Goal: Task Accomplishment & Management: Manage account settings

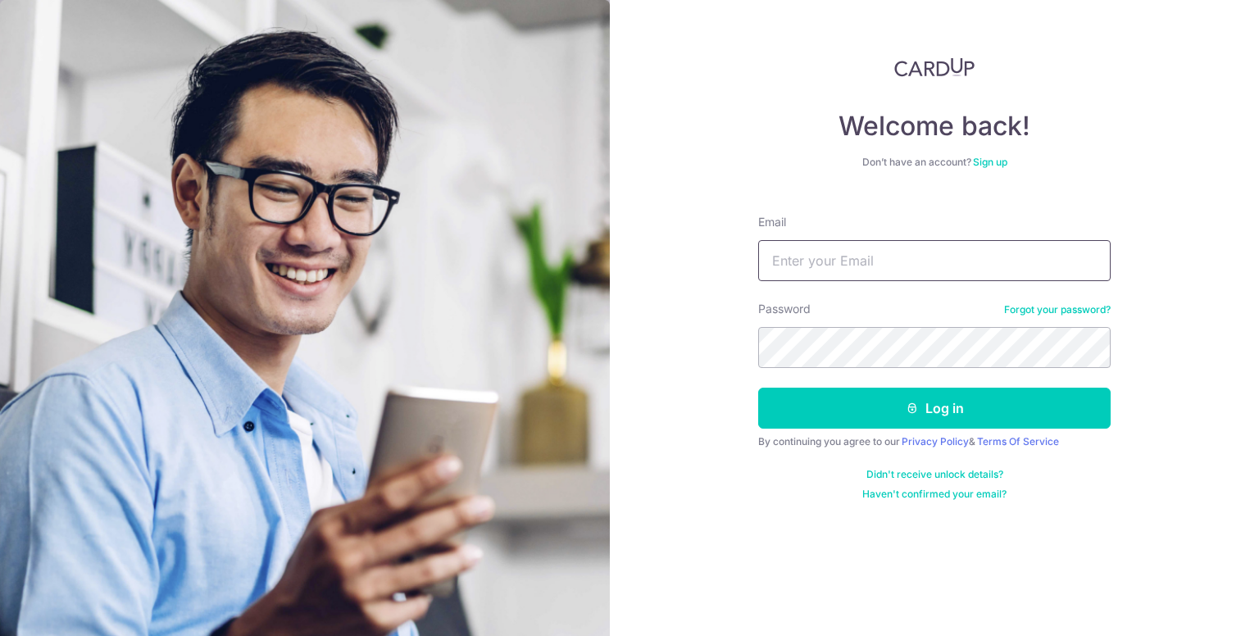
type input "[PERSON_NAME][EMAIL_ADDRESS][DOMAIN_NAME]"
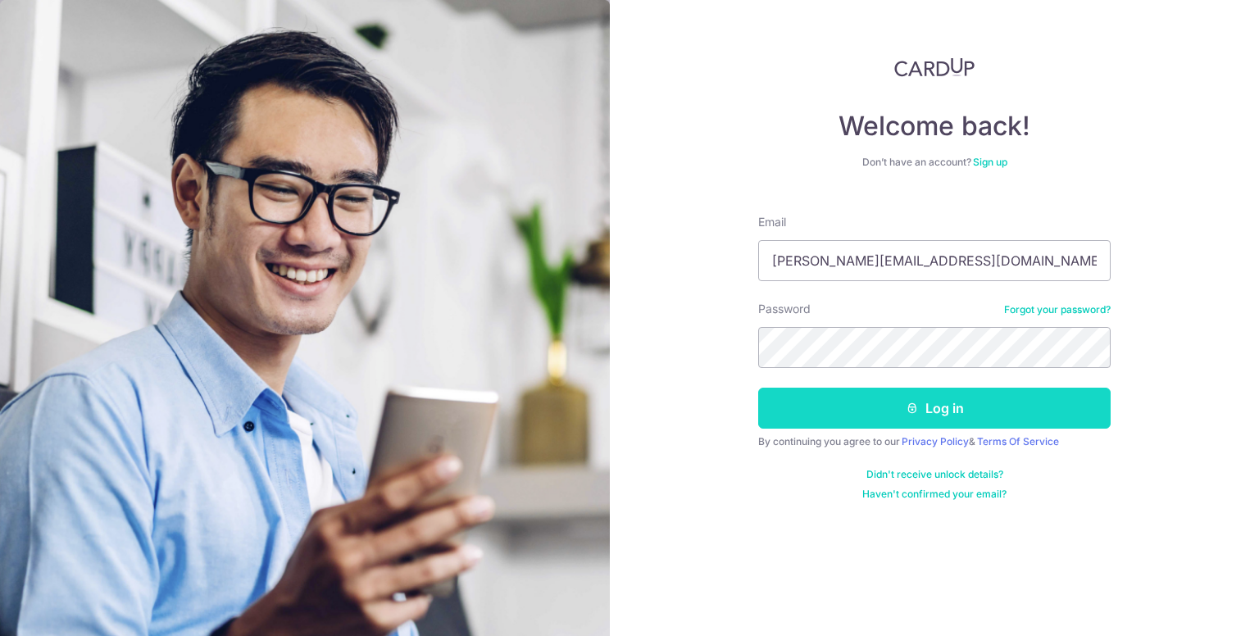
drag, startPoint x: 0, startPoint y: 0, endPoint x: 938, endPoint y: 411, distance: 1024.3
click at [938, 411] on button "Log in" at bounding box center [934, 408] width 352 height 41
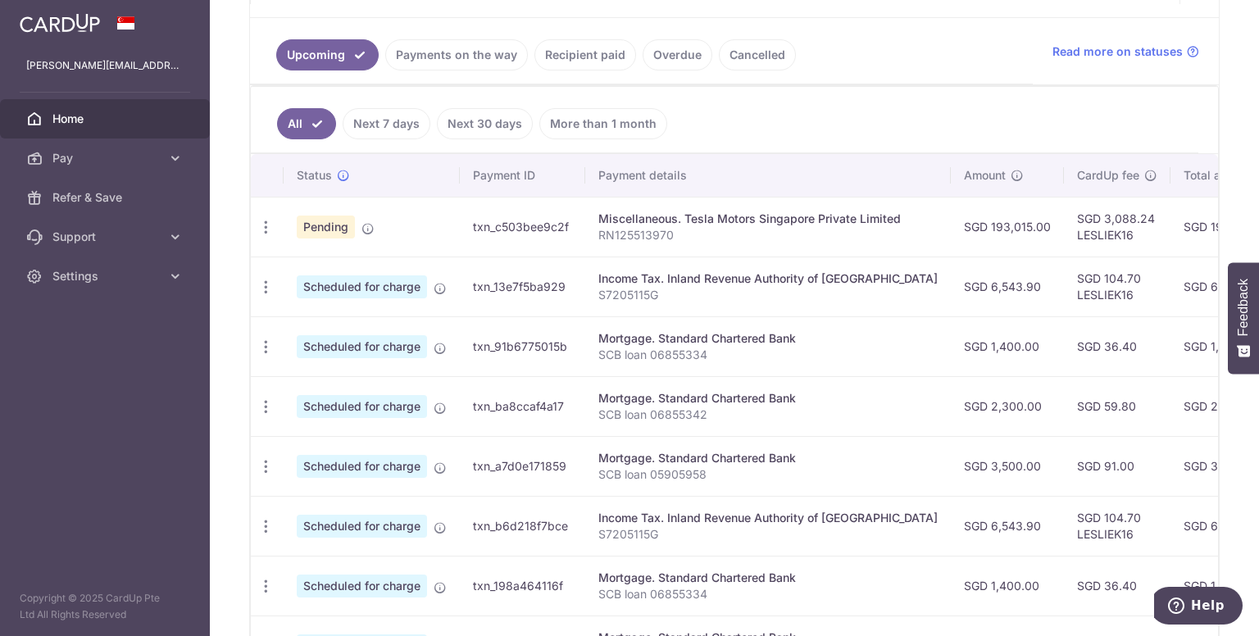
scroll to position [328, 0]
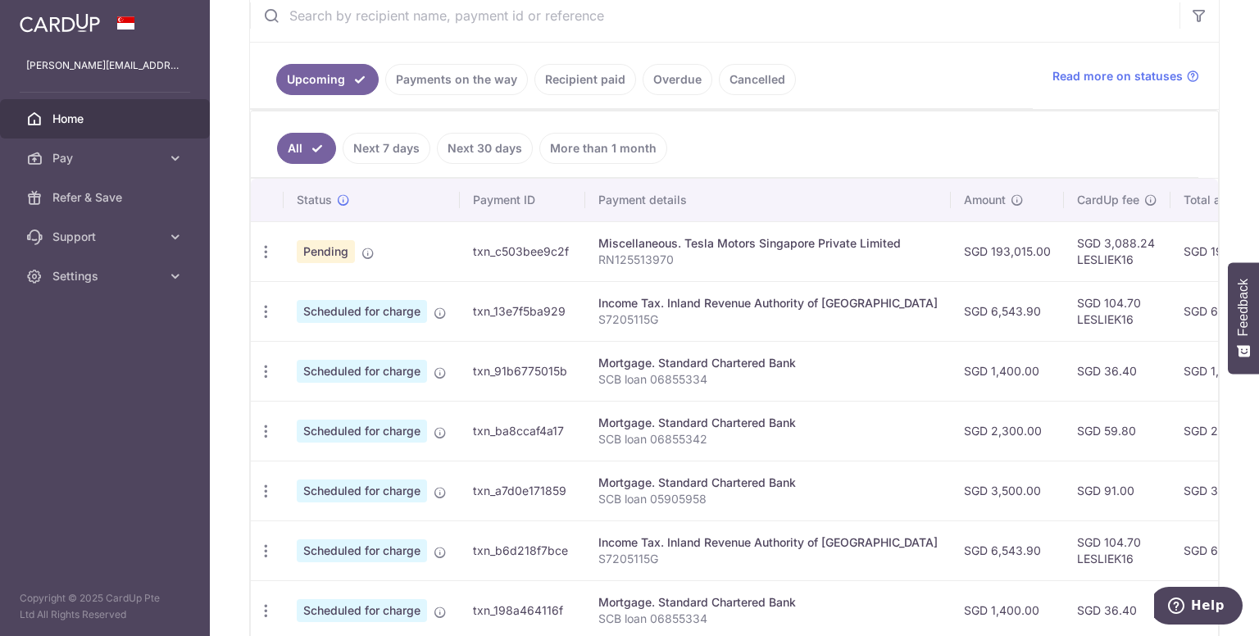
click at [600, 75] on link "Recipient paid" at bounding box center [585, 79] width 102 height 31
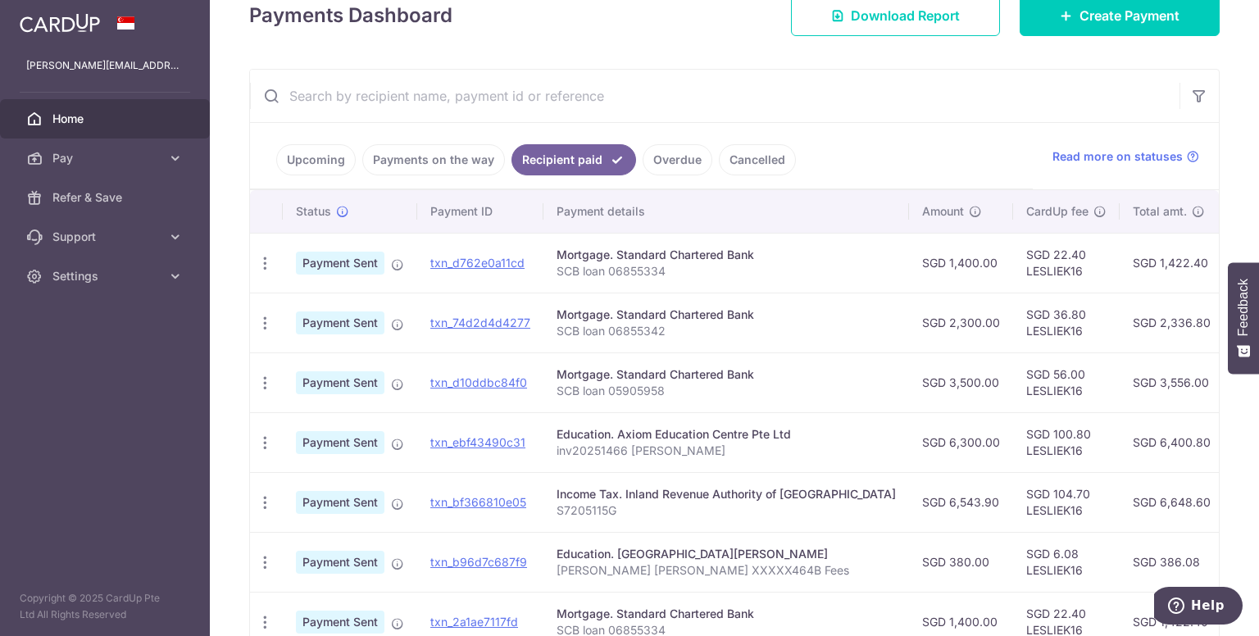
scroll to position [238, 0]
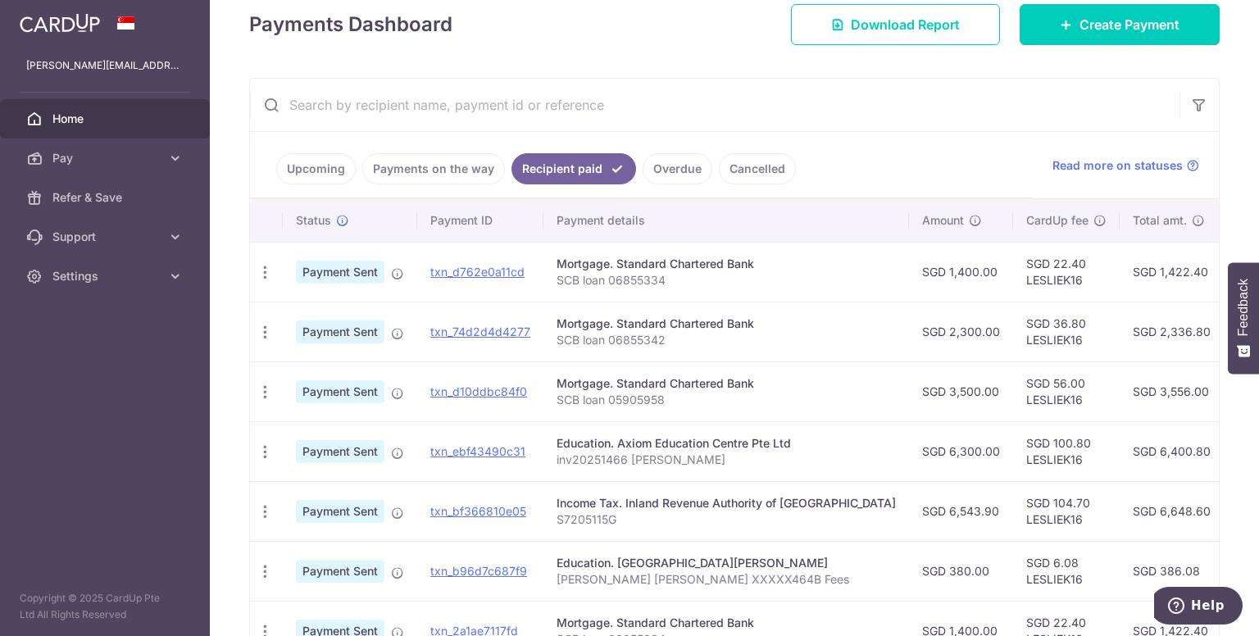
click at [328, 161] on link "Upcoming" at bounding box center [315, 168] width 79 height 31
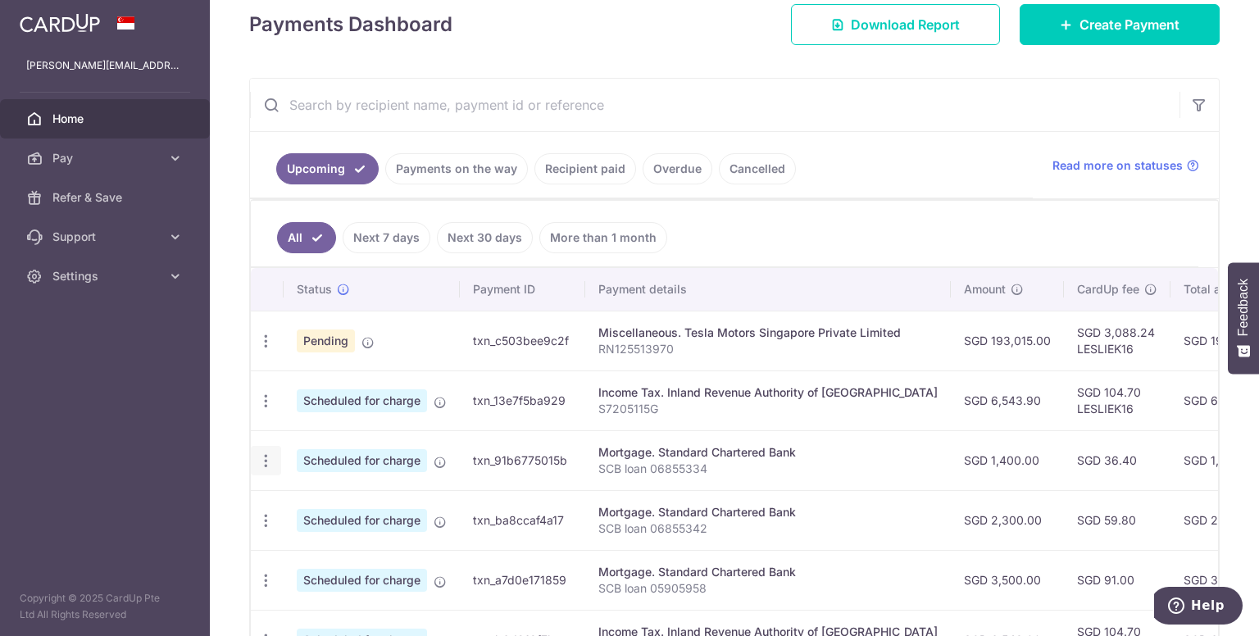
click at [263, 456] on icon "button" at bounding box center [265, 460] width 17 height 17
click at [366, 501] on span "Update payment" at bounding box center [352, 506] width 111 height 20
radio input "true"
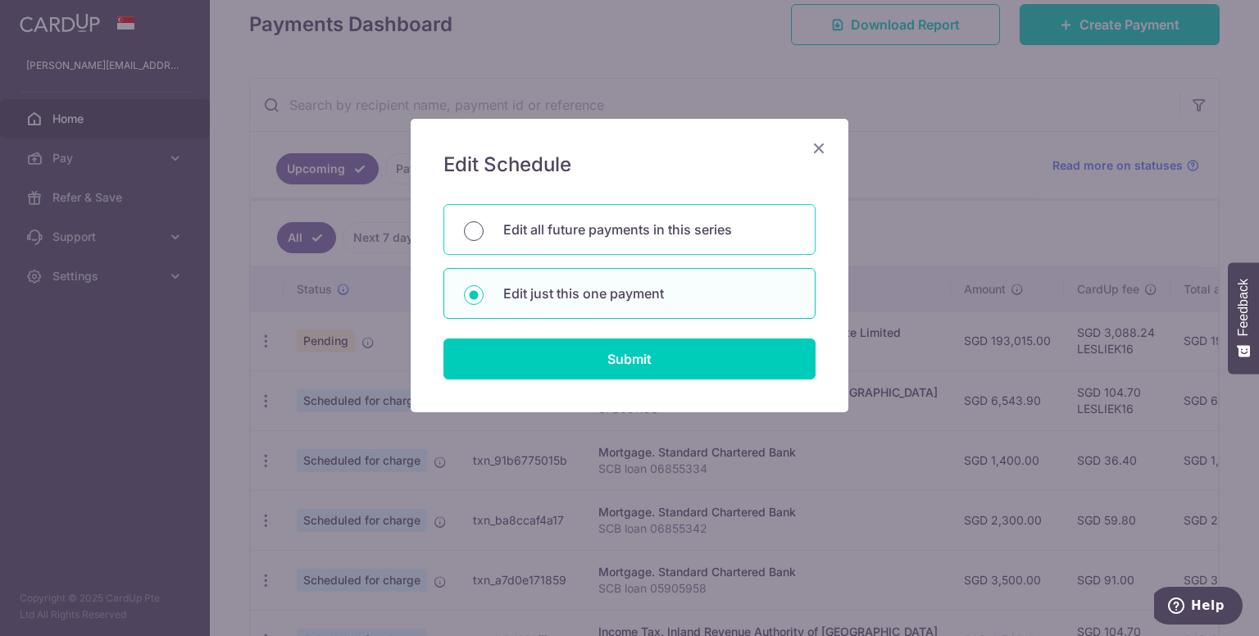
click at [468, 229] on input "Edit all future payments in this series" at bounding box center [474, 231] width 20 height 20
radio input "true"
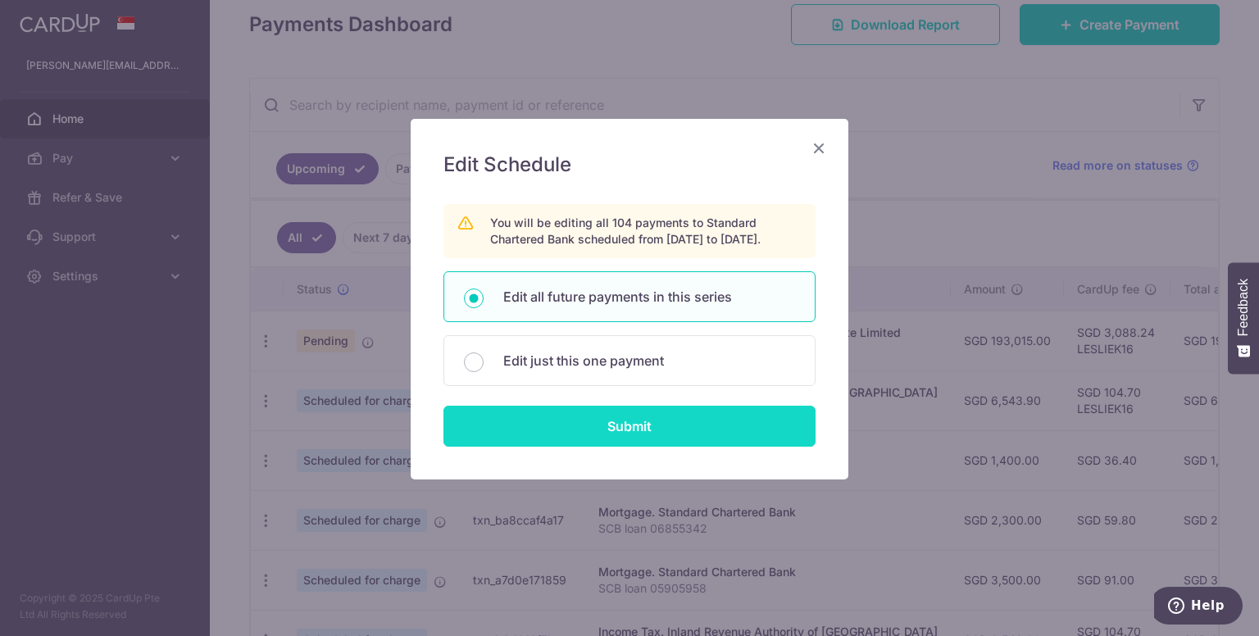
click at [691, 441] on input "Submit" at bounding box center [629, 426] width 372 height 41
radio input "true"
type input "1,400.00"
type input "SCB loan 06855334"
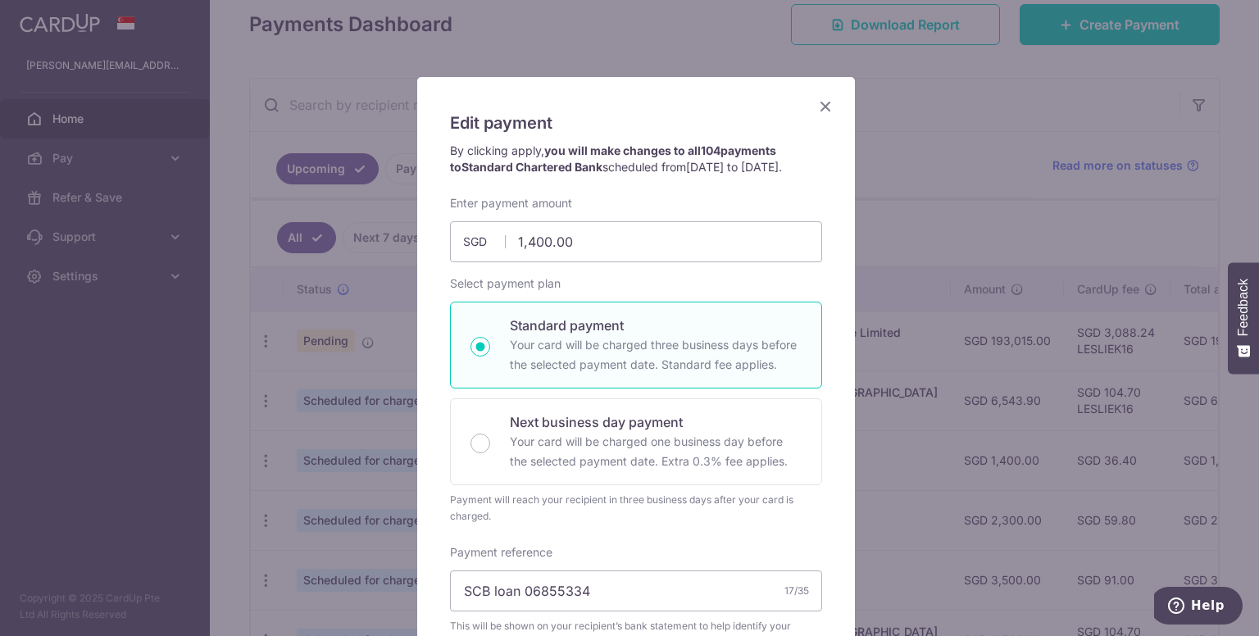
scroll to position [0, 0]
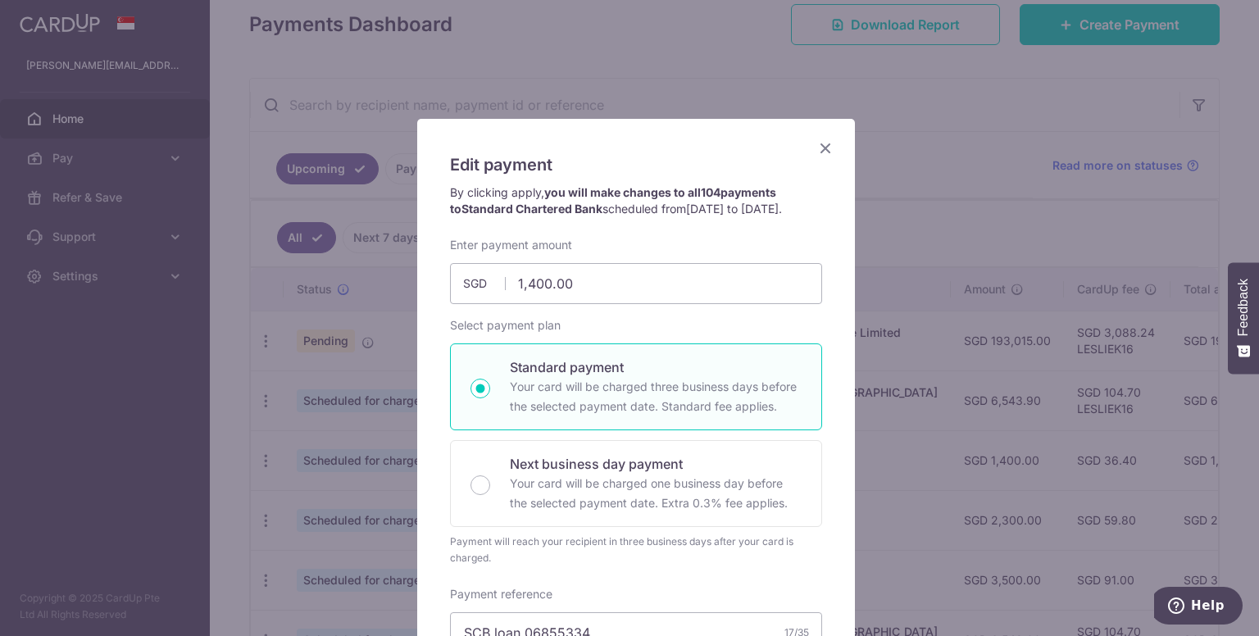
click at [816, 143] on icon "Close" at bounding box center [825, 148] width 20 height 20
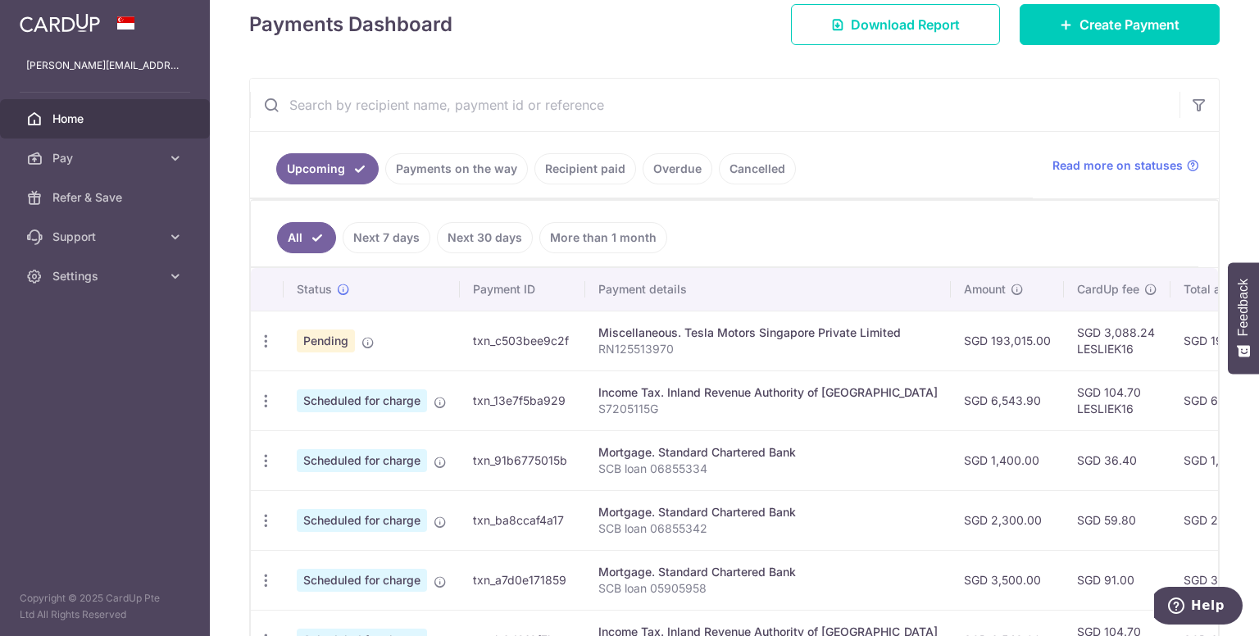
click at [450, 172] on link "Payments on the way" at bounding box center [456, 168] width 143 height 31
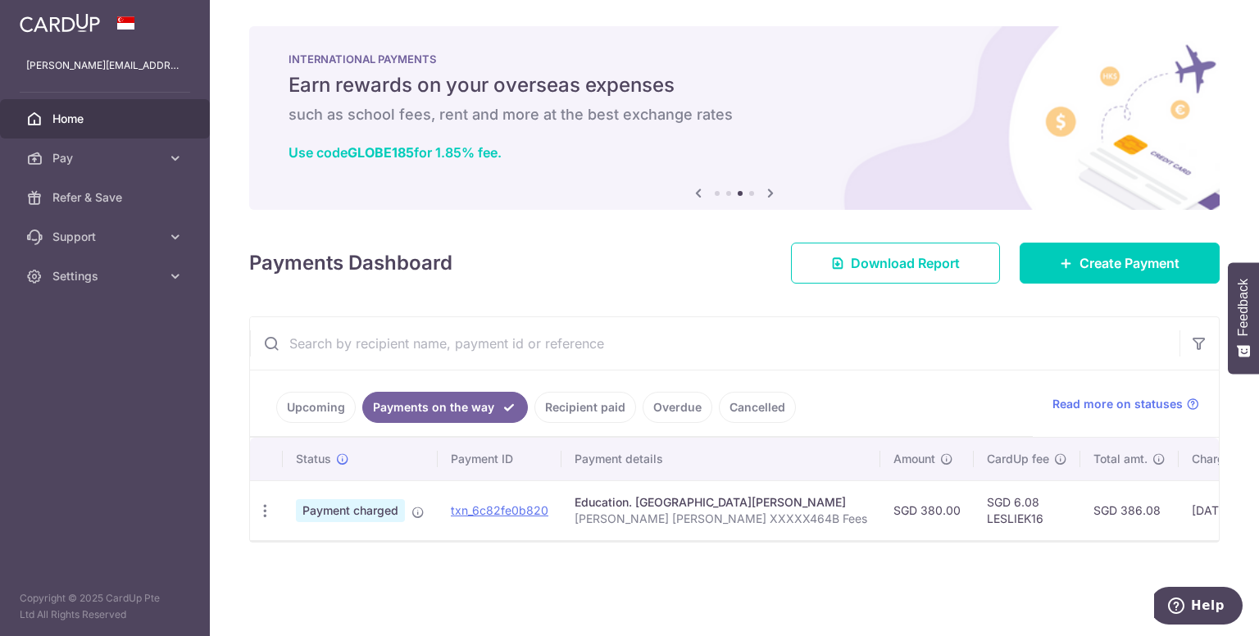
click at [574, 409] on link "Recipient paid" at bounding box center [585, 407] width 102 height 31
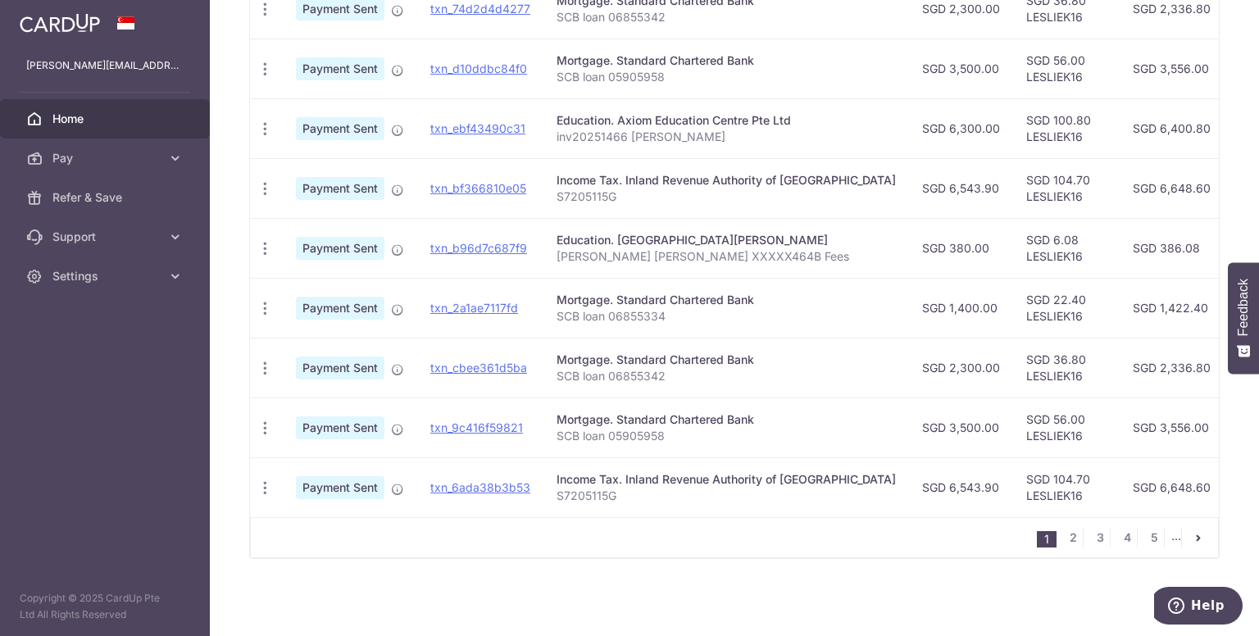
scroll to position [566, 0]
click at [1063, 543] on link "2" at bounding box center [1073, 538] width 20 height 20
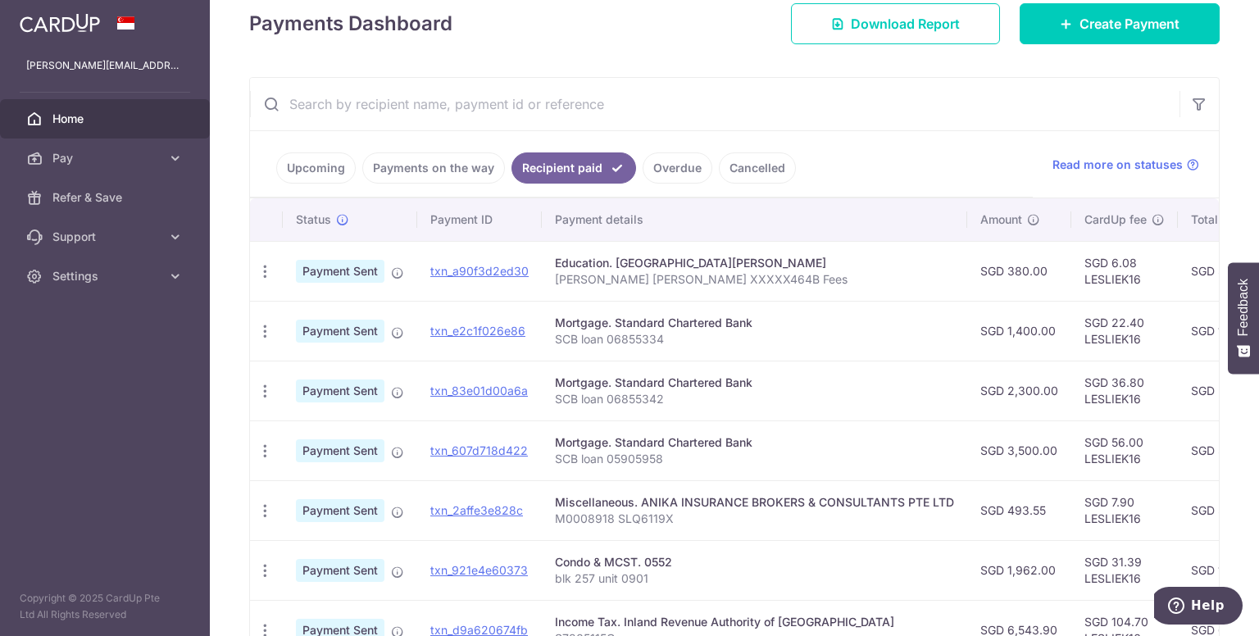
scroll to position [238, 0]
click at [316, 165] on link "Upcoming" at bounding box center [315, 168] width 79 height 31
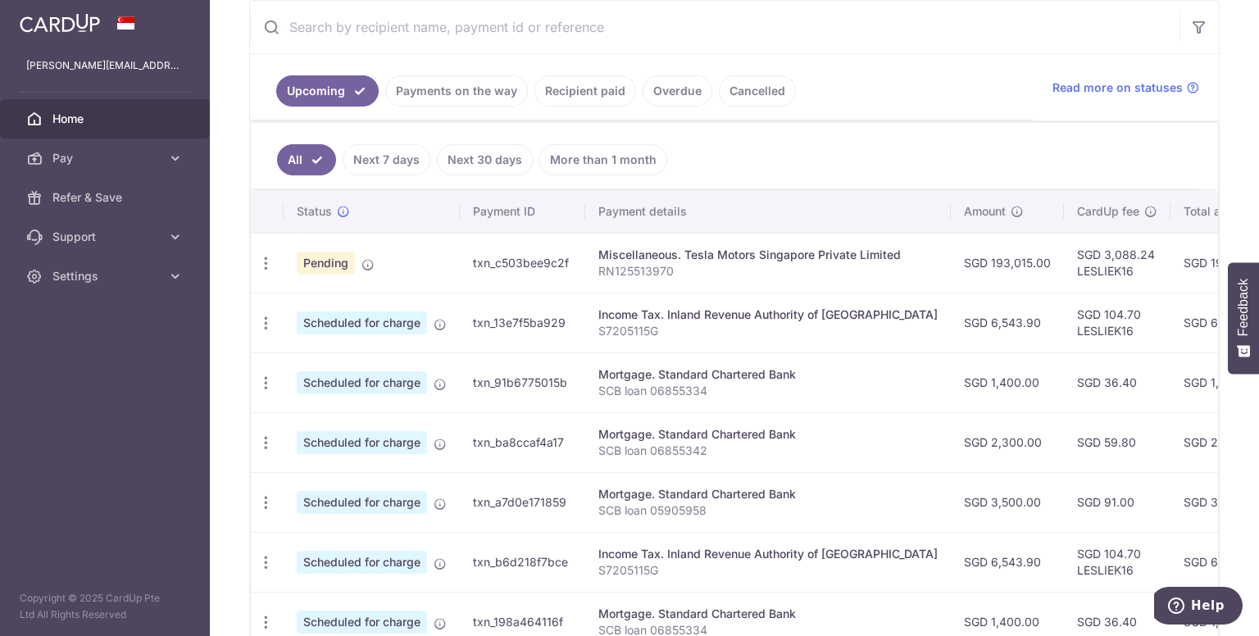
scroll to position [320, 0]
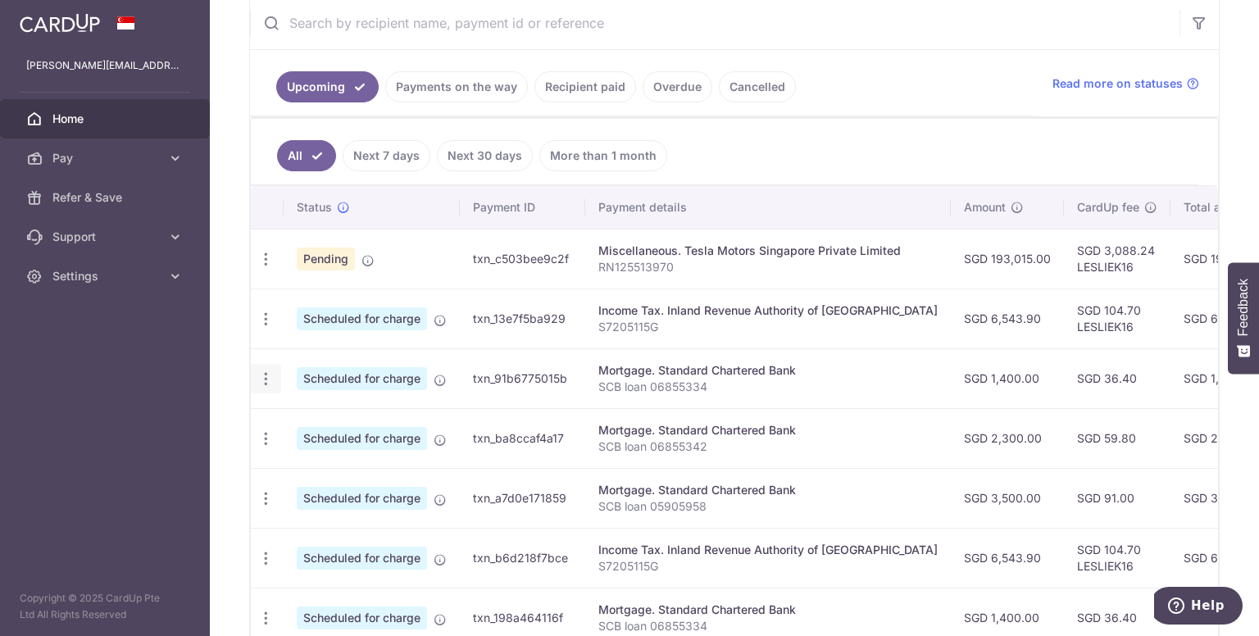
click at [266, 370] on icon "button" at bounding box center [265, 378] width 17 height 17
click at [373, 420] on span "Update payment" at bounding box center [352, 424] width 111 height 20
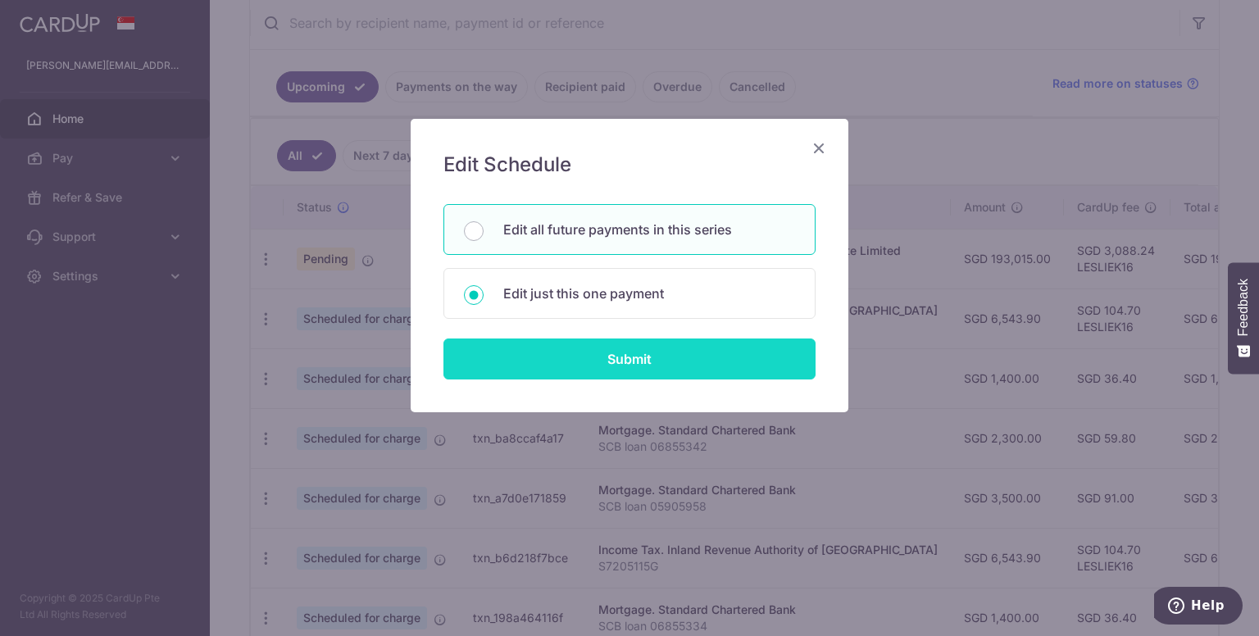
click at [643, 358] on input "Submit" at bounding box center [629, 358] width 372 height 41
radio input "true"
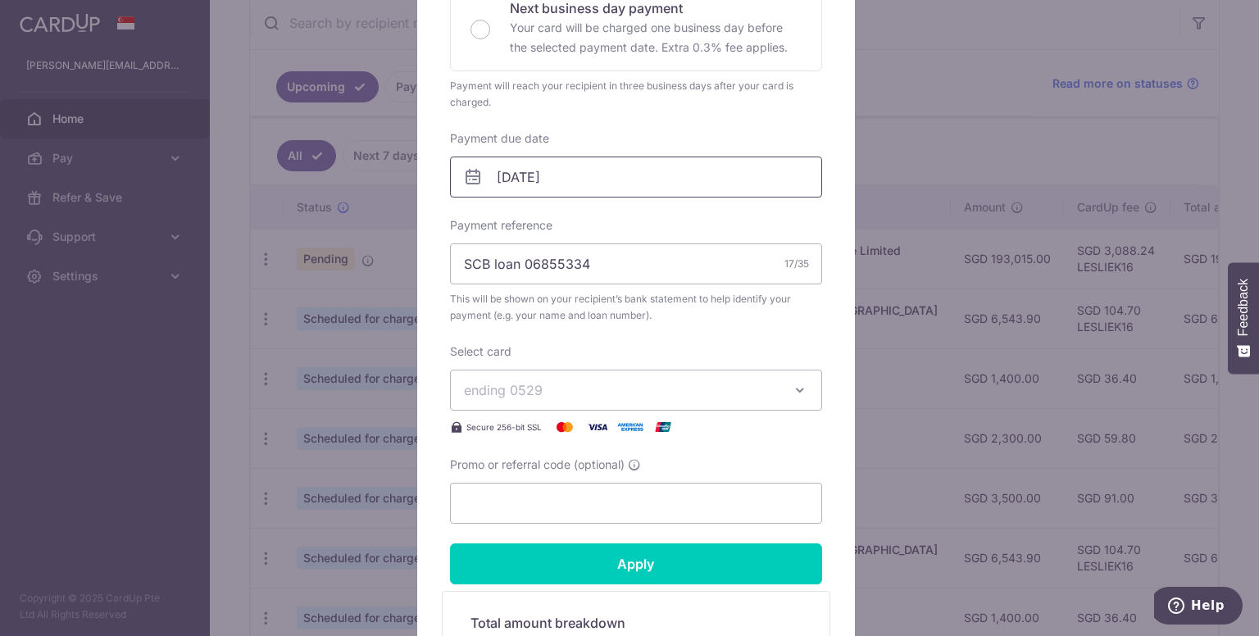
scroll to position [410, 0]
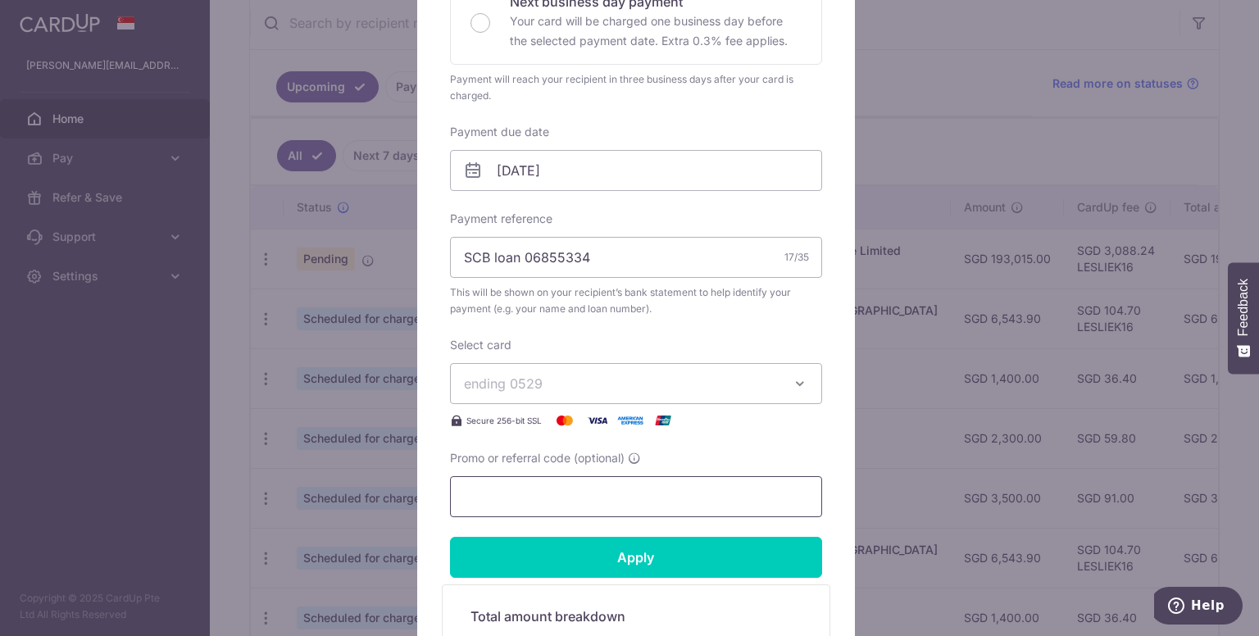
click at [667, 493] on input "Promo or referral code (optional)" at bounding box center [636, 496] width 372 height 41
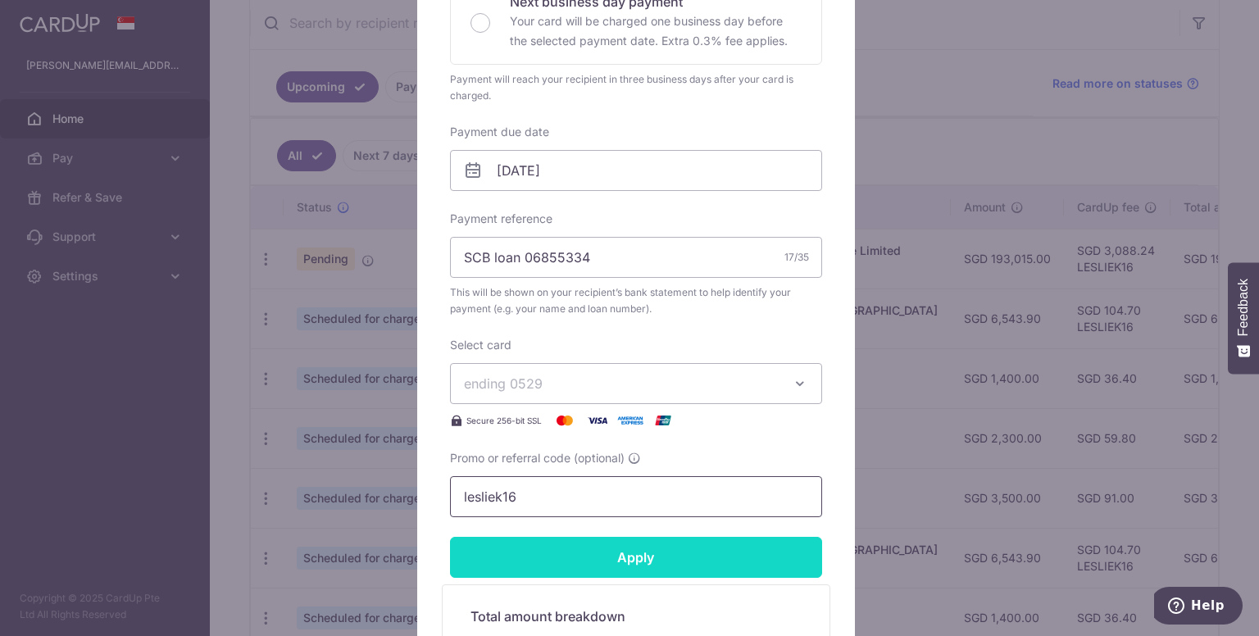
type input "lesliek16"
click at [636, 560] on input "Apply" at bounding box center [636, 557] width 372 height 41
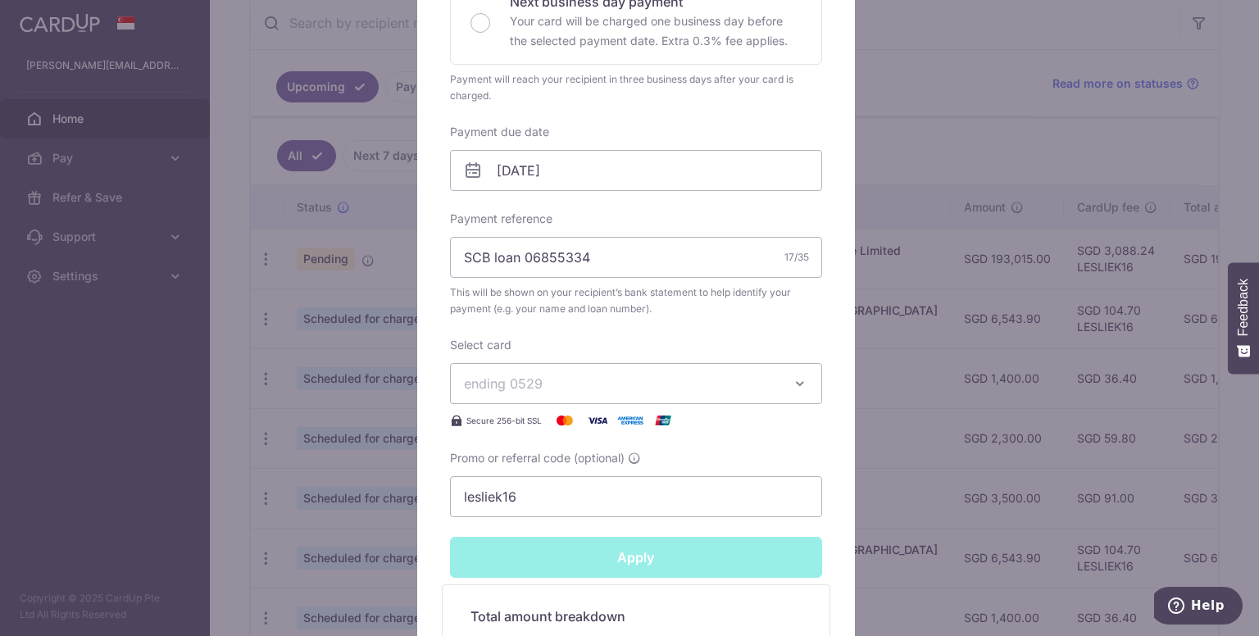
type input "Successfully Applied"
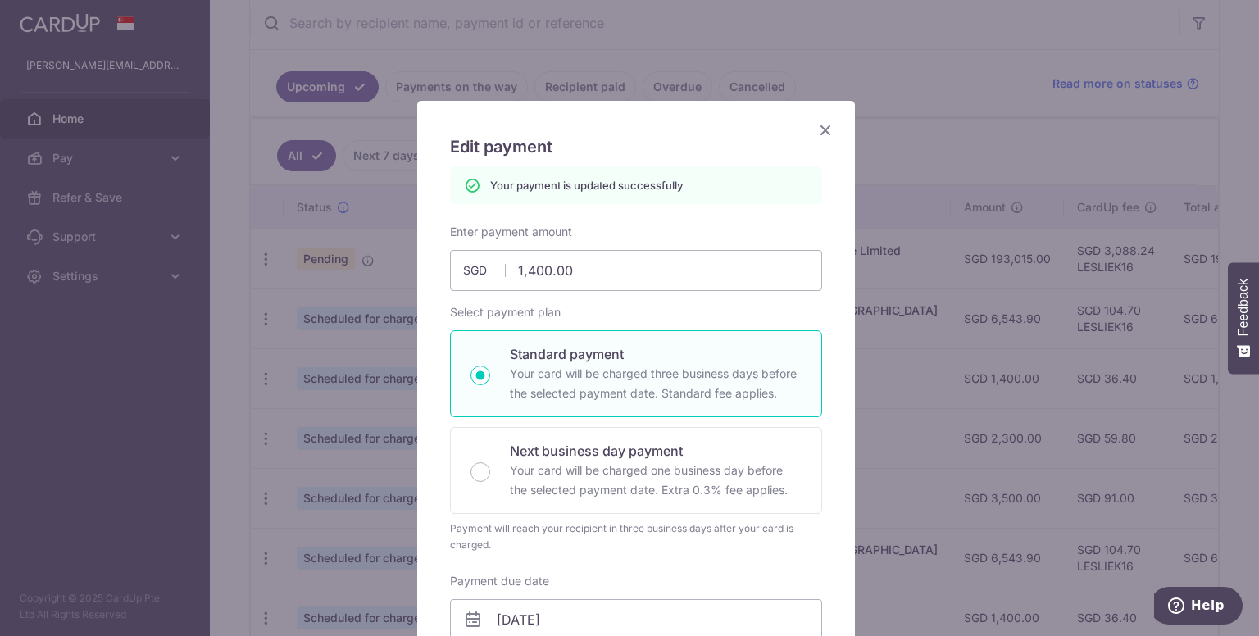
scroll to position [0, 0]
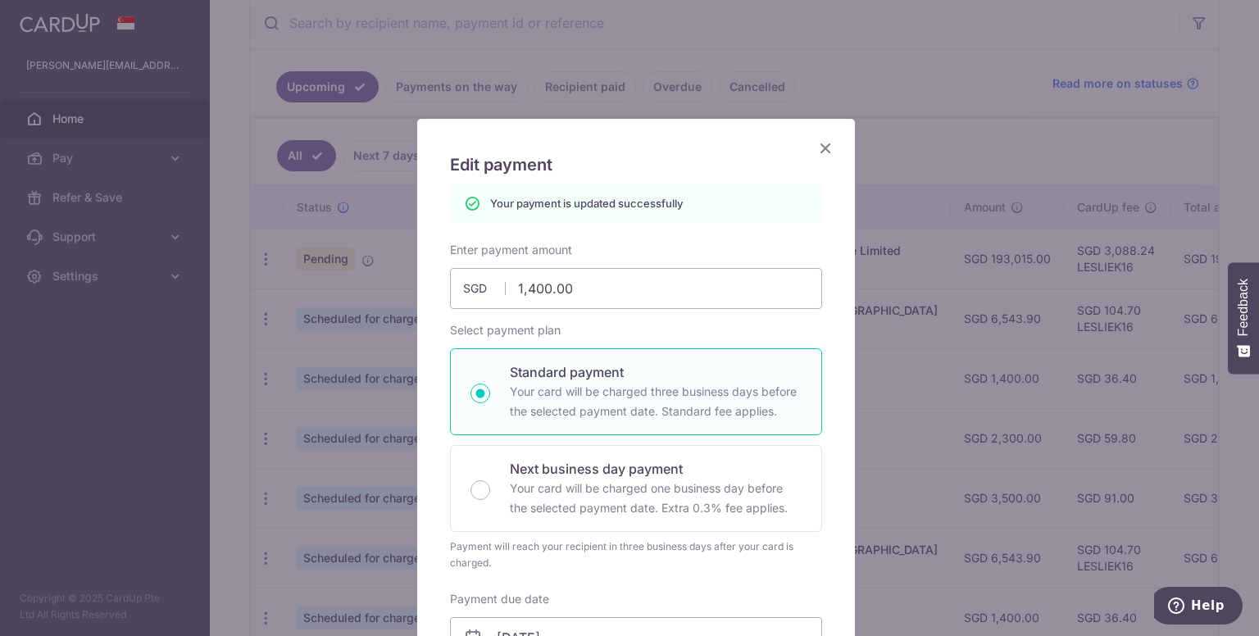
click at [818, 141] on icon "Close" at bounding box center [825, 148] width 20 height 20
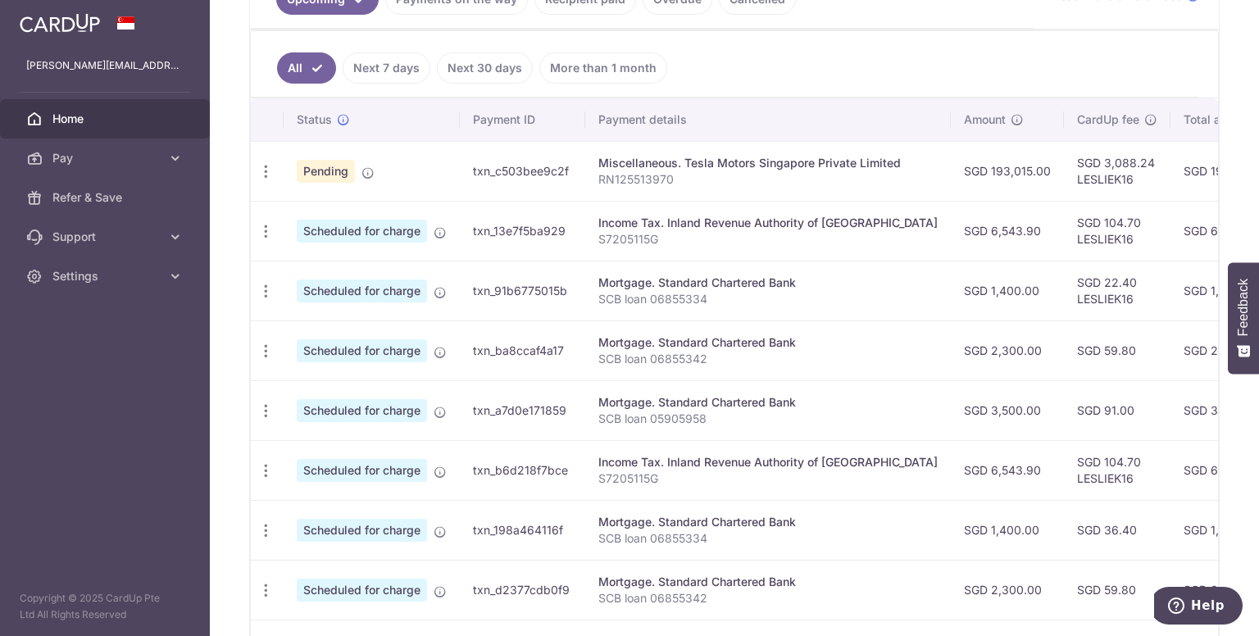
scroll to position [410, 0]
click at [265, 342] on icon "button" at bounding box center [265, 349] width 17 height 17
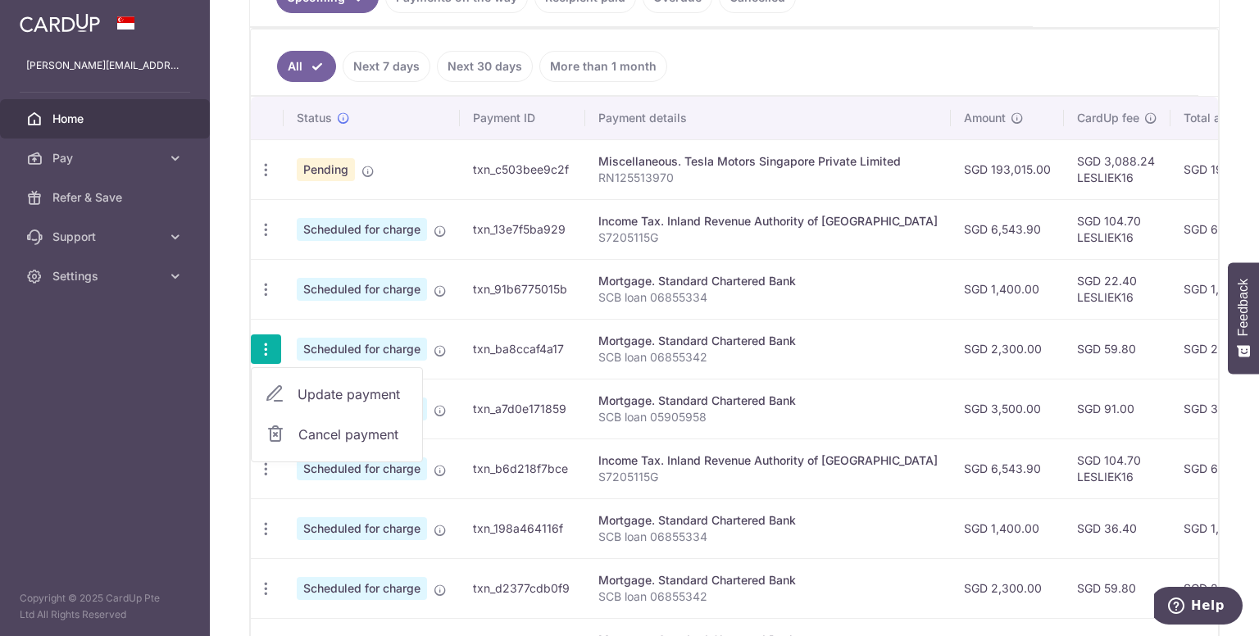
click at [386, 389] on span "Update payment" at bounding box center [352, 394] width 111 height 20
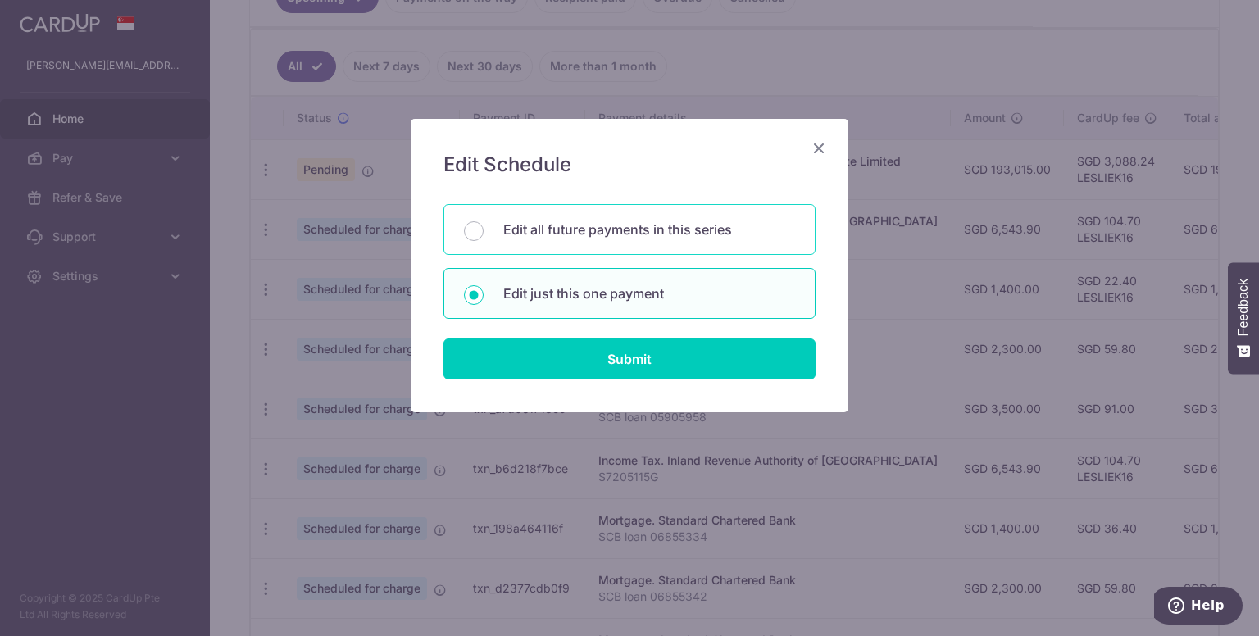
click at [561, 233] on p "Edit all future payments in this series" at bounding box center [649, 230] width 292 height 20
click at [484, 233] on input "Edit all future payments in this series" at bounding box center [474, 231] width 20 height 20
radio input "true"
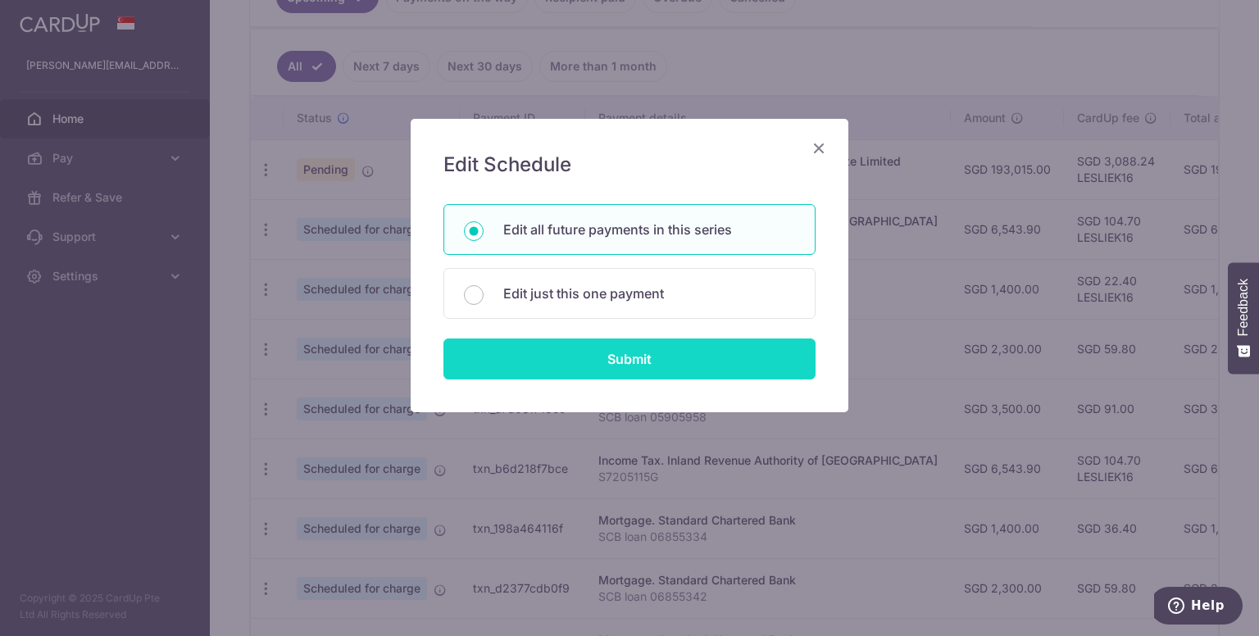
click at [635, 354] on input "Submit" at bounding box center [629, 358] width 372 height 41
radio input "true"
type input "2,300.00"
type input "SCB loan 06855342"
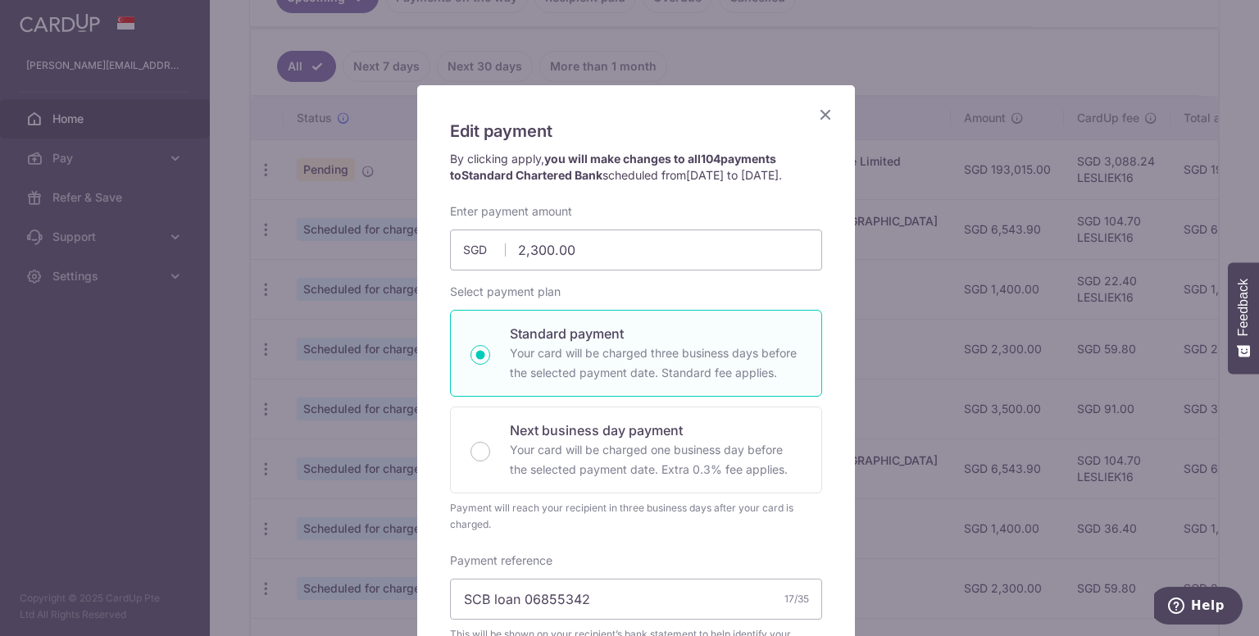
scroll to position [11, 0]
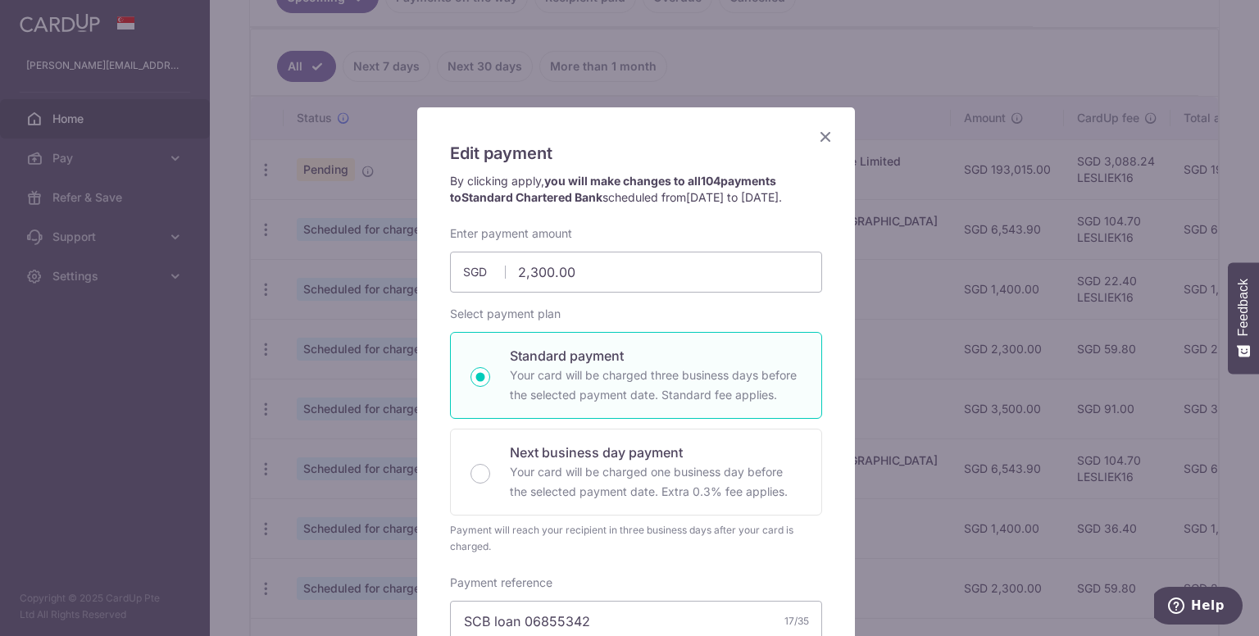
click at [816, 132] on icon "Close" at bounding box center [825, 136] width 20 height 20
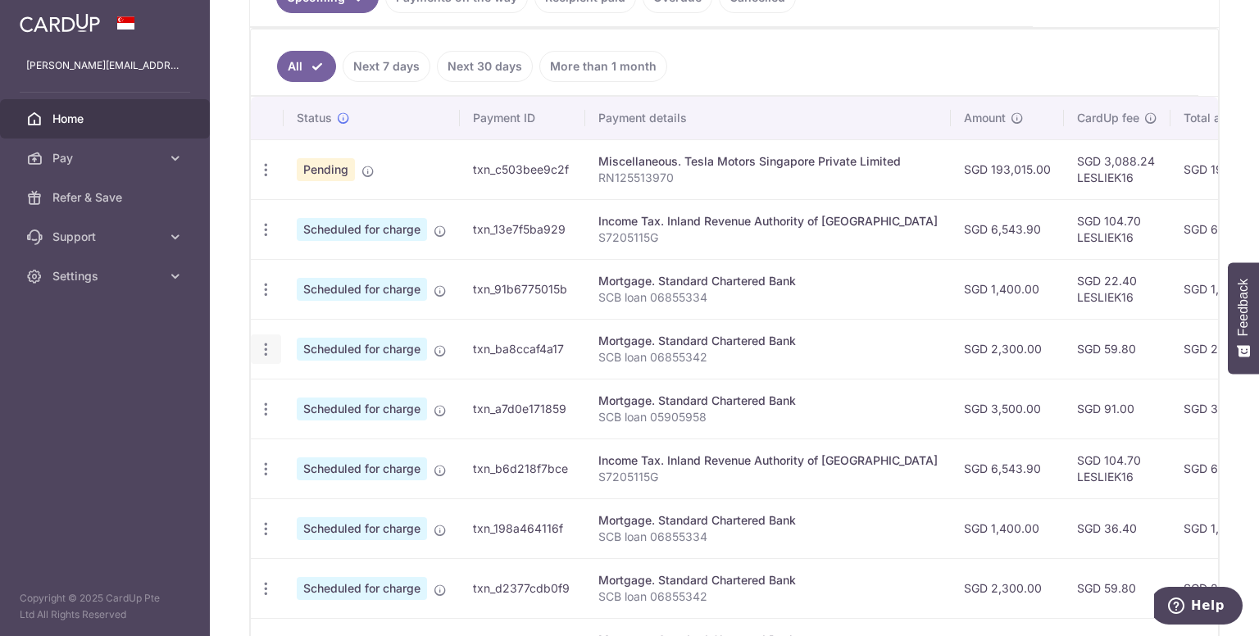
click at [262, 343] on icon "button" at bounding box center [265, 349] width 17 height 17
click at [317, 391] on span "Update payment" at bounding box center [352, 394] width 111 height 20
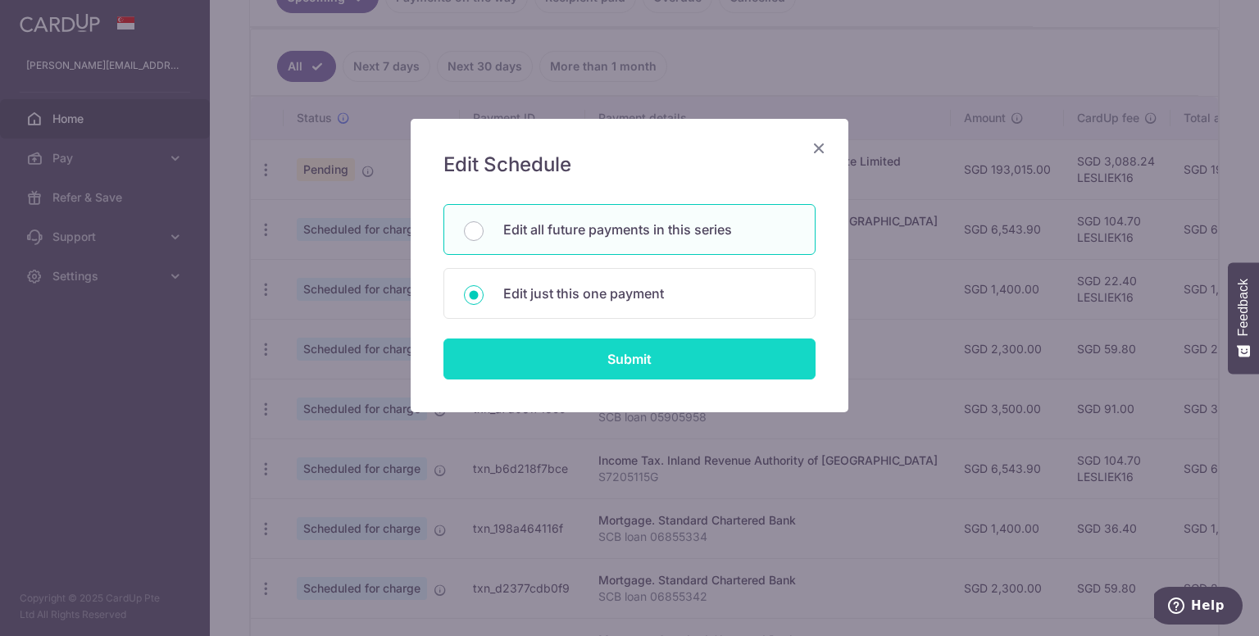
click at [614, 365] on input "Submit" at bounding box center [629, 358] width 372 height 41
radio input "true"
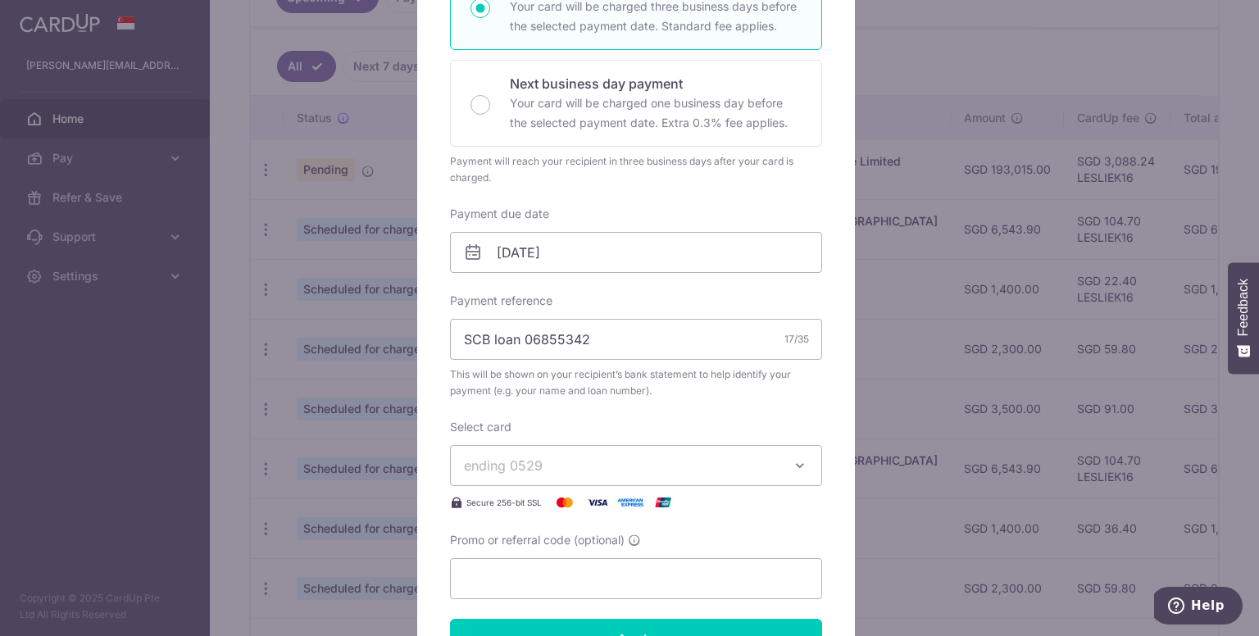
scroll to position [656, 0]
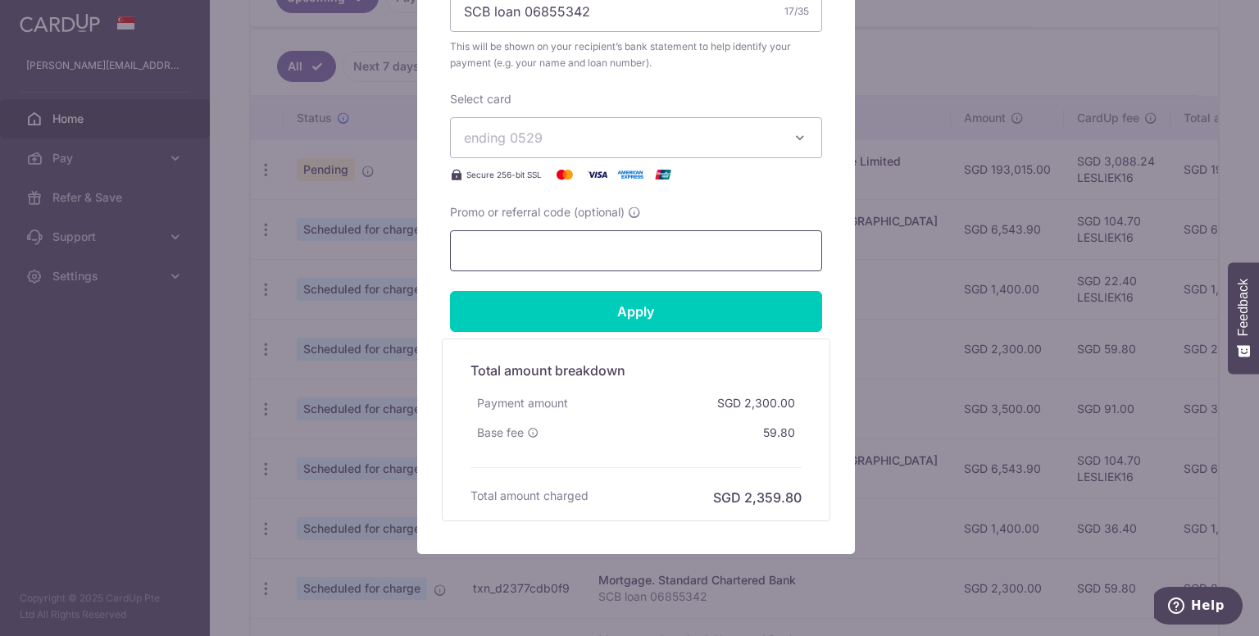
click at [630, 240] on input "Promo or referral code (optional)" at bounding box center [636, 250] width 372 height 41
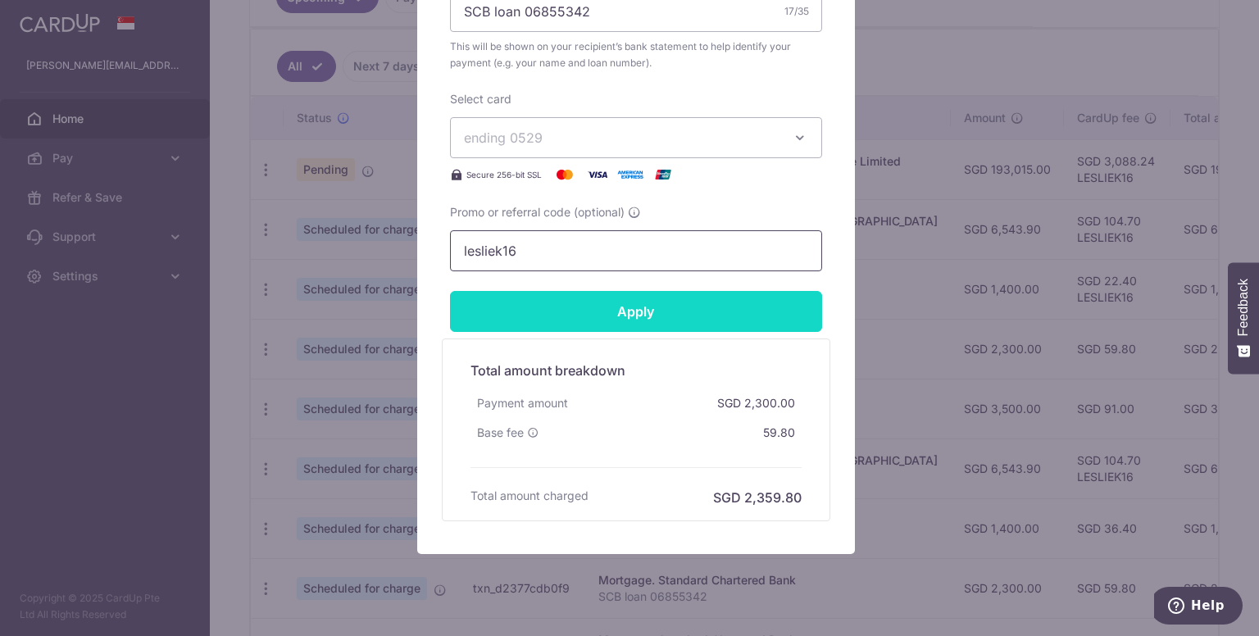
type input "lesliek16"
click at [643, 309] on input "Apply" at bounding box center [636, 311] width 372 height 41
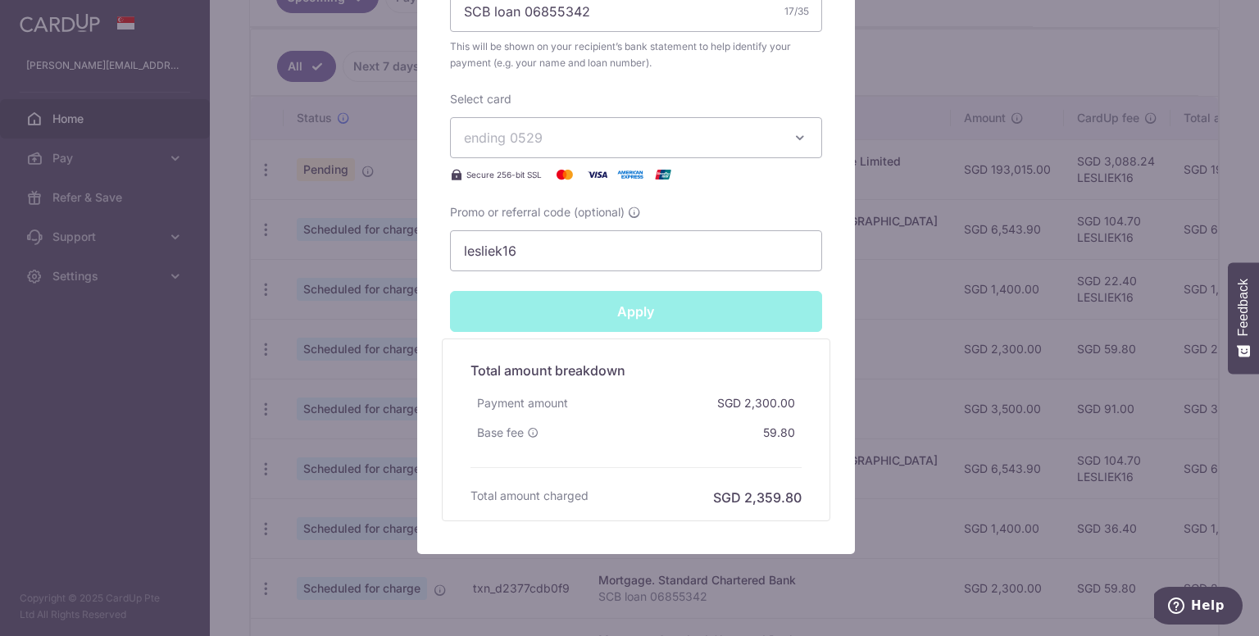
type input "Successfully Applied"
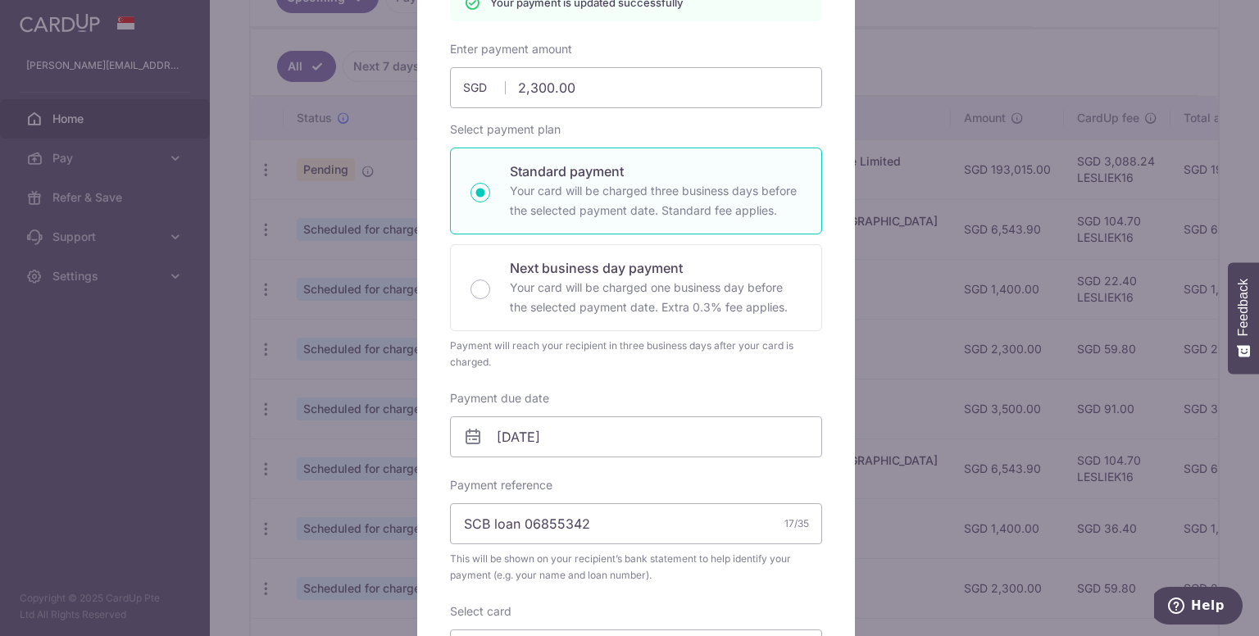
scroll to position [0, 0]
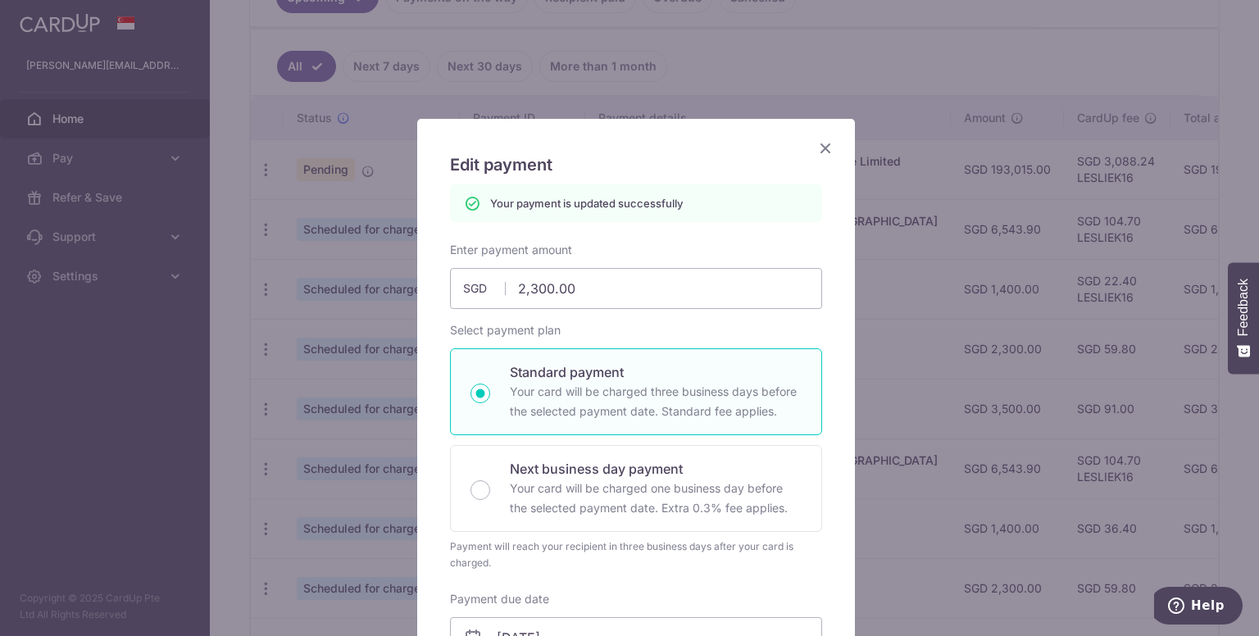
click at [816, 143] on icon "Close" at bounding box center [825, 148] width 20 height 20
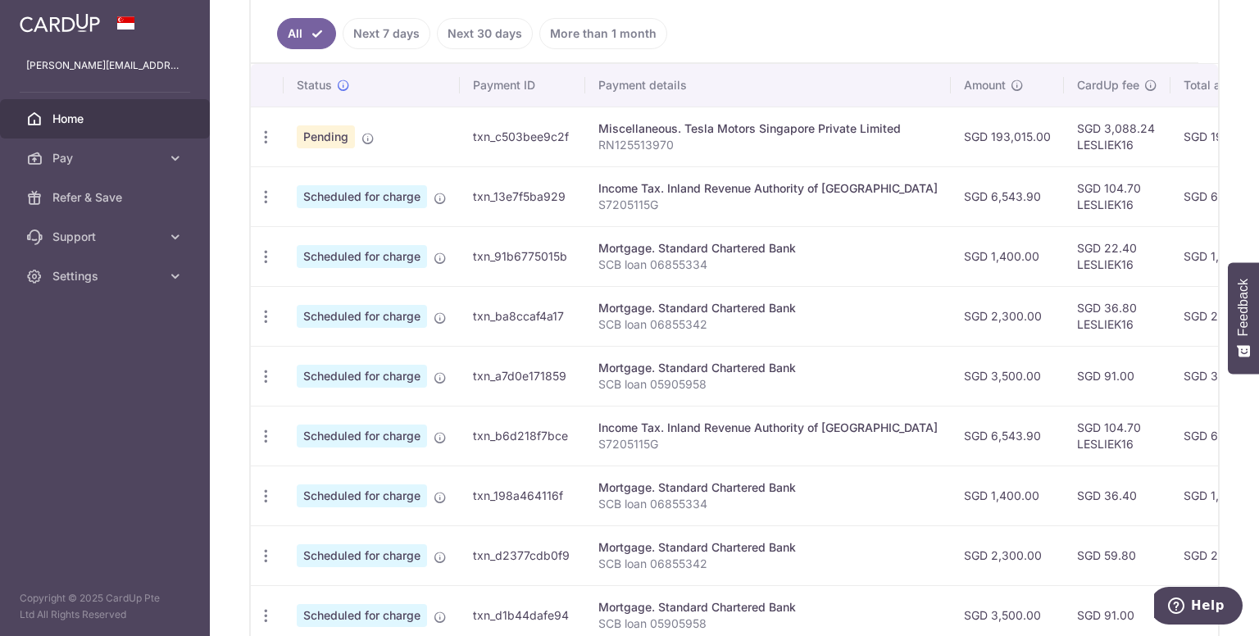
scroll to position [574, 0]
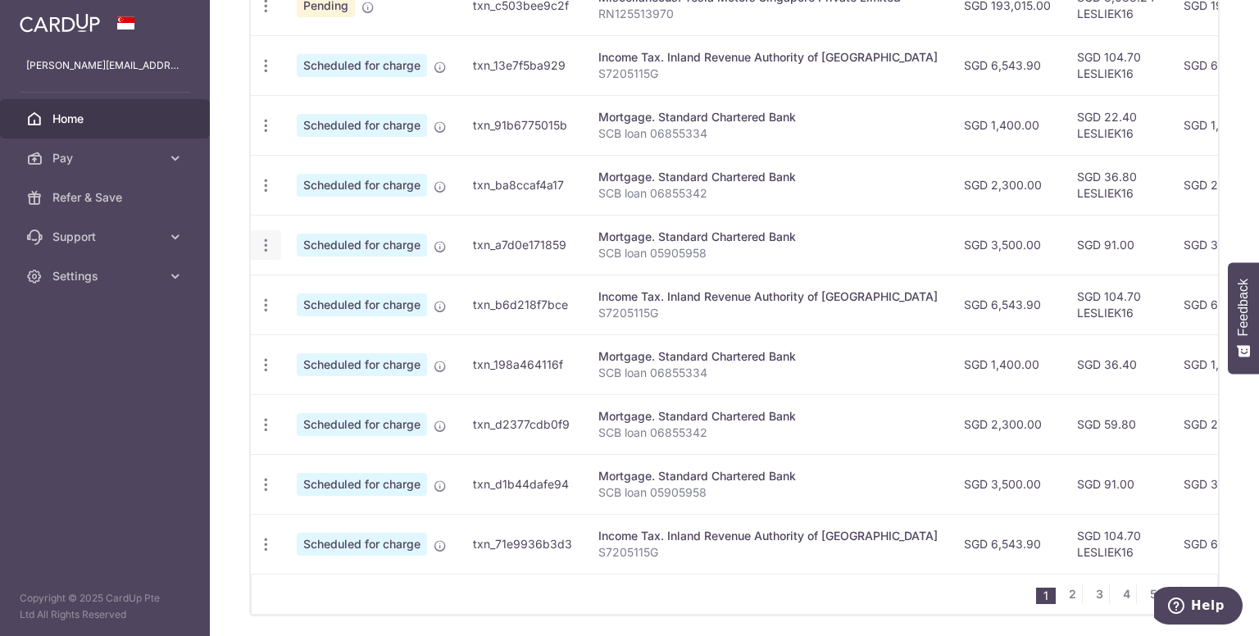
click at [260, 240] on icon "button" at bounding box center [265, 245] width 17 height 17
click at [380, 284] on span "Update payment" at bounding box center [352, 290] width 111 height 20
radio input "true"
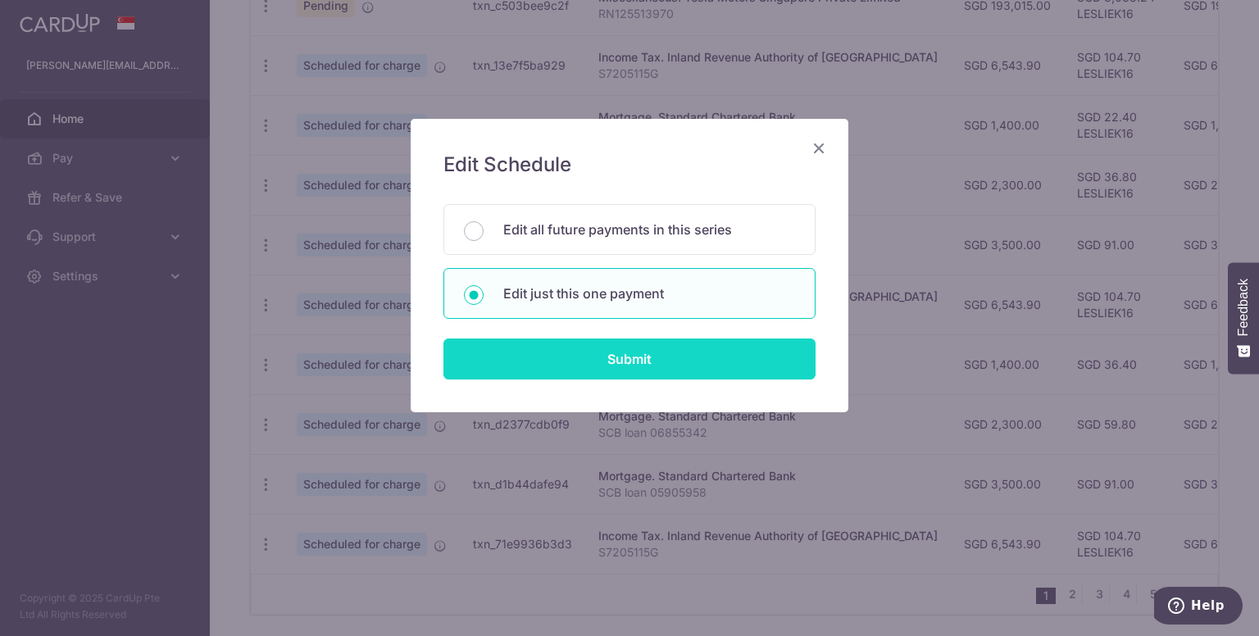
click at [654, 355] on input "Submit" at bounding box center [629, 358] width 372 height 41
radio input "true"
type input "3,500.00"
type input "[DATE]"
type input "SCB loan 05905958"
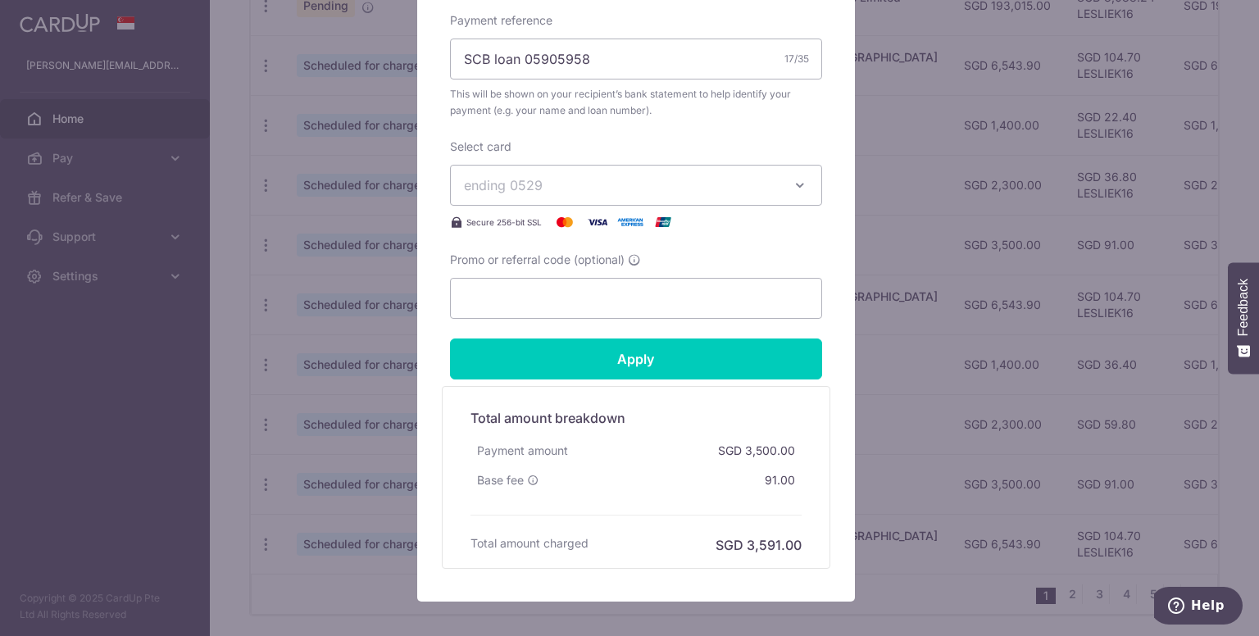
scroll to position [656, 0]
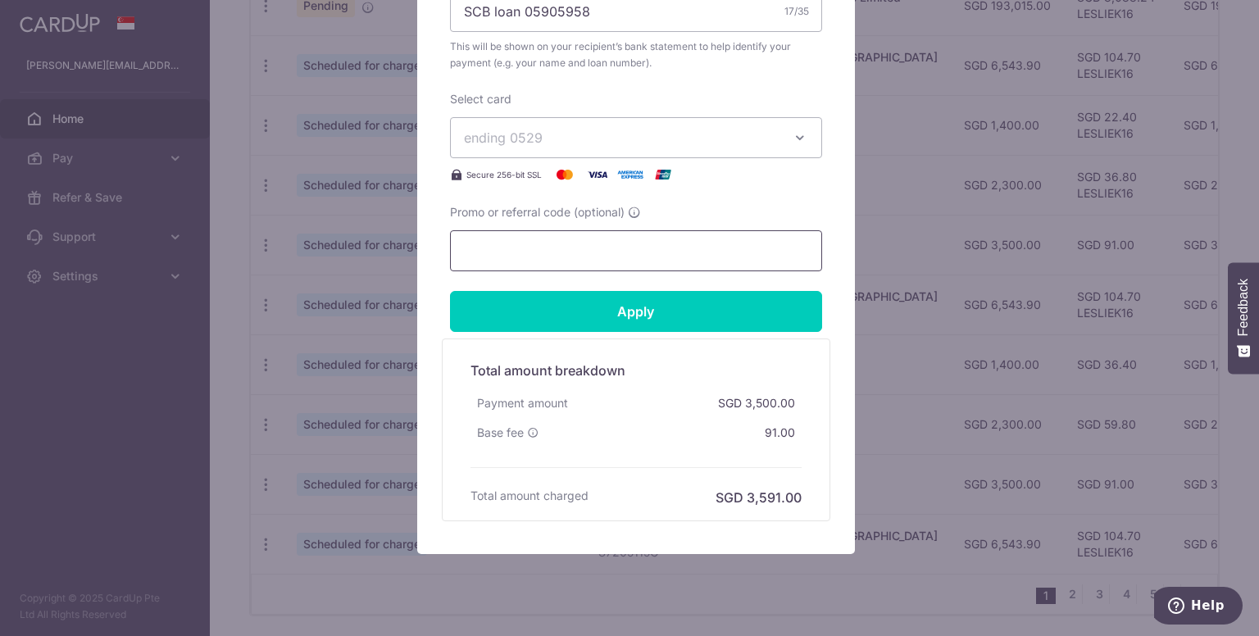
click at [629, 251] on input "Promo or referral code (optional)" at bounding box center [636, 250] width 372 height 41
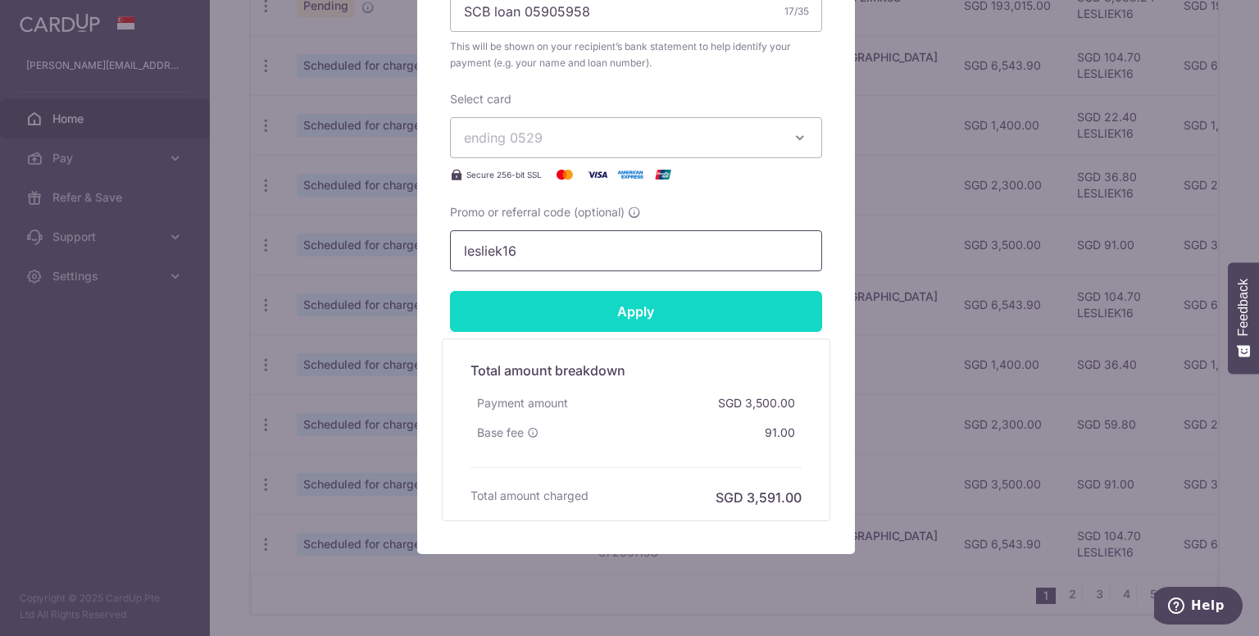
type input "lesliek16"
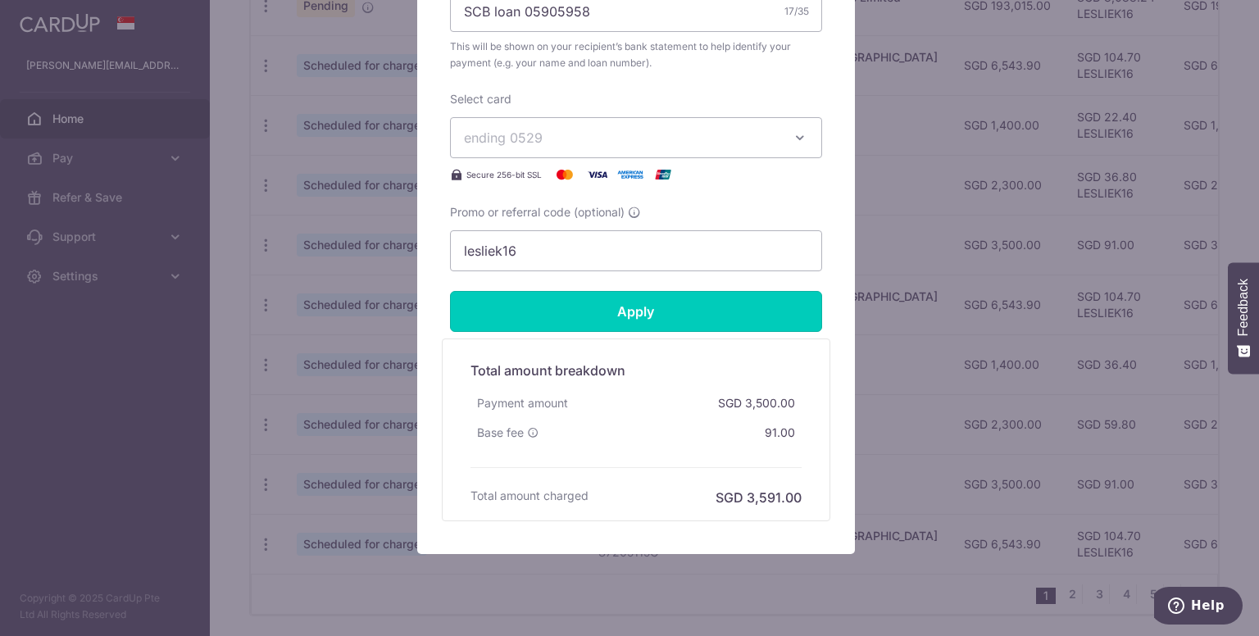
click at [634, 309] on input "Apply" at bounding box center [636, 311] width 372 height 41
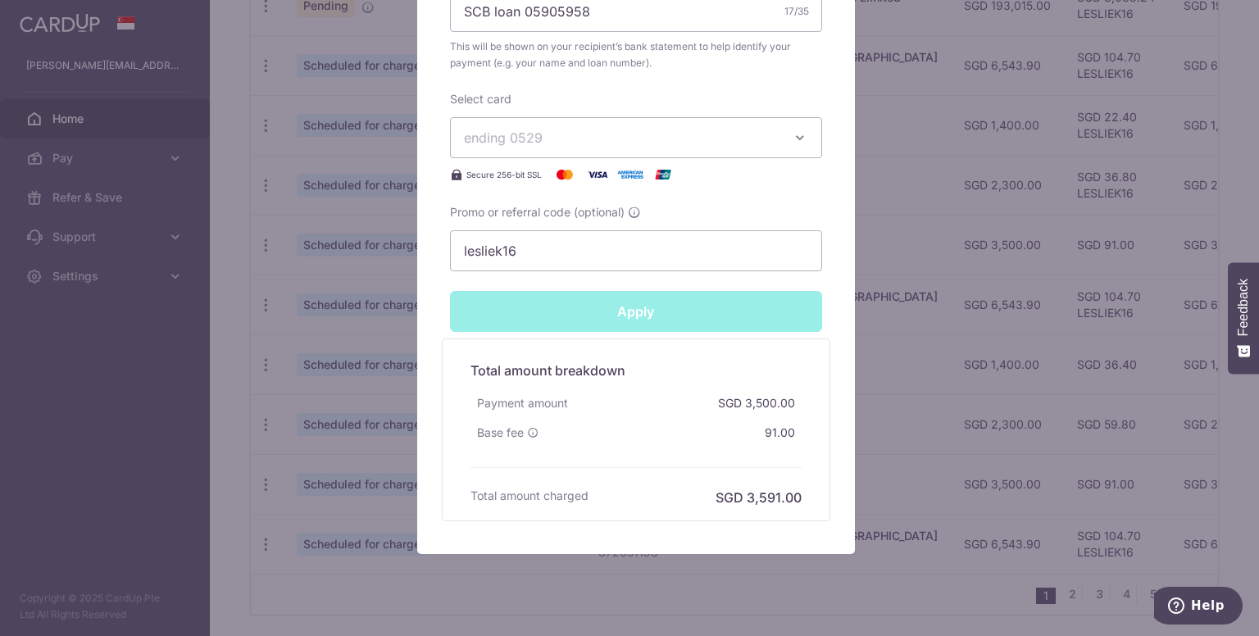
type input "Successfully Applied"
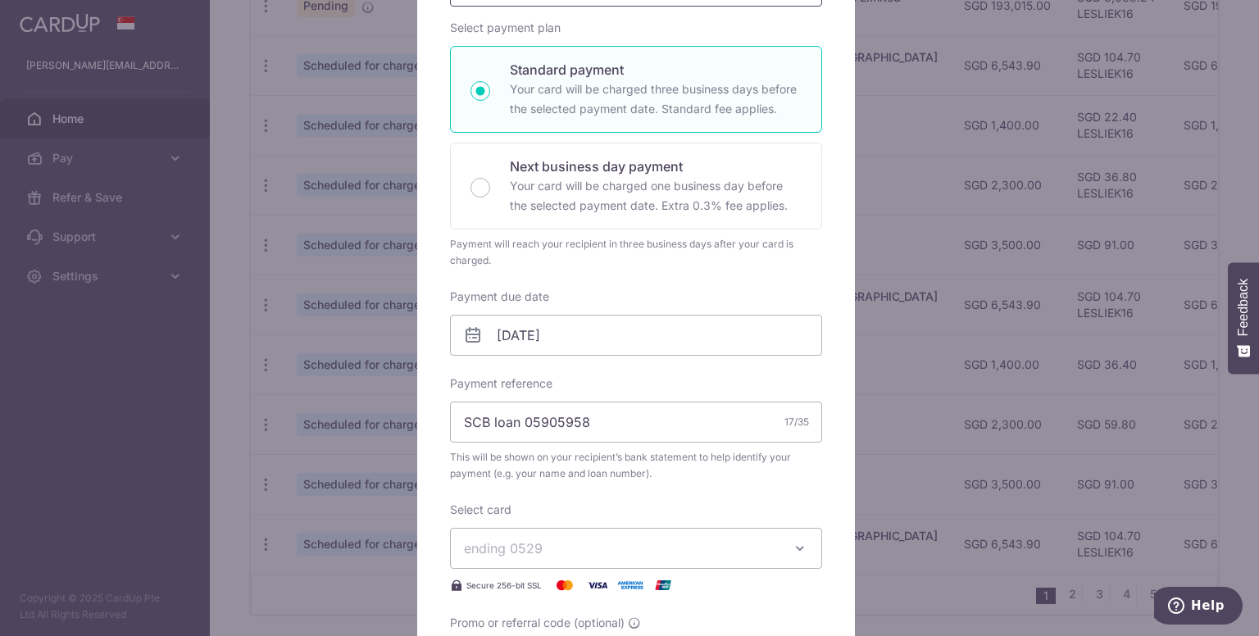
scroll to position [0, 0]
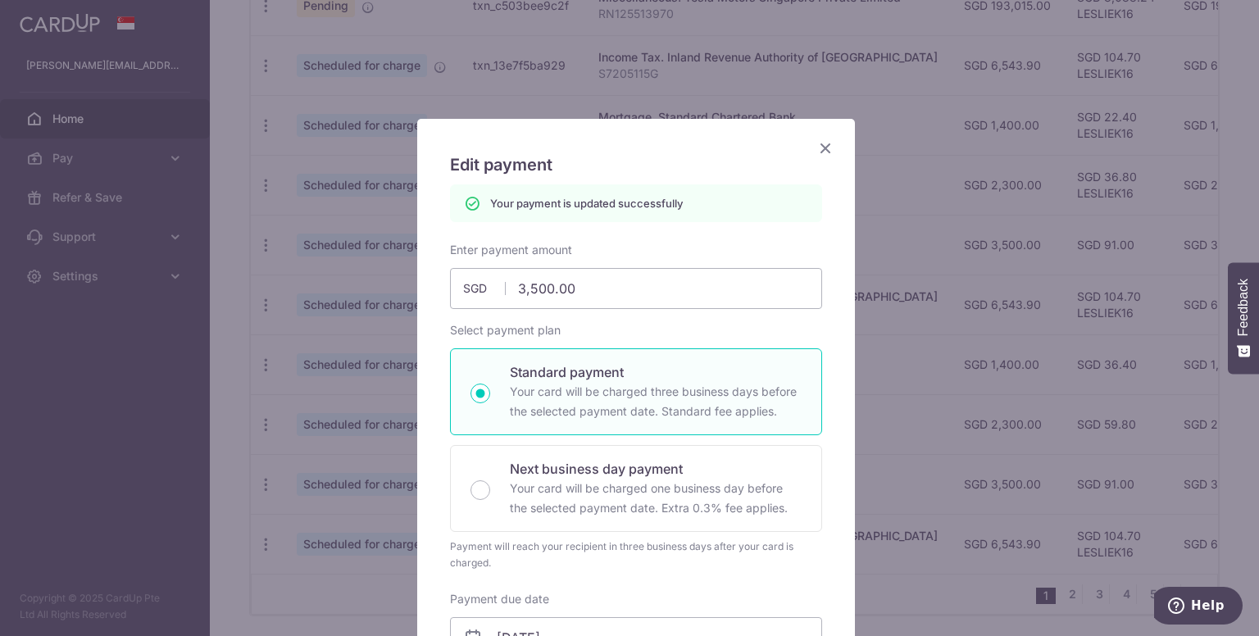
click at [820, 146] on icon "Close" at bounding box center [825, 148] width 20 height 20
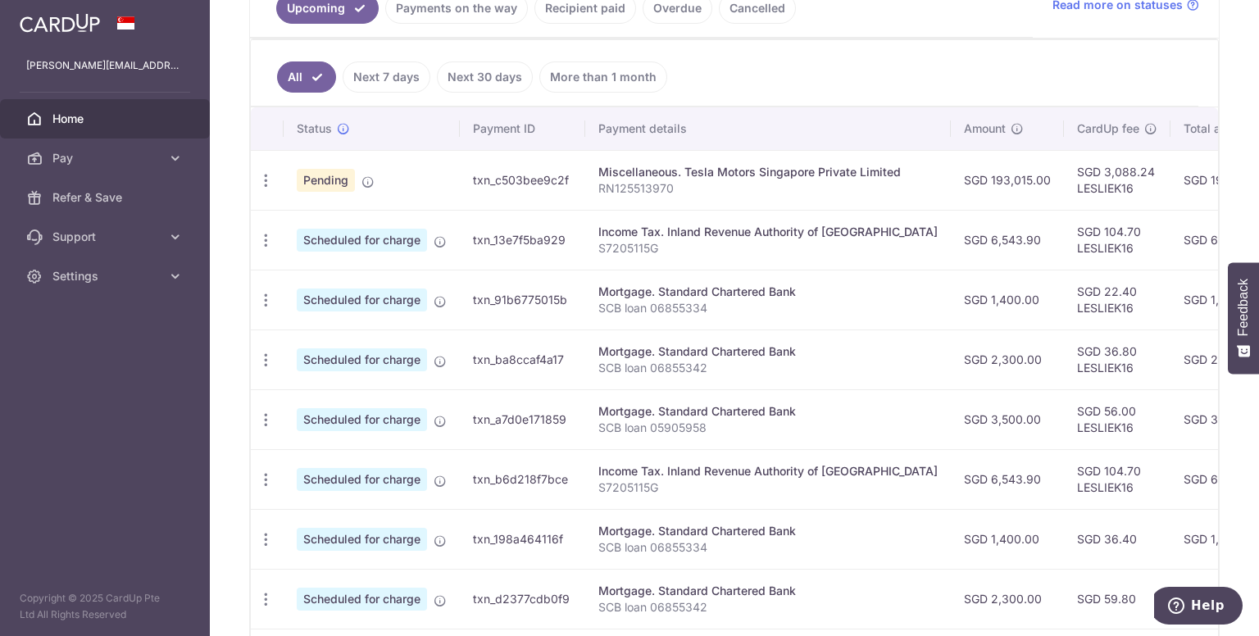
scroll to position [574, 0]
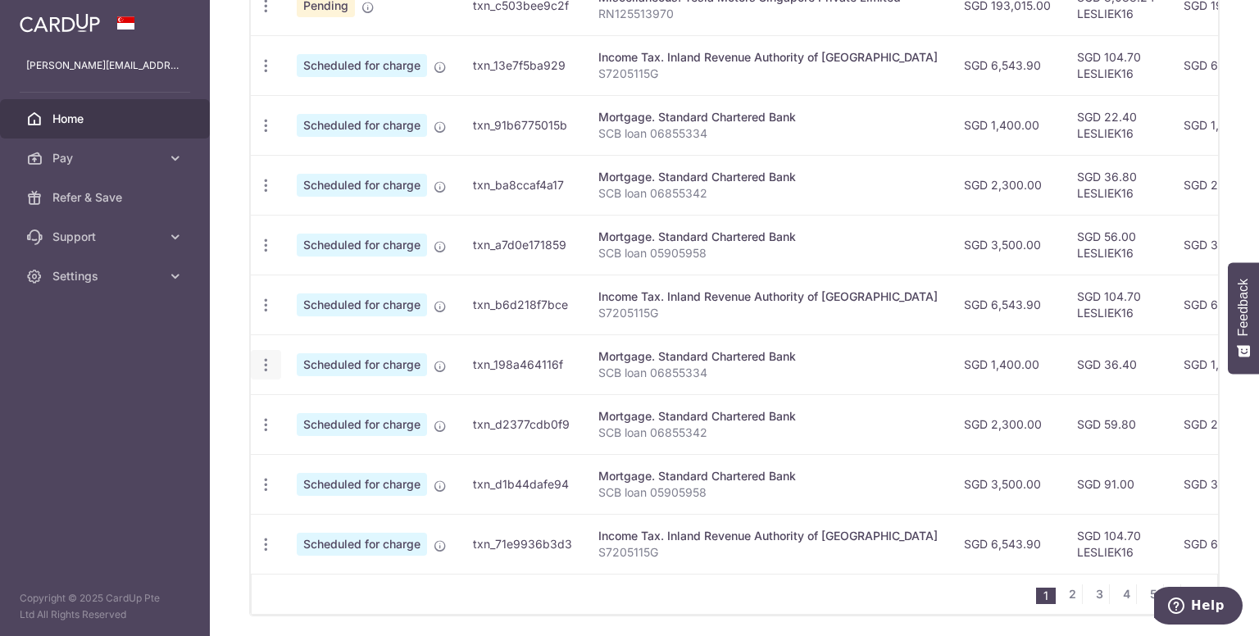
click at [267, 358] on icon "button" at bounding box center [265, 365] width 17 height 17
click at [372, 403] on span "Update payment" at bounding box center [352, 410] width 111 height 20
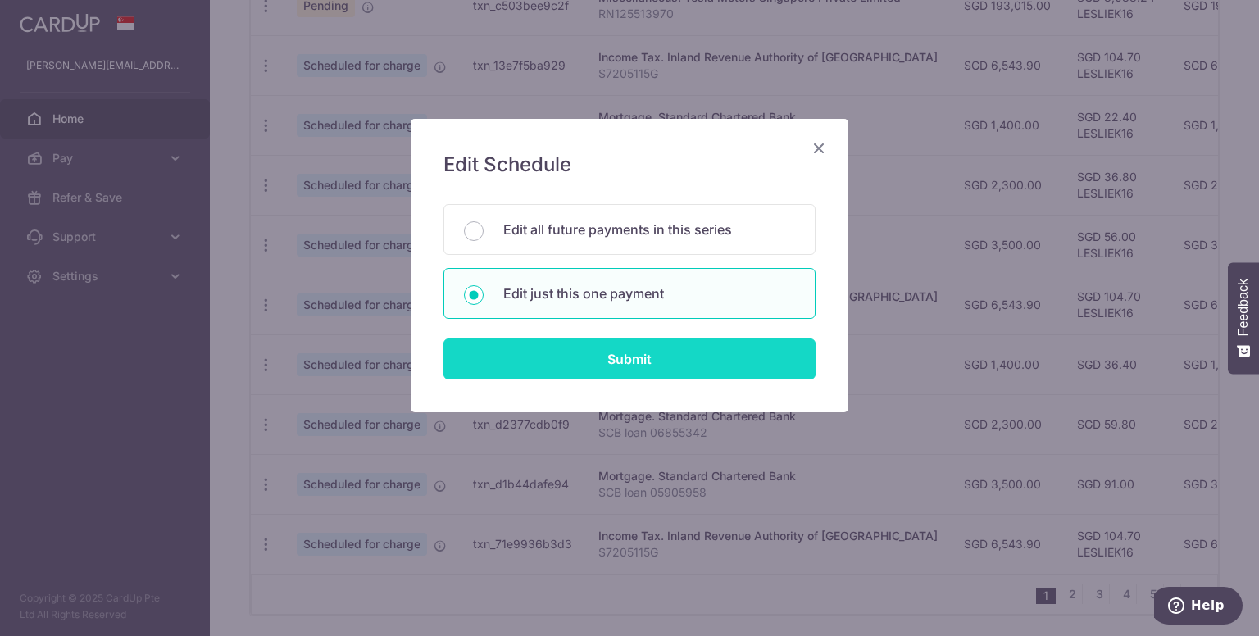
click at [605, 357] on input "Submit" at bounding box center [629, 358] width 372 height 41
radio input "true"
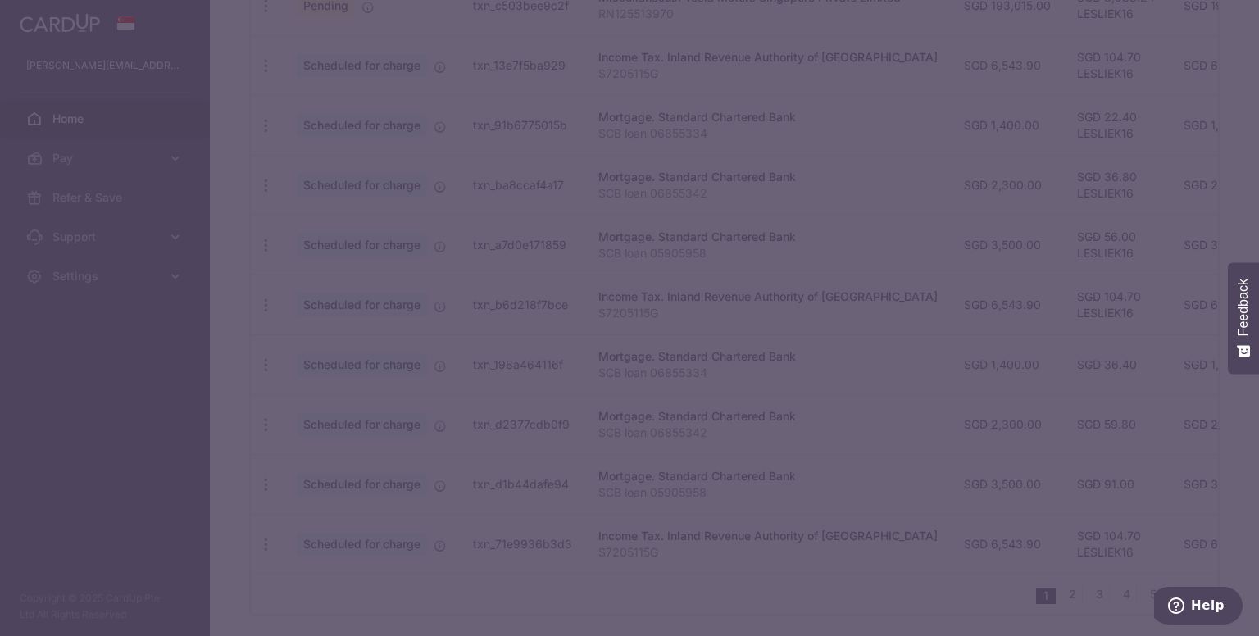
type input "1,400.00"
type input "[DATE]"
type input "SCB loan 06855334"
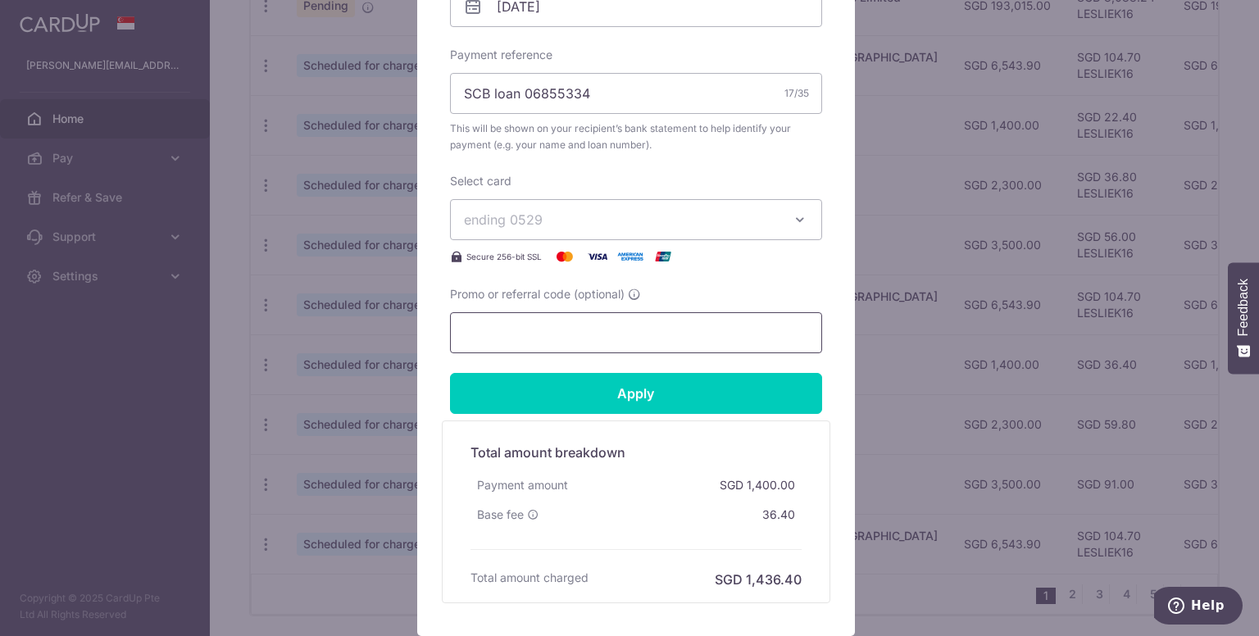
click at [616, 329] on input "Promo or referral code (optional)" at bounding box center [636, 332] width 372 height 41
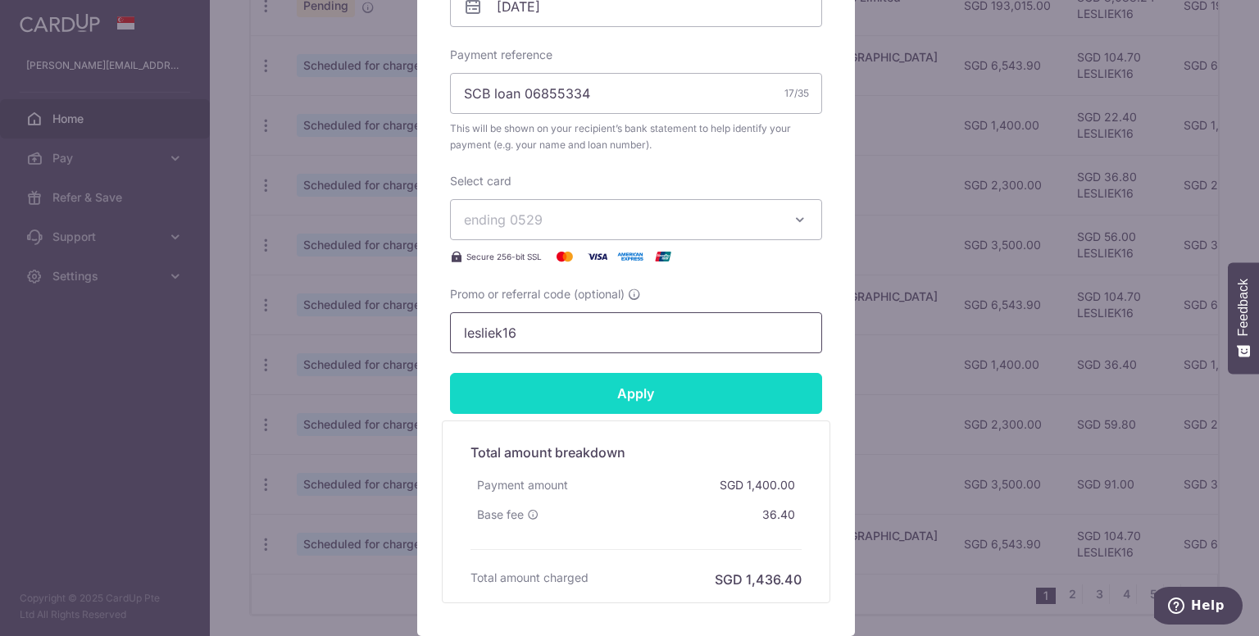
type input "lesliek16"
click at [618, 385] on input "Apply" at bounding box center [636, 393] width 372 height 41
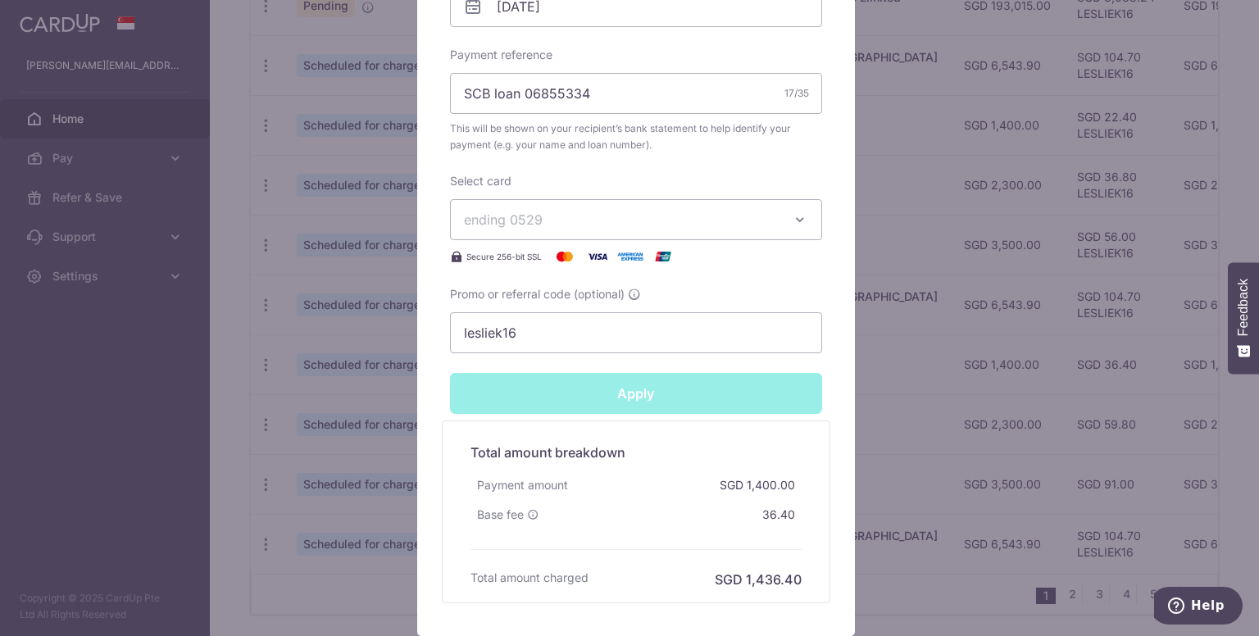
type input "Successfully Applied"
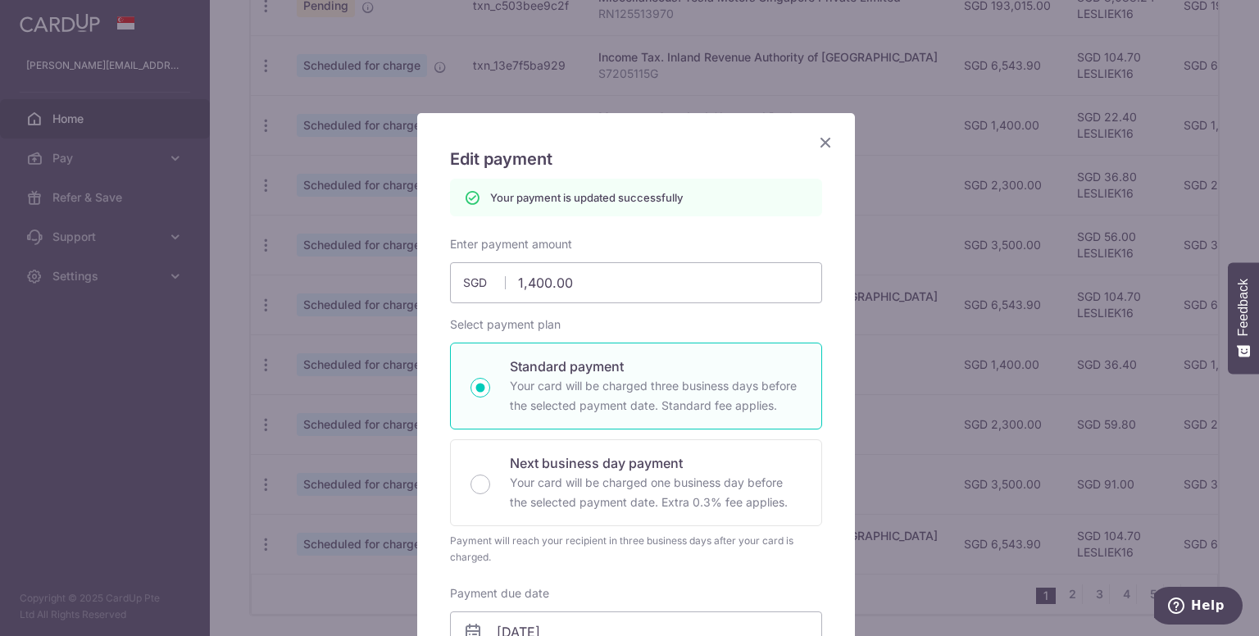
scroll to position [0, 0]
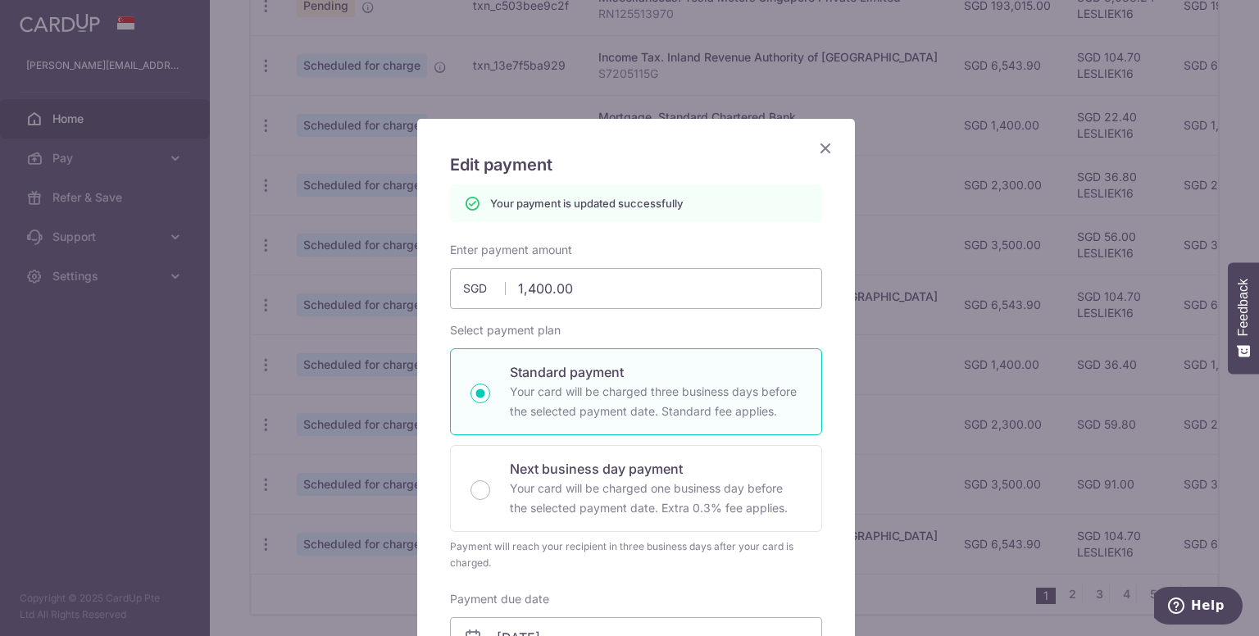
click at [815, 145] on icon "Close" at bounding box center [825, 148] width 20 height 20
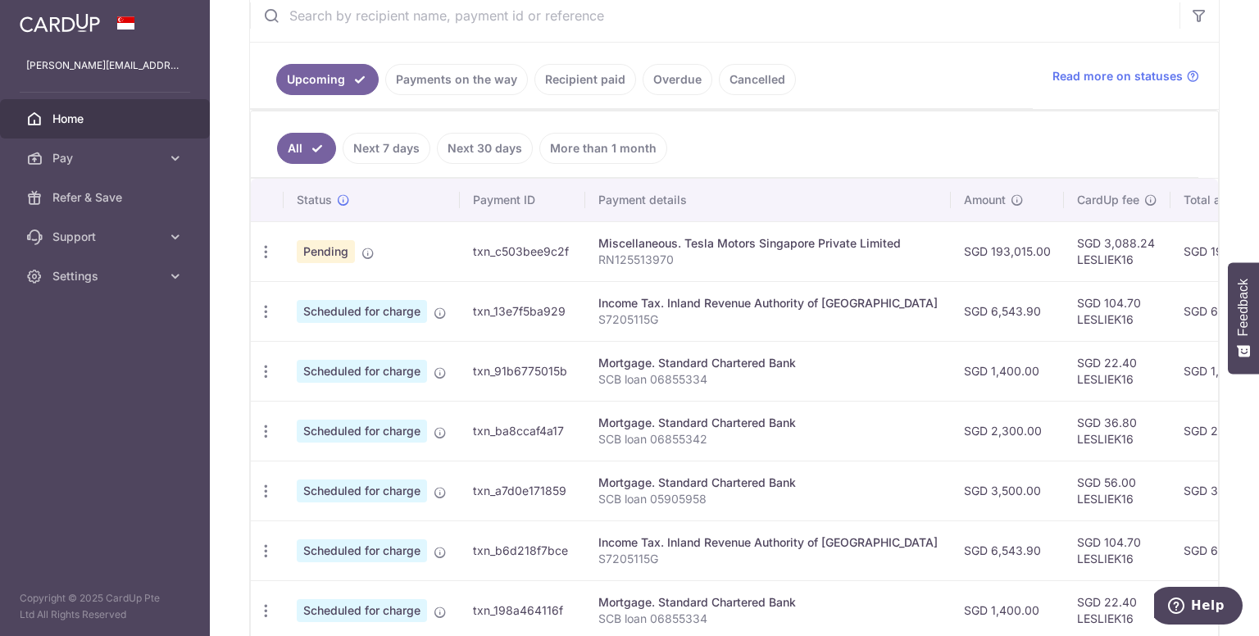
scroll to position [635, 0]
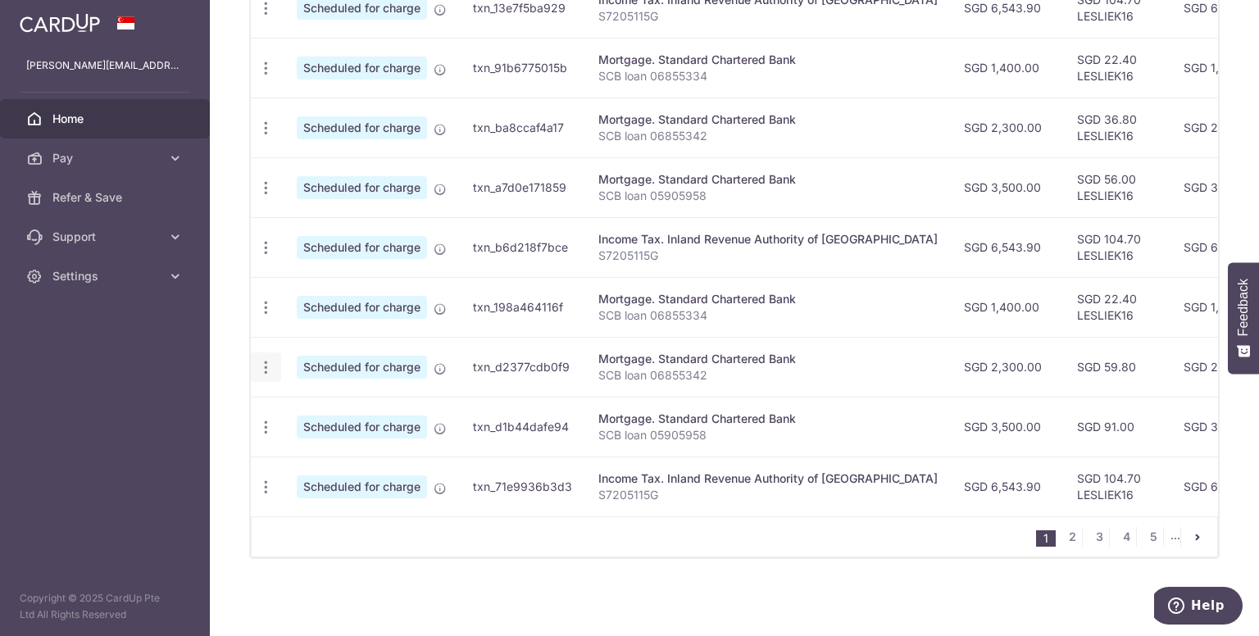
click at [261, 359] on icon "button" at bounding box center [265, 367] width 17 height 17
click at [362, 402] on span "Update payment" at bounding box center [352, 412] width 111 height 20
radio input "true"
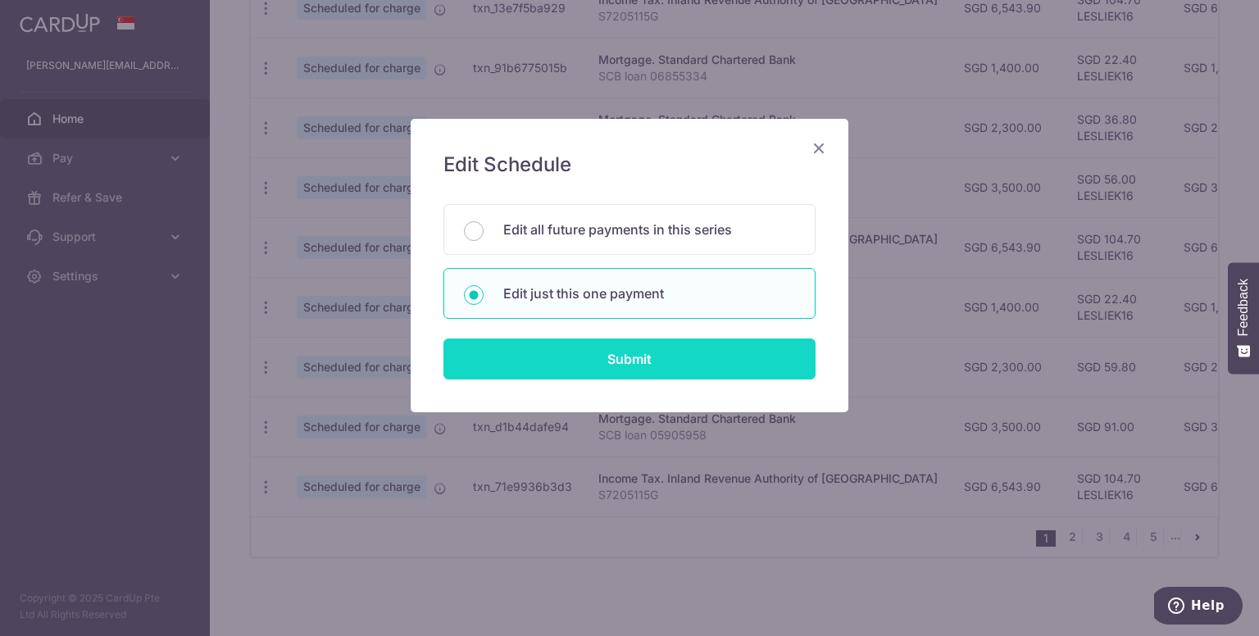
click at [632, 357] on input "Submit" at bounding box center [629, 358] width 372 height 41
radio input "true"
type input "2,300.00"
type input "[DATE]"
type input "SCB loan 06855342"
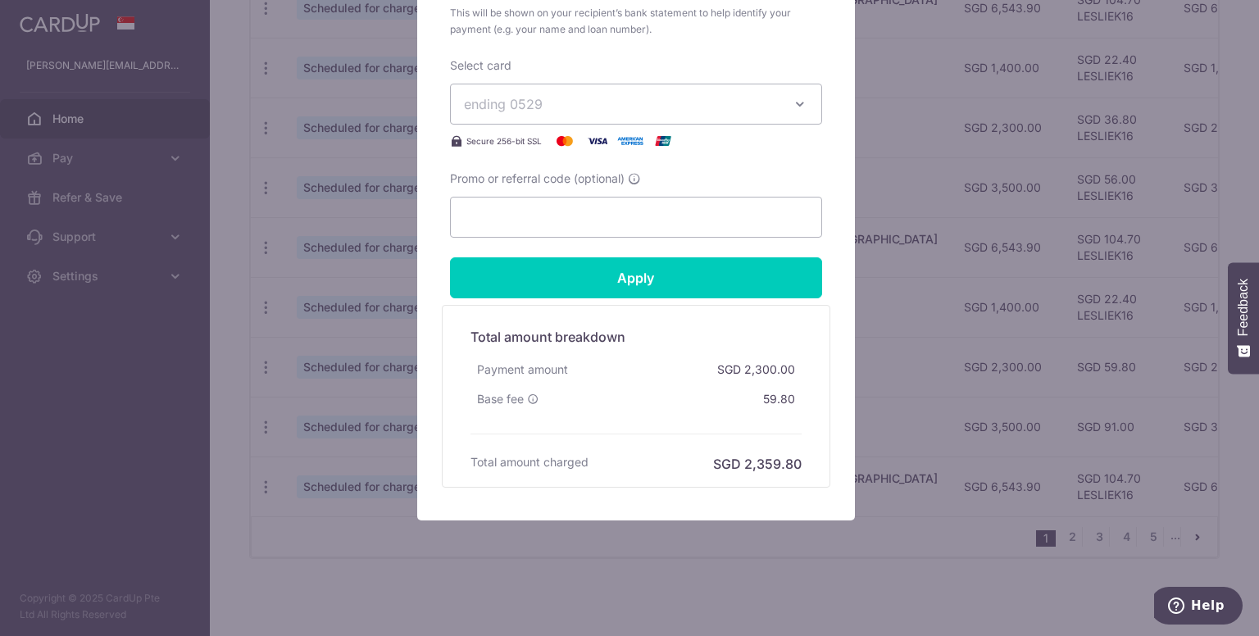
scroll to position [690, 0]
click at [584, 219] on input "Promo or referral code (optional)" at bounding box center [636, 216] width 372 height 41
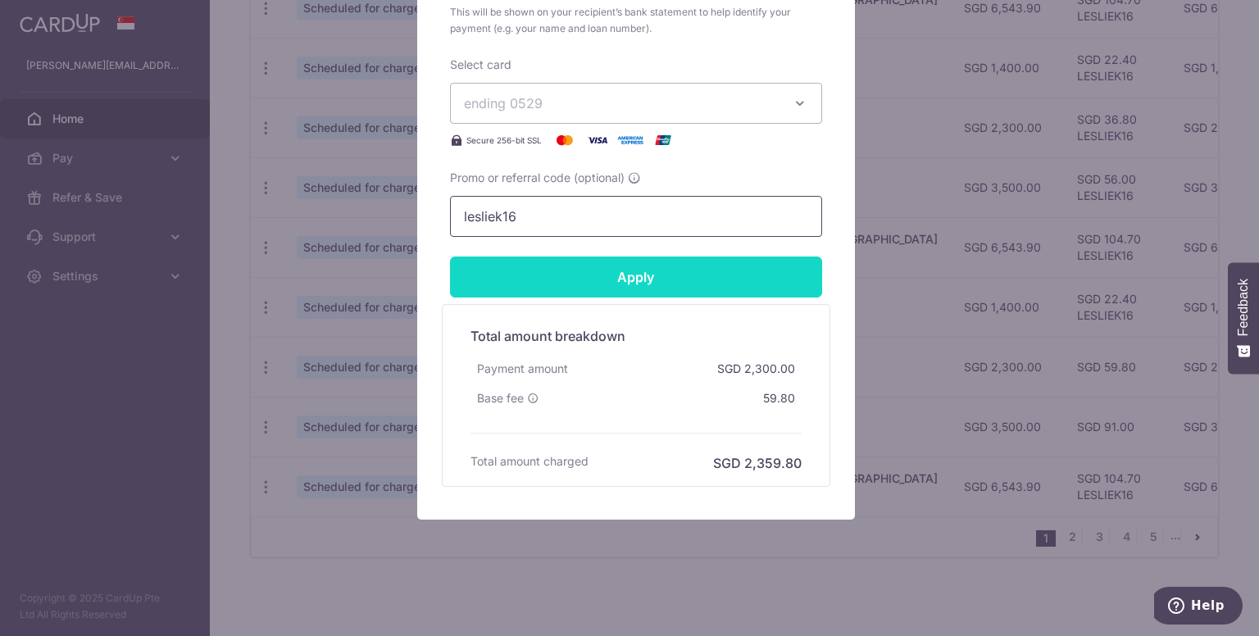
type input "lesliek16"
click at [688, 270] on input "Apply" at bounding box center [636, 277] width 372 height 41
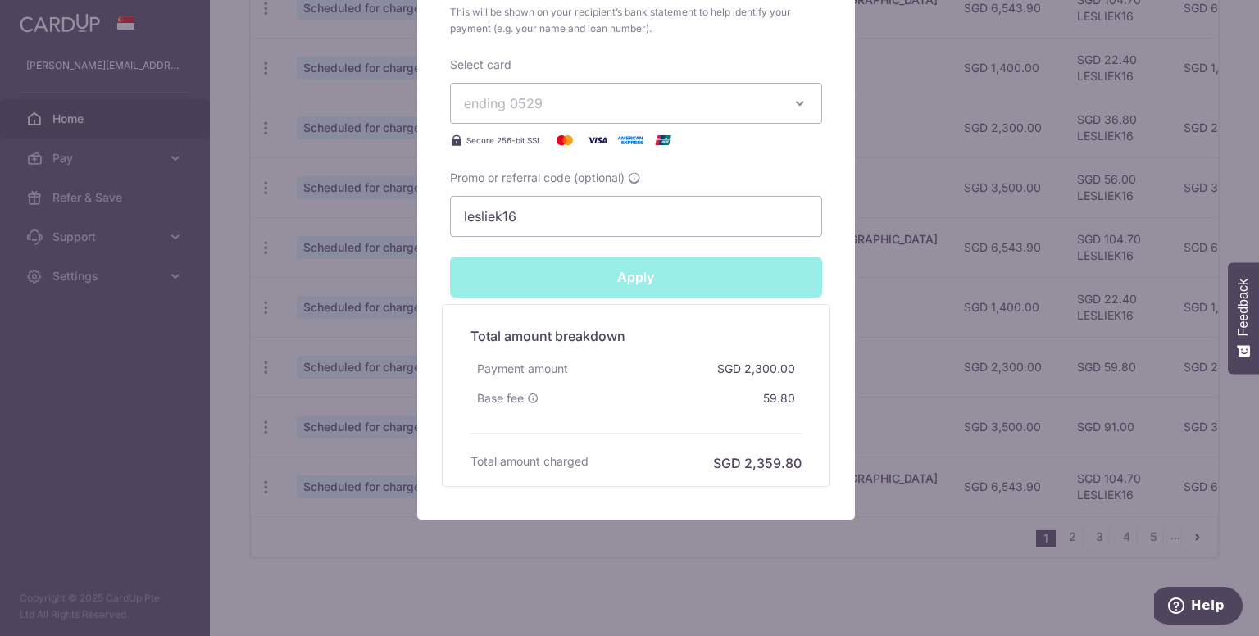
type input "Successfully Applied"
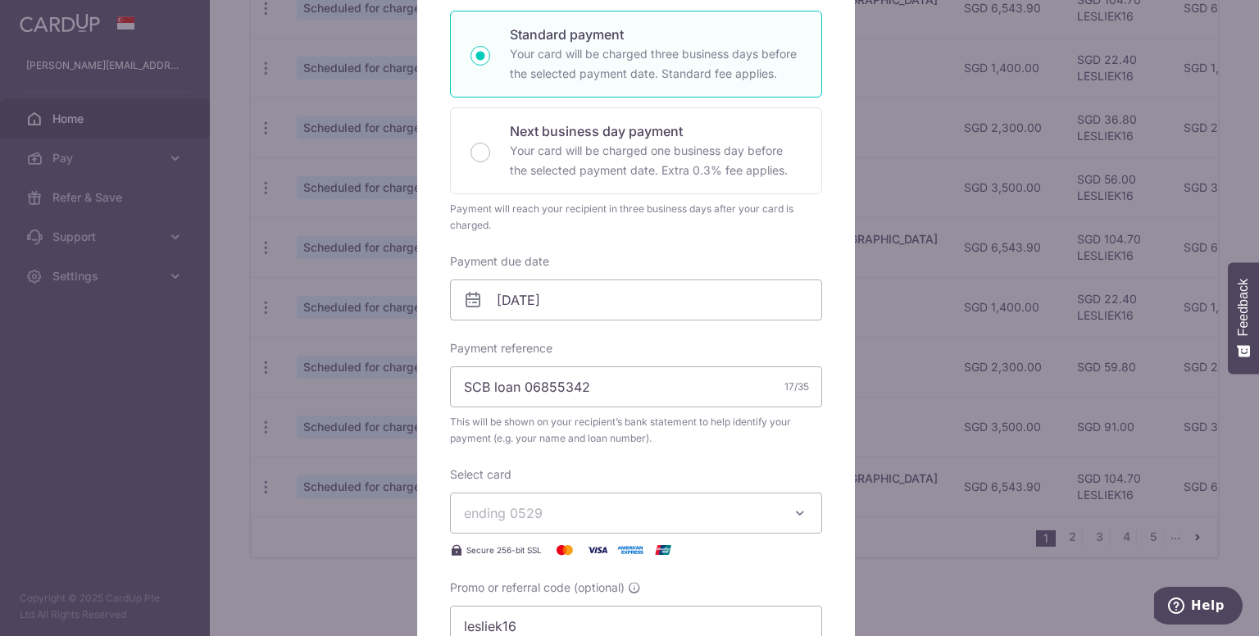
scroll to position [10, 0]
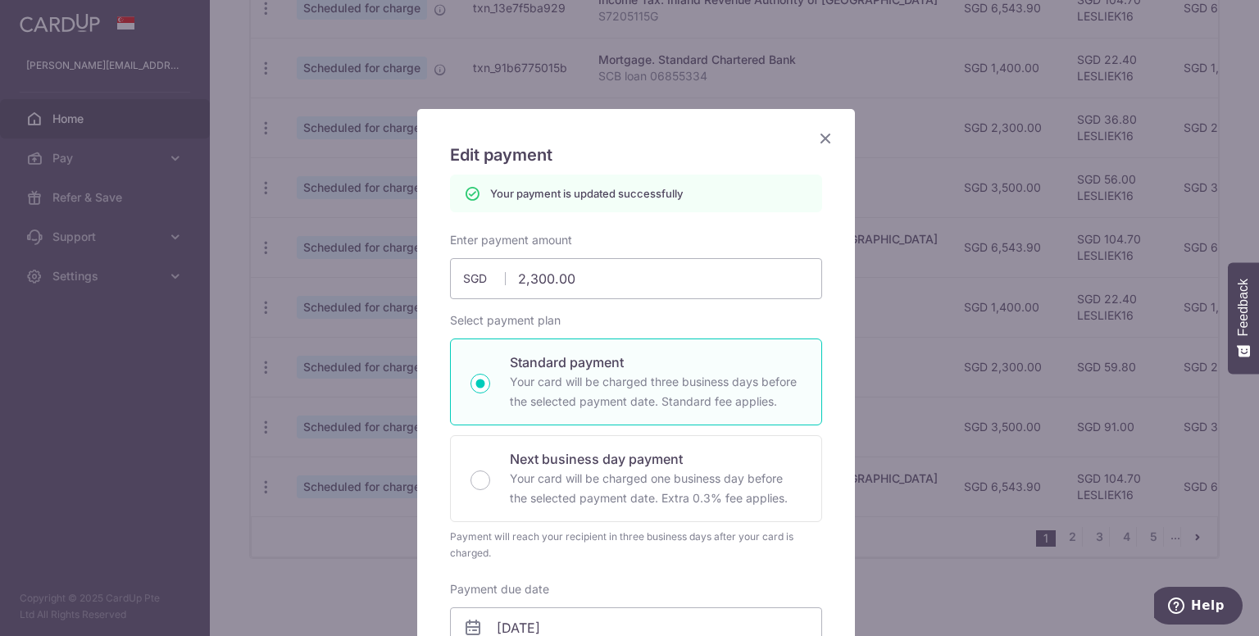
click at [815, 132] on icon "Close" at bounding box center [825, 138] width 20 height 20
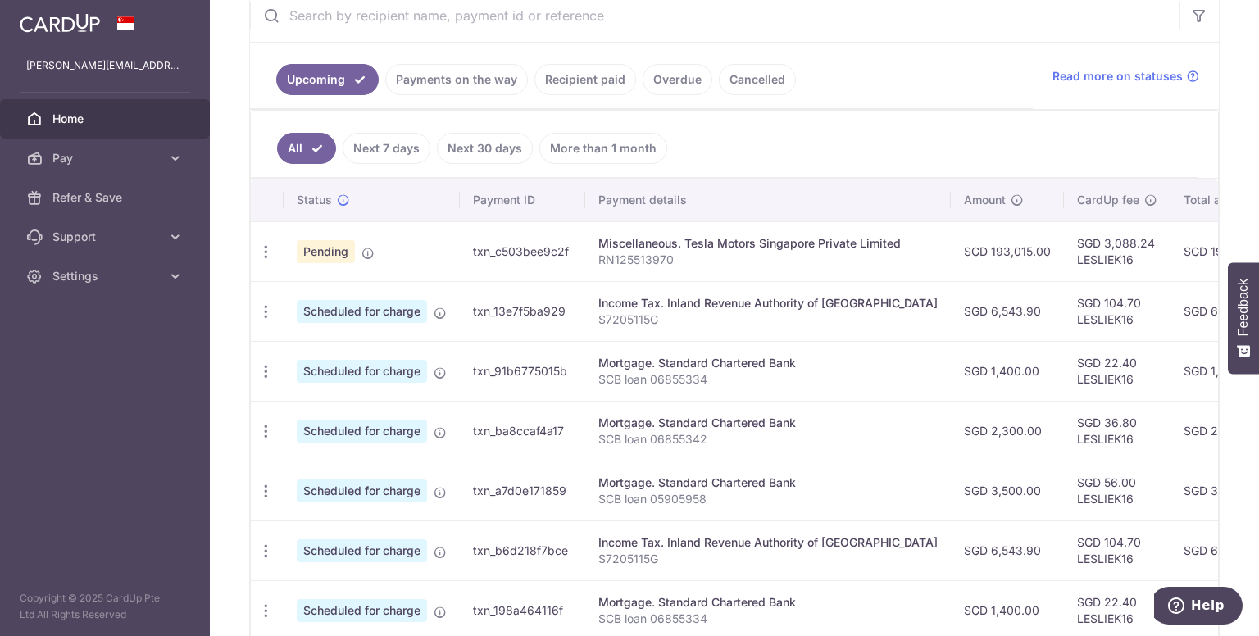
scroll to position [635, 0]
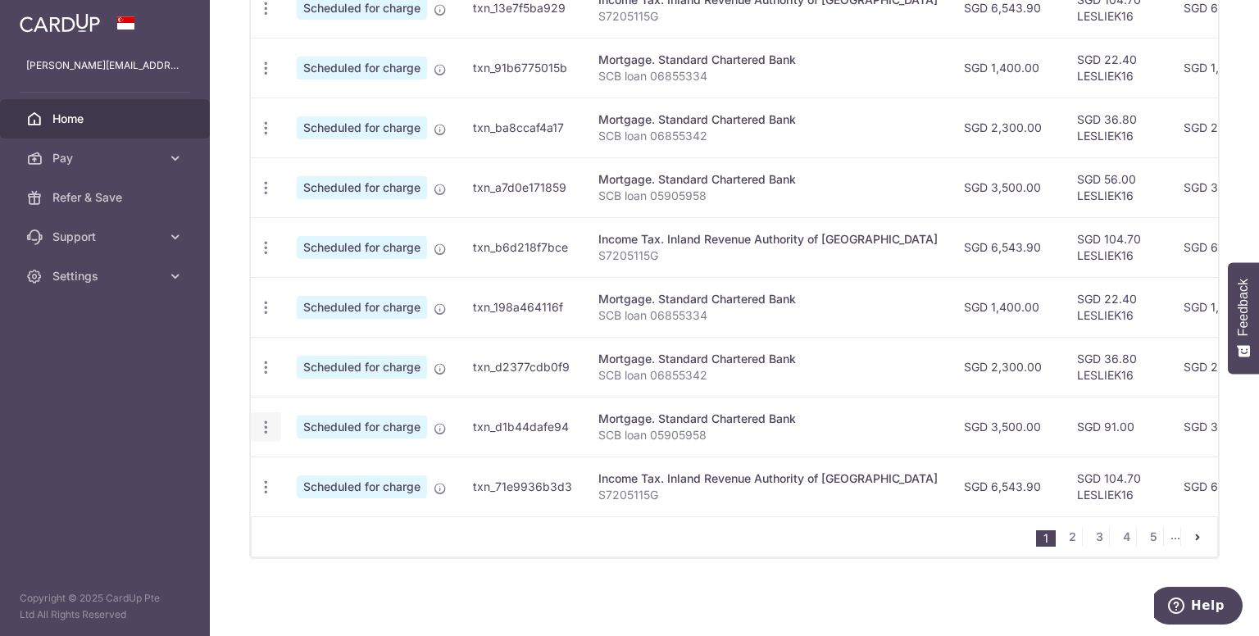
click at [259, 419] on icon "button" at bounding box center [265, 427] width 17 height 17
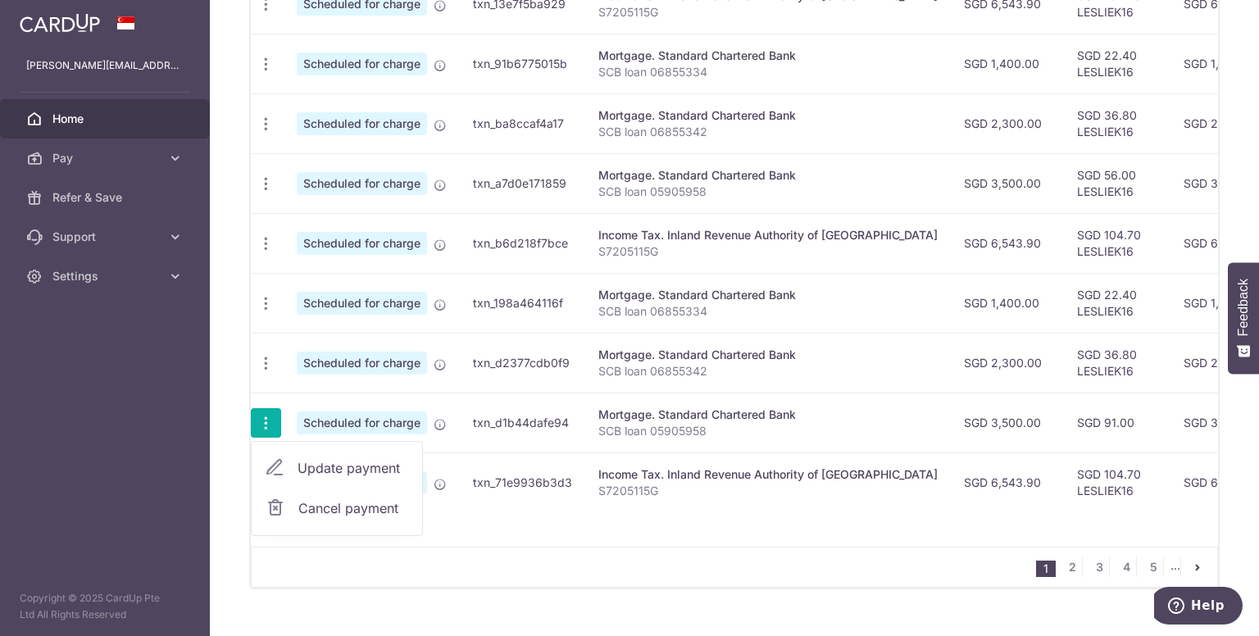
click at [395, 464] on span "Update payment" at bounding box center [352, 468] width 111 height 20
radio input "true"
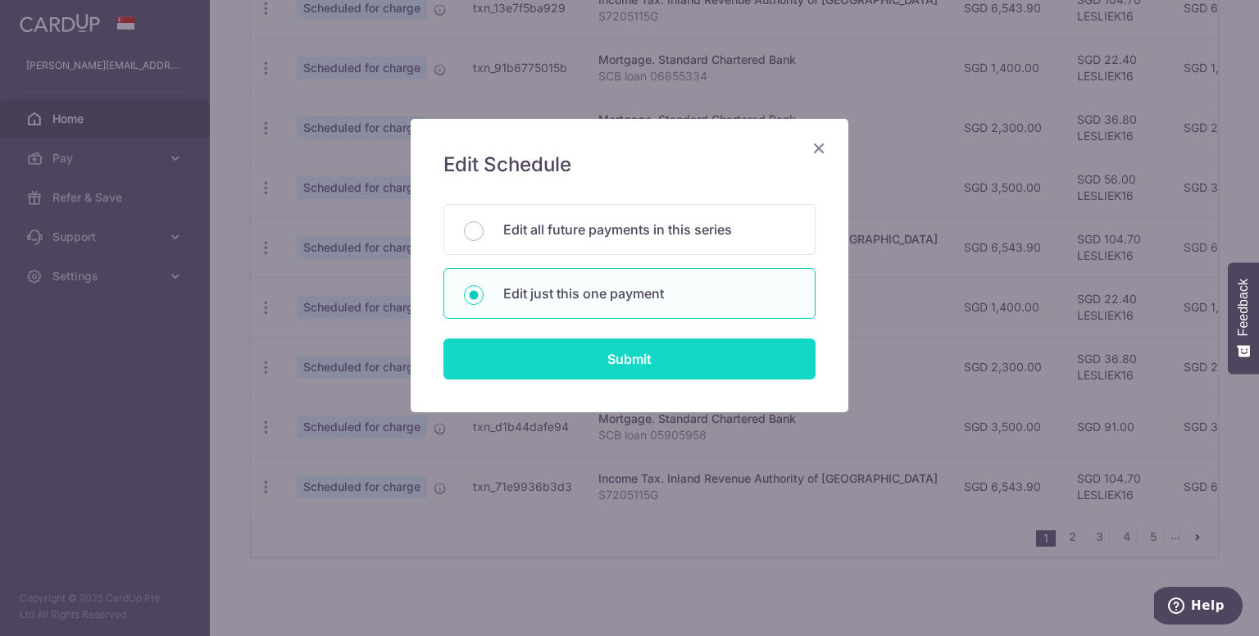
click at [623, 352] on input "Submit" at bounding box center [629, 358] width 372 height 41
radio input "true"
type input "3,500.00"
type input "[DATE]"
type input "SCB loan 05905958"
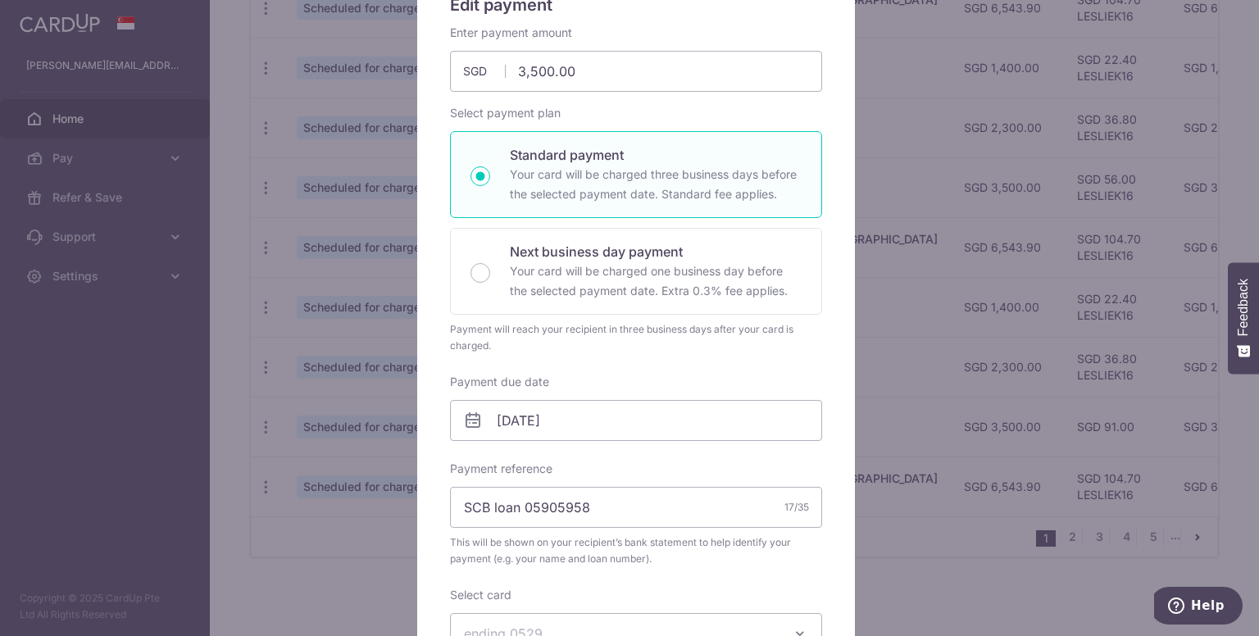
scroll to position [410, 0]
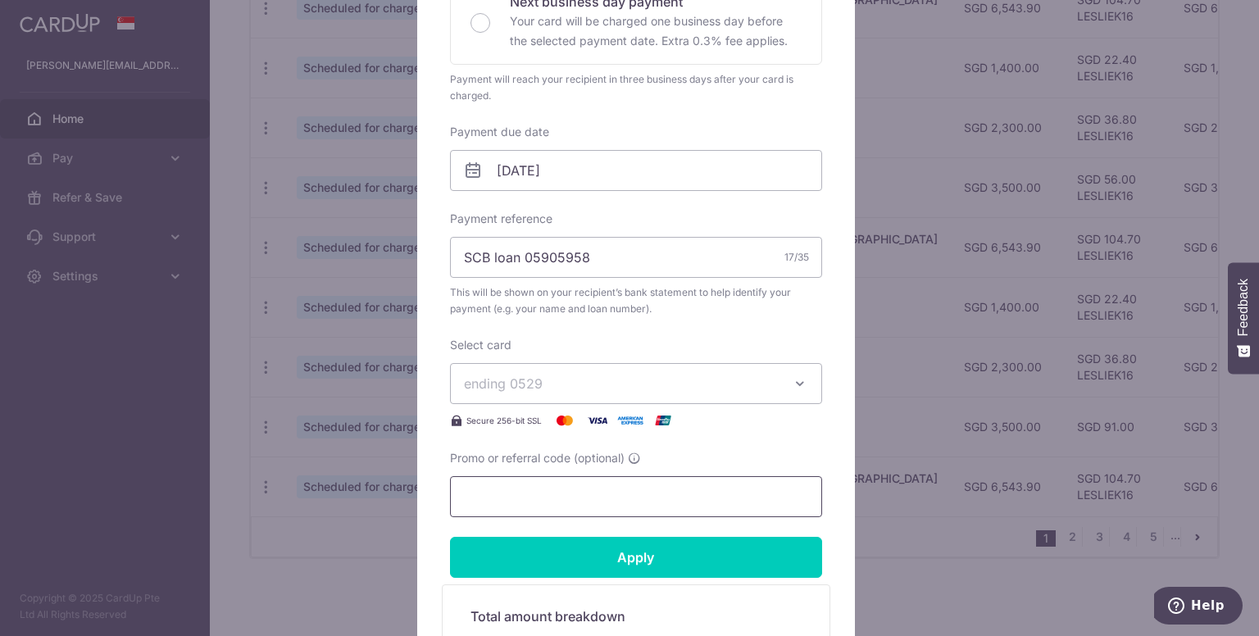
click at [635, 496] on input "Promo or referral code (optional)" at bounding box center [636, 496] width 372 height 41
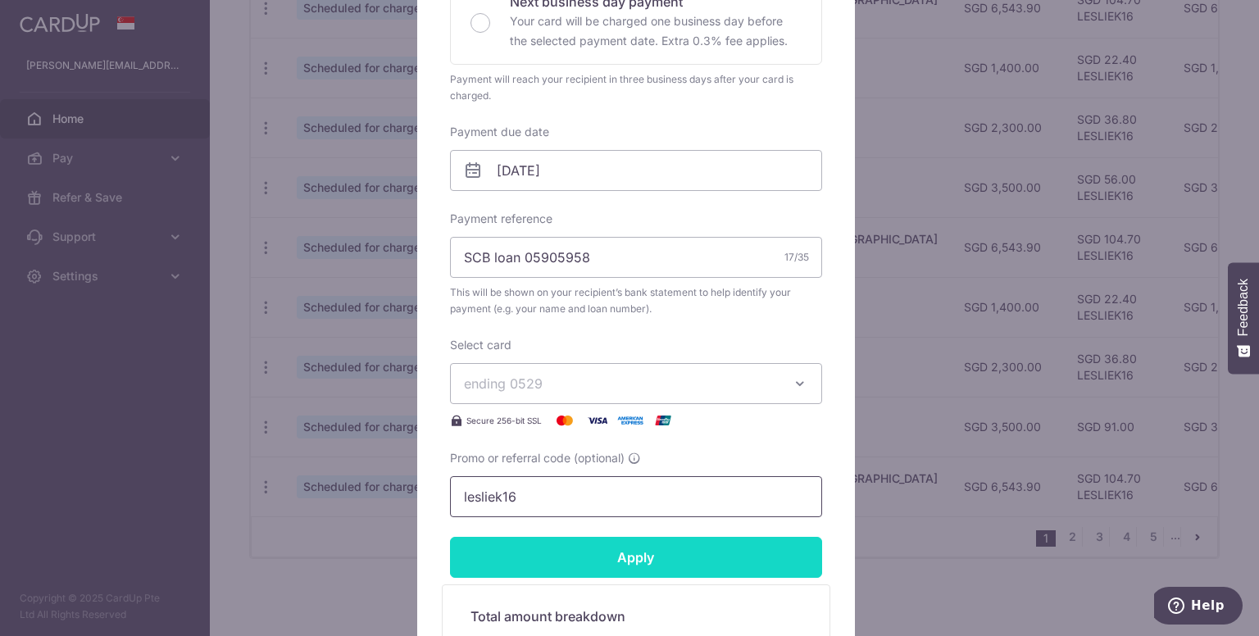
type input "lesliek16"
click at [649, 556] on input "Apply" at bounding box center [636, 557] width 372 height 41
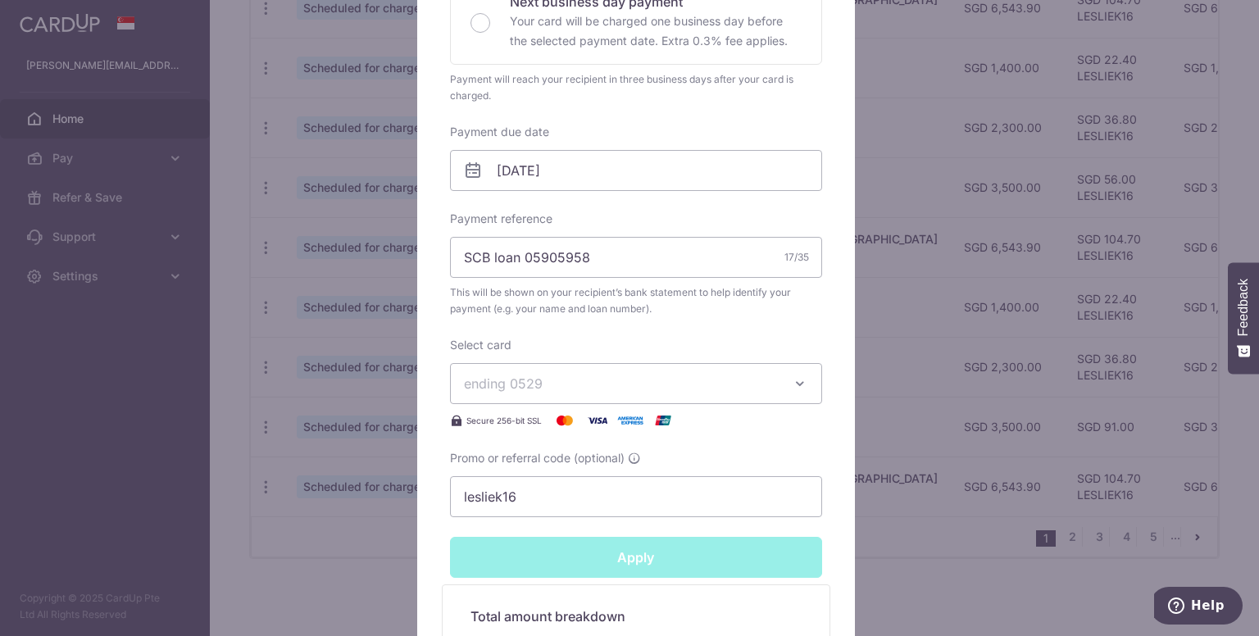
type input "Successfully Applied"
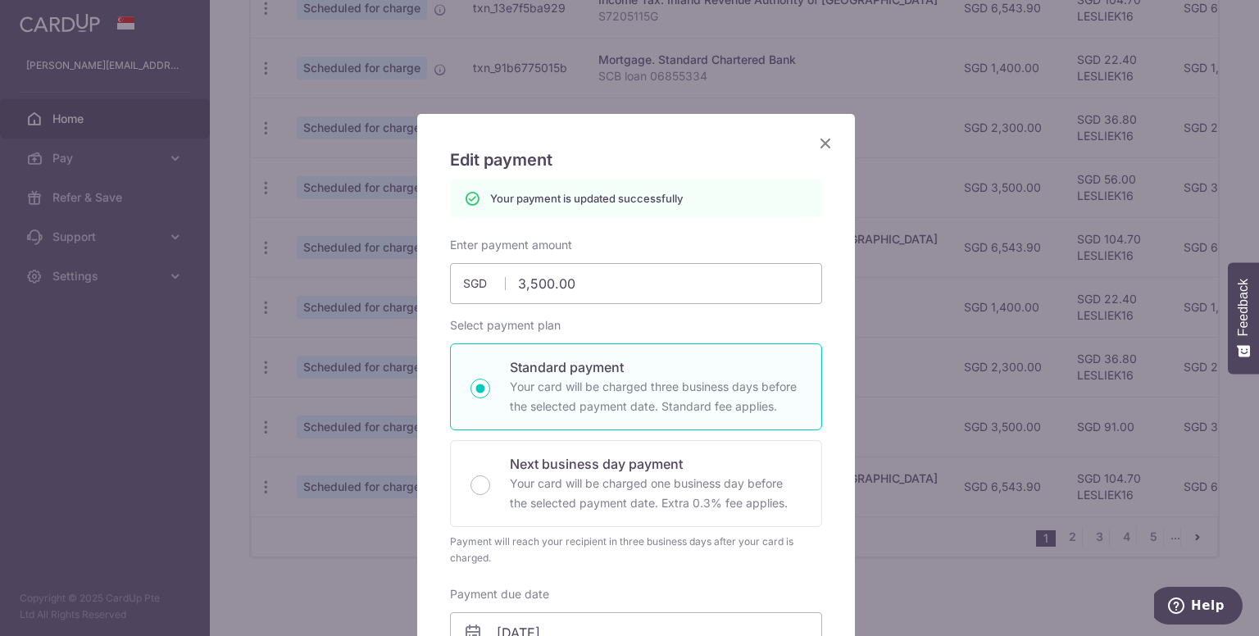
scroll to position [0, 0]
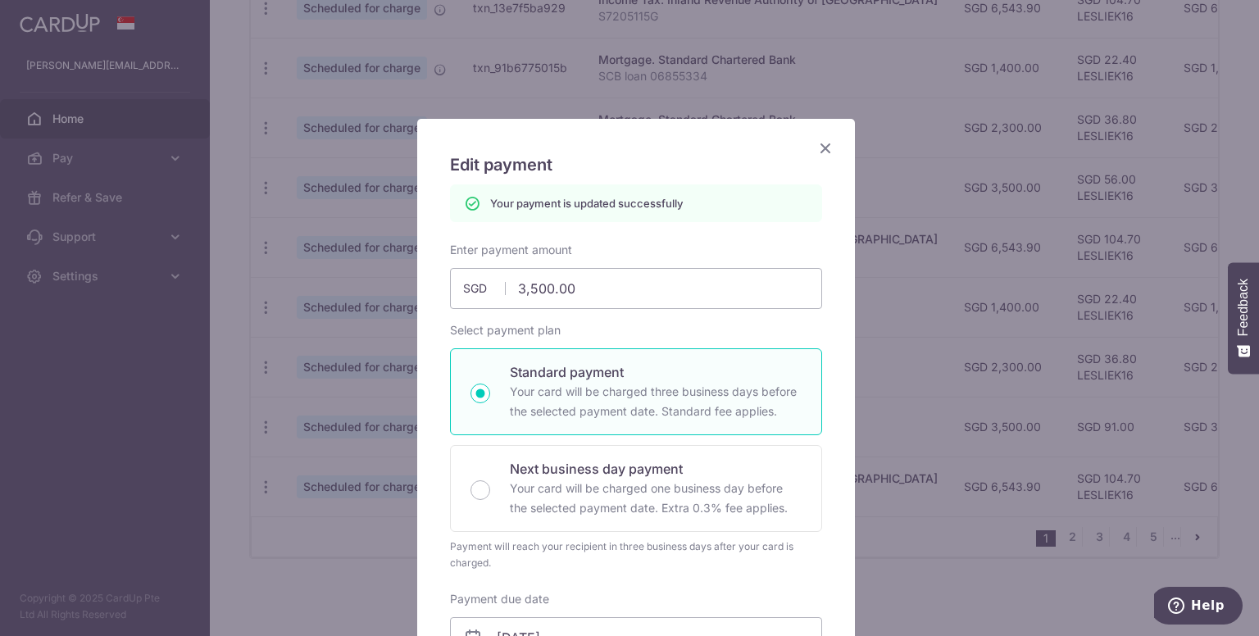
click at [819, 148] on icon "Close" at bounding box center [825, 148] width 20 height 20
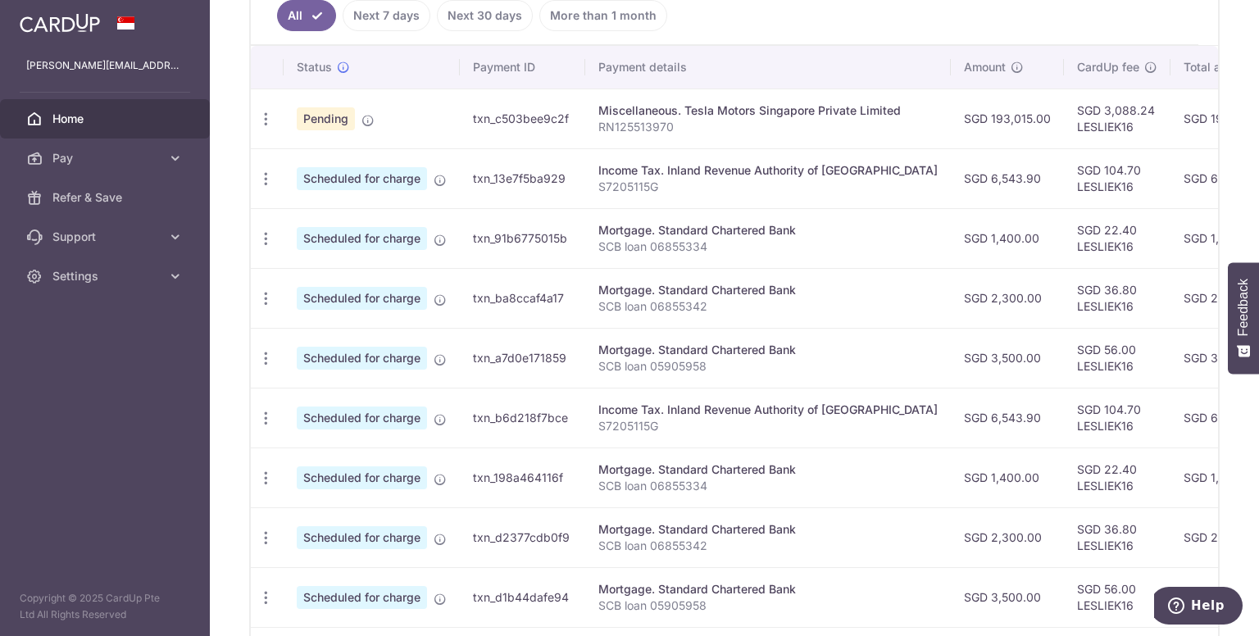
scroll to position [635, 0]
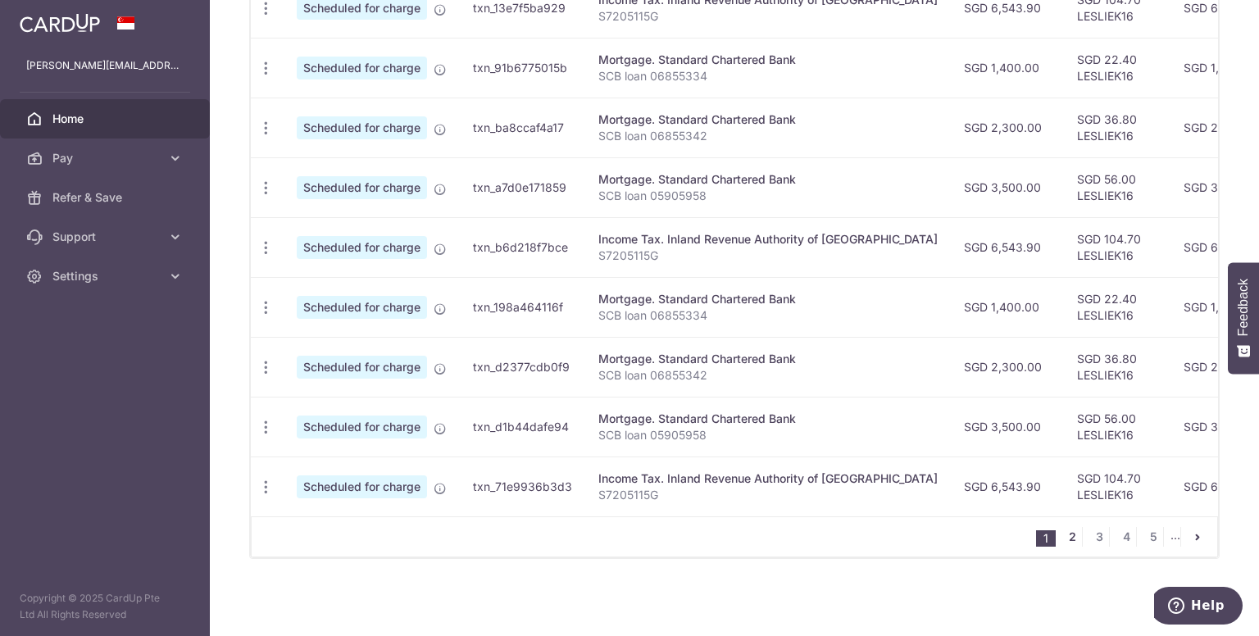
click at [1065, 539] on link "2" at bounding box center [1072, 537] width 20 height 20
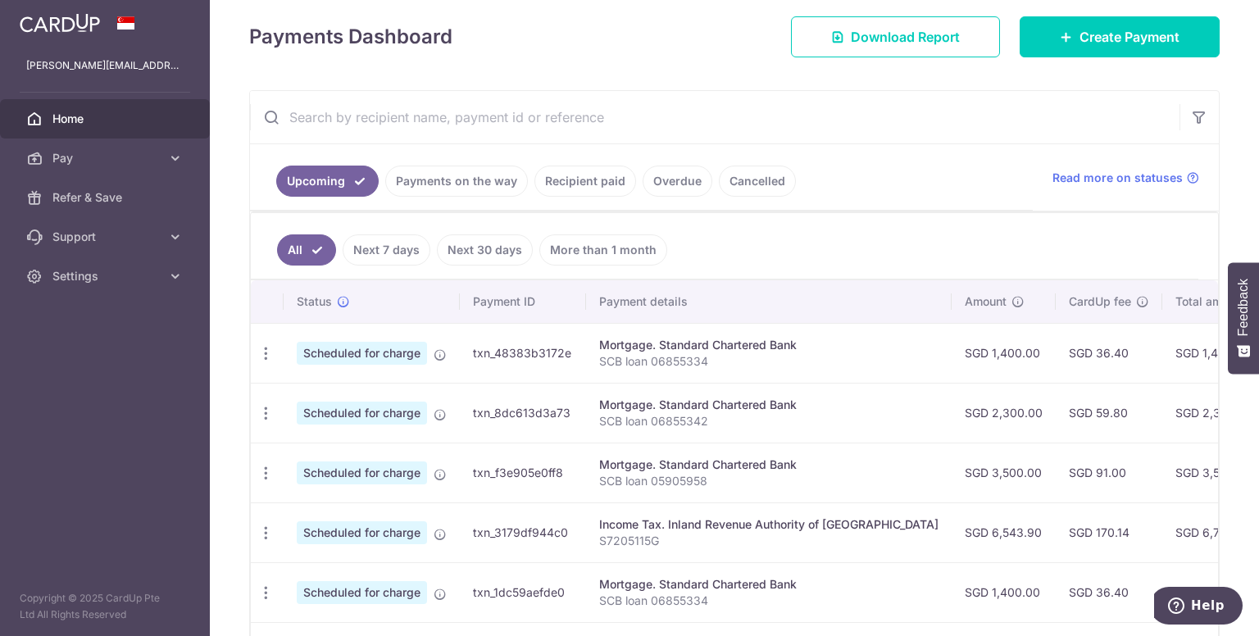
scroll to position [225, 0]
click at [263, 352] on icon "button" at bounding box center [265, 354] width 17 height 17
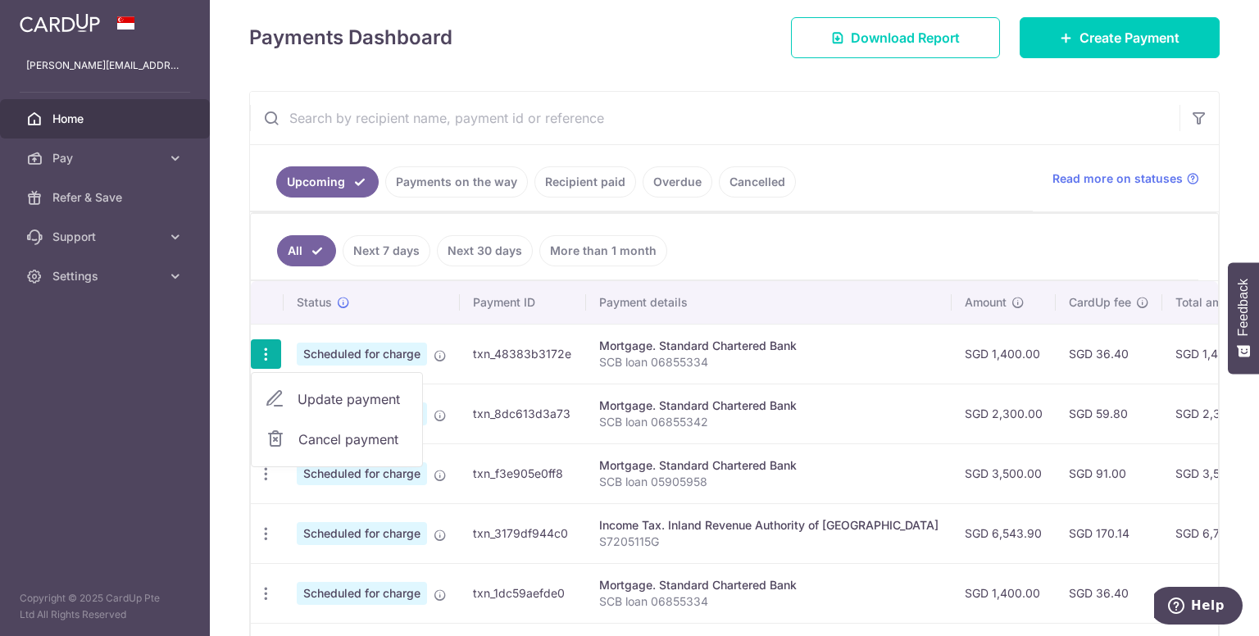
click at [363, 394] on span "Update payment" at bounding box center [352, 399] width 111 height 20
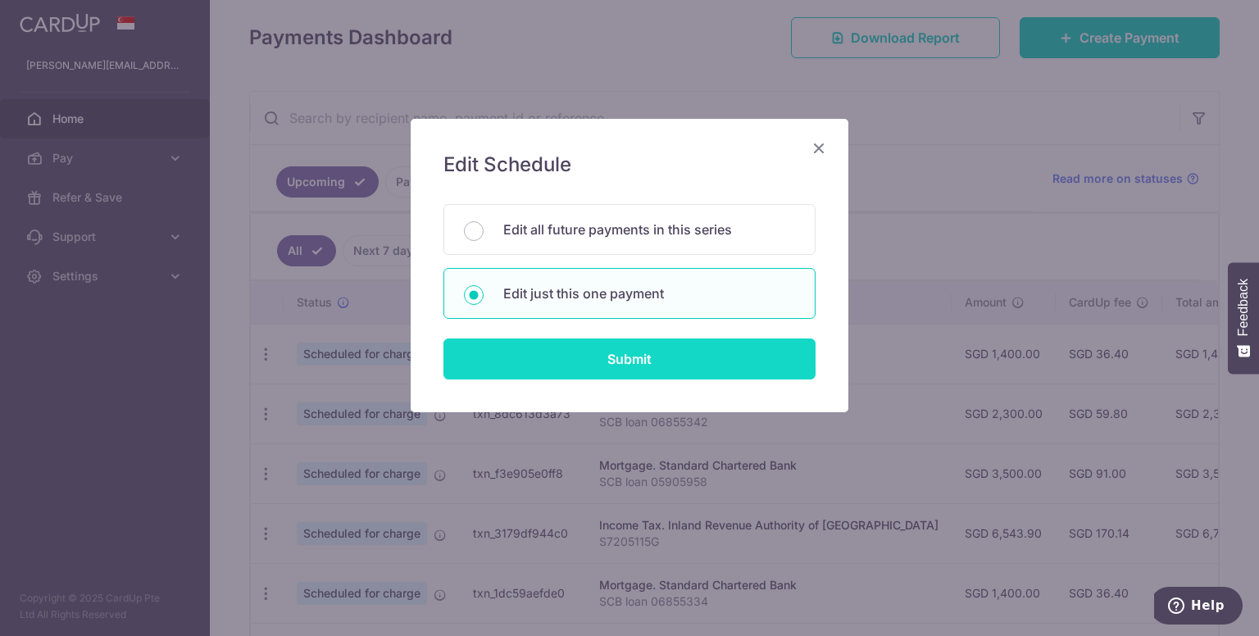
click at [682, 352] on input "Submit" at bounding box center [629, 358] width 372 height 41
radio input "true"
type input "1,400.00"
type input "[DATE]"
type input "SCB loan 06855334"
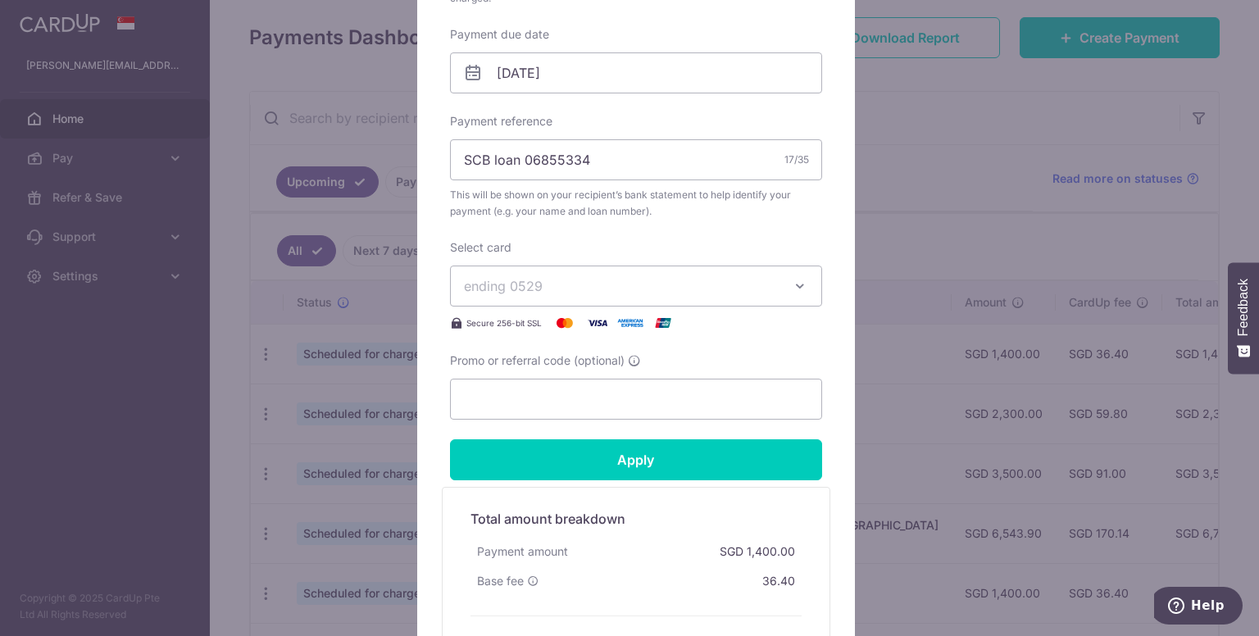
scroll to position [656, 0]
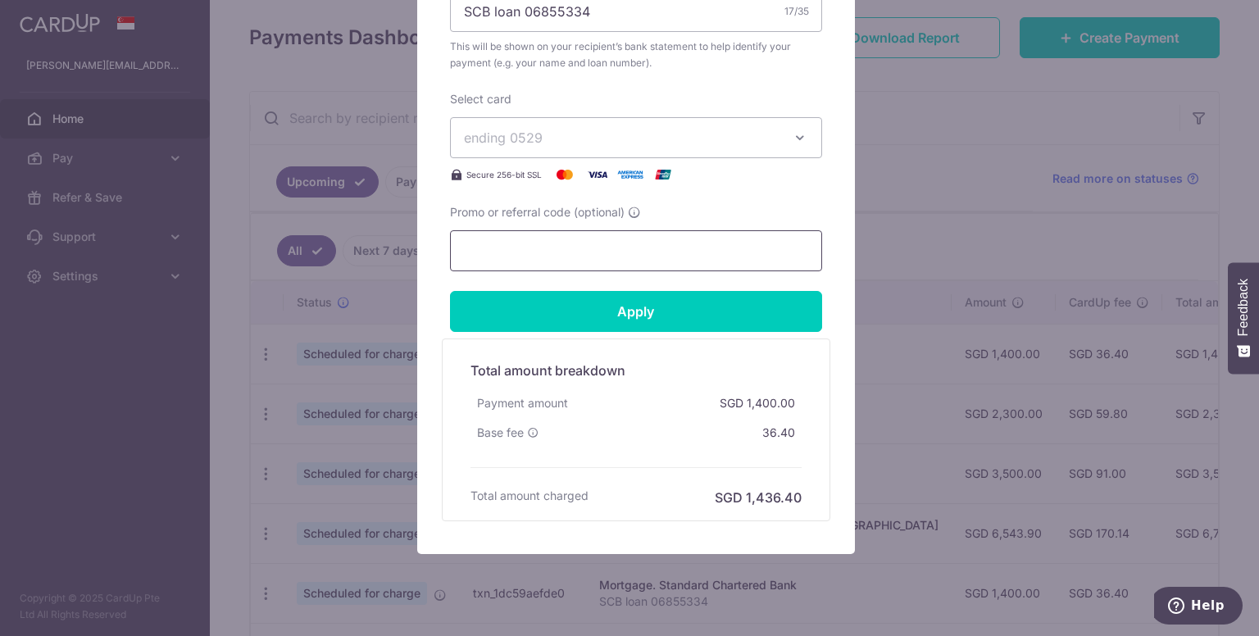
click at [614, 249] on input "Promo or referral code (optional)" at bounding box center [636, 250] width 372 height 41
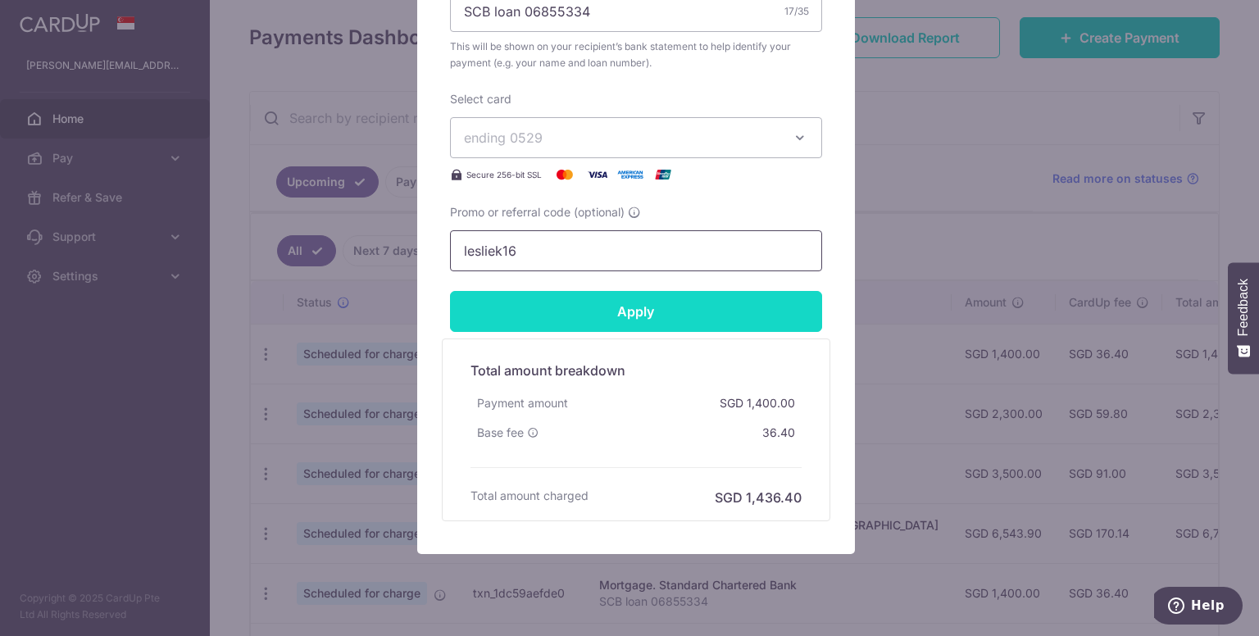
type input "lesliek16"
click at [612, 306] on input "Apply" at bounding box center [636, 311] width 372 height 41
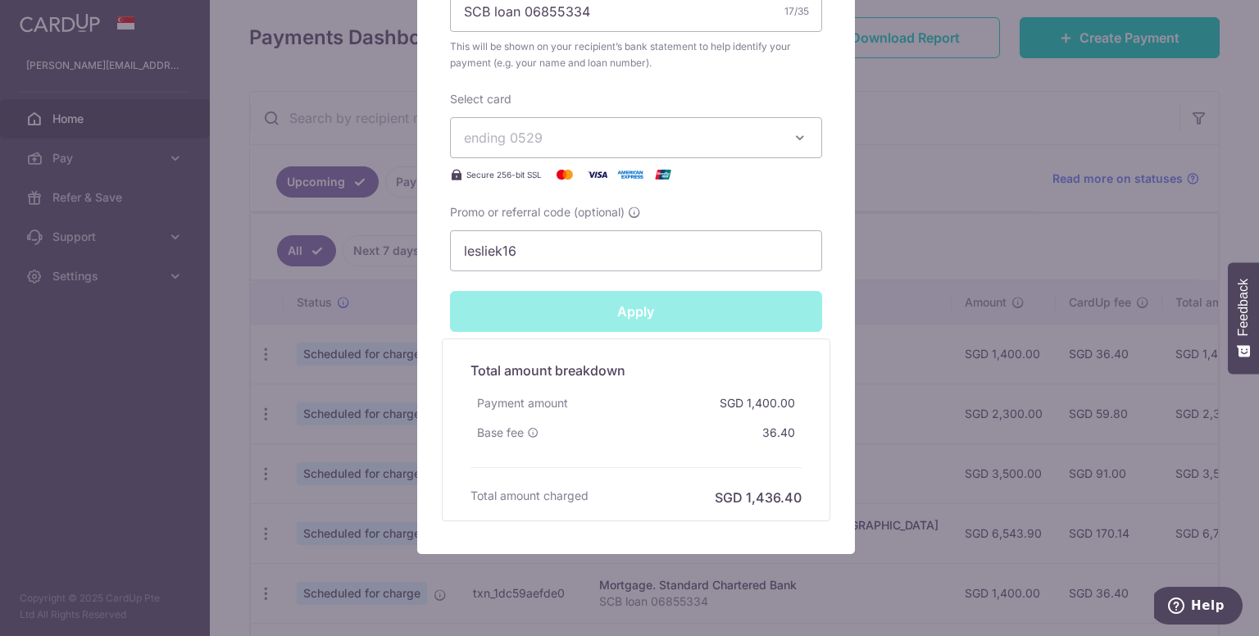
type input "Successfully Applied"
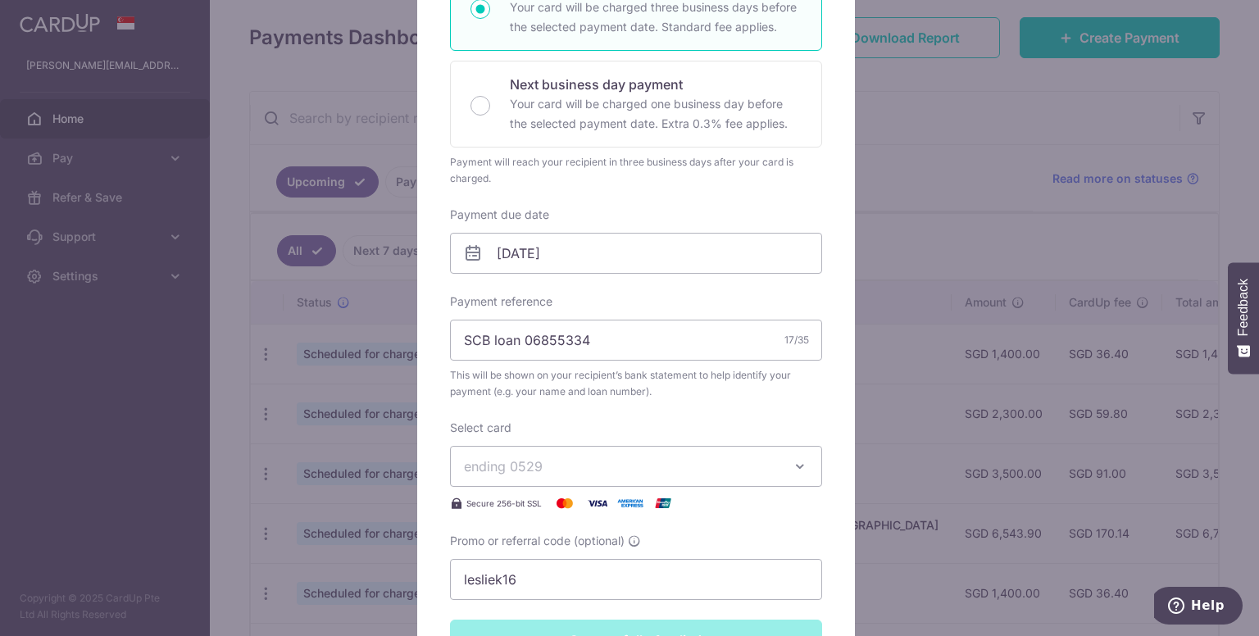
scroll to position [57, 0]
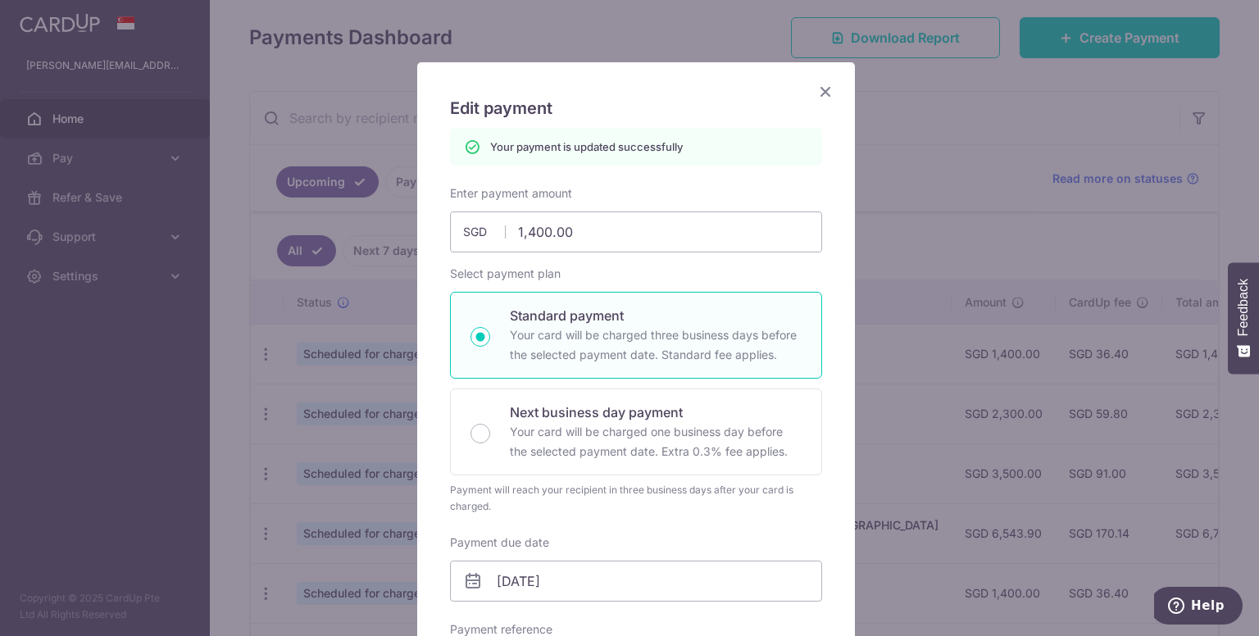
click at [819, 89] on icon "Close" at bounding box center [825, 91] width 20 height 20
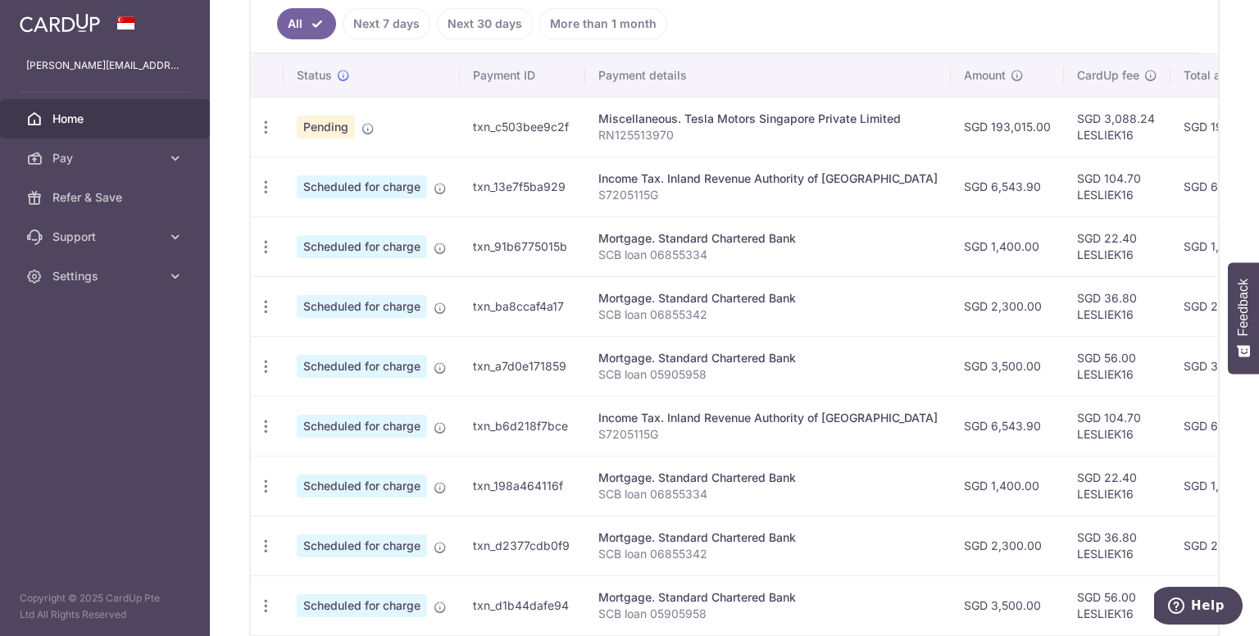
scroll to position [635, 0]
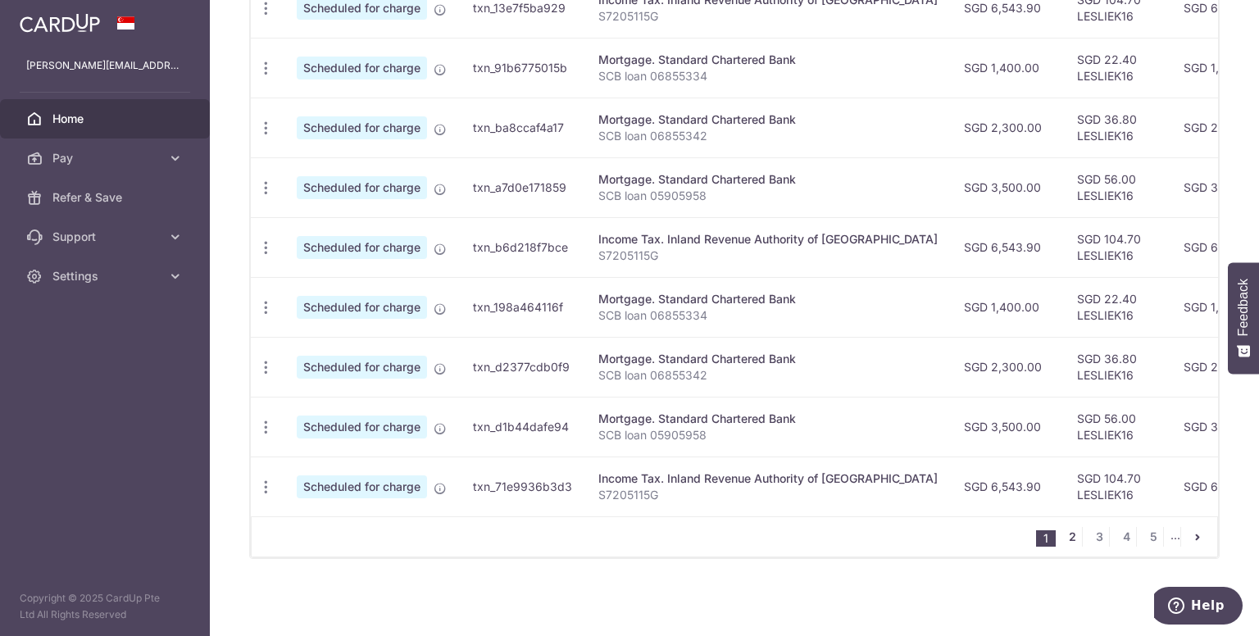
click at [1065, 537] on link "2" at bounding box center [1072, 537] width 20 height 20
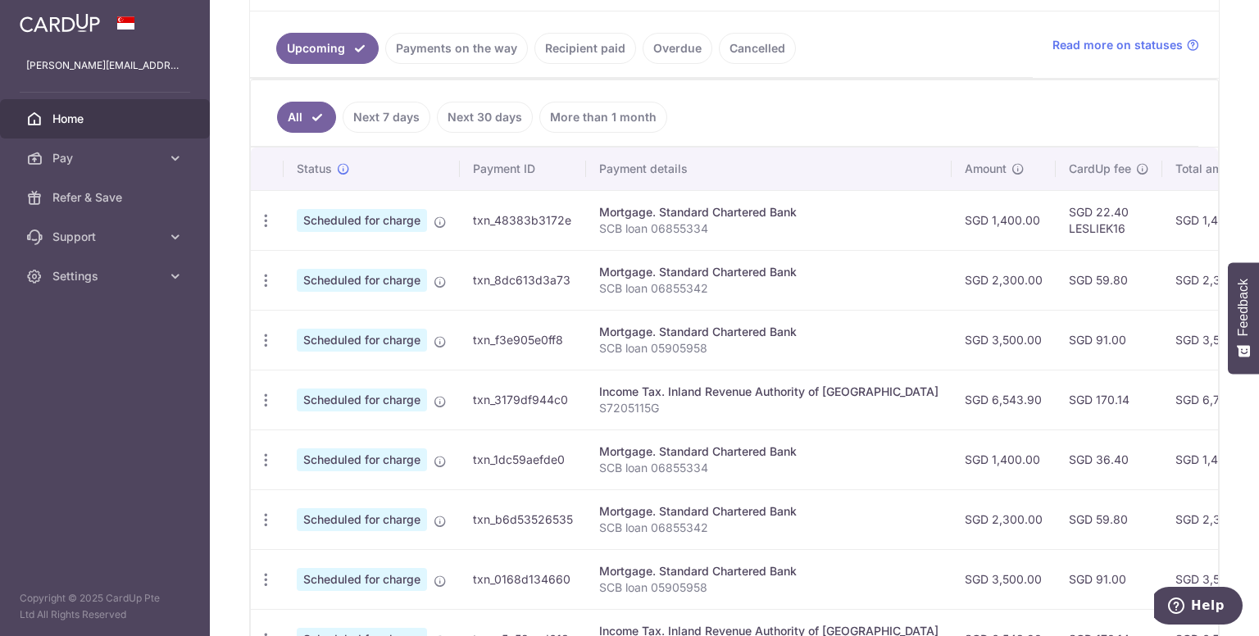
scroll to position [365, 0]
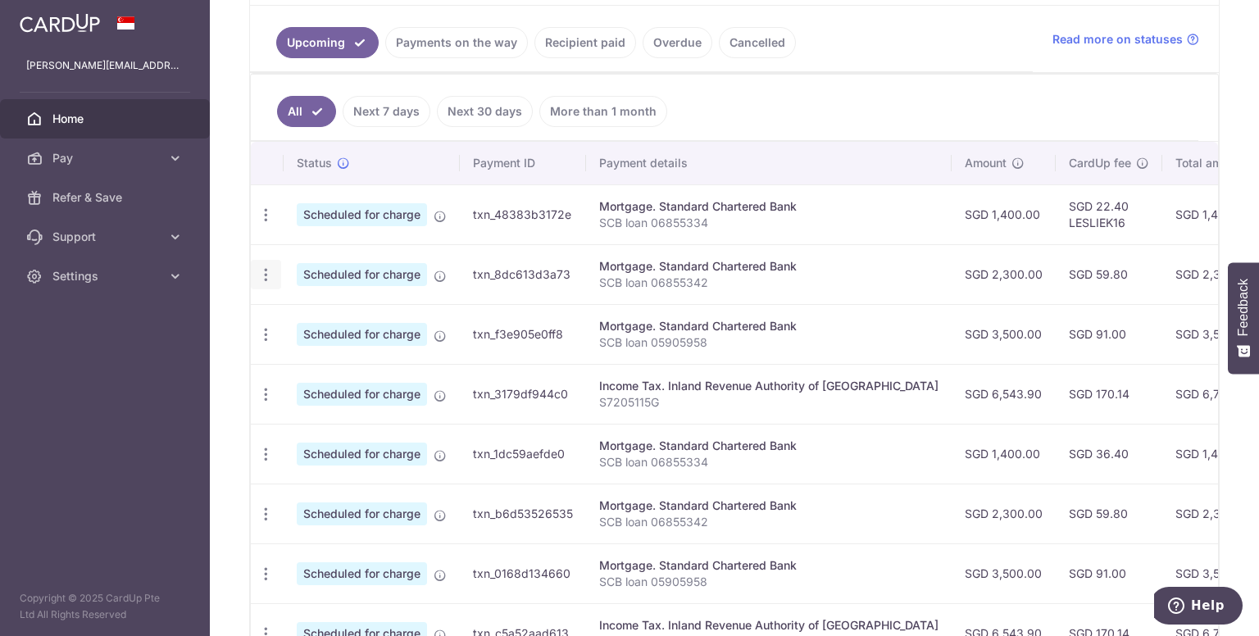
click at [265, 266] on icon "button" at bounding box center [265, 274] width 17 height 17
click at [334, 310] on span "Update payment" at bounding box center [352, 320] width 111 height 20
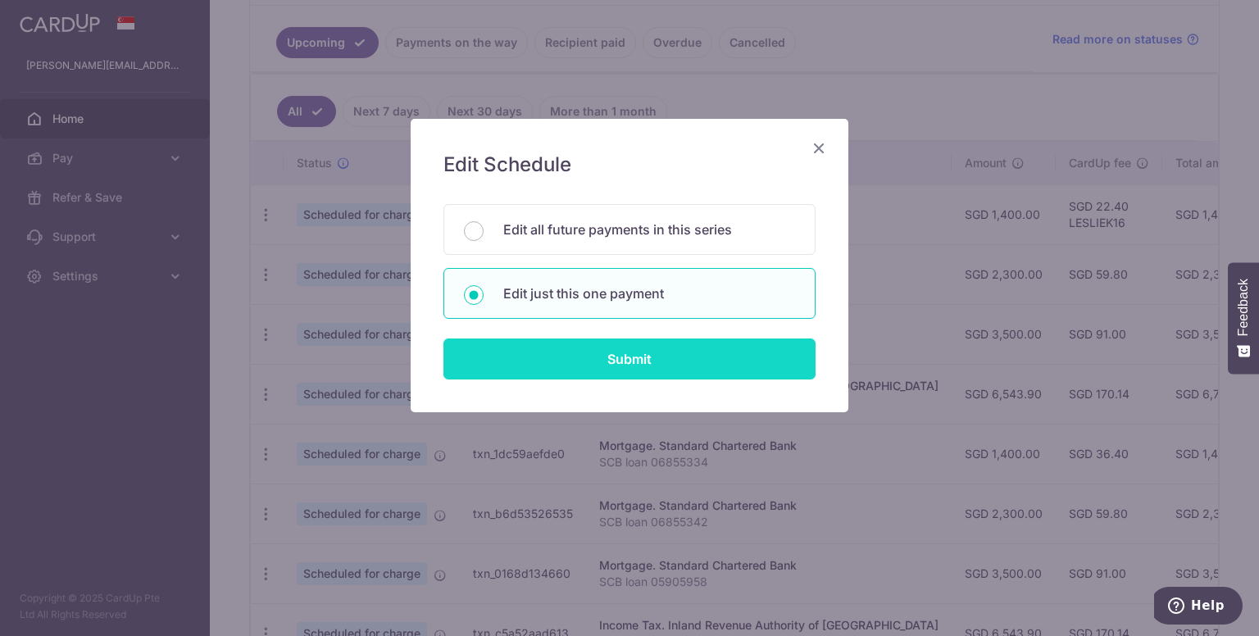
click at [649, 347] on input "Submit" at bounding box center [629, 358] width 372 height 41
radio input "true"
type input "2,300.00"
type input "01/01/2026"
type input "SCB loan 06855342"
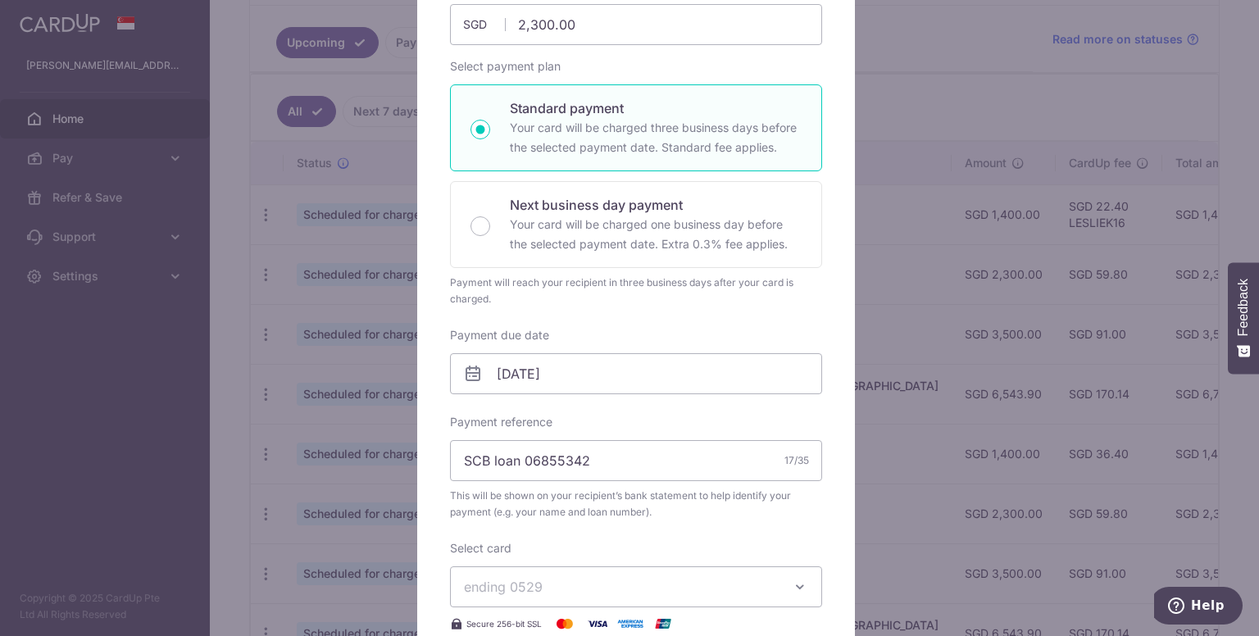
scroll to position [410, 0]
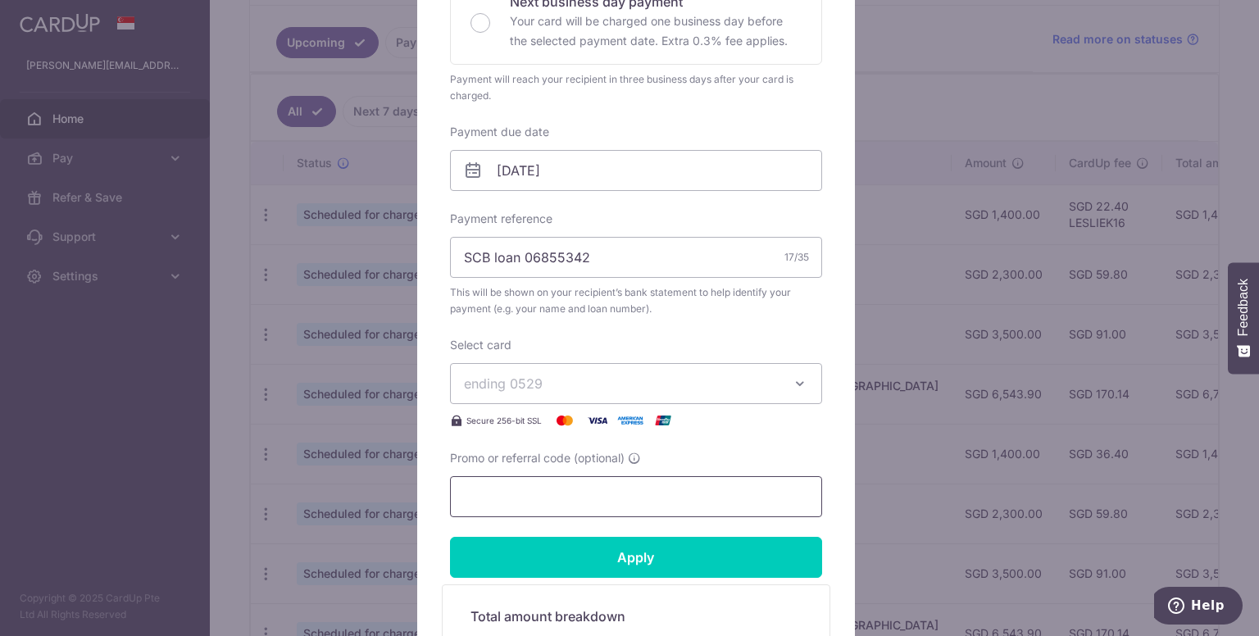
click at [621, 489] on input "Promo or referral code (optional)" at bounding box center [636, 496] width 372 height 41
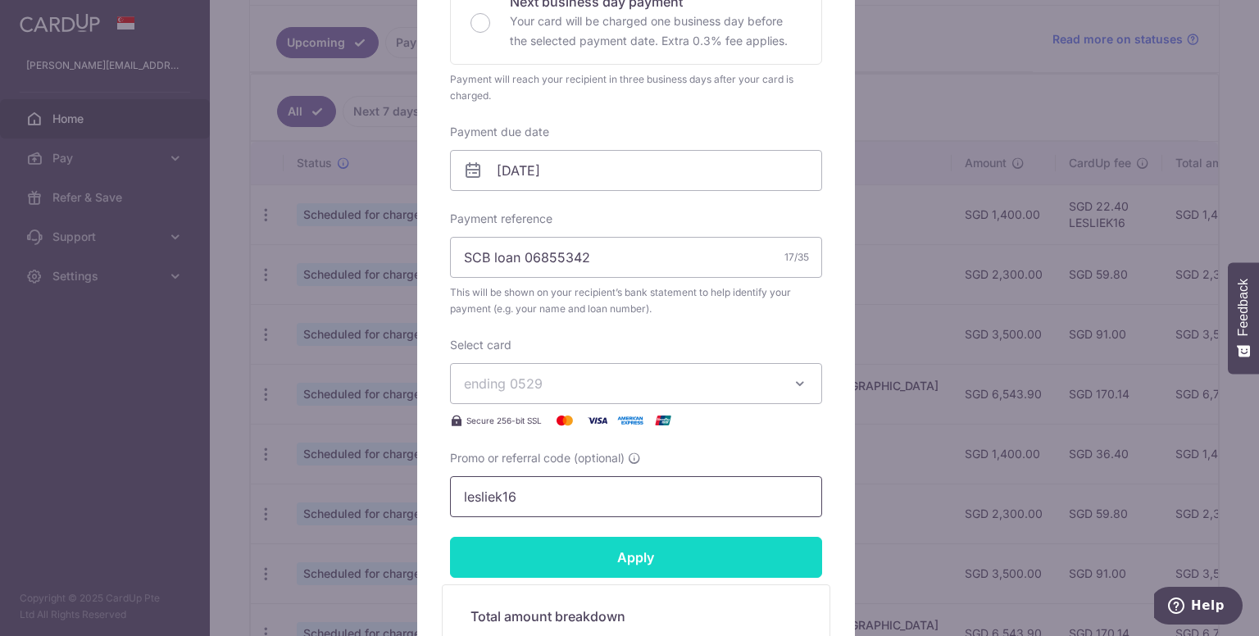
type input "lesliek16"
click at [634, 558] on input "Apply" at bounding box center [636, 557] width 372 height 41
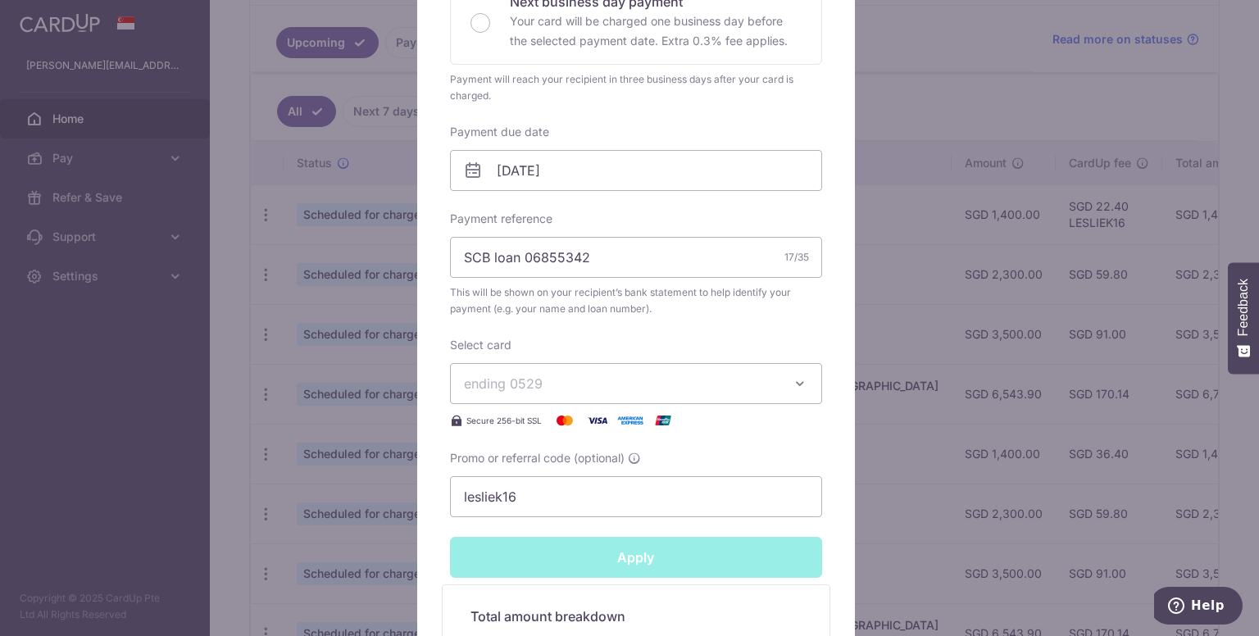
type input "Successfully Applied"
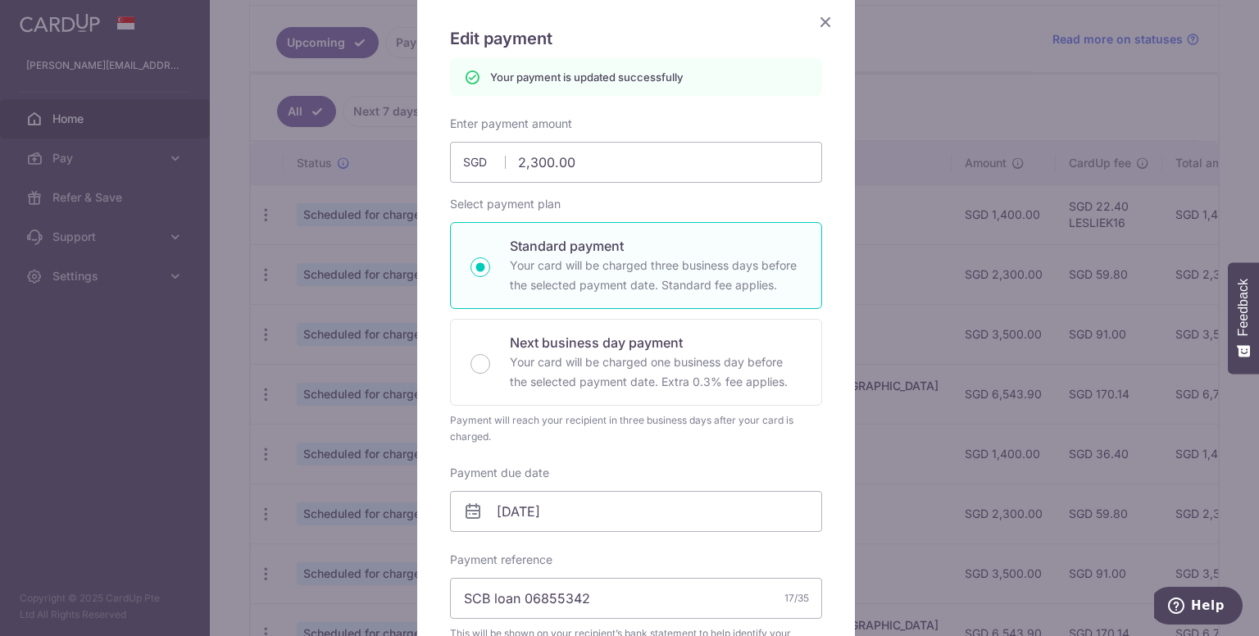
scroll to position [0, 0]
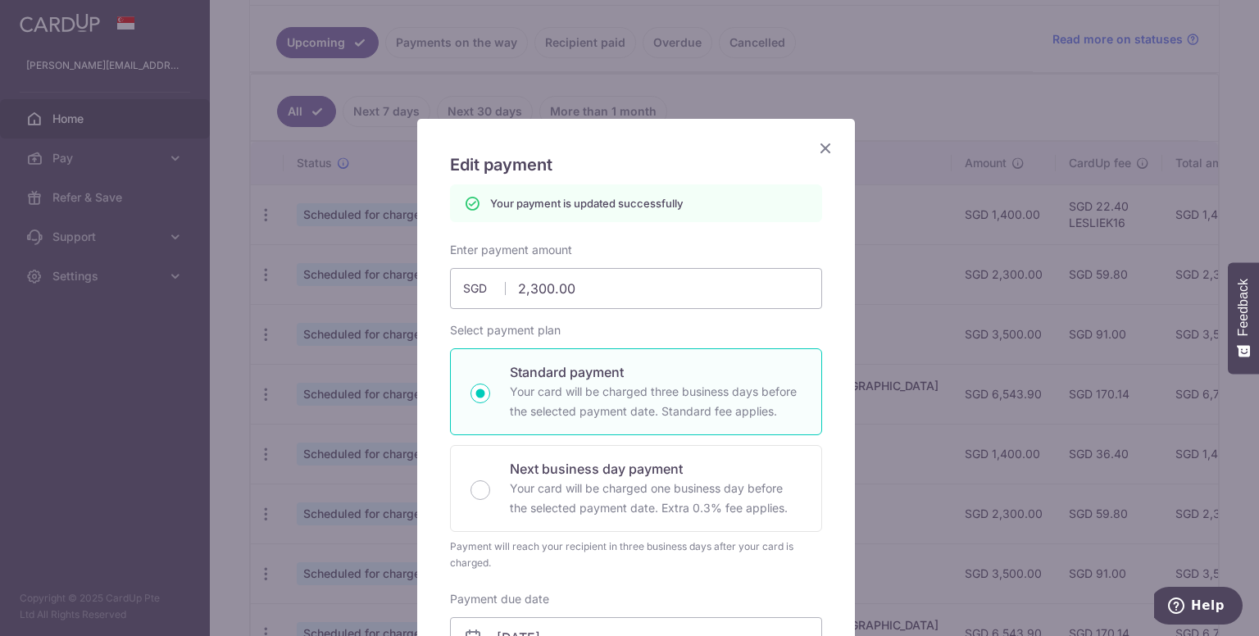
click at [815, 143] on icon "Close" at bounding box center [825, 148] width 20 height 20
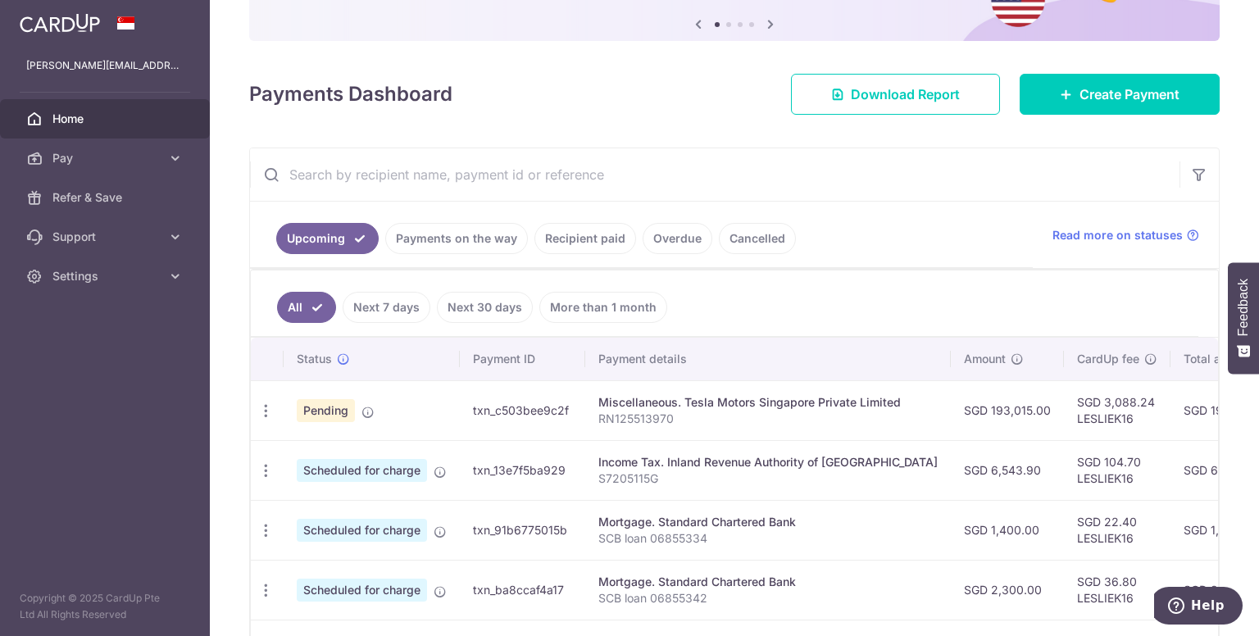
scroll to position [164, 0]
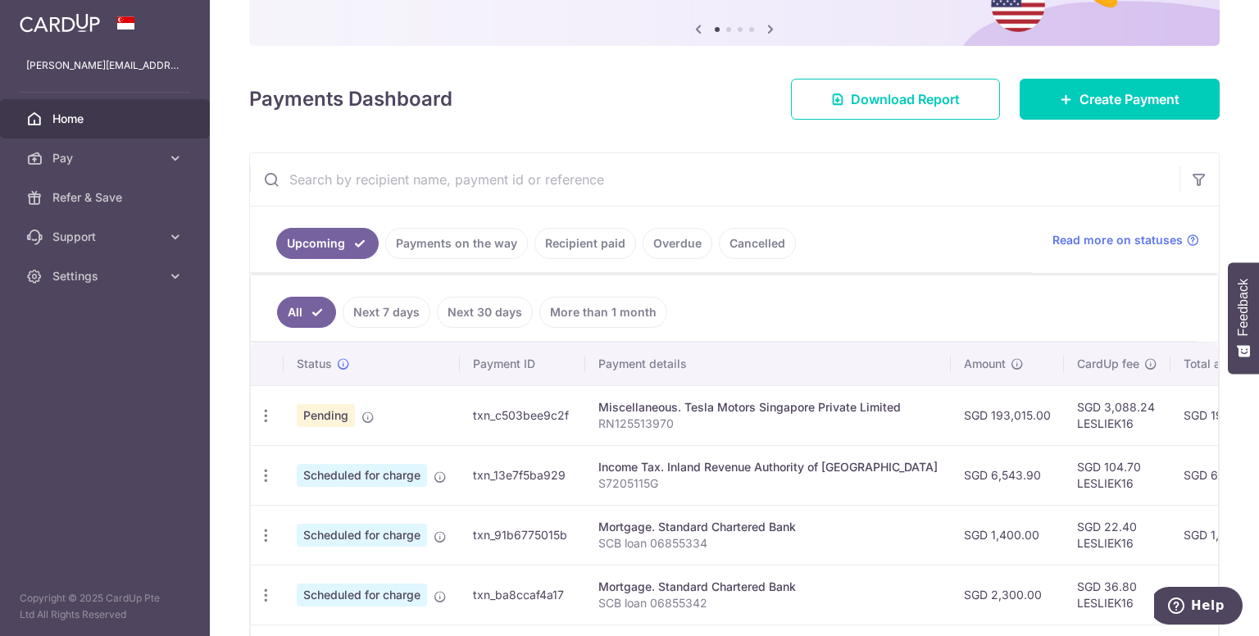
click at [404, 182] on input "text" at bounding box center [714, 179] width 929 height 52
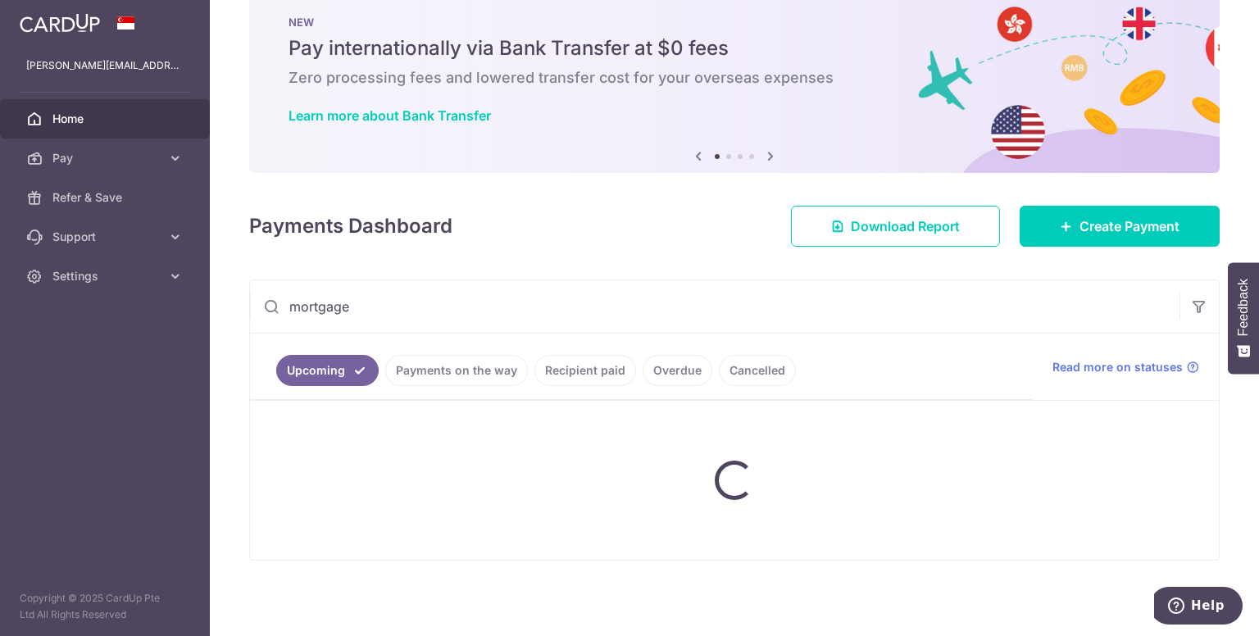
scroll to position [161, 0]
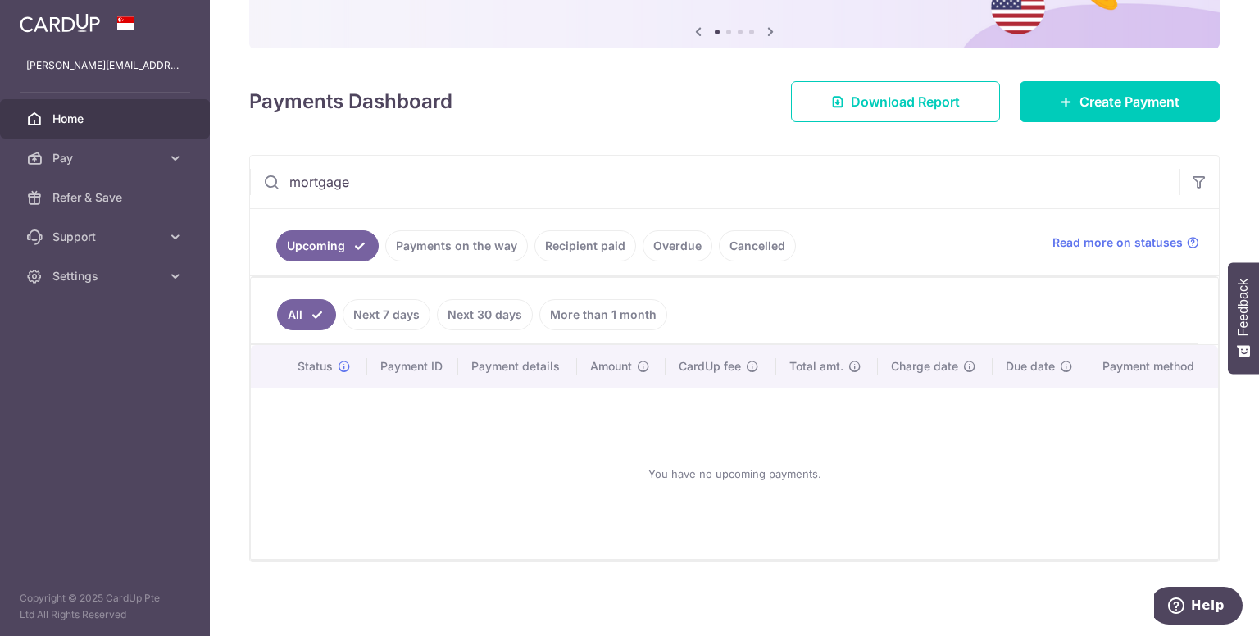
drag, startPoint x: 410, startPoint y: 175, endPoint x: 226, endPoint y: 184, distance: 183.8
click at [227, 180] on div "× Pause Schedule Pause all future payments in this series Pause just this one p…" at bounding box center [734, 318] width 1049 height 636
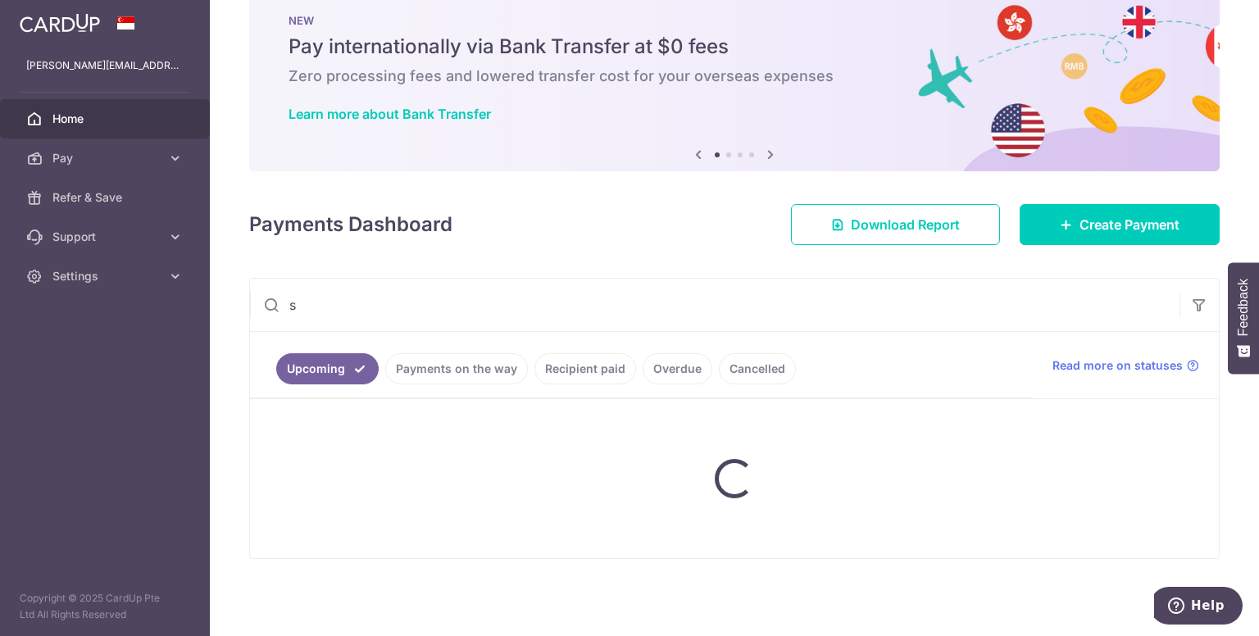
scroll to position [37, 0]
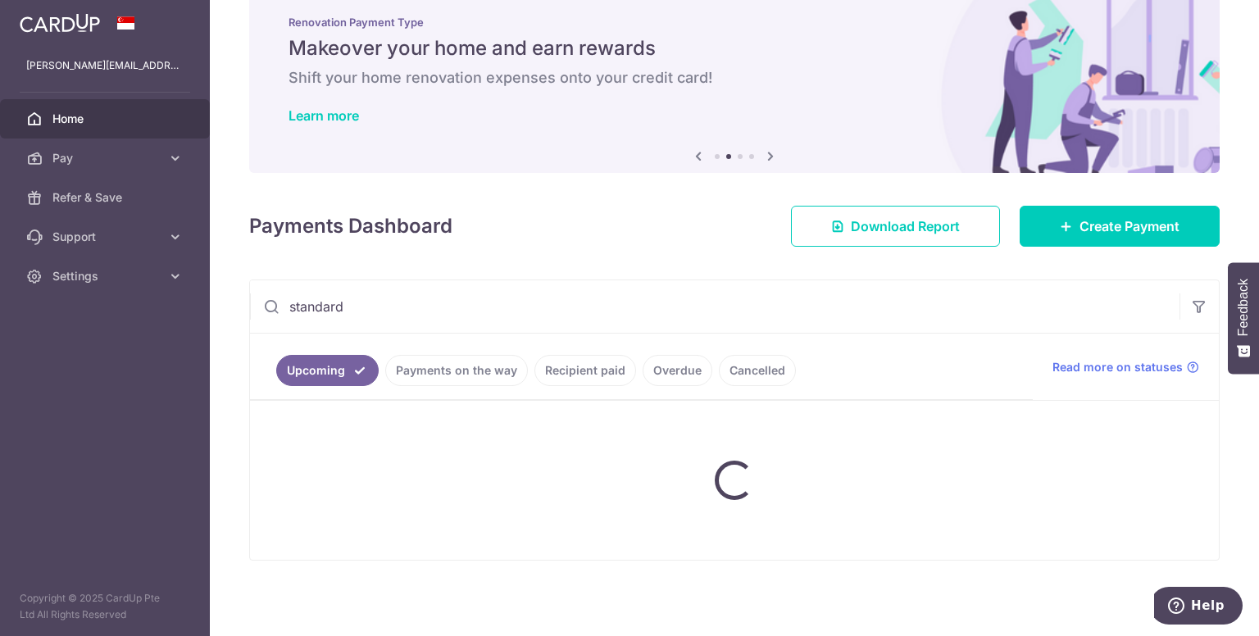
type input "standard"
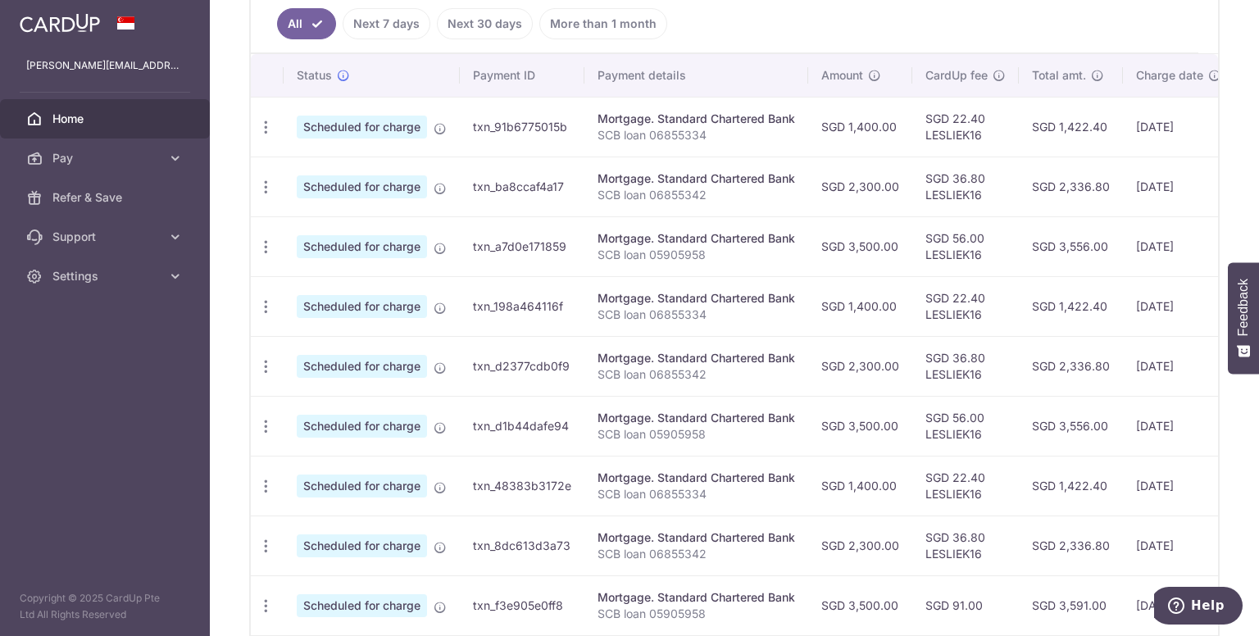
scroll to position [635, 0]
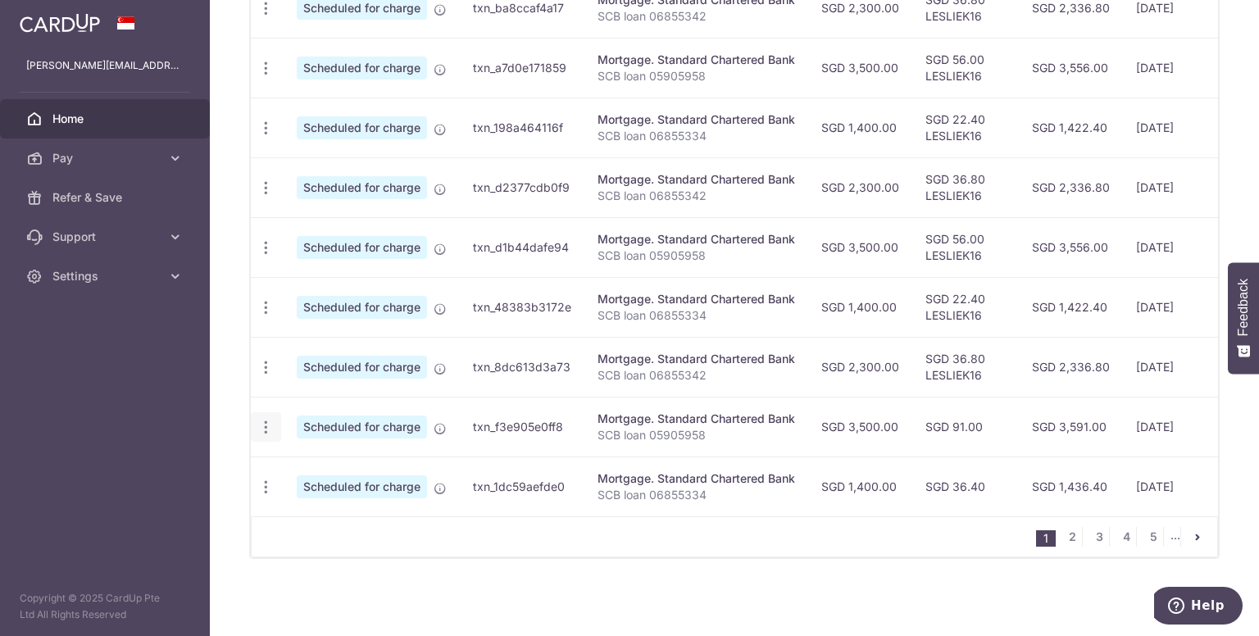
click at [266, 419] on icon "button" at bounding box center [265, 427] width 17 height 17
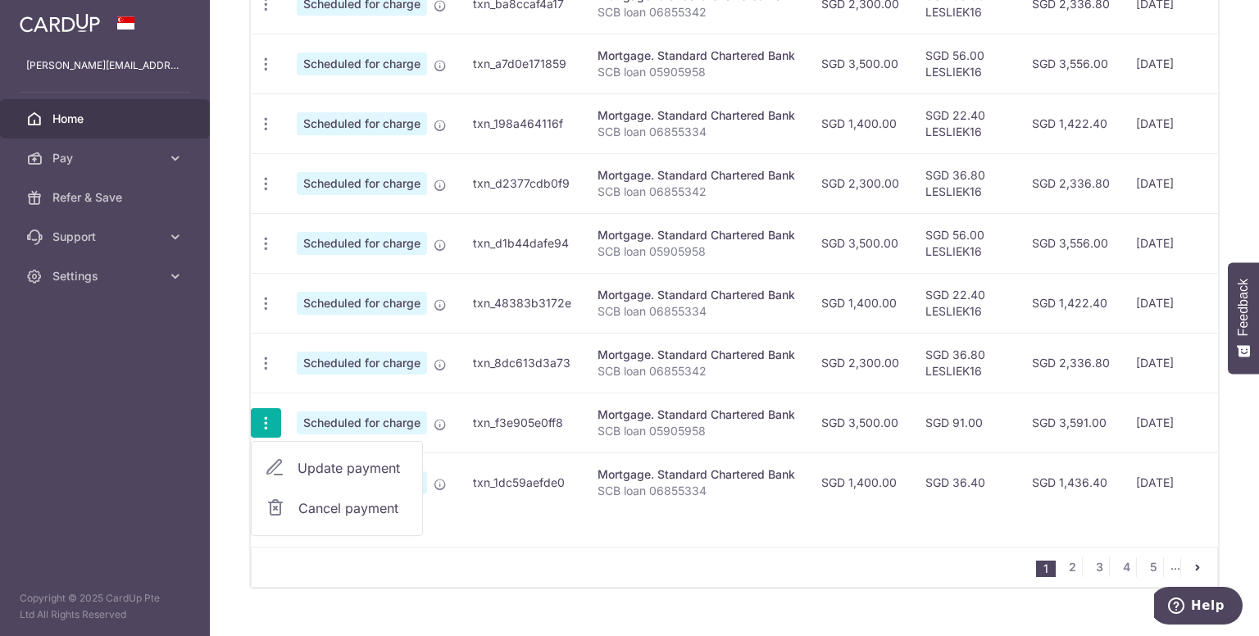
click at [337, 463] on span "Update payment" at bounding box center [352, 468] width 111 height 20
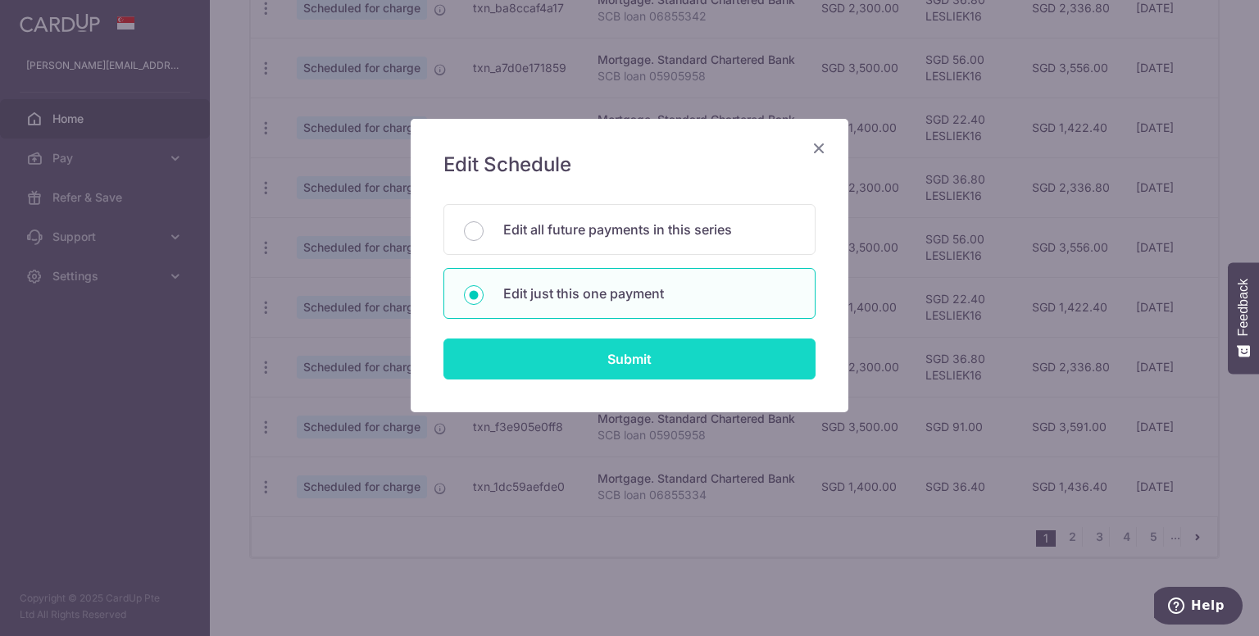
click at [679, 364] on input "Submit" at bounding box center [629, 358] width 372 height 41
radio input "true"
type input "3,500.00"
type input "01/01/2026"
type input "SCB loan 05905958"
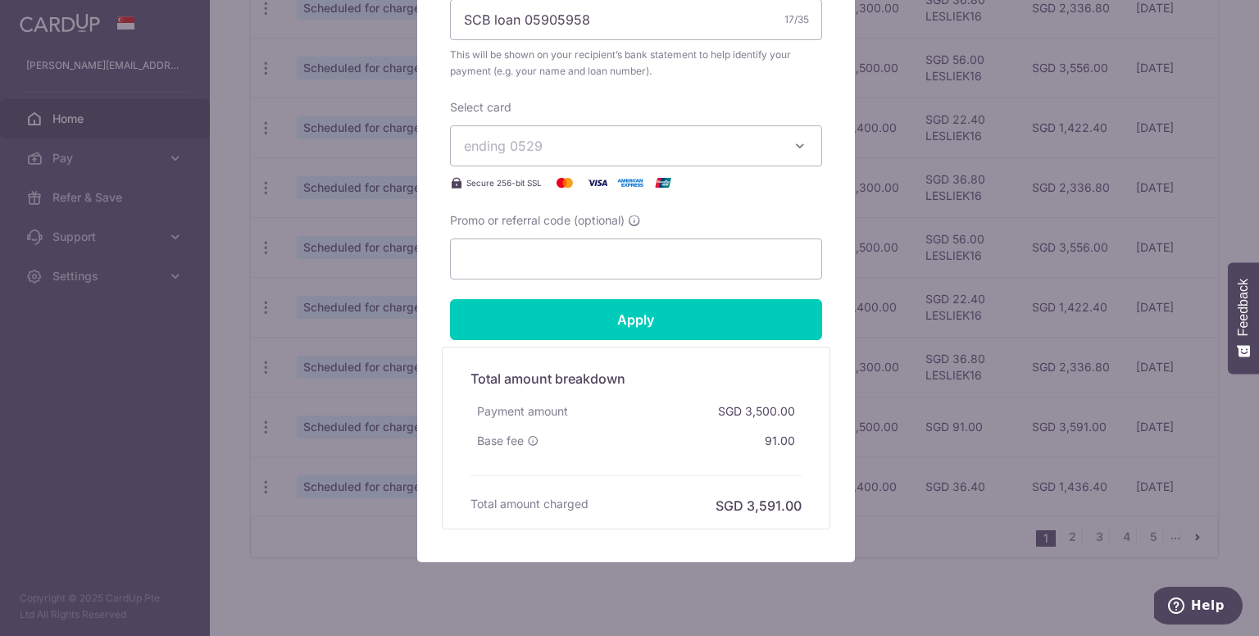
scroll to position [690, 0]
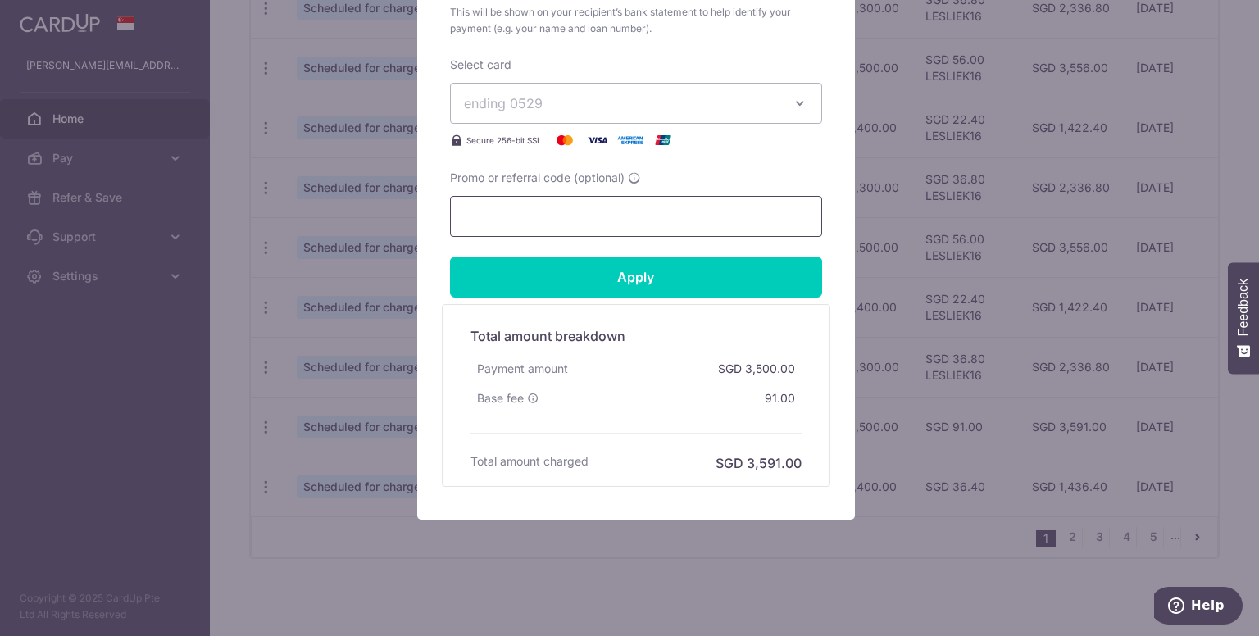
click at [667, 213] on input "Promo or referral code (optional)" at bounding box center [636, 216] width 372 height 41
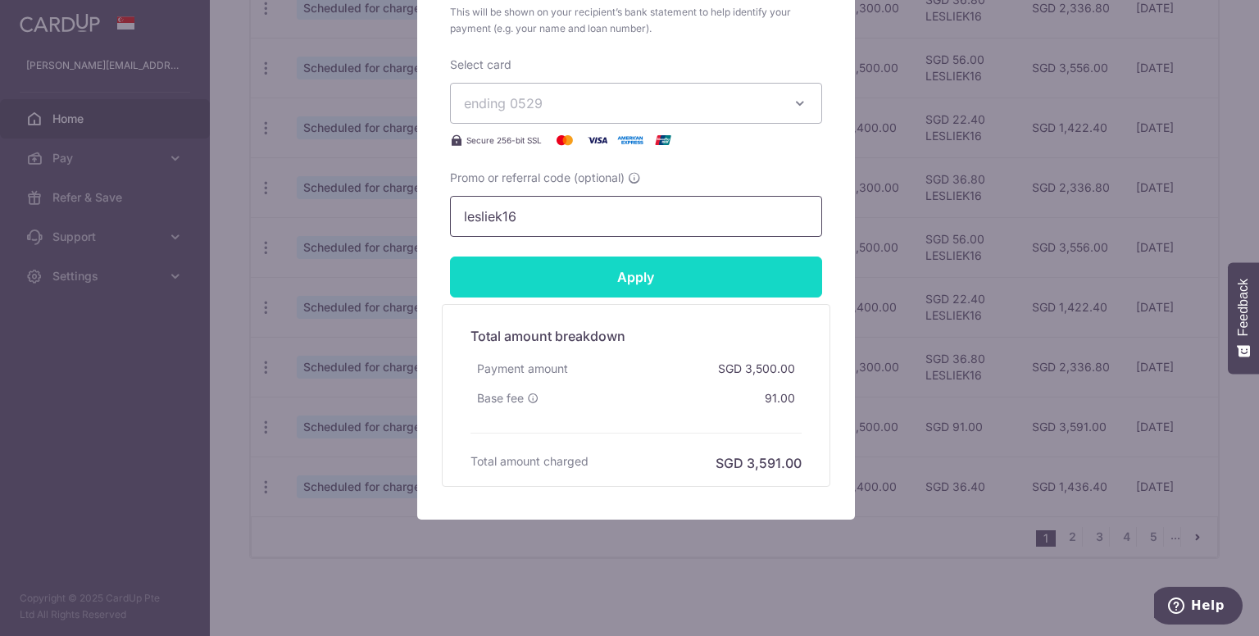
type input "lesliek16"
click at [643, 270] on input "Apply" at bounding box center [636, 277] width 372 height 41
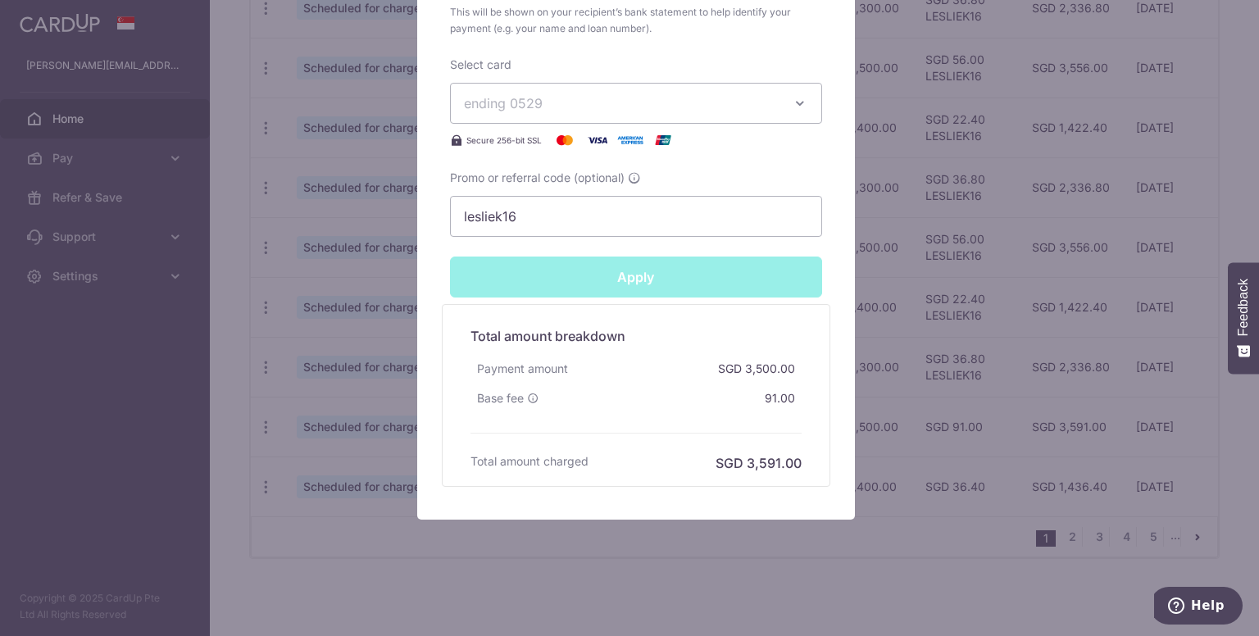
type input "Successfully Applied"
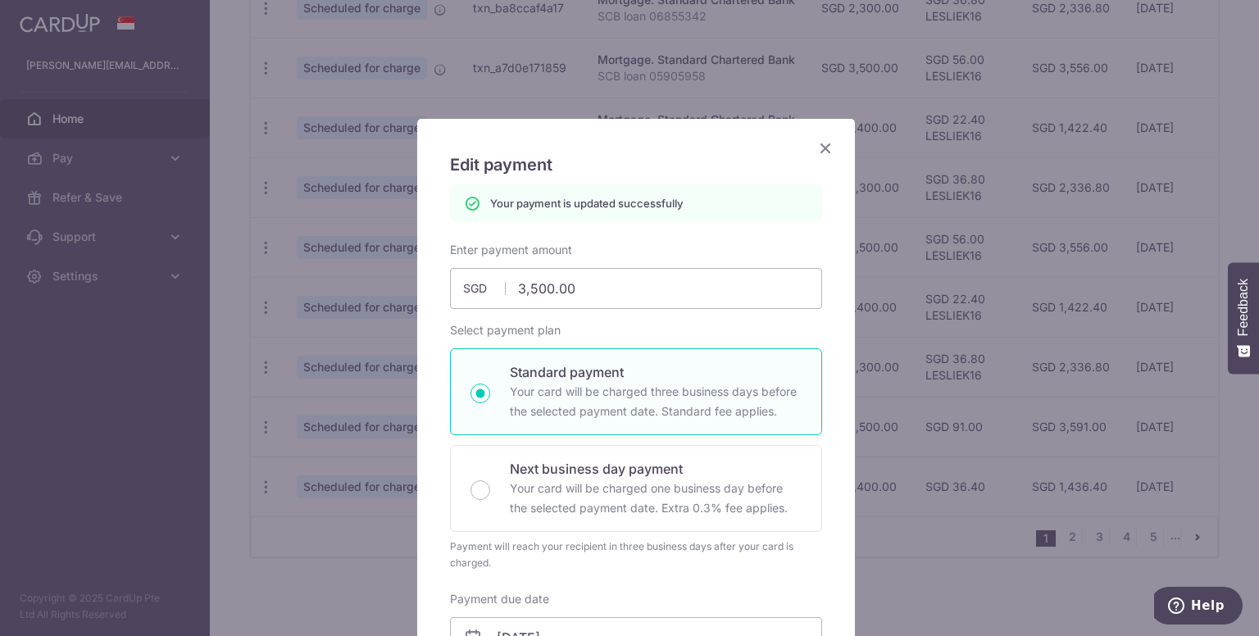
scroll to position [0, 0]
click at [817, 141] on icon "Close" at bounding box center [825, 148] width 20 height 20
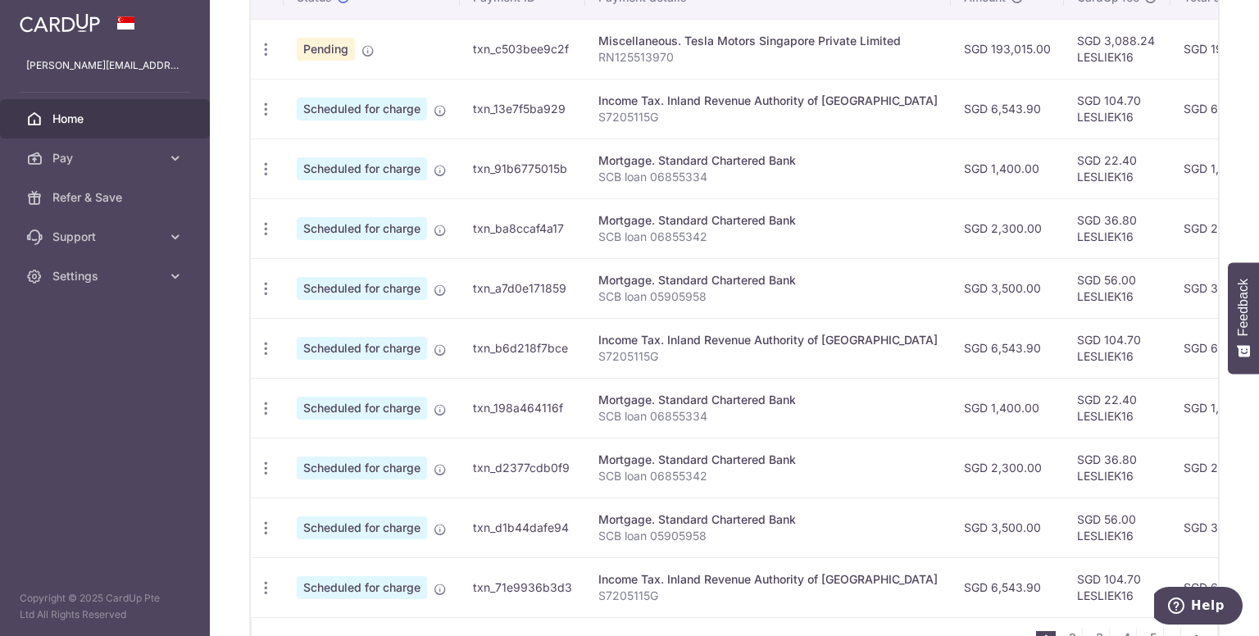
scroll to position [635, 0]
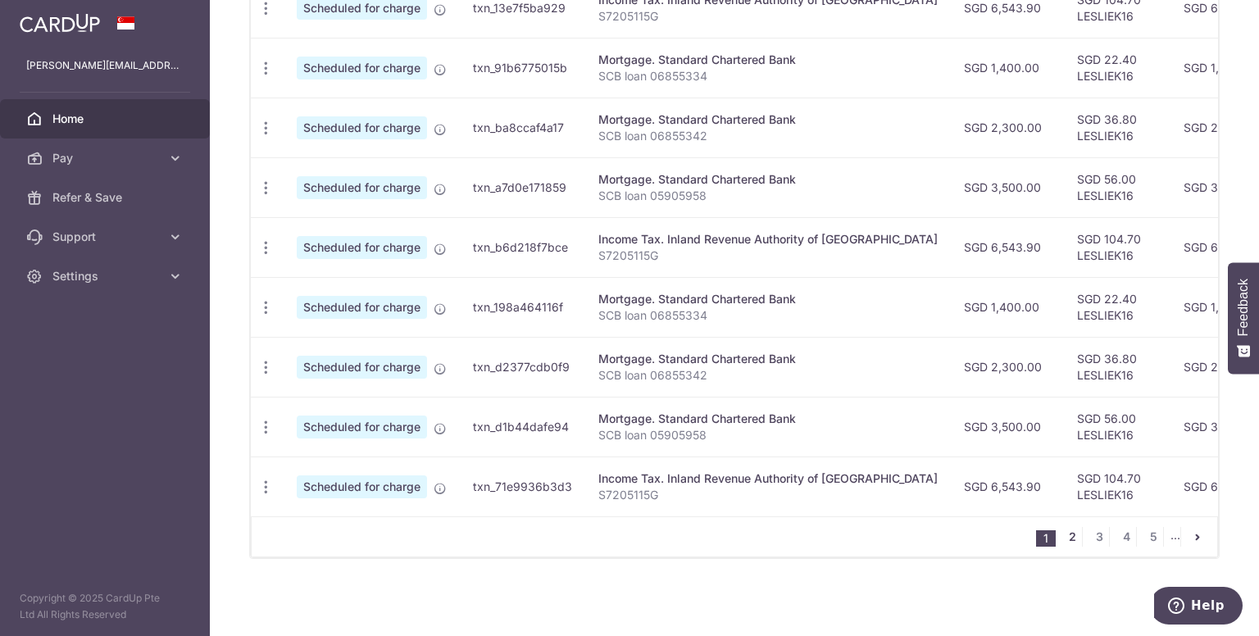
click at [1062, 534] on link "2" at bounding box center [1072, 537] width 20 height 20
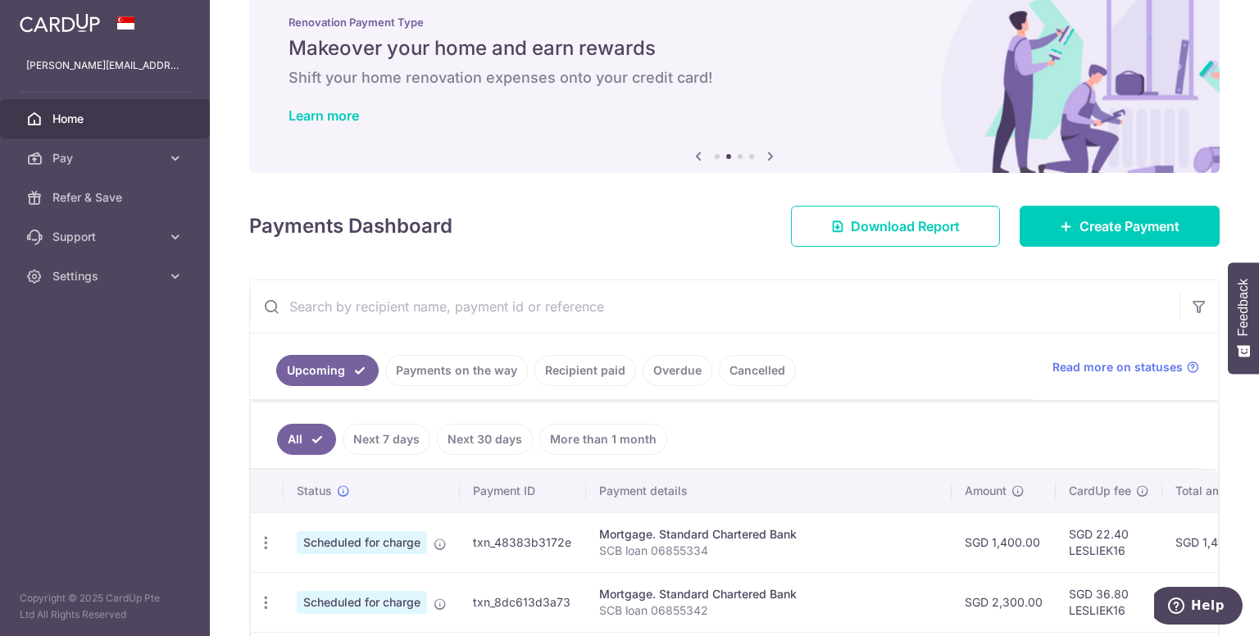
scroll to position [447, 0]
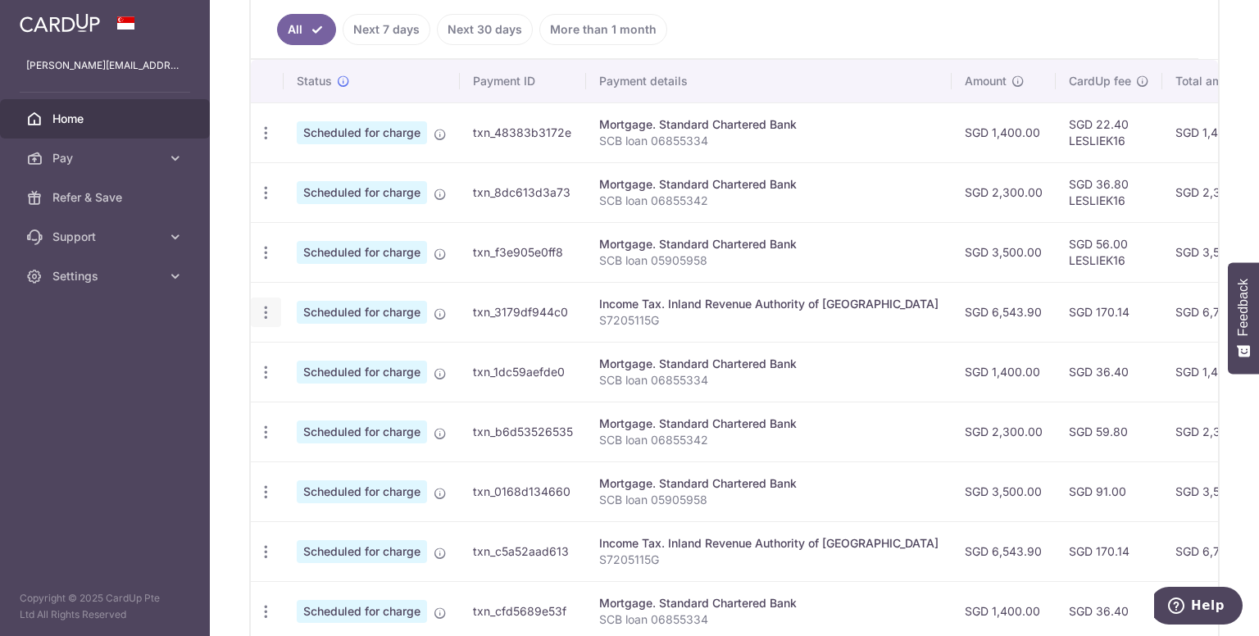
click at [266, 309] on icon "button" at bounding box center [265, 312] width 17 height 17
click at [312, 357] on span "Update payment" at bounding box center [352, 357] width 111 height 20
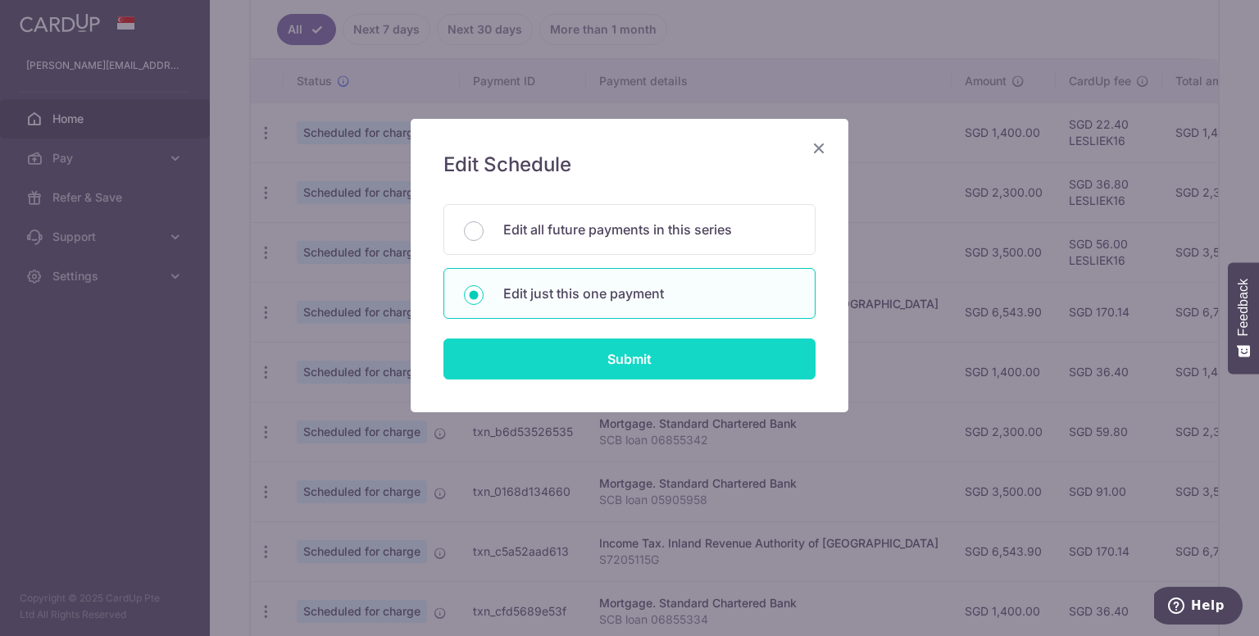
click at [588, 359] on input "Submit" at bounding box center [629, 358] width 372 height 41
radio input "true"
type input "6,543.90"
type input "19/01/2026"
type input "S7205115G"
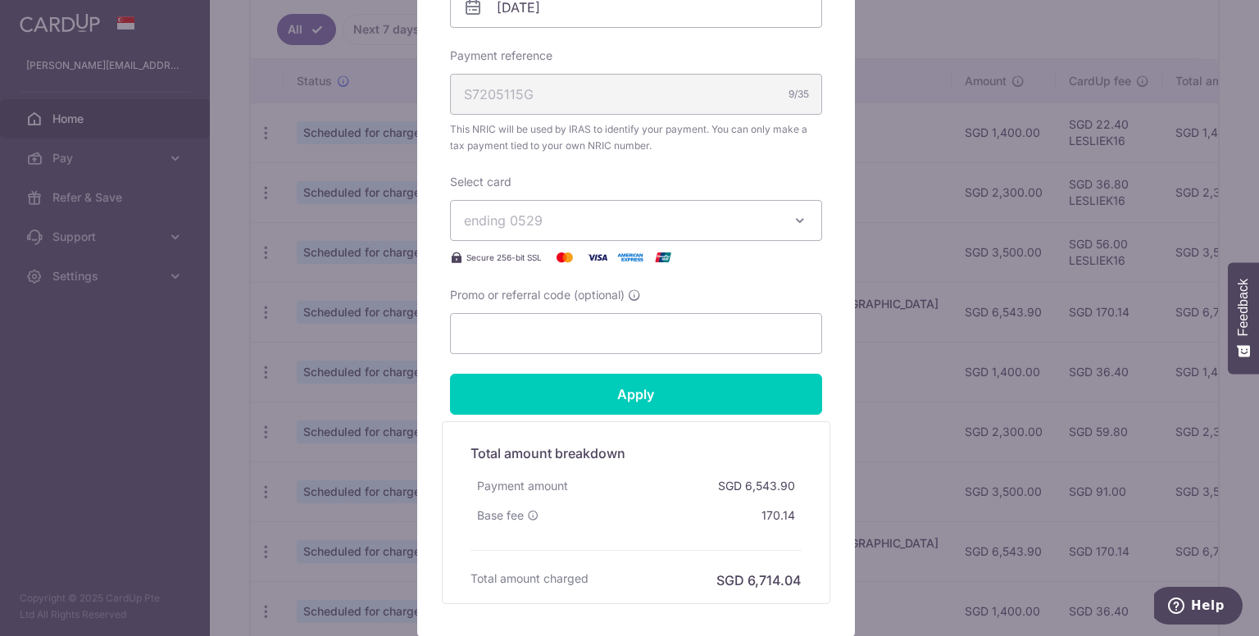
scroll to position [574, 0]
click at [570, 329] on input "Promo or referral code (optional)" at bounding box center [636, 332] width 372 height 41
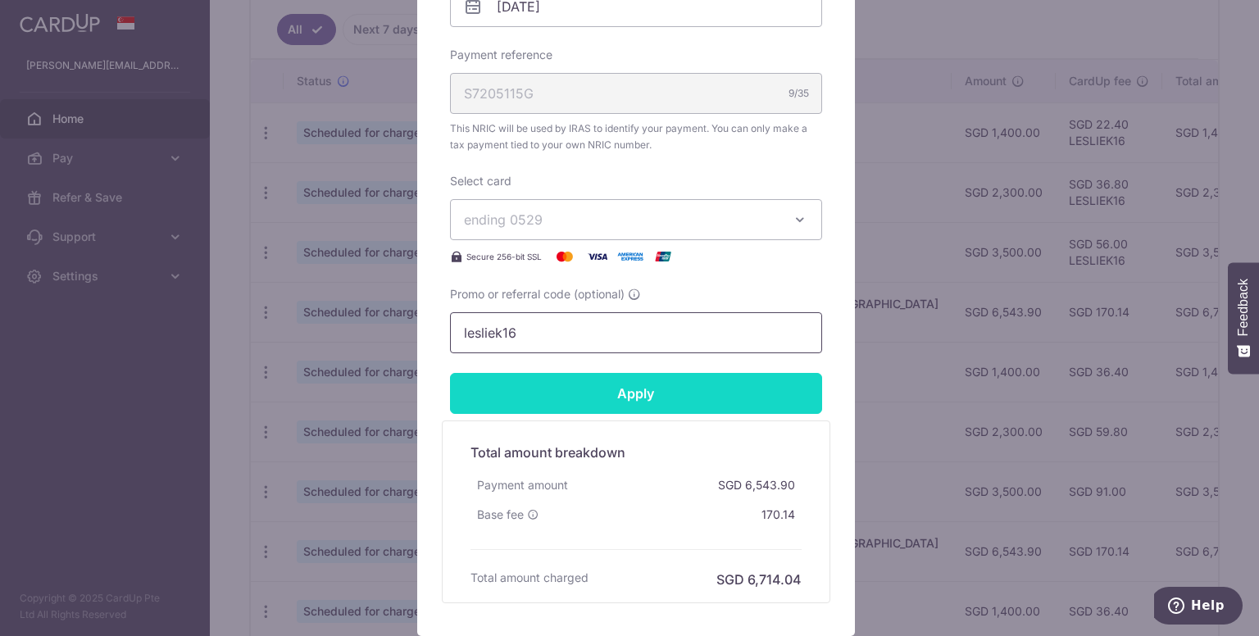
type input "lesliek16"
click at [579, 396] on input "Apply" at bounding box center [636, 393] width 372 height 41
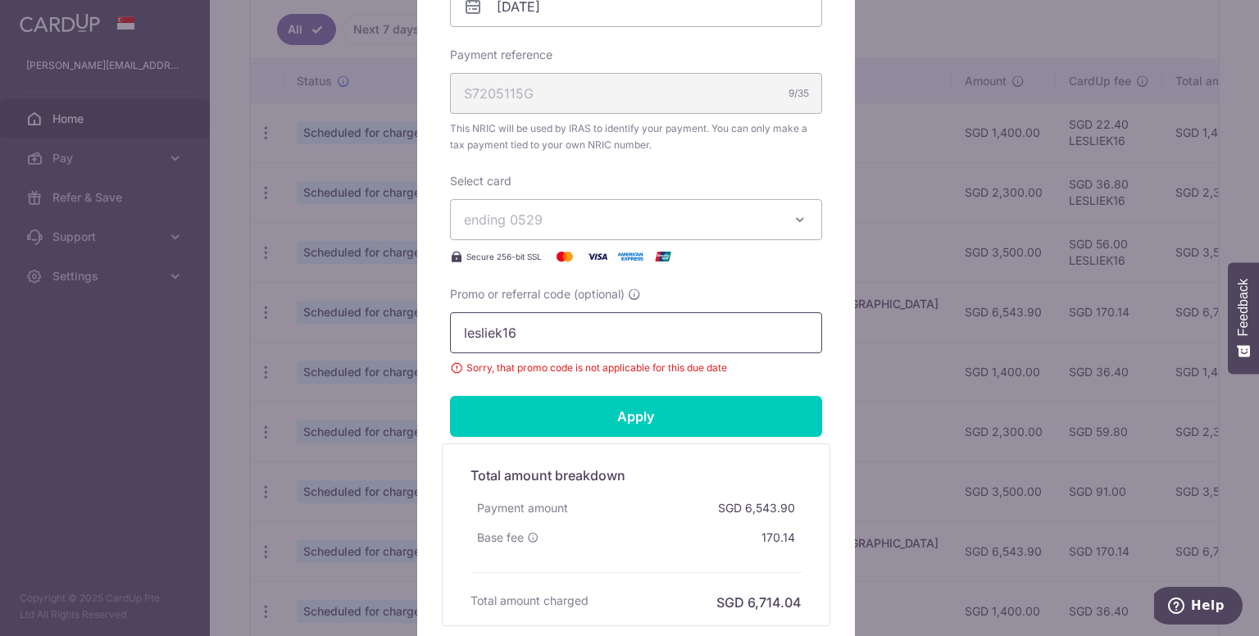
click at [565, 328] on input "lesliek16" at bounding box center [636, 332] width 372 height 41
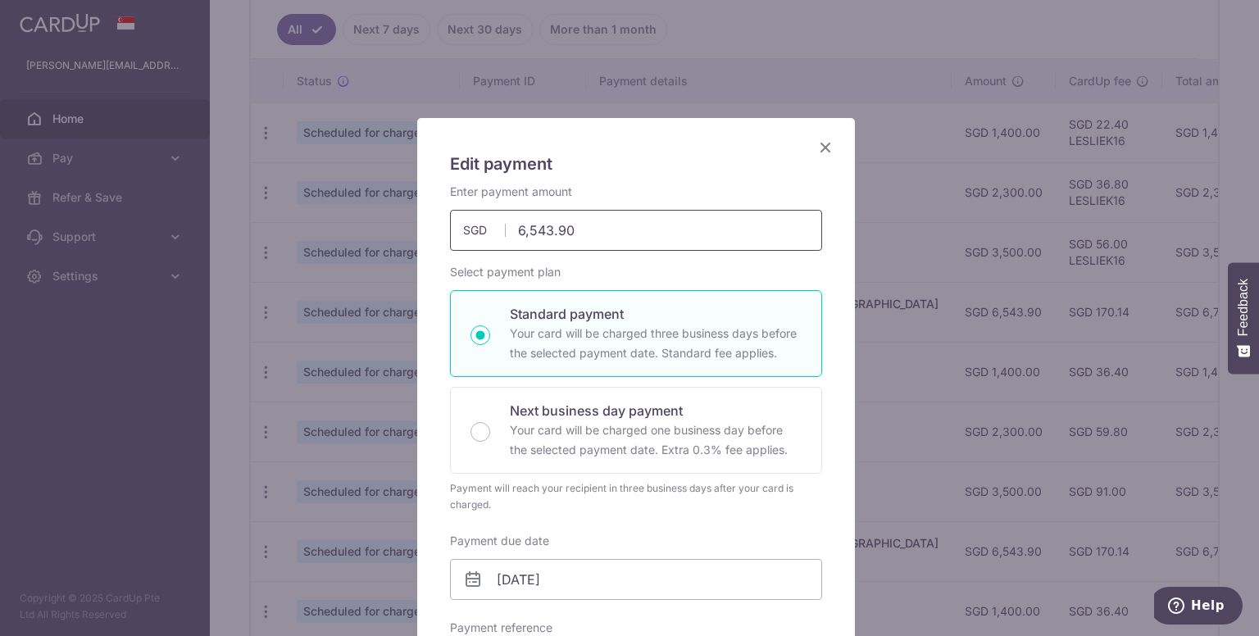
scroll to position [0, 0]
click at [820, 143] on icon "Close" at bounding box center [825, 148] width 20 height 20
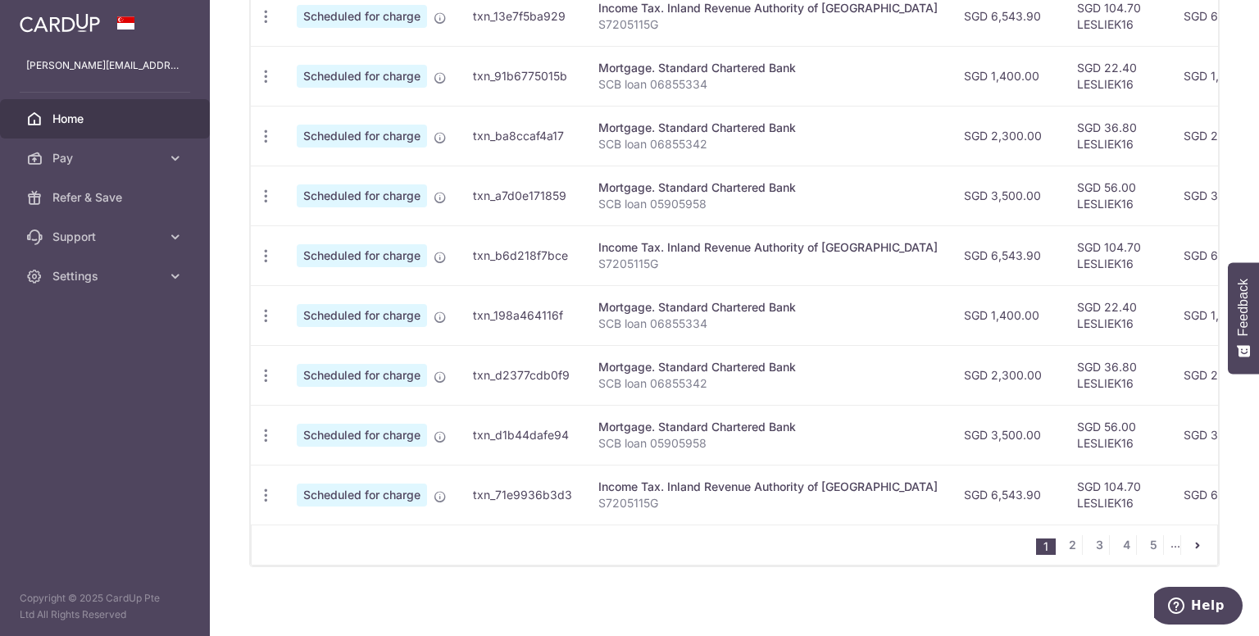
scroll to position [635, 0]
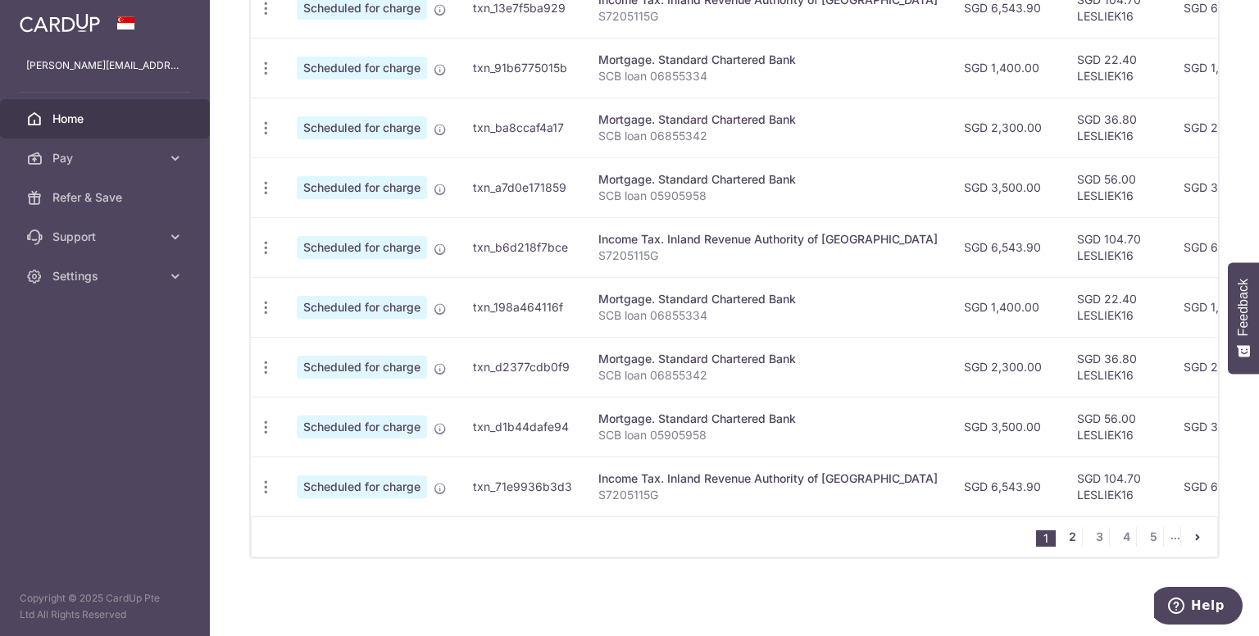
click at [1062, 538] on link "2" at bounding box center [1072, 537] width 20 height 20
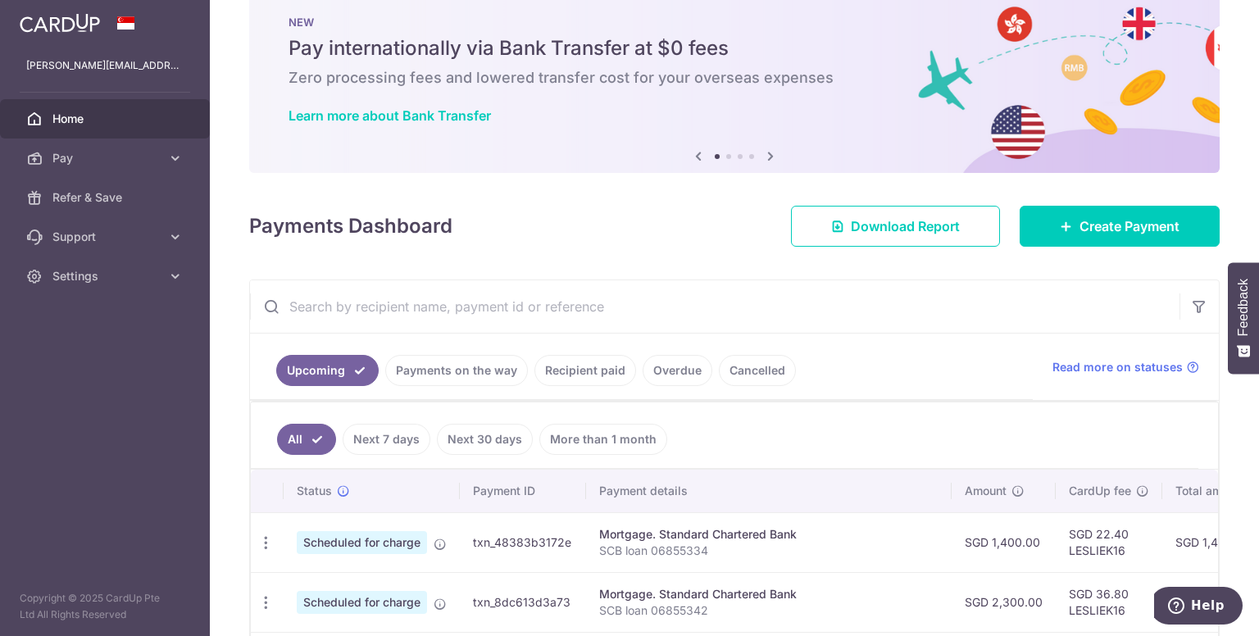
scroll to position [365, 0]
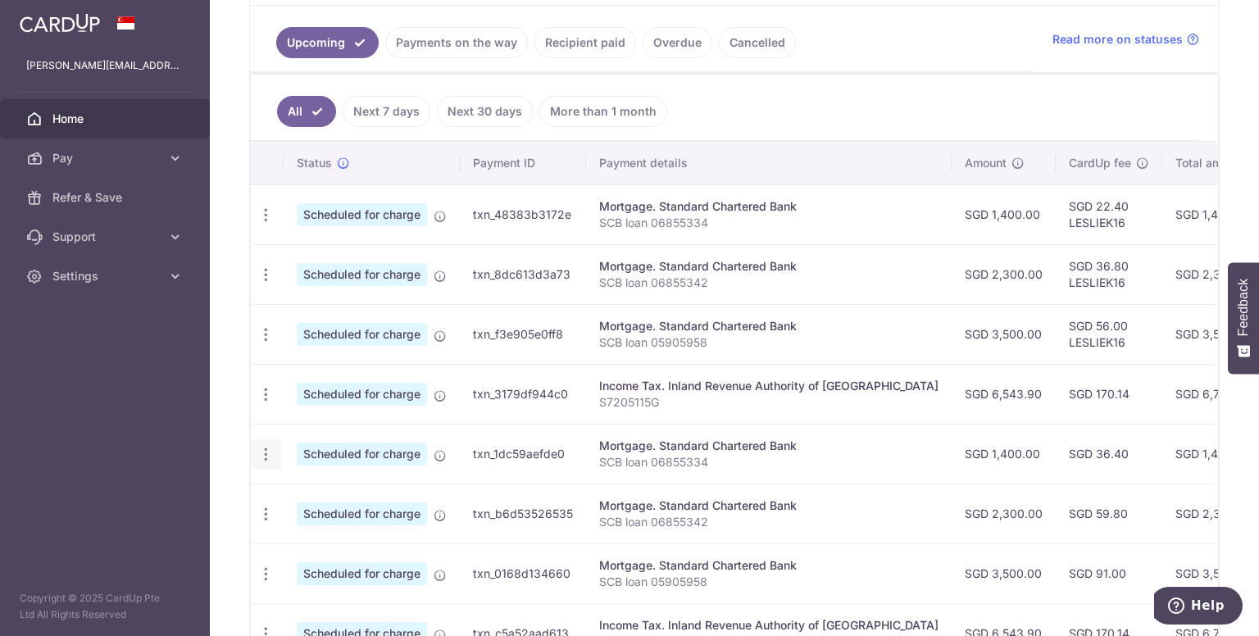
click at [269, 446] on icon "button" at bounding box center [265, 454] width 17 height 17
click at [377, 491] on span "Update payment" at bounding box center [352, 499] width 111 height 20
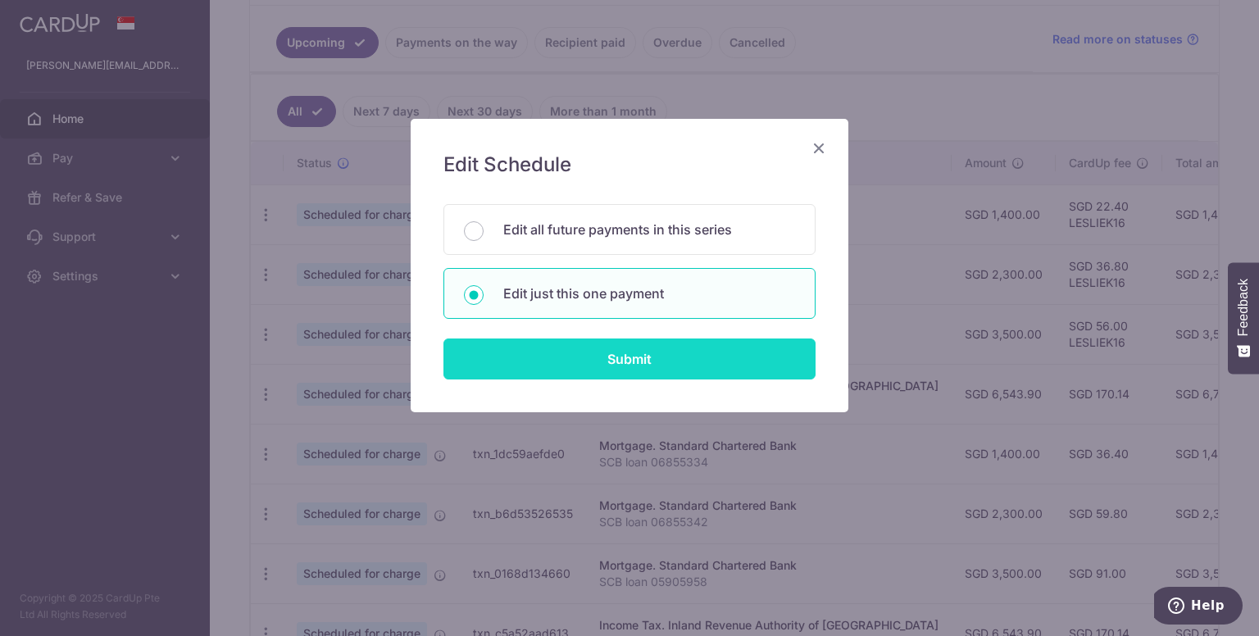
click at [670, 361] on input "Submit" at bounding box center [629, 358] width 372 height 41
radio input "true"
type input "1,400.00"
type input "[DATE]"
type input "SCB loan 06855334"
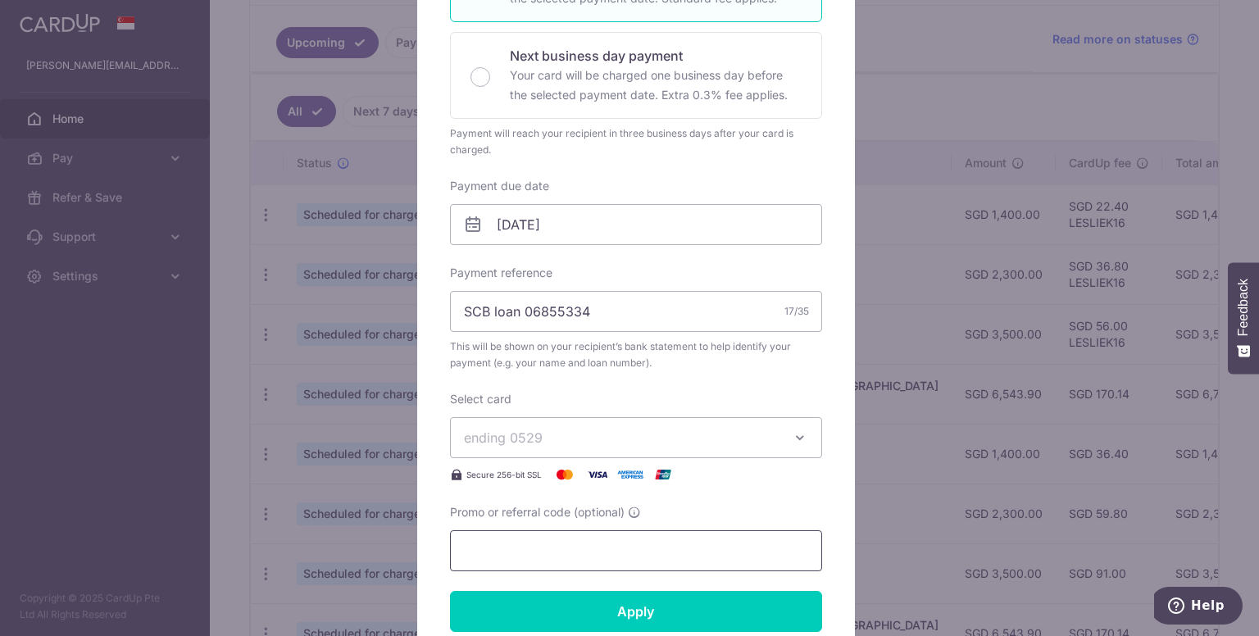
scroll to position [574, 0]
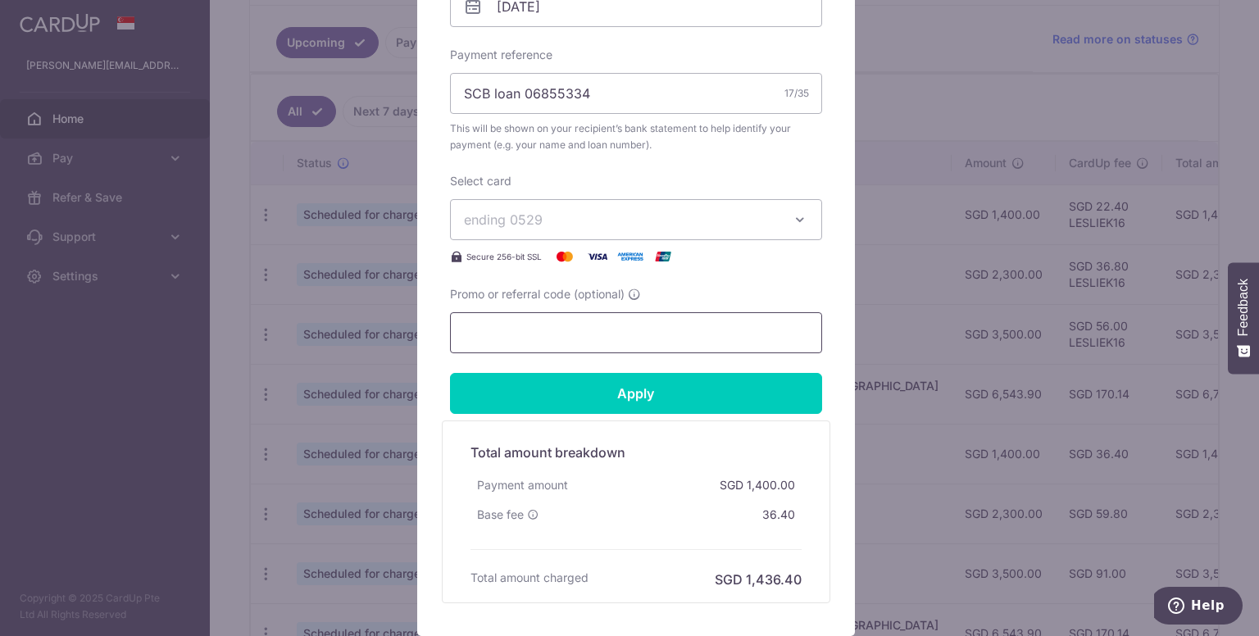
click at [592, 325] on input "Promo or referral code (optional)" at bounding box center [636, 332] width 372 height 41
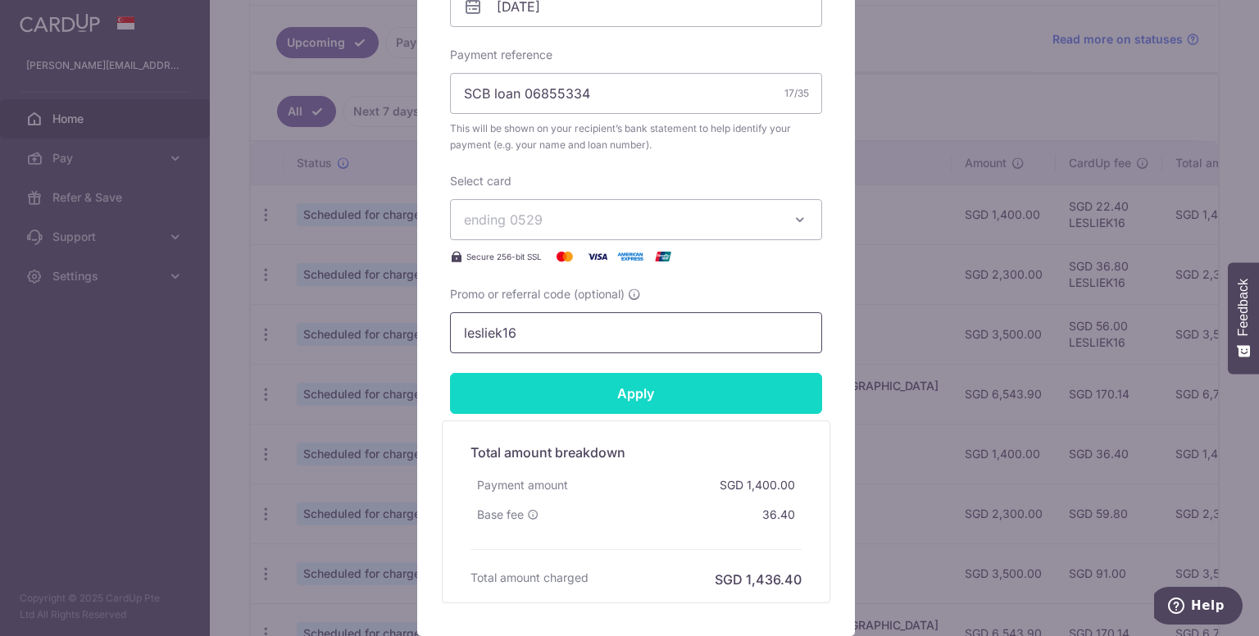
type input "lesliek16"
click at [615, 394] on input "Apply" at bounding box center [636, 393] width 372 height 41
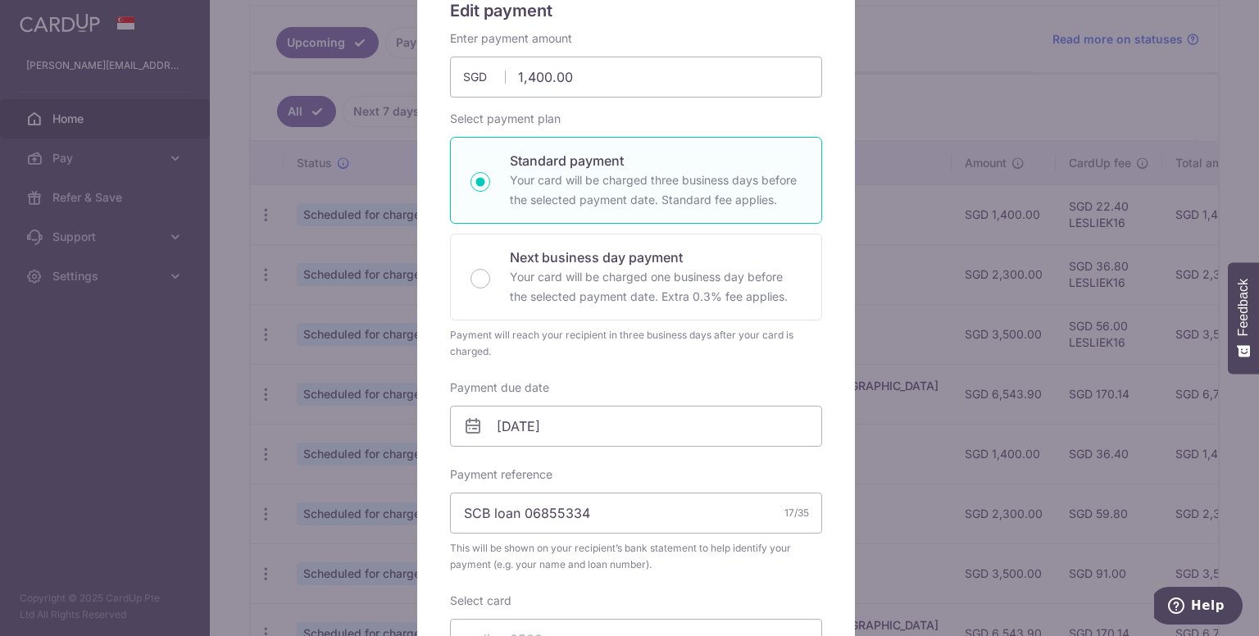
scroll to position [0, 0]
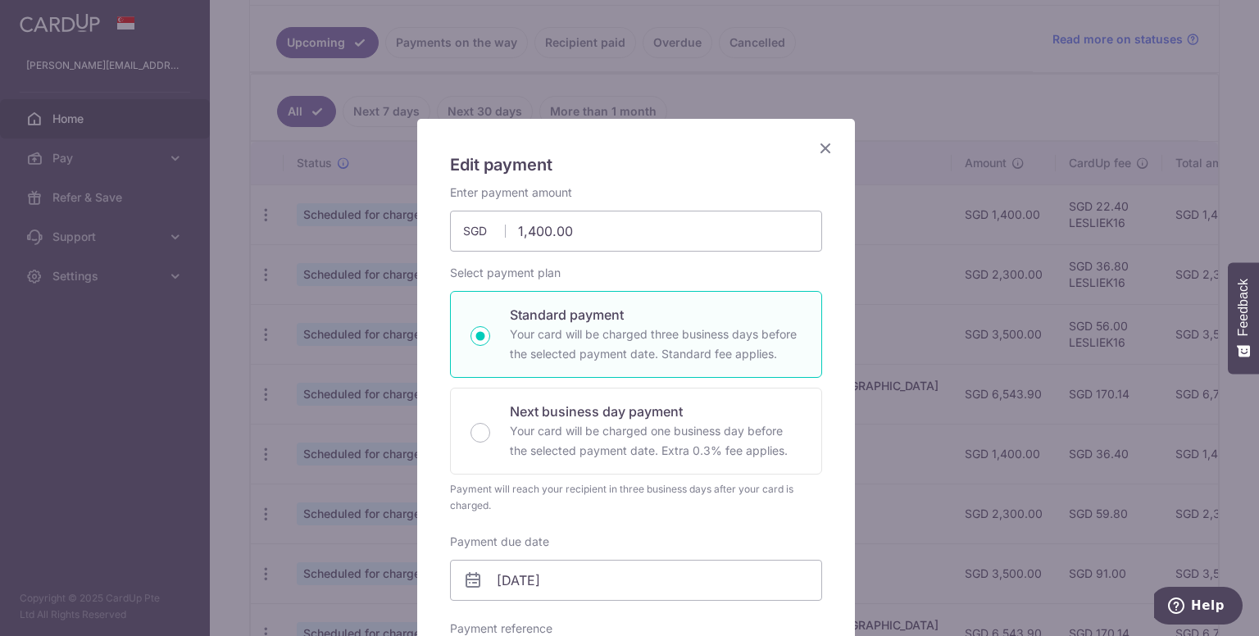
click at [820, 145] on icon "Close" at bounding box center [825, 148] width 20 height 20
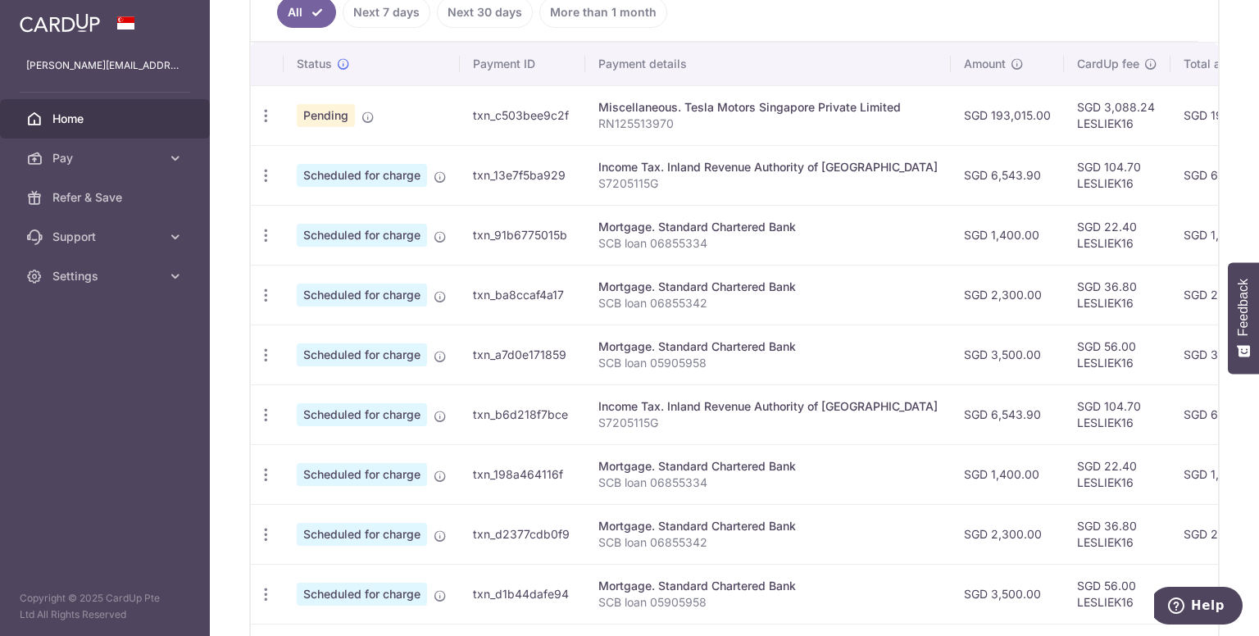
scroll to position [635, 0]
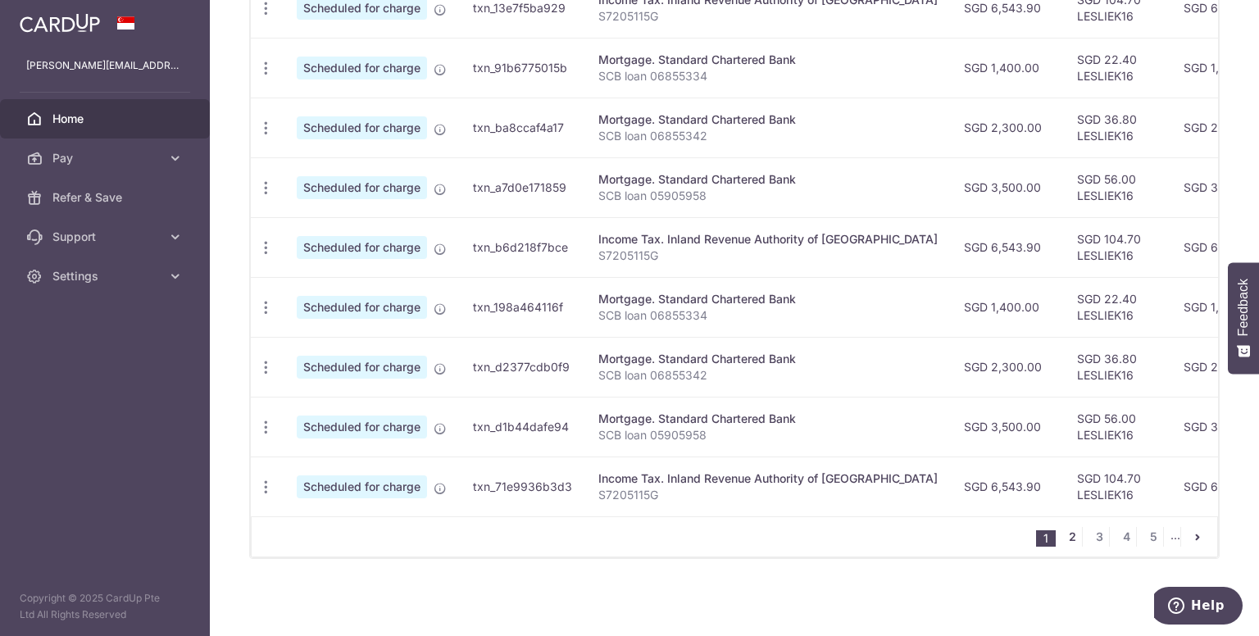
click at [1065, 534] on link "2" at bounding box center [1072, 537] width 20 height 20
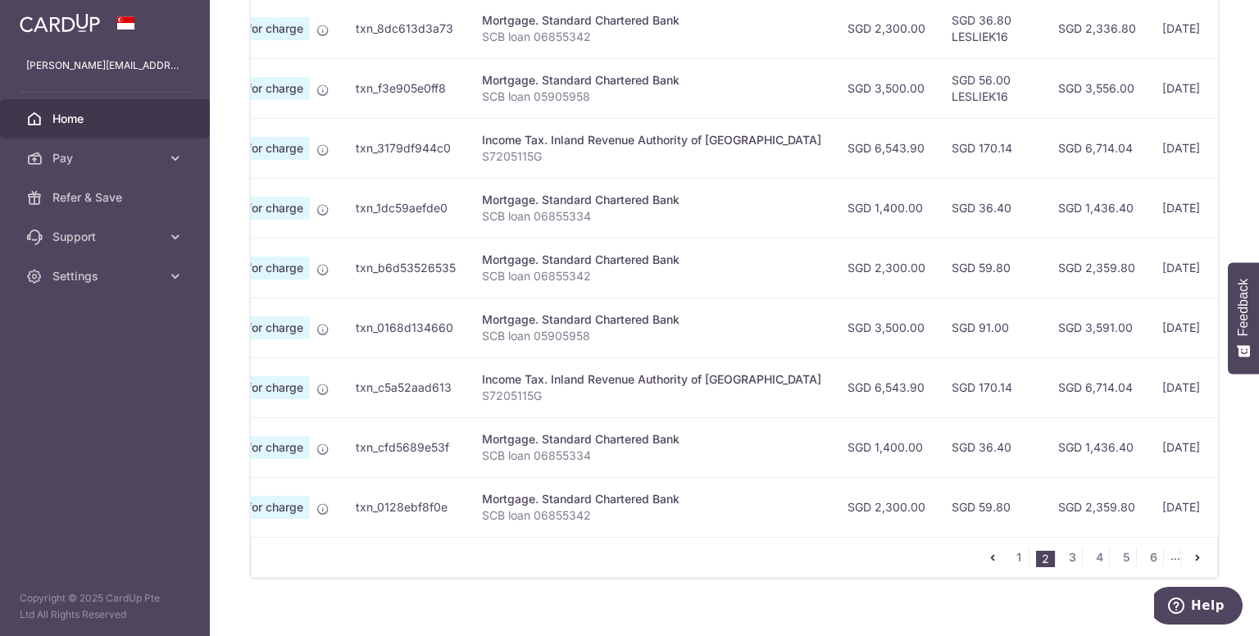
scroll to position [0, 125]
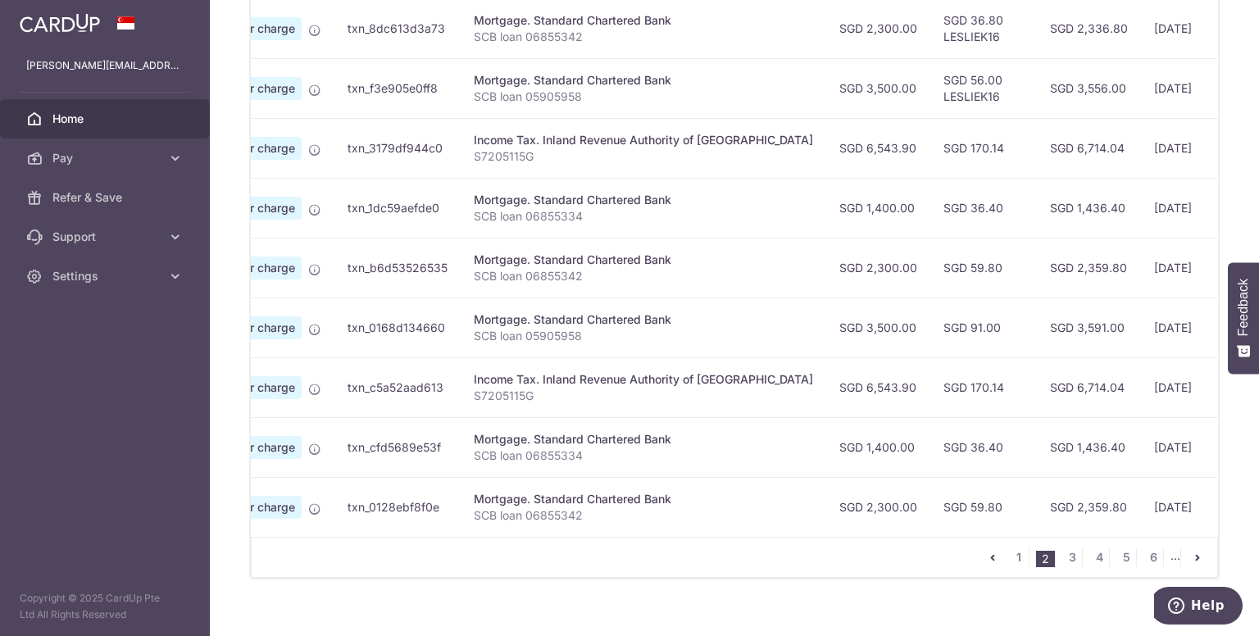
click at [79, 114] on span "Home" at bounding box center [106, 119] width 108 height 16
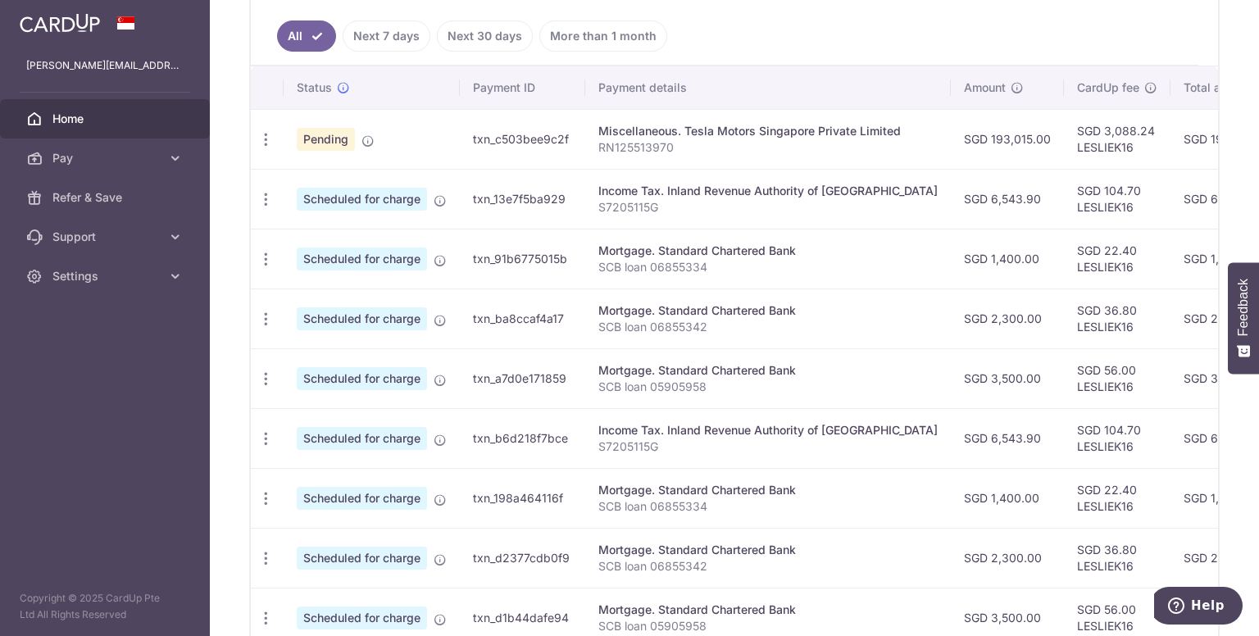
scroll to position [635, 0]
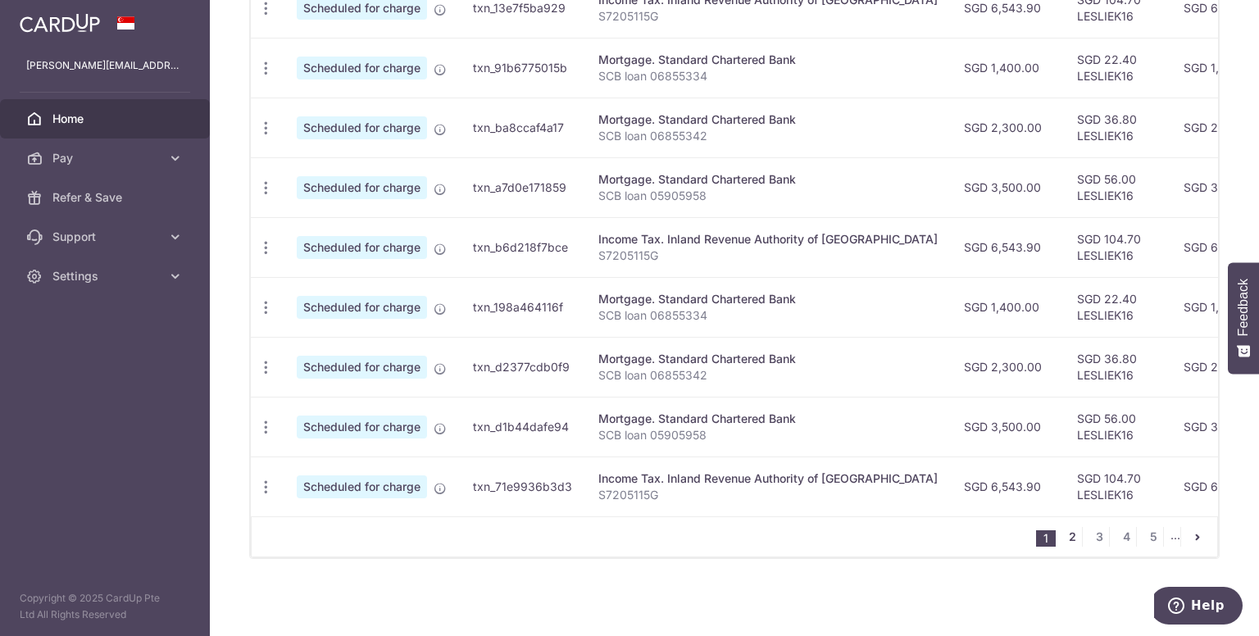
click at [1062, 536] on link "2" at bounding box center [1072, 537] width 20 height 20
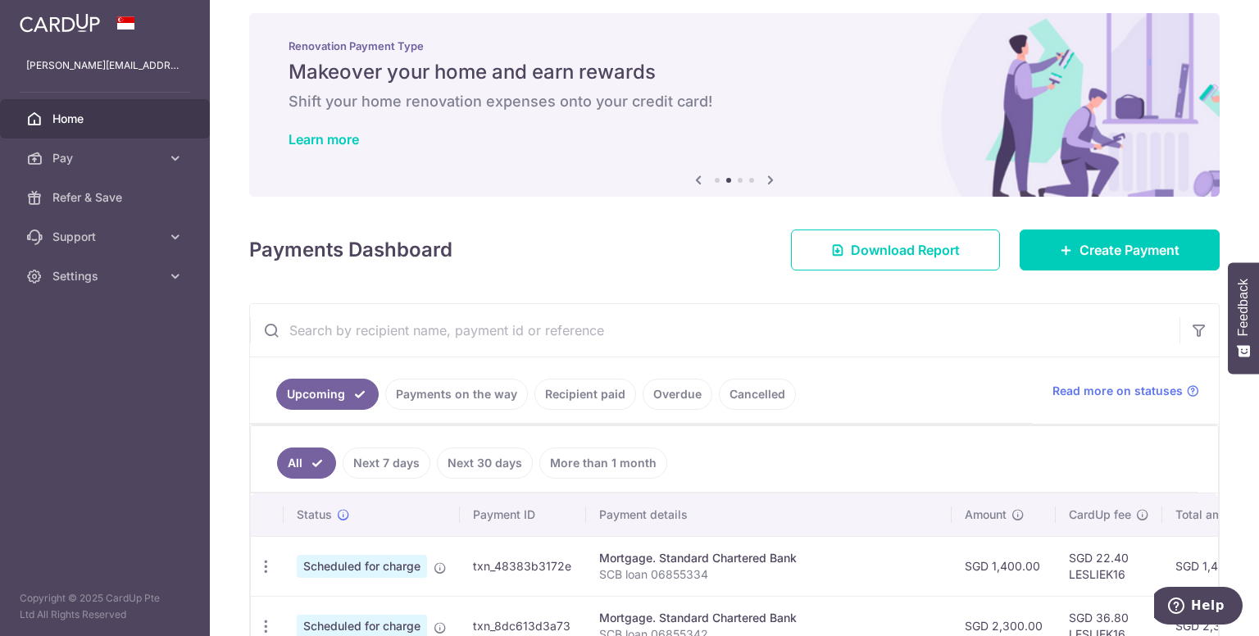
scroll to position [0, 0]
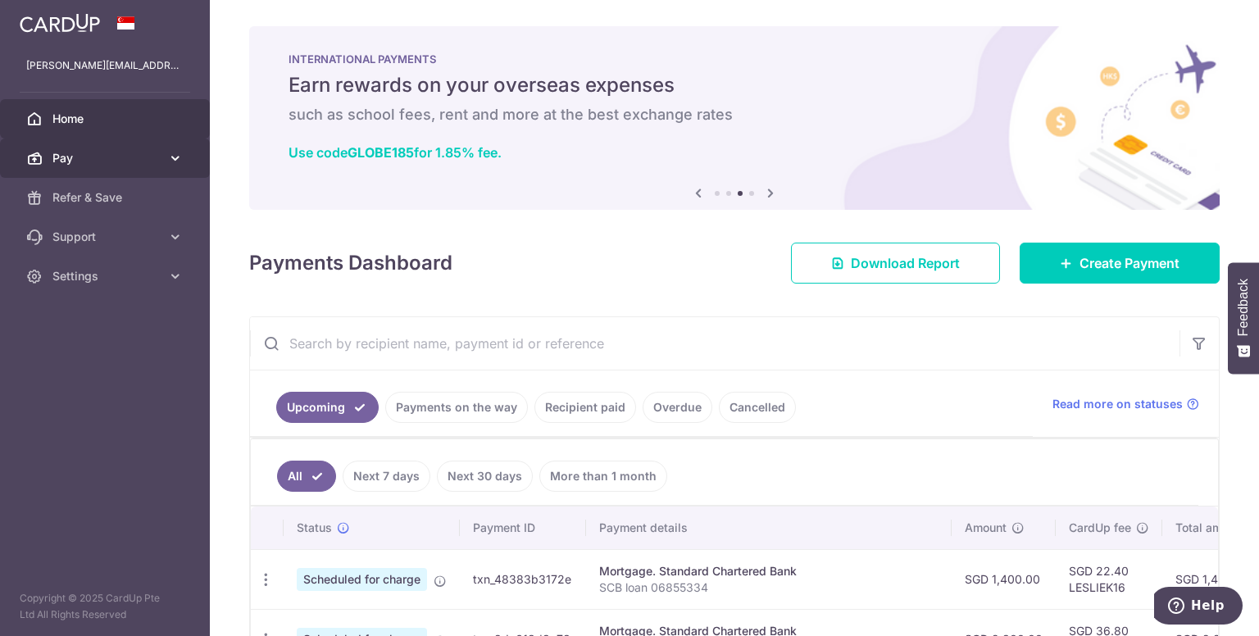
click at [174, 160] on icon at bounding box center [175, 158] width 16 height 16
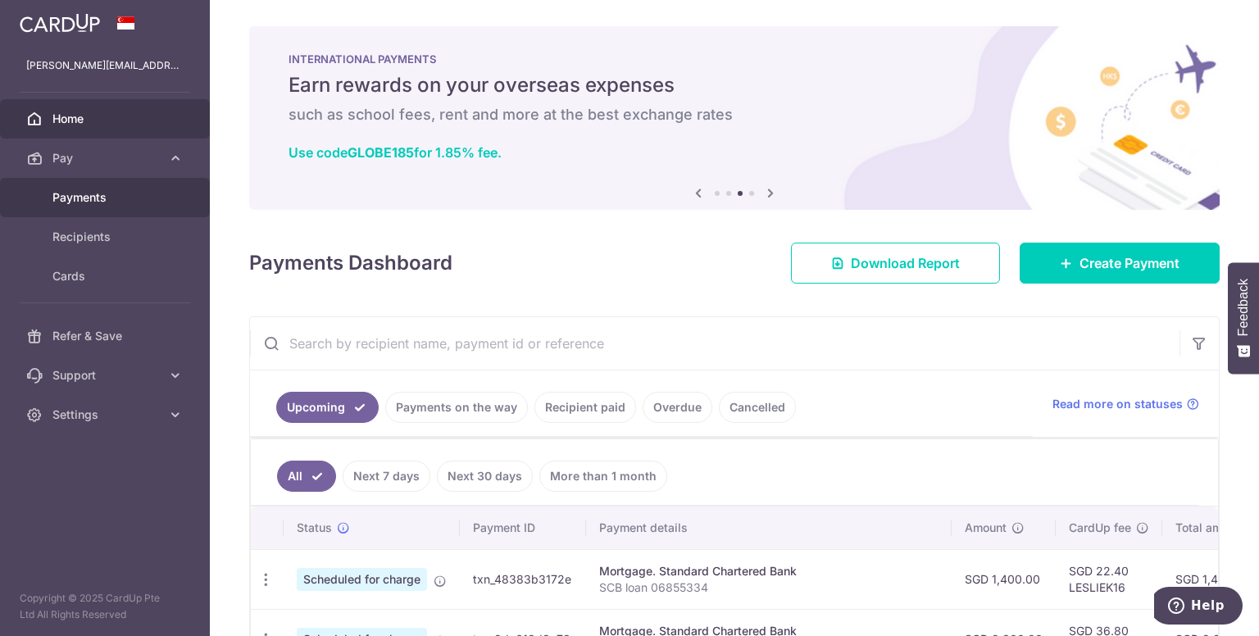
click at [120, 194] on span "Payments" at bounding box center [106, 197] width 108 height 16
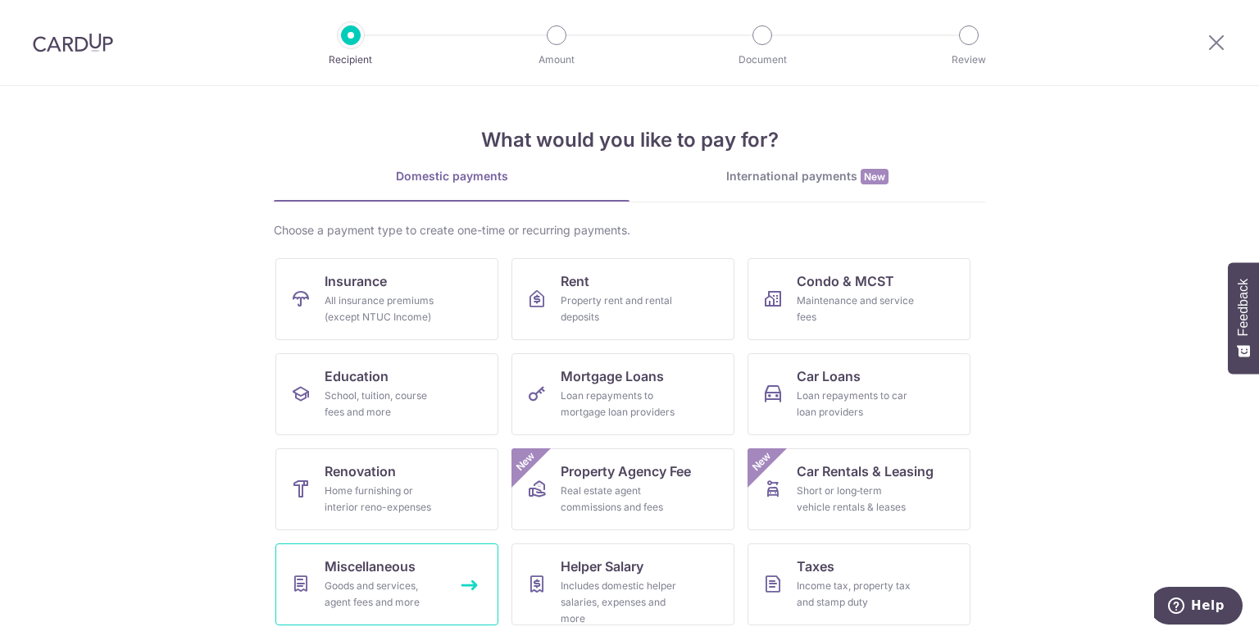
click at [387, 585] on div "Goods and services, agent fees and more" at bounding box center [384, 594] width 118 height 33
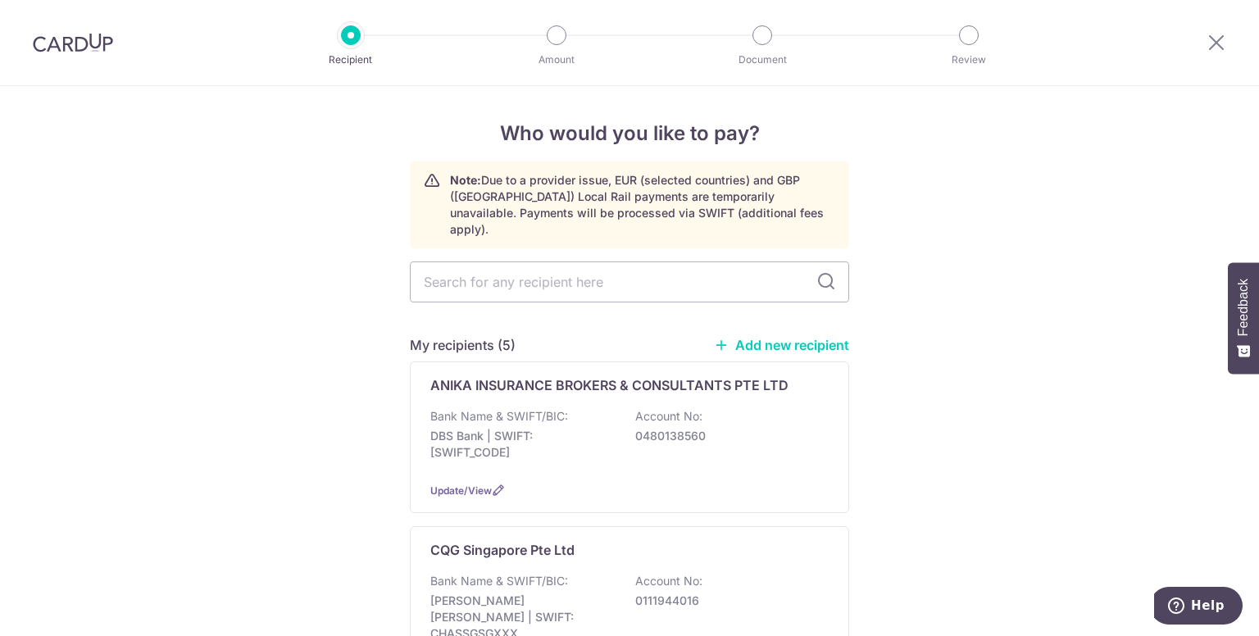
click at [72, 46] on img at bounding box center [73, 43] width 80 height 20
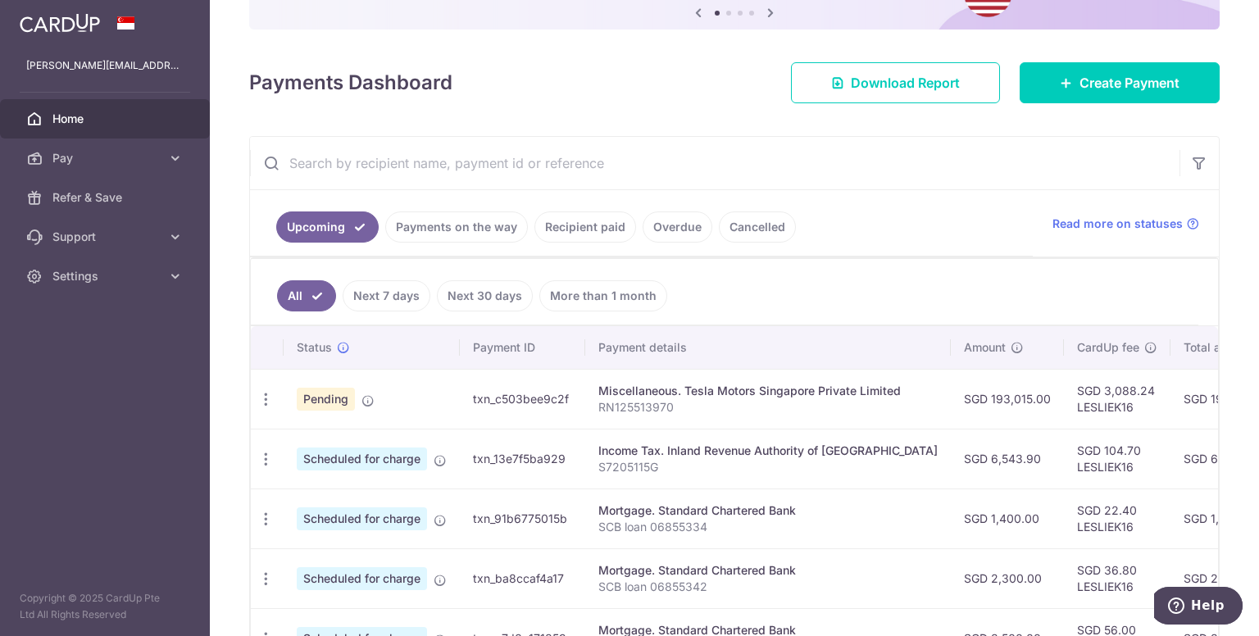
scroll to position [164, 0]
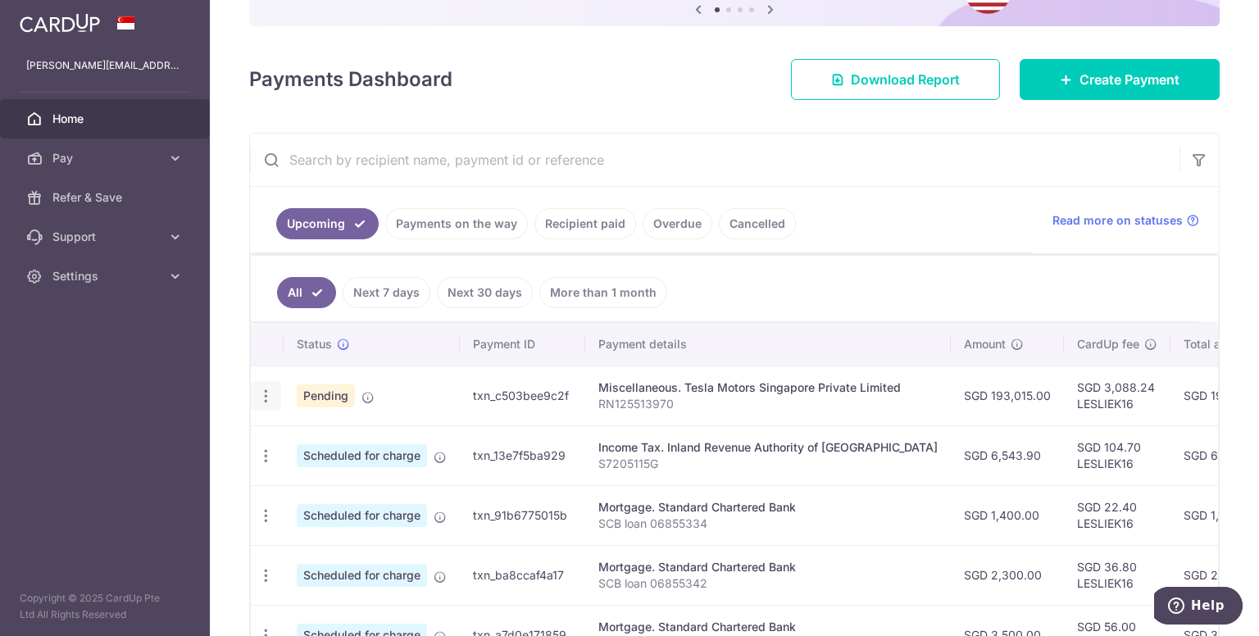
click at [261, 393] on icon "button" at bounding box center [265, 396] width 17 height 17
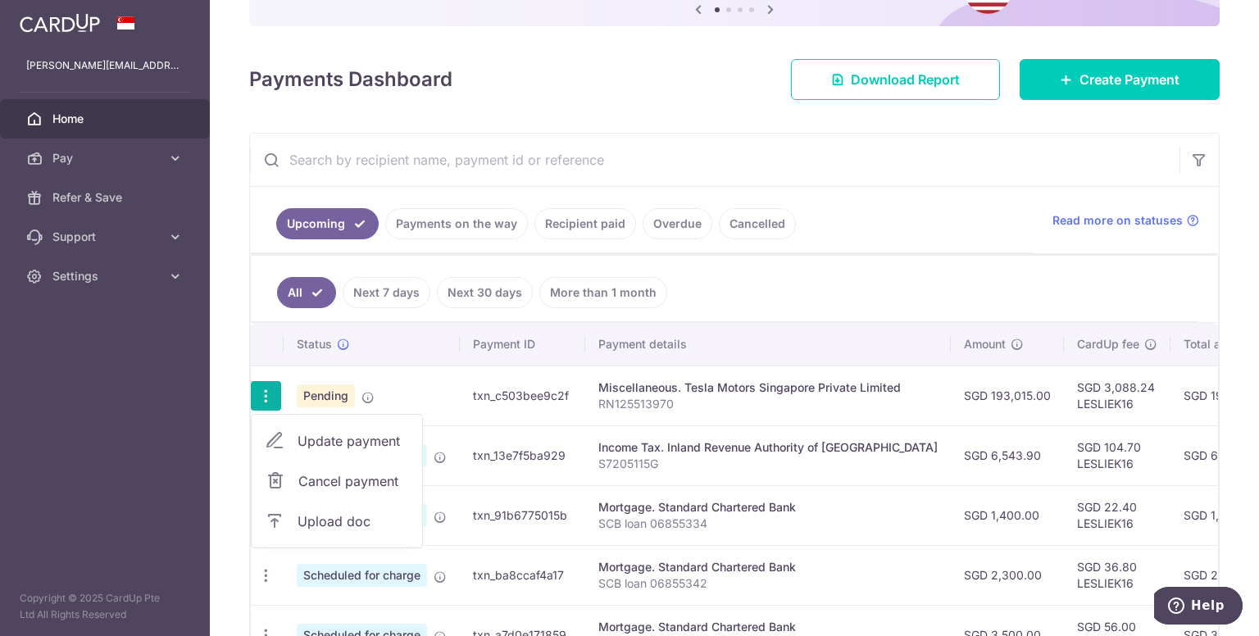
click at [343, 437] on span "Update payment" at bounding box center [352, 441] width 111 height 20
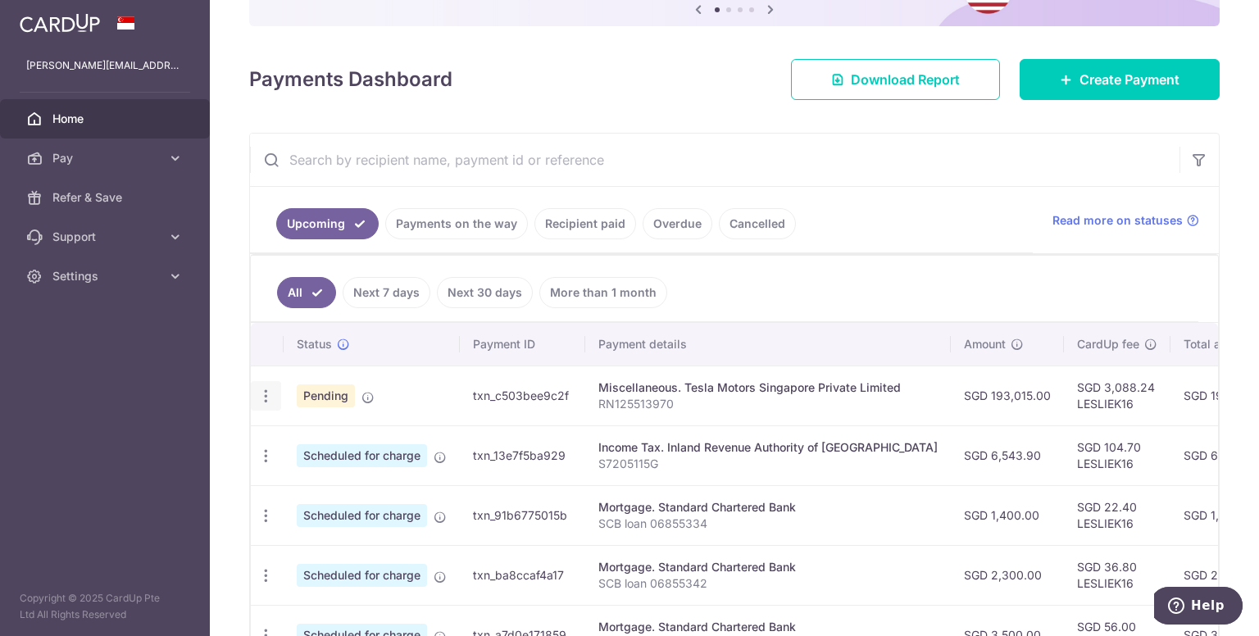
radio input "true"
type input "193,015.00"
type input "06/10/2025"
type input "RN125513970"
type input "LESLIEK16"
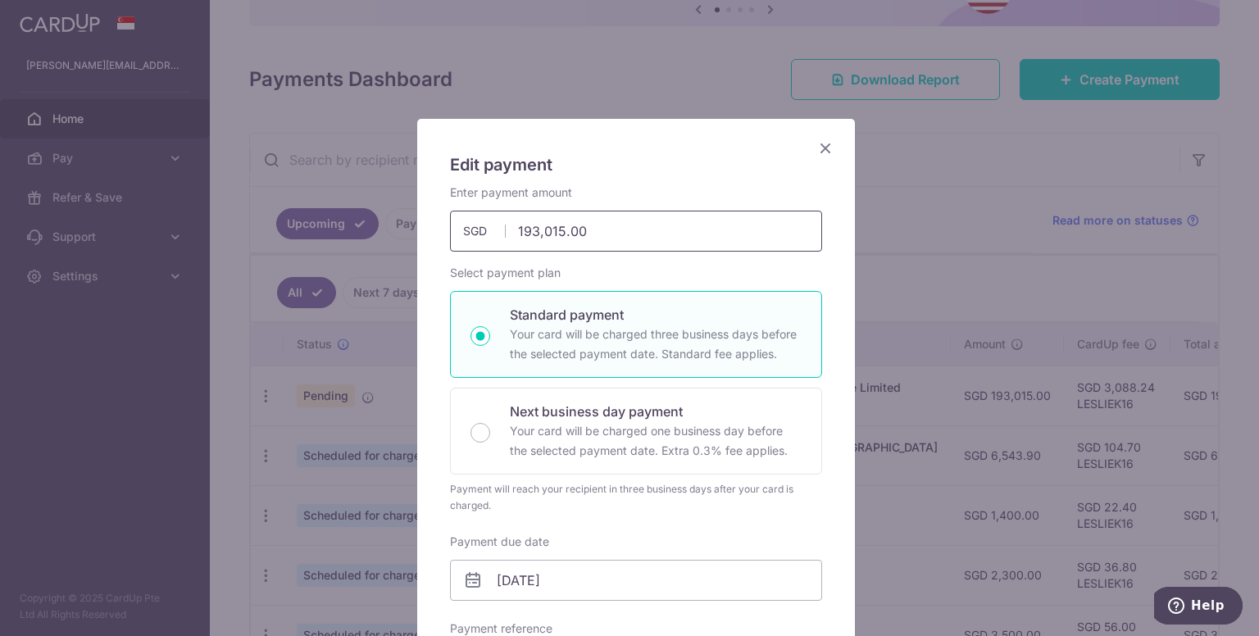
click at [642, 230] on input "193,015.00" at bounding box center [636, 231] width 372 height 41
type input "1"
type input "10,000.00"
click at [743, 279] on div "Select payment plan Standard payment Your card will be charged three business d…" at bounding box center [636, 389] width 372 height 249
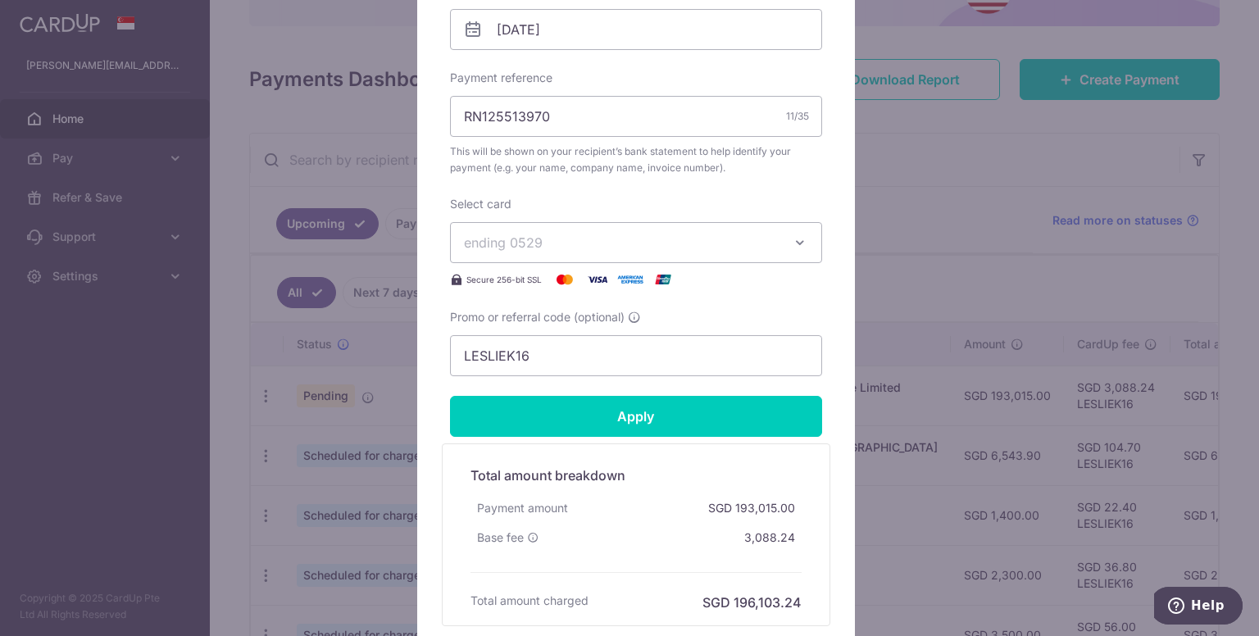
scroll to position [574, 0]
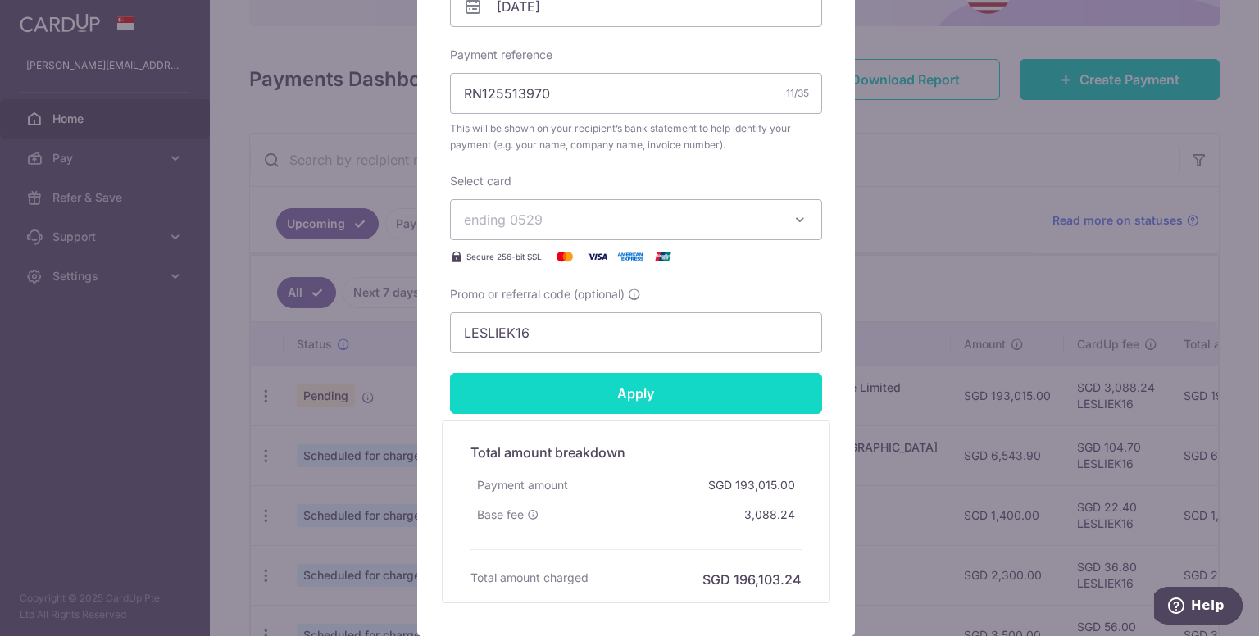
click at [641, 388] on input "Apply" at bounding box center [636, 393] width 372 height 41
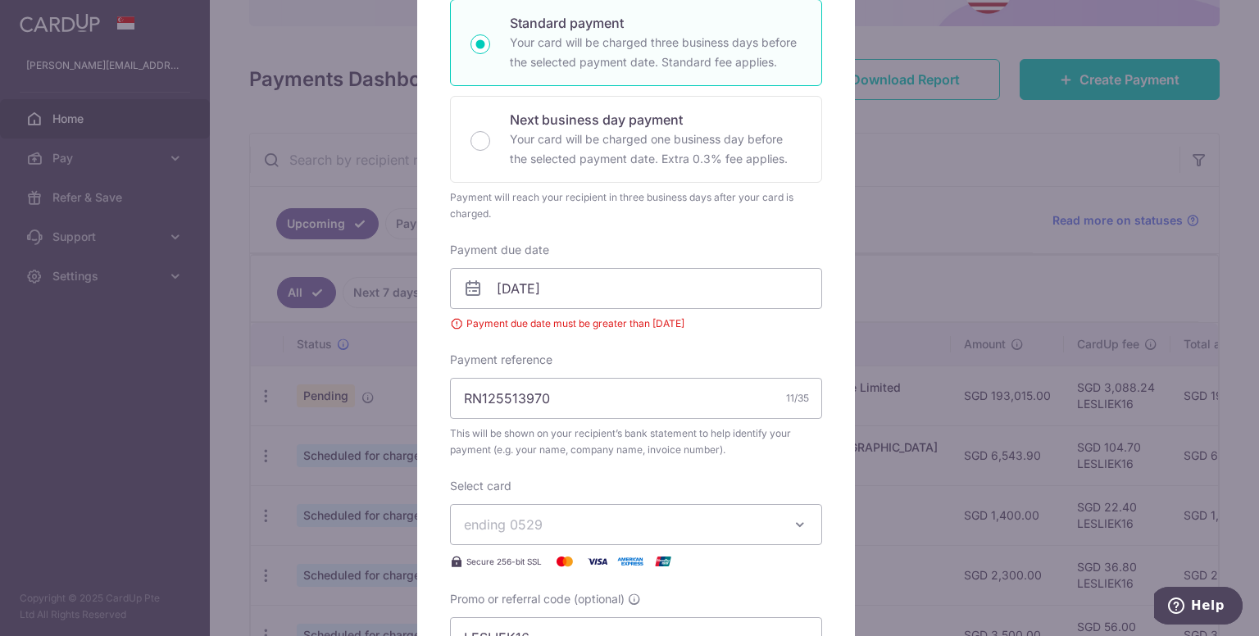
scroll to position [246, 0]
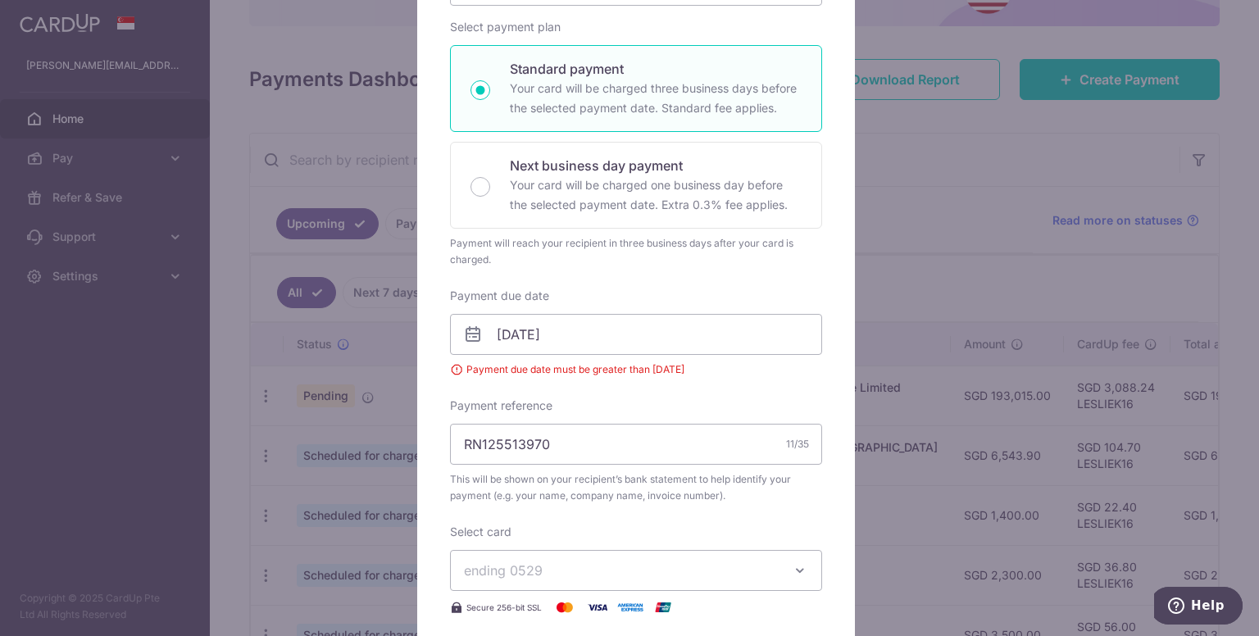
click at [808, 272] on div "Enter payment amount 10,000.00 10000.00 SGD To change the payment amount, pleas…" at bounding box center [636, 321] width 372 height 765
click at [592, 334] on input "06/10/2025" at bounding box center [636, 334] width 372 height 41
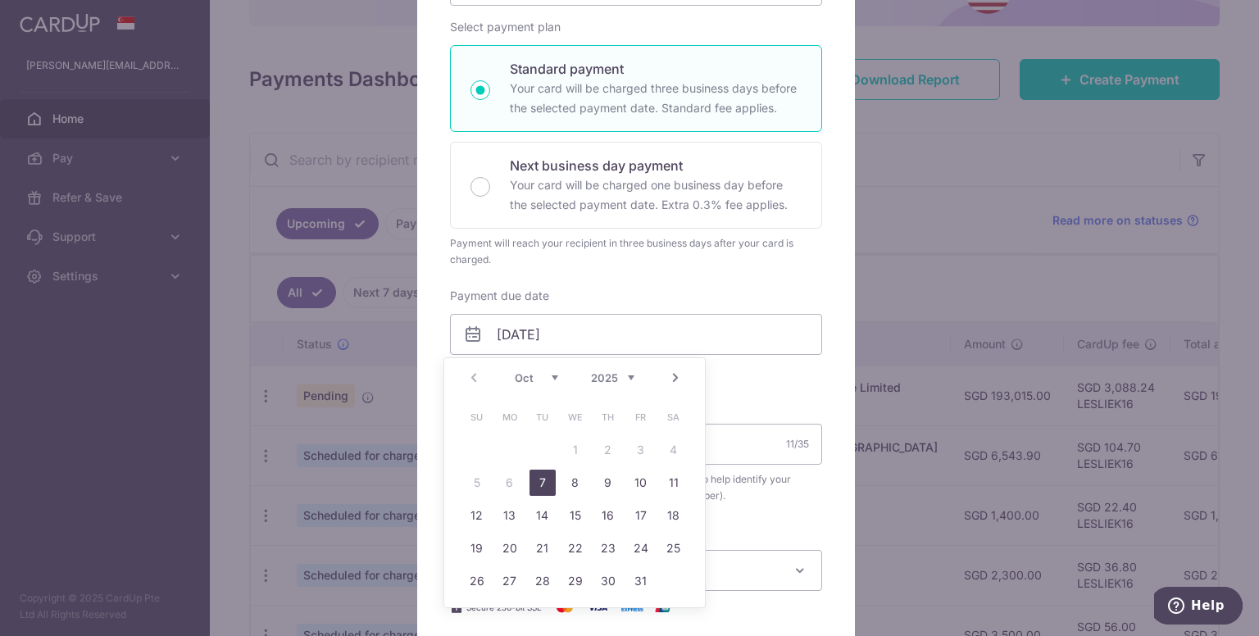
click at [542, 476] on link "7" at bounding box center [542, 483] width 26 height 26
type input "07/10/2025"
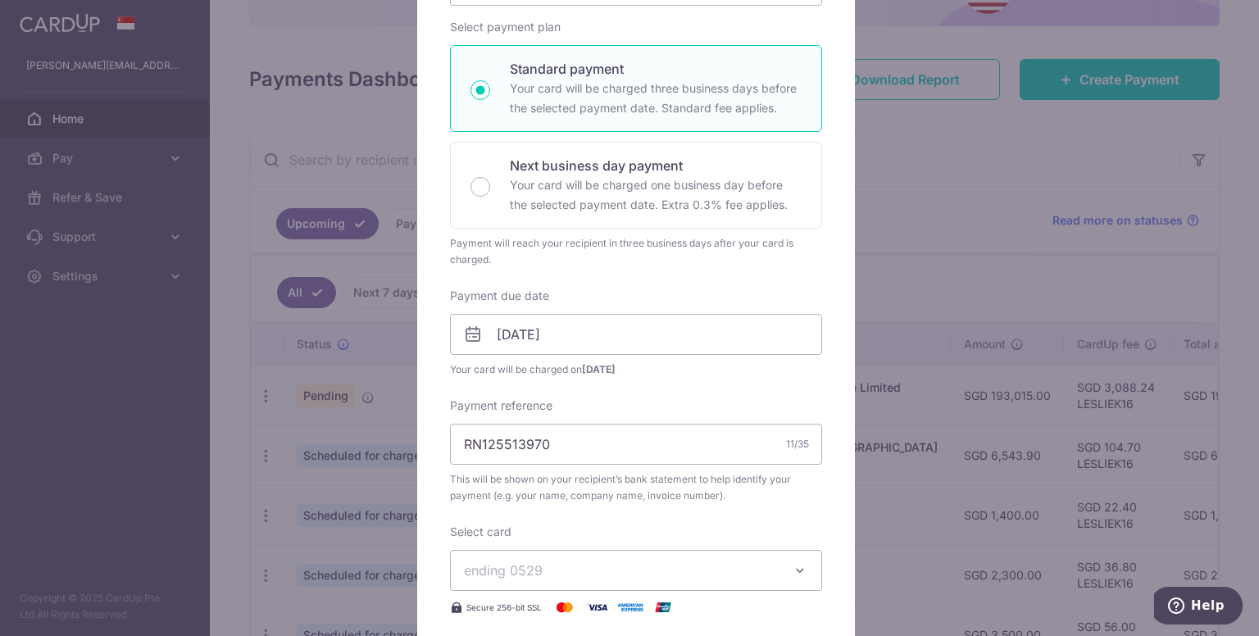
click at [747, 376] on span "Your card will be charged on 02/10/2025" at bounding box center [636, 369] width 372 height 16
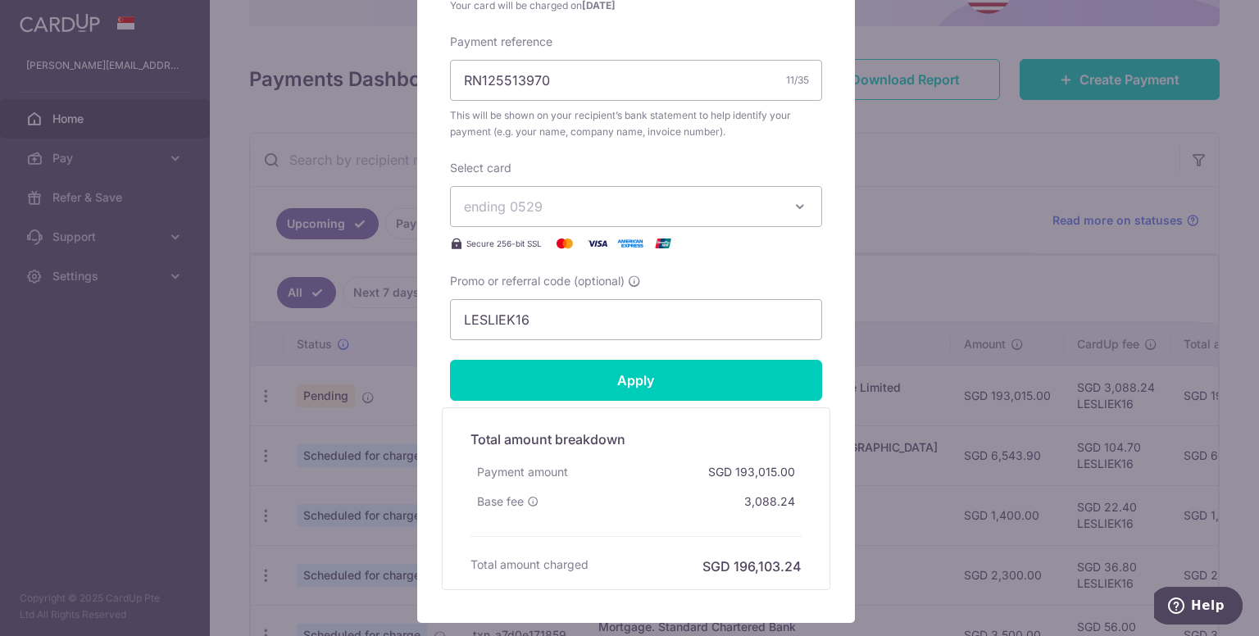
scroll to position [656, 0]
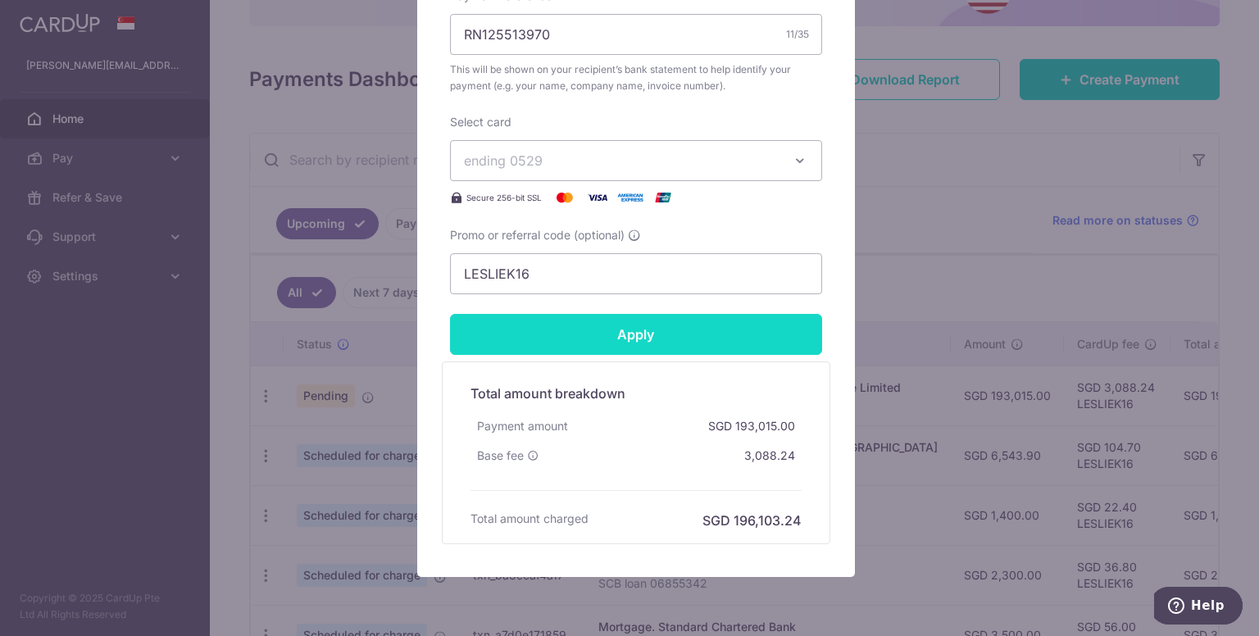
click at [638, 329] on input "Apply" at bounding box center [636, 334] width 372 height 41
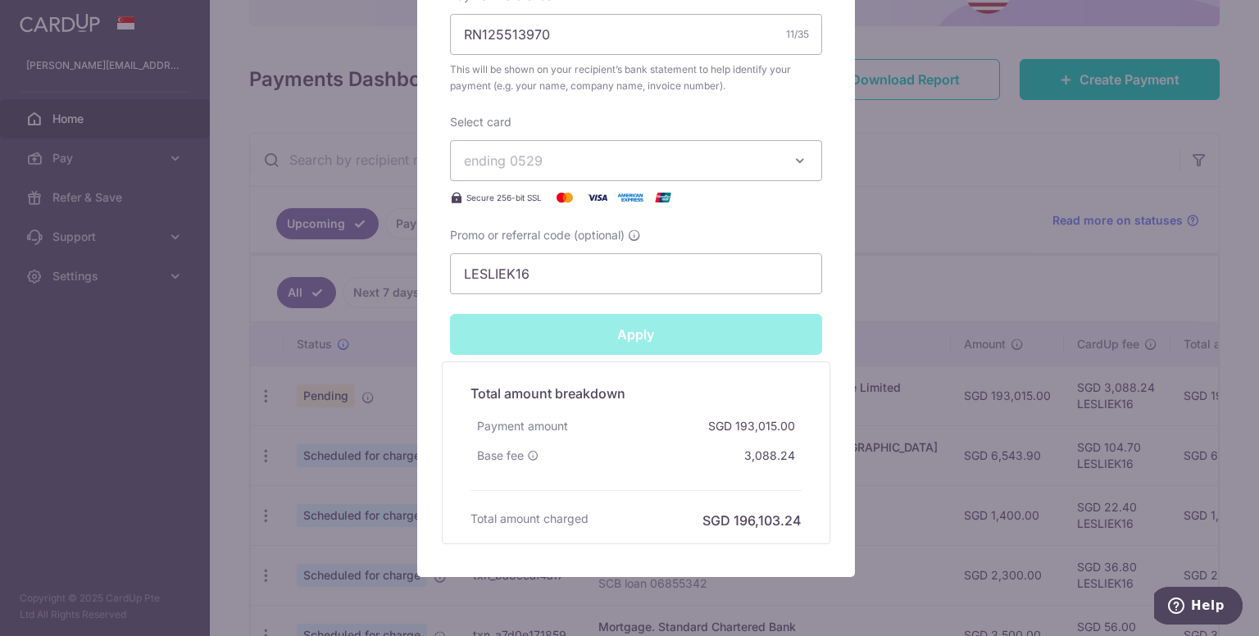
type input "Successfully Applied"
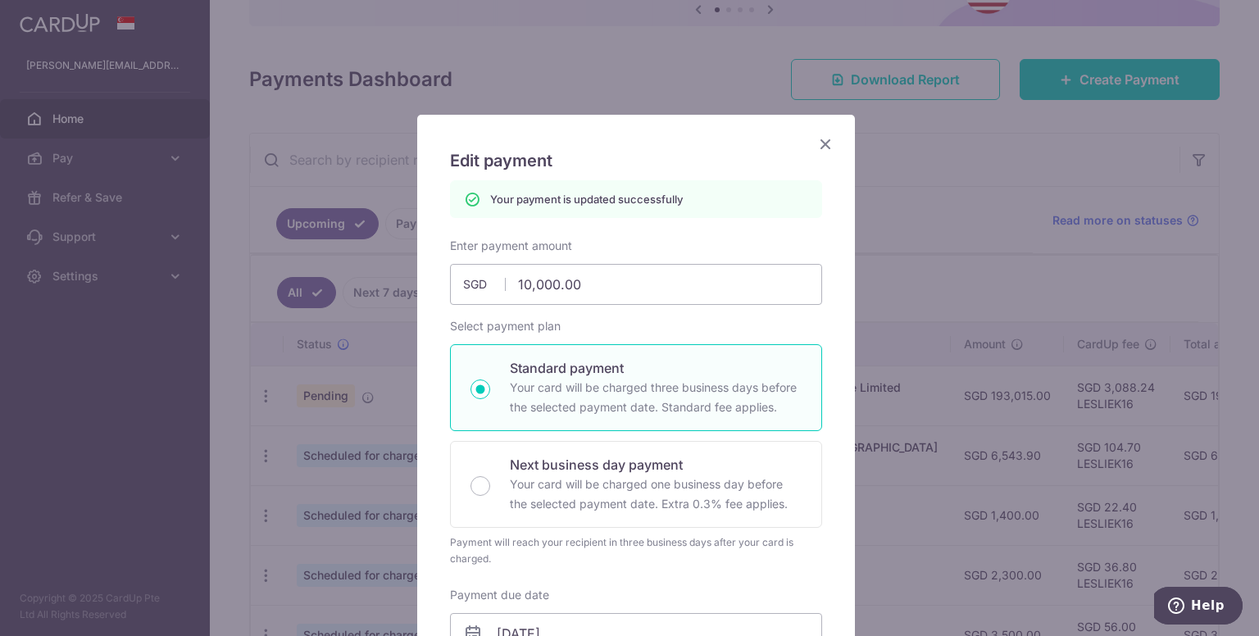
scroll to position [0, 0]
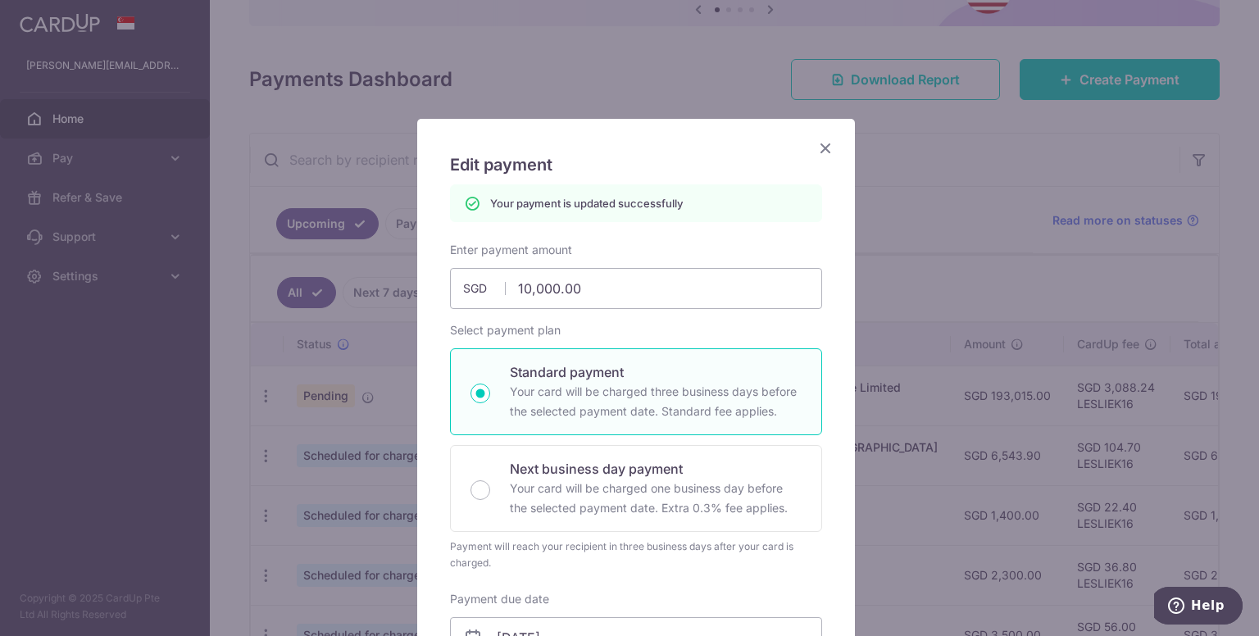
click at [817, 142] on icon "Close" at bounding box center [825, 148] width 20 height 20
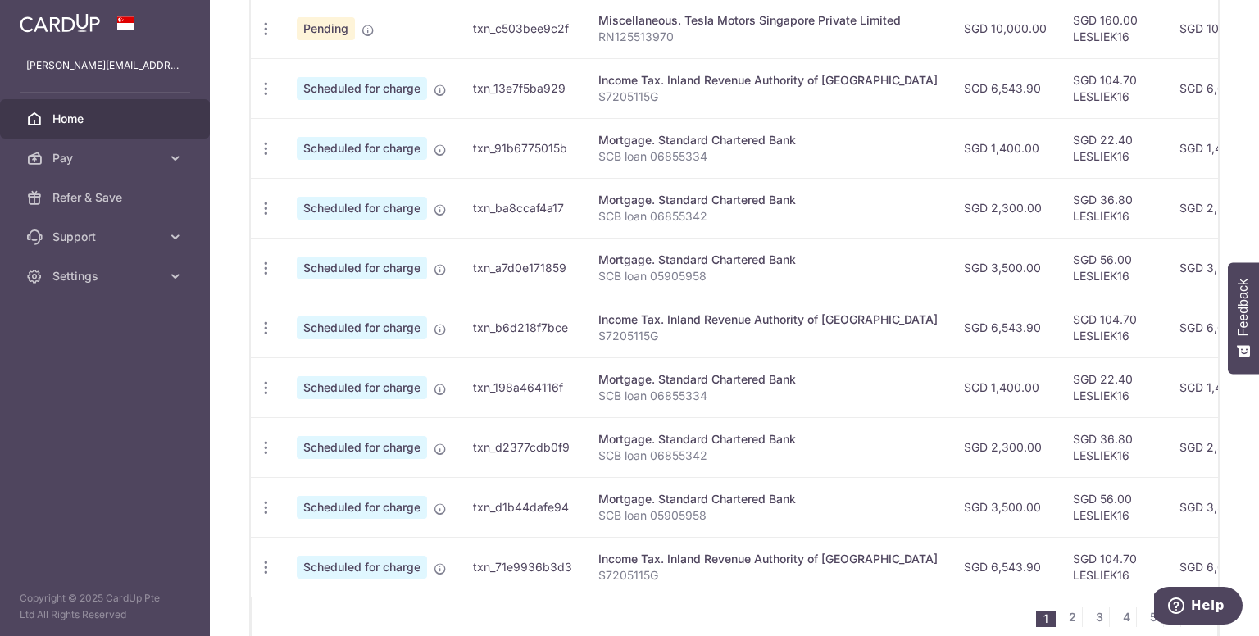
scroll to position [574, 0]
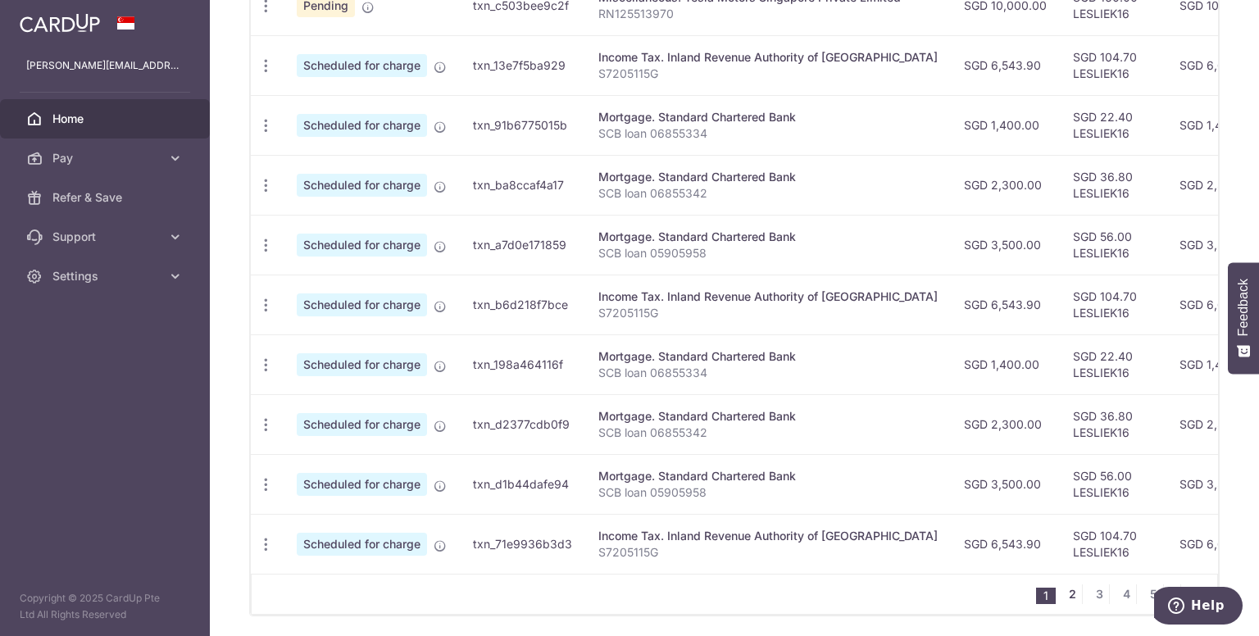
click at [1062, 601] on link "2" at bounding box center [1072, 594] width 20 height 20
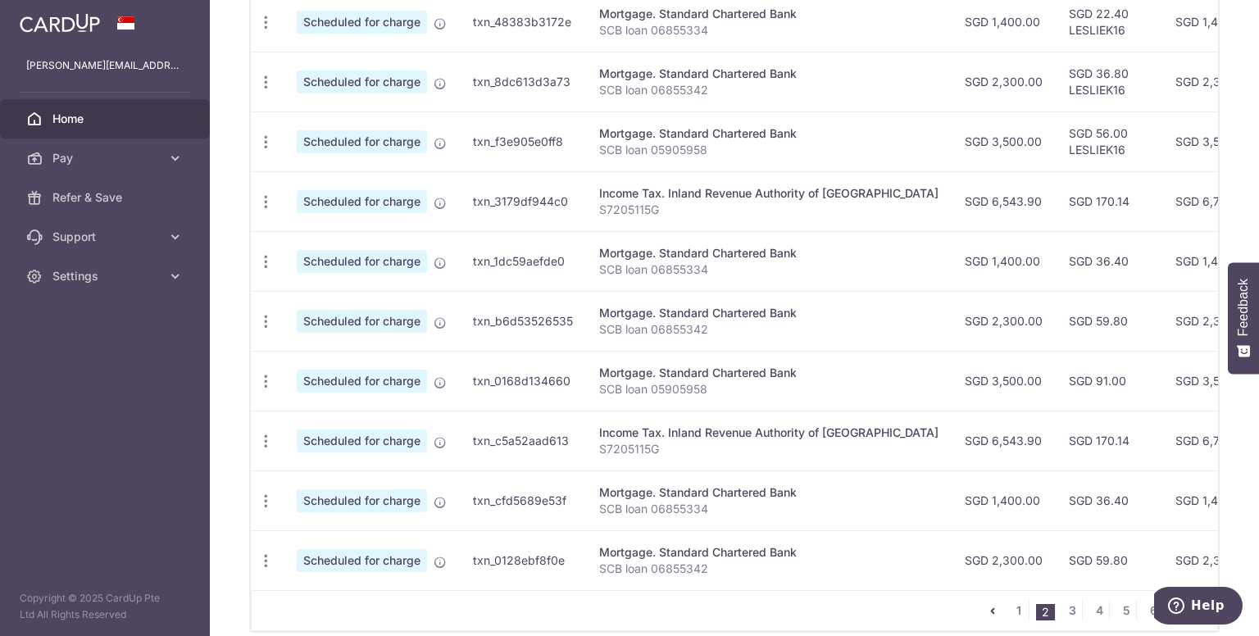
scroll to position [553, 0]
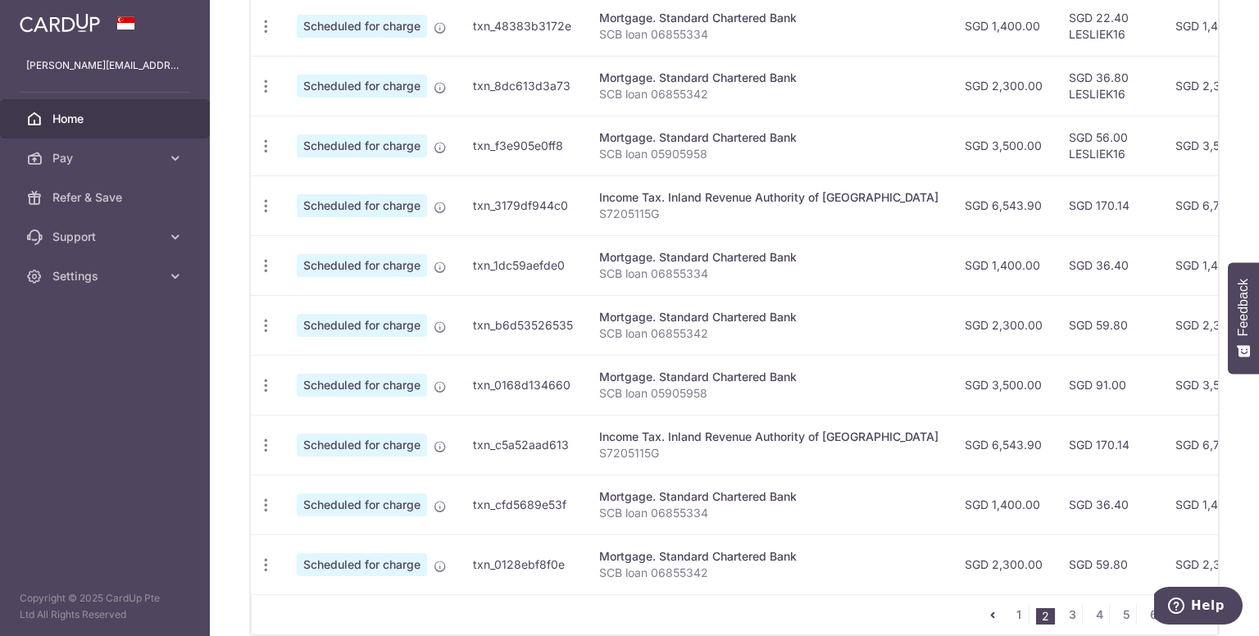
click at [497, 230] on td "txn_3179df944c0" at bounding box center [523, 205] width 126 height 60
click at [245, 234] on div "× Pause Schedule Pause all future payments in this series Pause just this one p…" at bounding box center [734, 318] width 1049 height 636
click at [243, 230] on div "× Pause Schedule Pause all future payments in this series Pause just this one p…" at bounding box center [734, 318] width 1049 height 636
click at [241, 230] on div "× Pause Schedule Pause all future payments in this series Pause just this one p…" at bounding box center [734, 318] width 1049 height 636
click at [952, 230] on td "SGD 6,543.90" at bounding box center [1004, 205] width 104 height 60
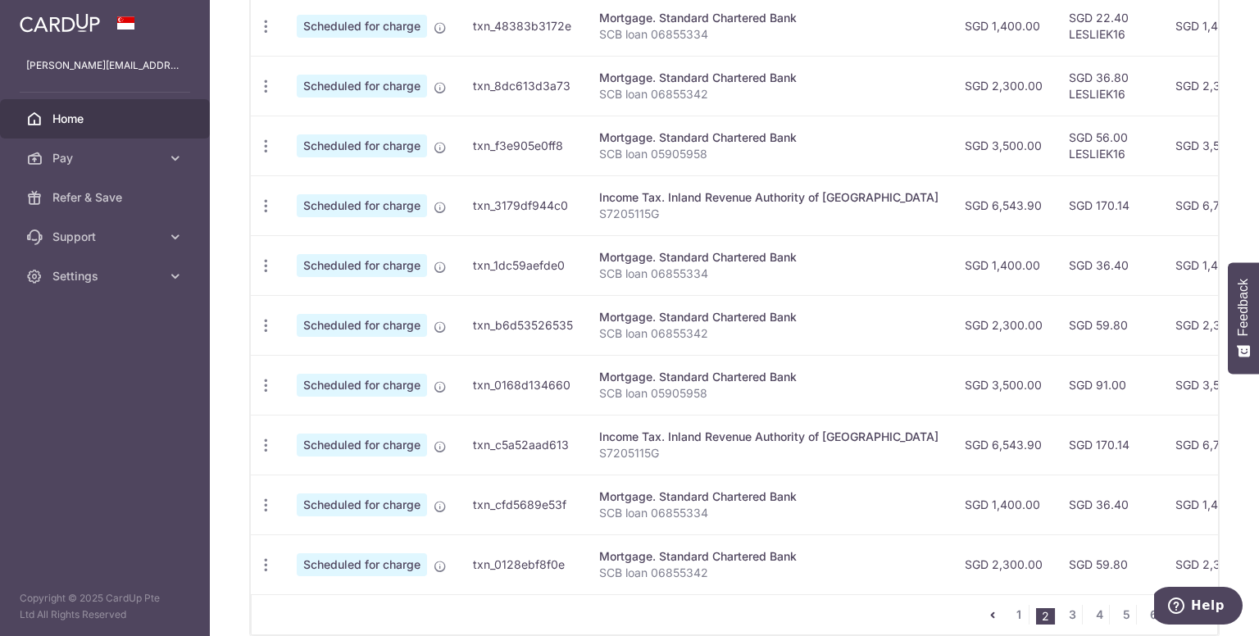
click at [840, 227] on td "Income Tax. Inland Revenue Authority of Singapore S7205115G" at bounding box center [769, 205] width 366 height 60
click at [629, 229] on td "Income Tax. Inland Revenue Authority of Singapore S7205115G" at bounding box center [769, 205] width 366 height 60
click at [843, 230] on td "Income Tax. Inland Revenue Authority of Singapore S7205115G" at bounding box center [769, 205] width 366 height 60
click at [841, 228] on td "Income Tax. Inland Revenue Authority of Singapore S7205115G" at bounding box center [769, 205] width 366 height 60
click at [842, 228] on td "Income Tax. Inland Revenue Authority of Singapore S7205115G" at bounding box center [769, 205] width 366 height 60
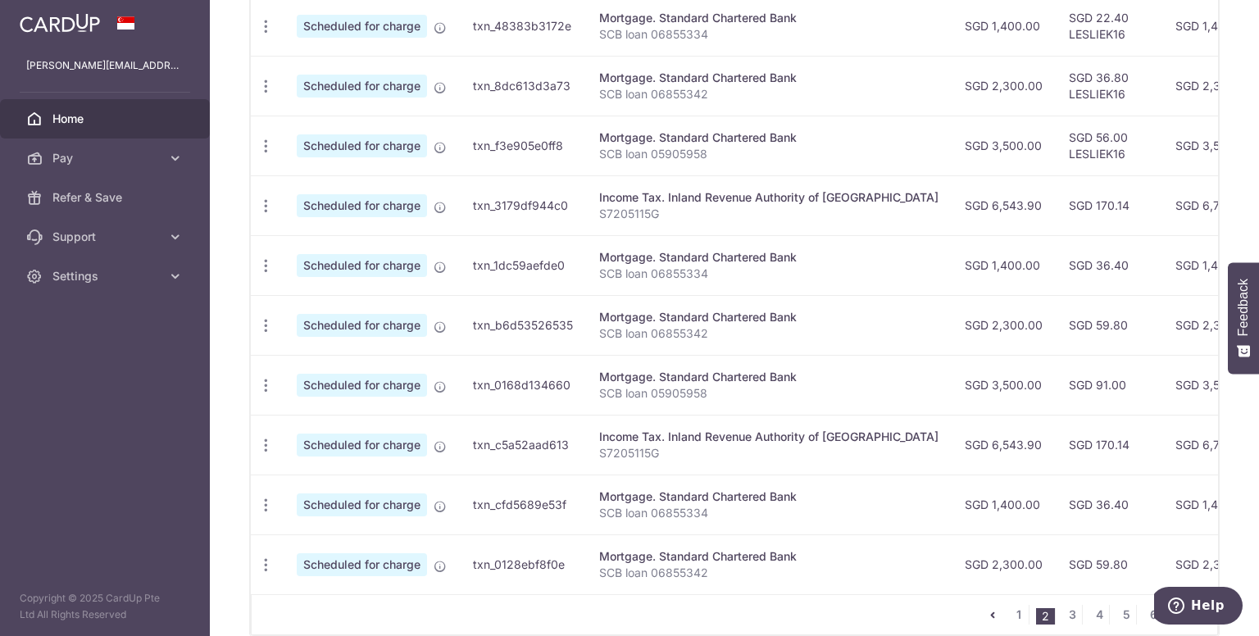
click at [638, 230] on td "Income Tax. Inland Revenue Authority of Singapore S7205115G" at bounding box center [769, 205] width 366 height 60
click at [351, 236] on td "Scheduled for charge" at bounding box center [372, 265] width 176 height 60
click at [822, 228] on td "Income Tax. Inland Revenue Authority of Singapore S7205115G" at bounding box center [769, 205] width 366 height 60
click at [747, 230] on td "Income Tax. Inland Revenue Authority of Singapore S7205115G" at bounding box center [769, 205] width 366 height 60
click at [697, 235] on td "Mortgage. Standard Chartered Bank SCB loan 06855334" at bounding box center [769, 265] width 366 height 60
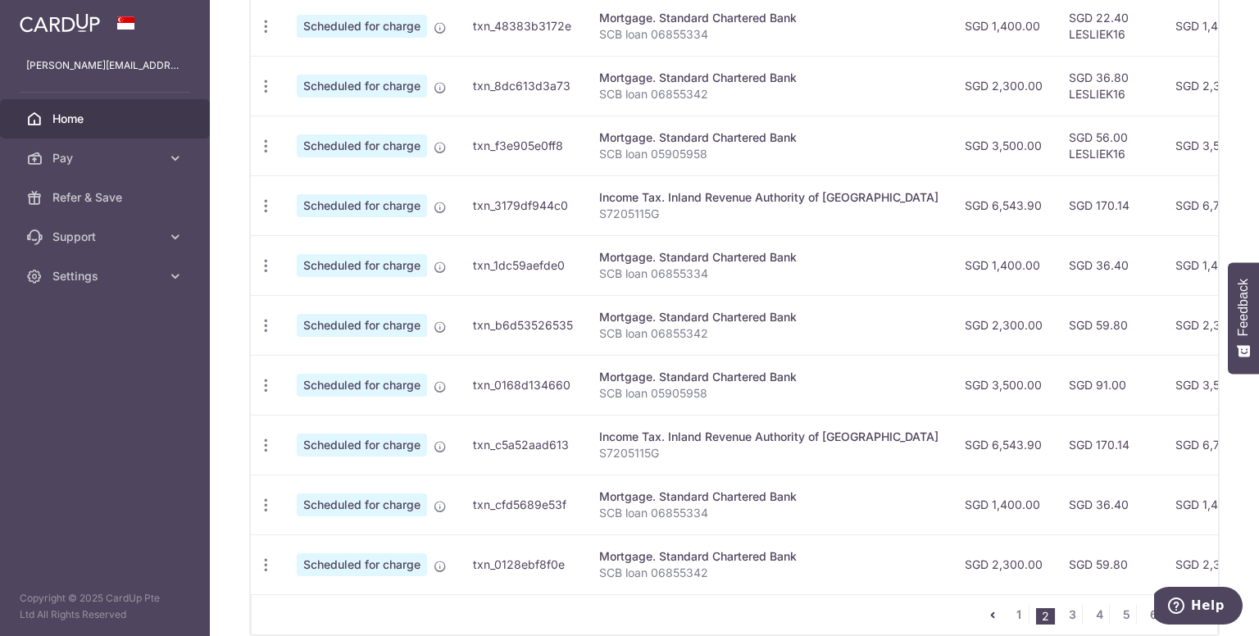
click at [952, 228] on td "SGD 6,543.90" at bounding box center [1004, 205] width 104 height 60
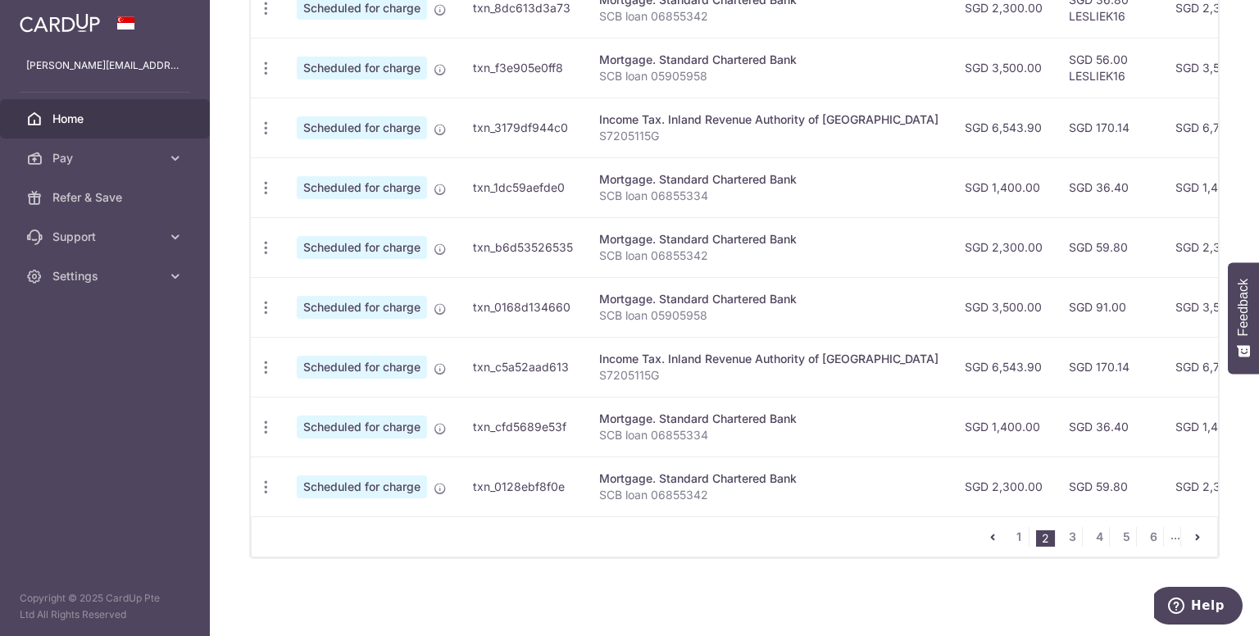
scroll to position [635, 0]
click at [1065, 534] on link "3" at bounding box center [1072, 537] width 20 height 20
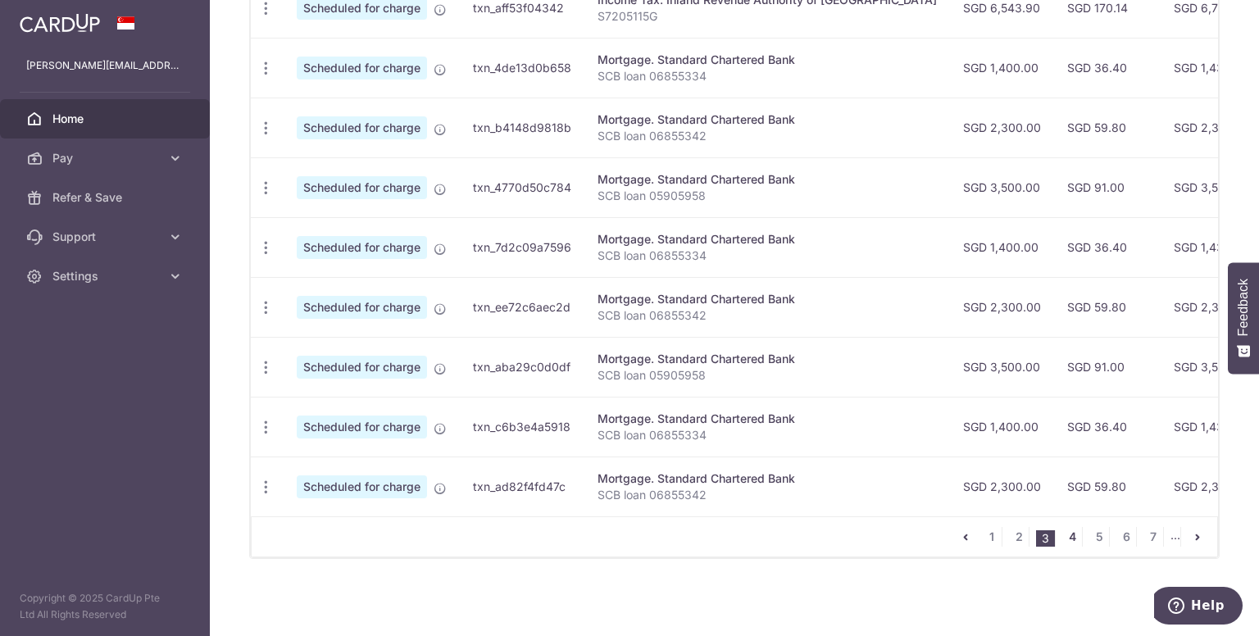
click at [1062, 534] on link "4" at bounding box center [1072, 537] width 20 height 20
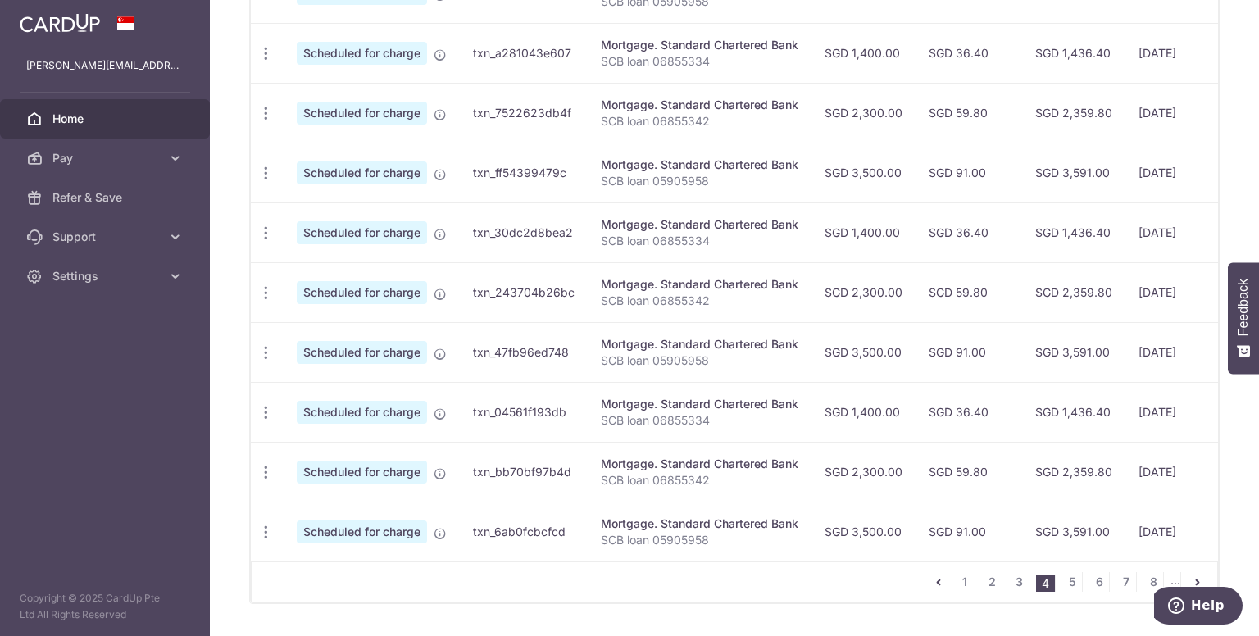
scroll to position [389, 0]
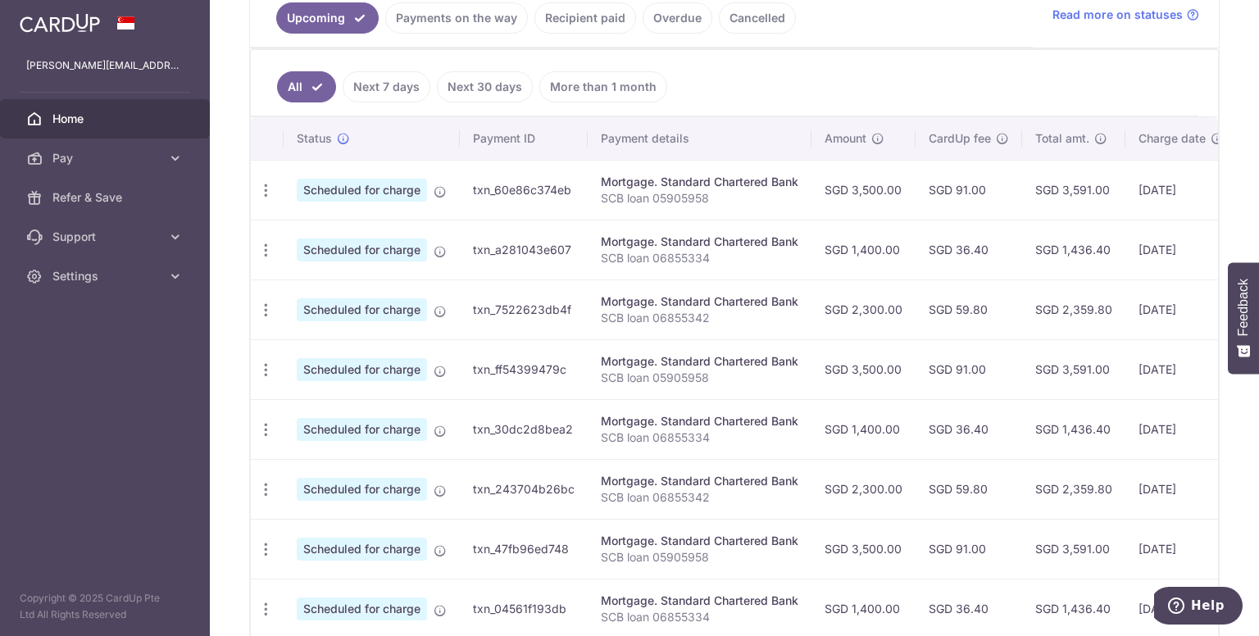
click at [85, 111] on span "Home" at bounding box center [106, 119] width 108 height 16
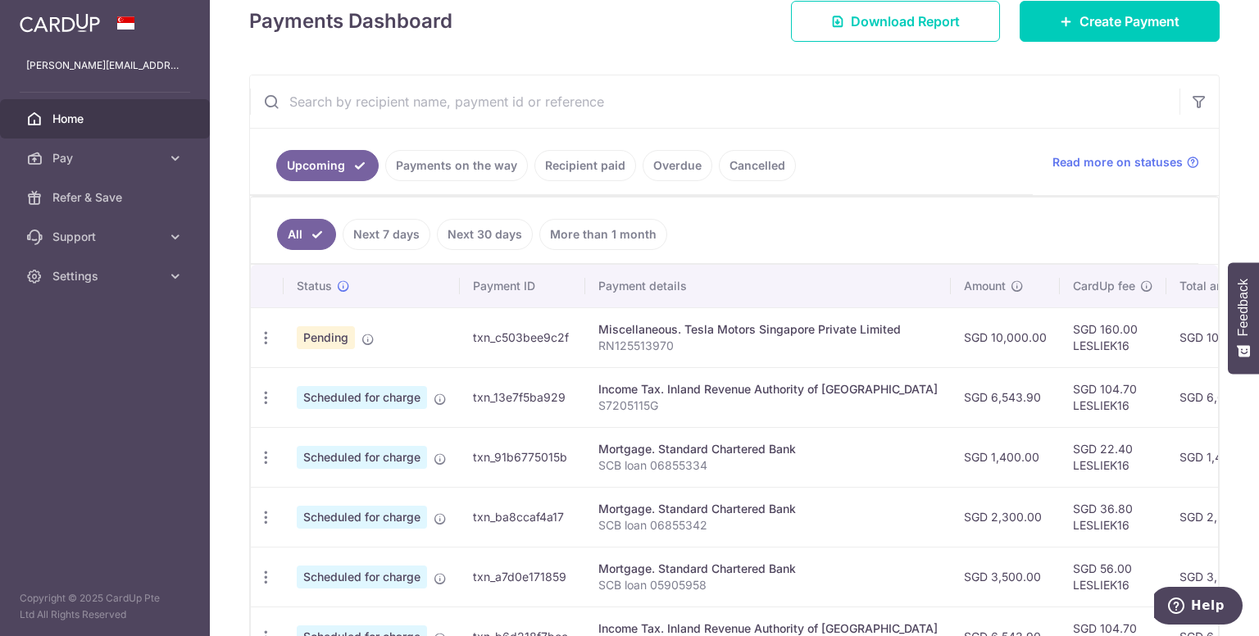
scroll to position [246, 0]
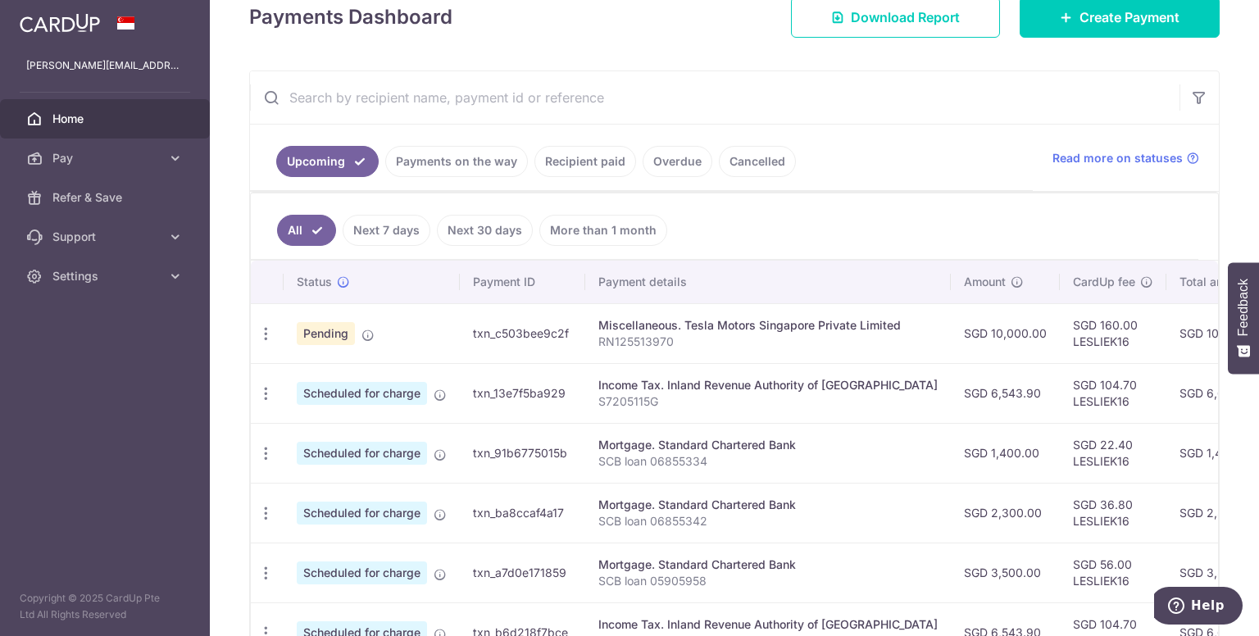
click at [823, 207] on ul "All Next 7 days Next 30 days More than 1 month" at bounding box center [724, 226] width 947 height 66
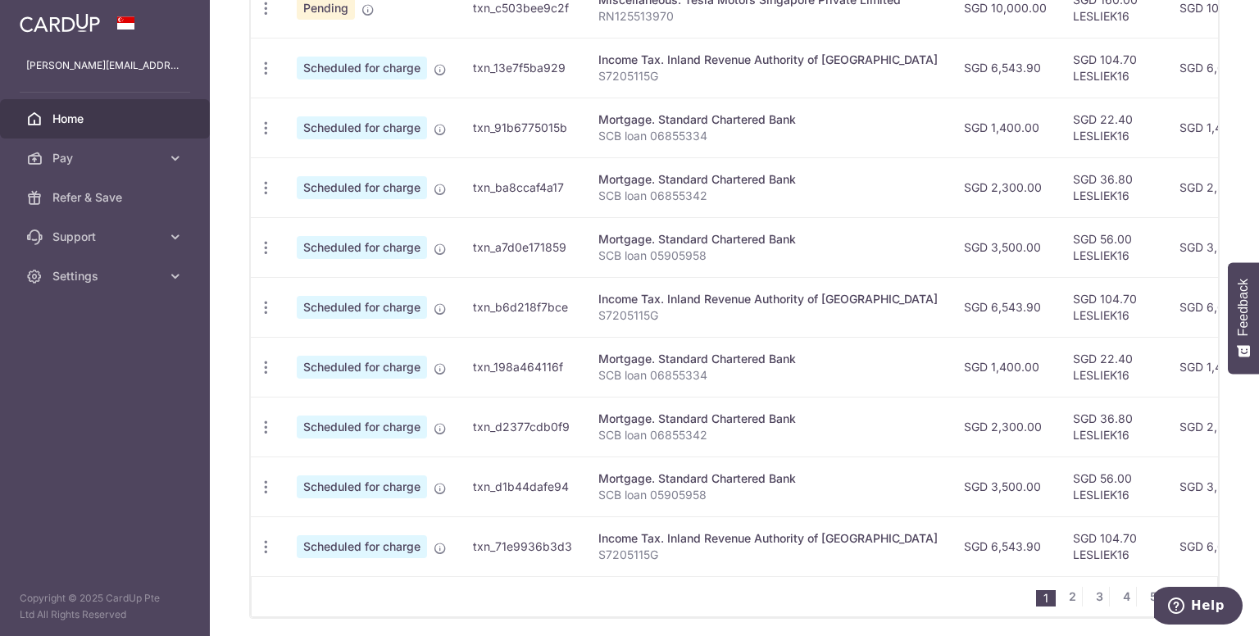
scroll to position [574, 0]
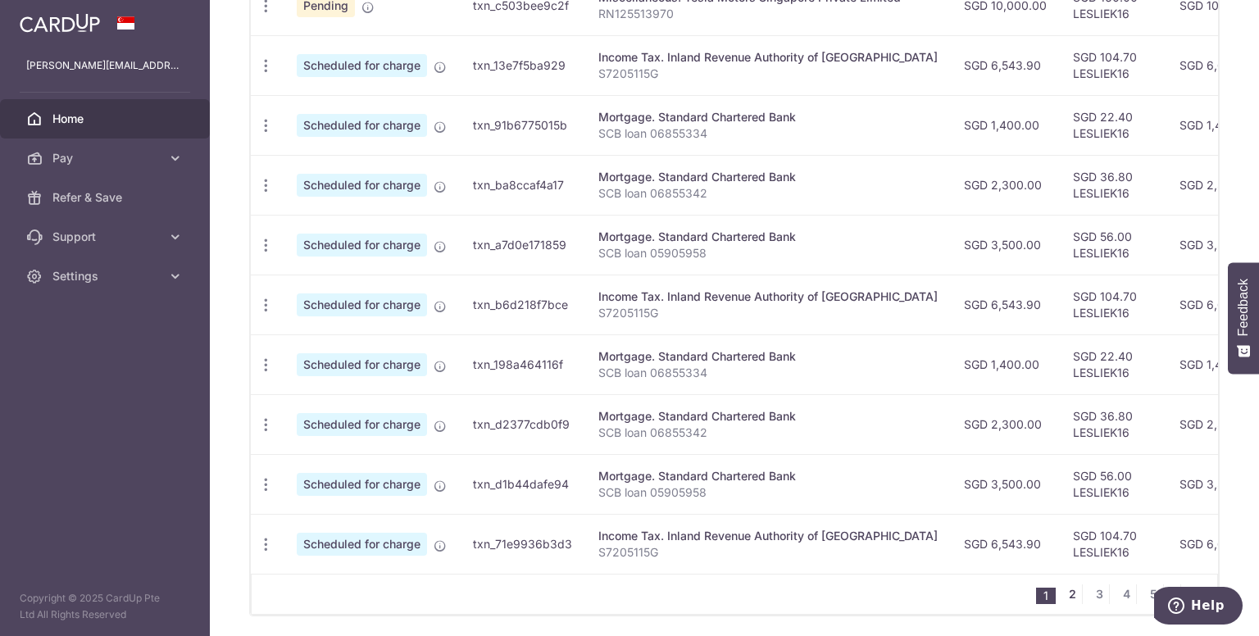
click at [1066, 597] on link "2" at bounding box center [1072, 594] width 20 height 20
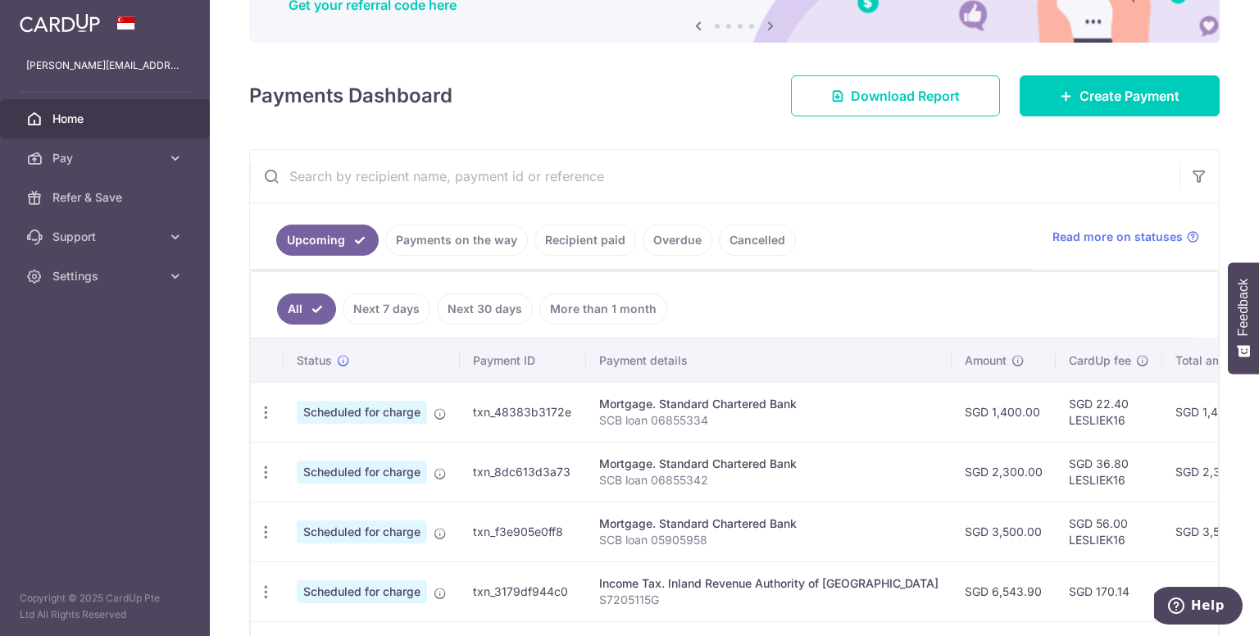
scroll to position [143, 0]
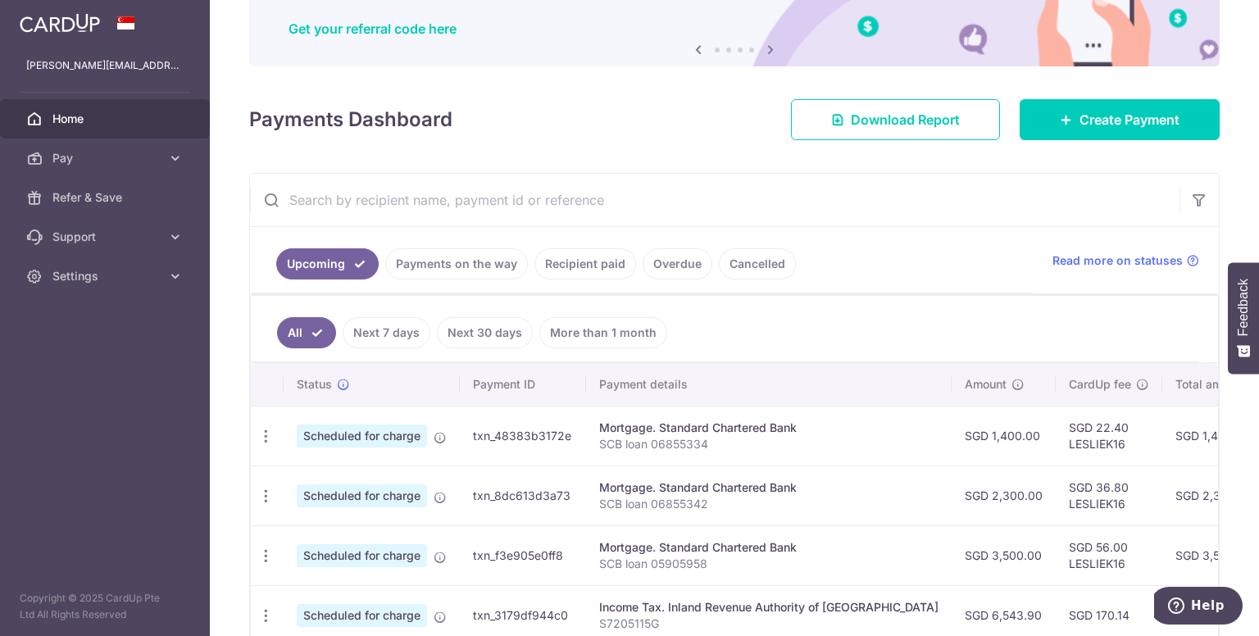
click at [567, 119] on div "Payments Dashboard Download Report Create Payment" at bounding box center [734, 117] width 970 height 48
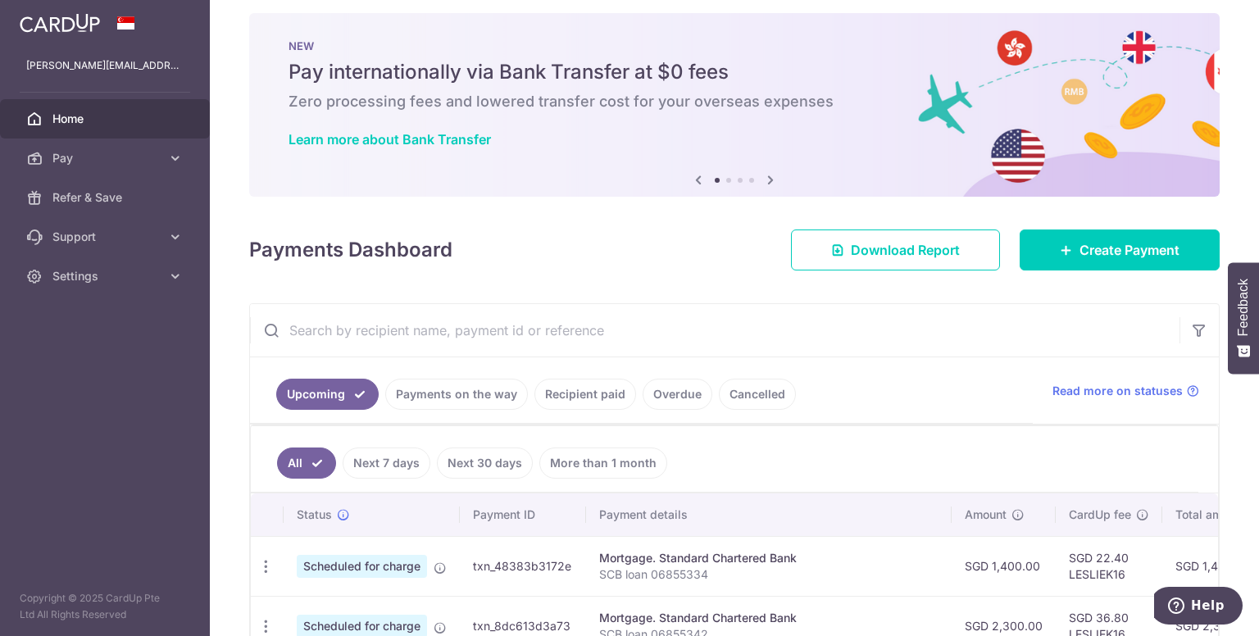
scroll to position [0, 0]
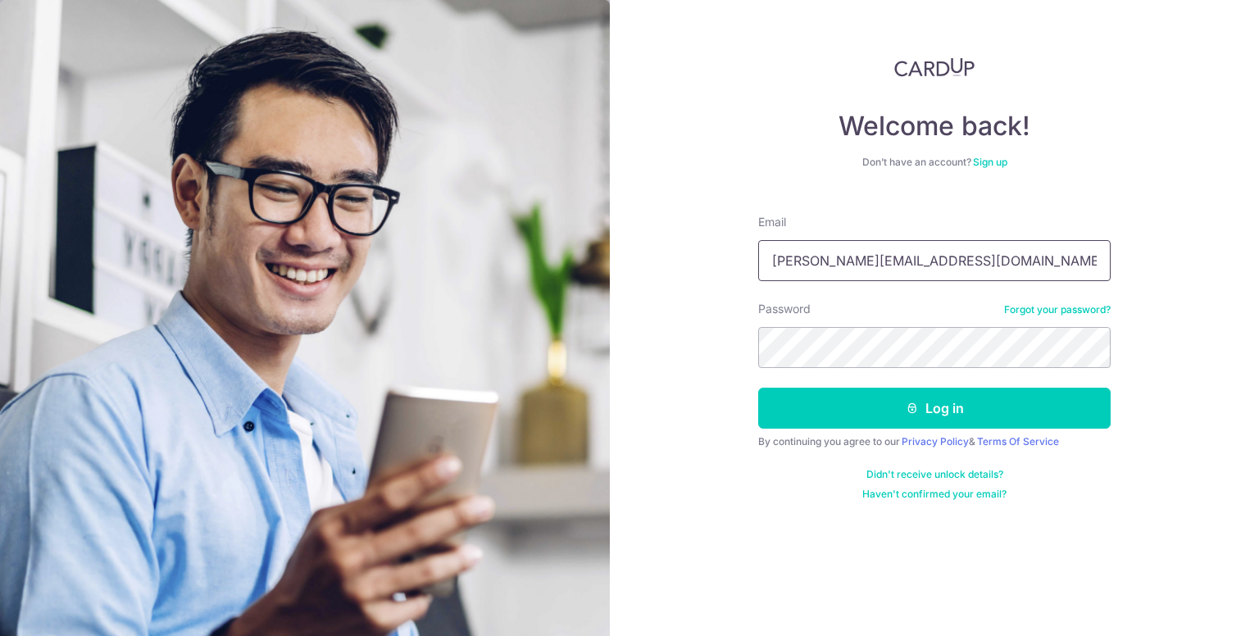
click at [965, 263] on input "[PERSON_NAME][EMAIL_ADDRESS][DOMAIN_NAME]" at bounding box center [934, 260] width 352 height 41
type input "[PERSON_NAME][EMAIL_ADDRESS][DOMAIN_NAME]"
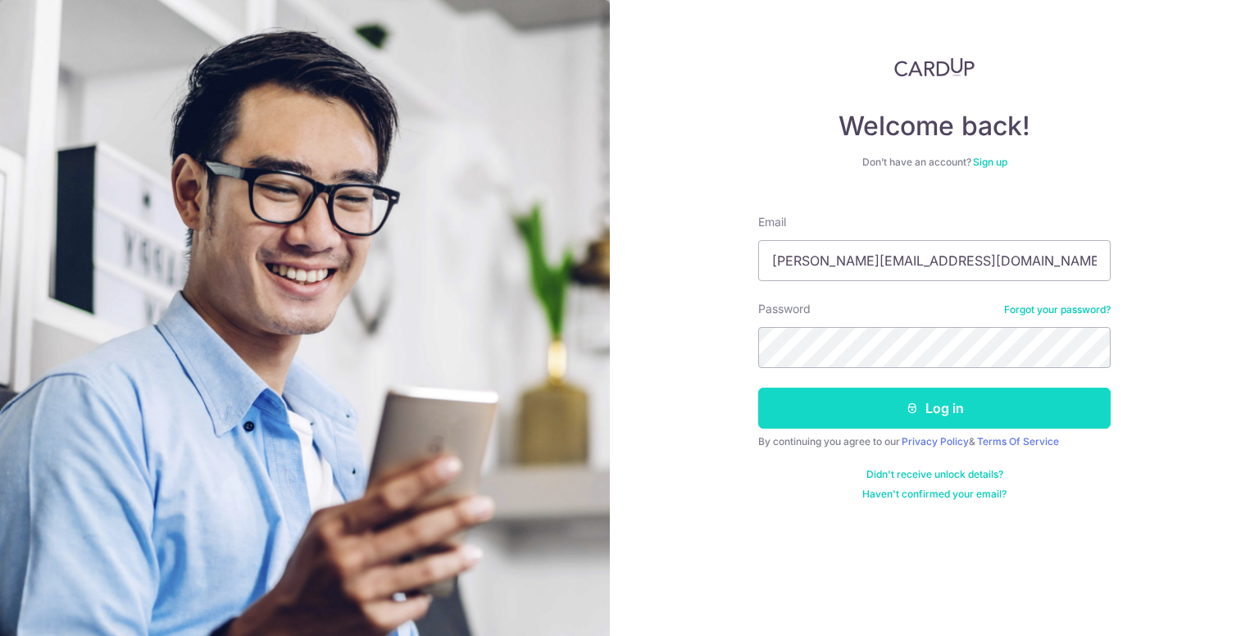
click at [915, 412] on icon "submit" at bounding box center [912, 408] width 13 height 13
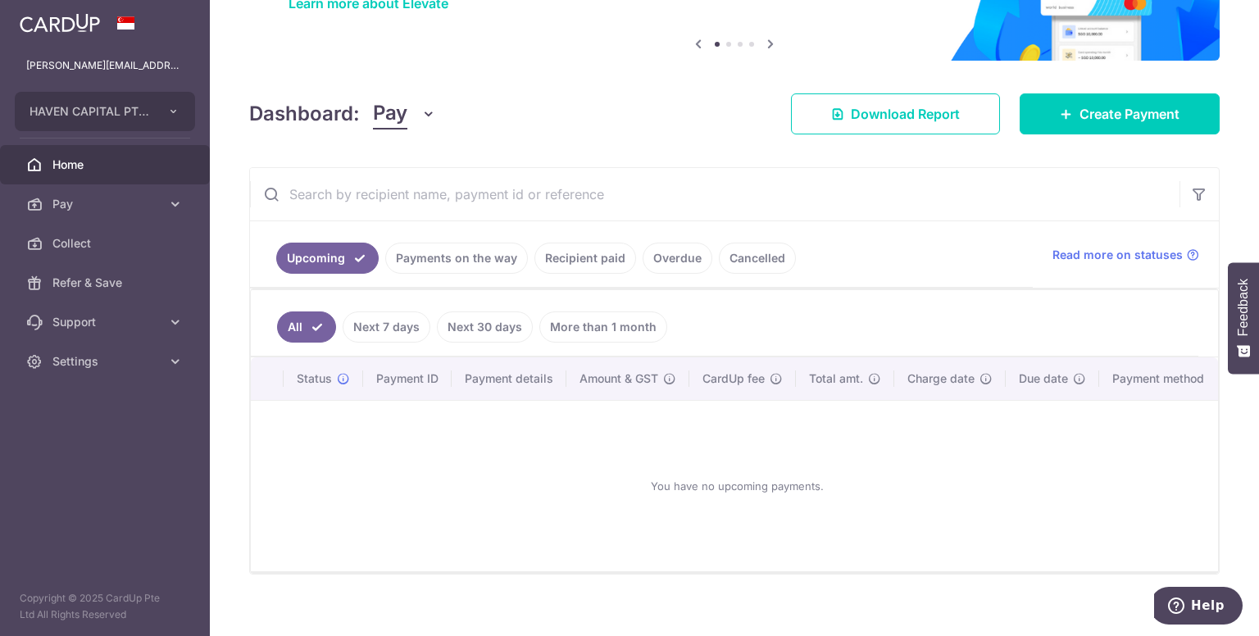
scroll to position [164, 0]
